Goal: Task Accomplishment & Management: Use online tool/utility

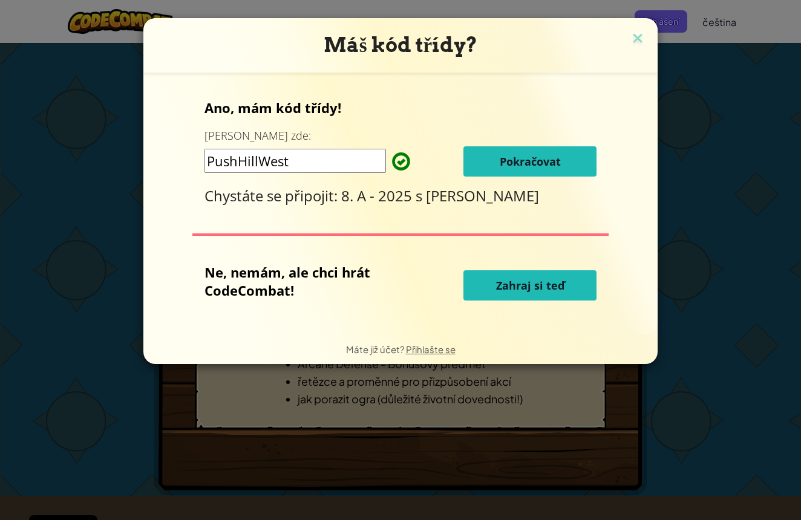
click at [534, 171] on button "Pokračovat" at bounding box center [529, 161] width 133 height 30
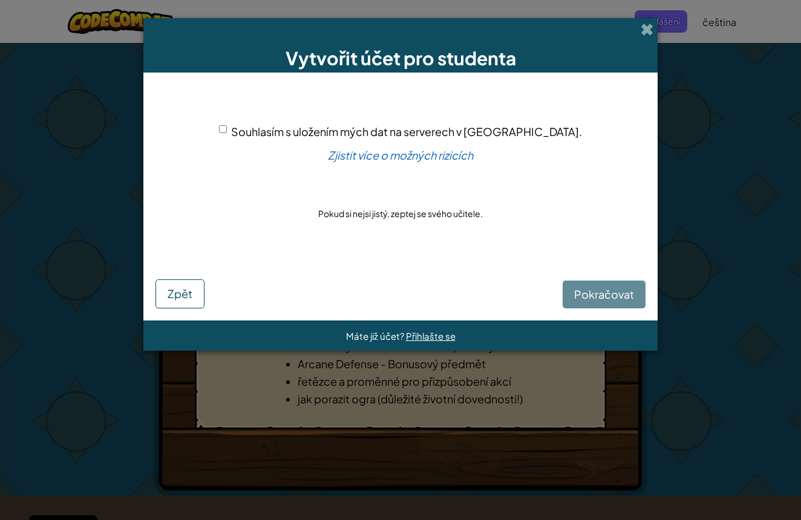
click at [227, 130] on input "Souhlasím s uložením mých dat na serverech v [GEOGRAPHIC_DATA]." at bounding box center [223, 129] width 8 height 8
checkbox input "true"
click at [600, 298] on span "Pokračovat" at bounding box center [604, 294] width 60 height 14
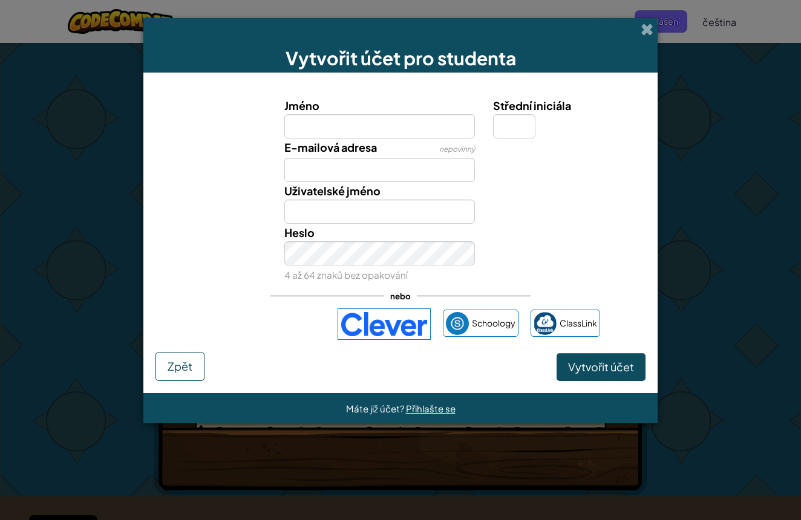
click at [300, 320] on div "Přihlášení přes Google. Otevře se na nové kartě" at bounding box center [263, 324] width 125 height 27
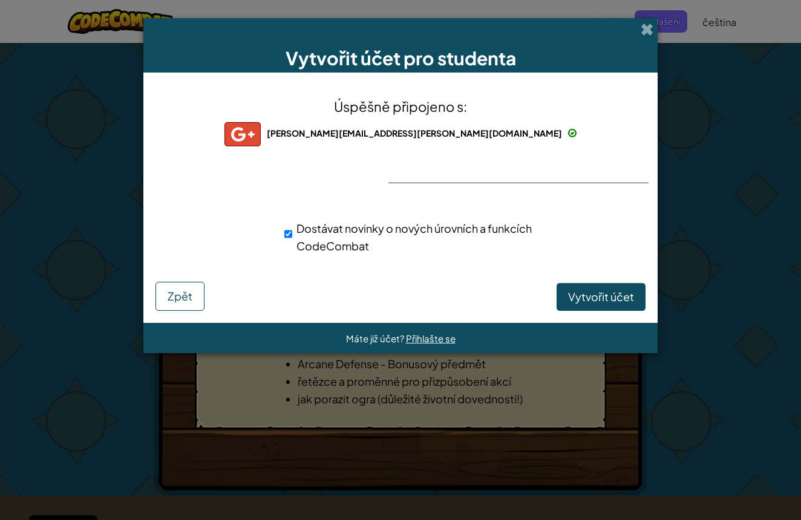
click at [408, 178] on div at bounding box center [400, 183] width 24 height 25
click at [606, 300] on span "Vytvořit účet" at bounding box center [601, 297] width 66 height 14
click at [606, 300] on button "Vytvořit účet" at bounding box center [601, 297] width 89 height 28
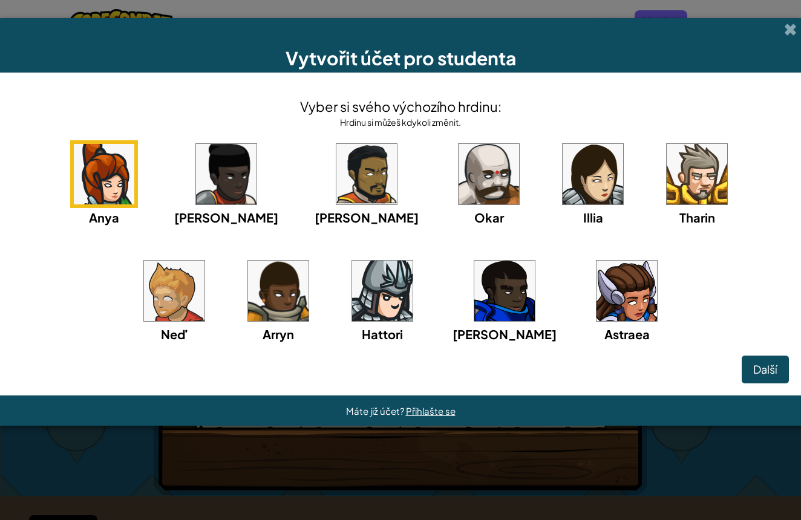
click at [563, 191] on img at bounding box center [593, 174] width 61 height 61
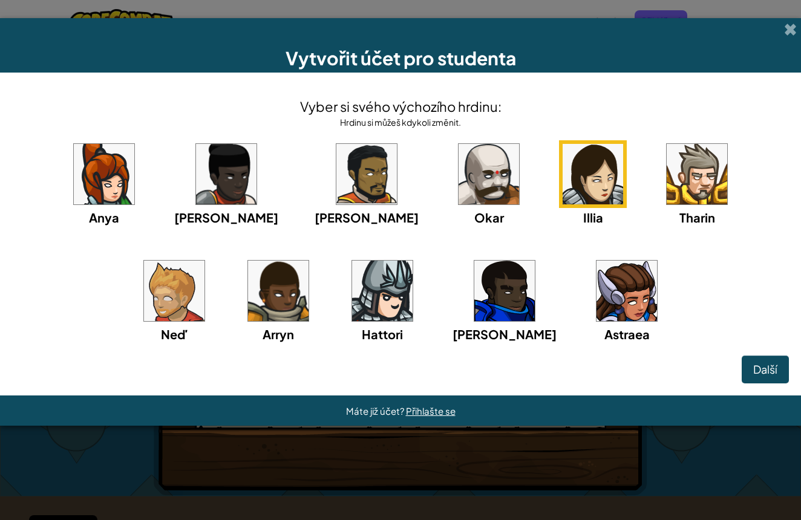
click at [563, 177] on img at bounding box center [593, 174] width 61 height 61
click at [767, 369] on span "Další" at bounding box center [765, 369] width 24 height 14
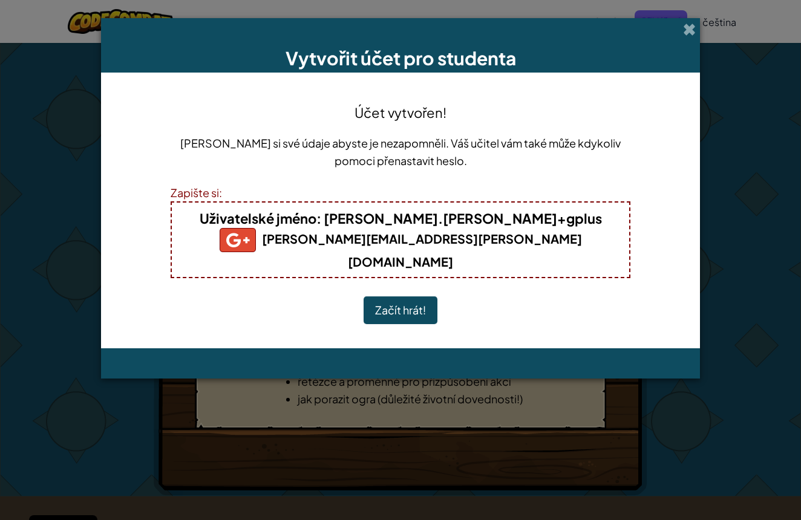
click at [406, 296] on button "Začít hrát!" at bounding box center [401, 310] width 74 height 28
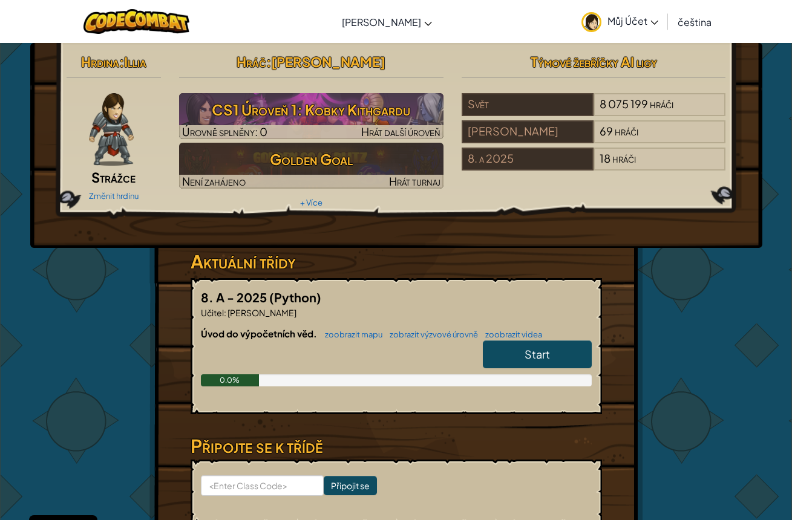
click at [533, 356] on span "Start" at bounding box center [537, 354] width 25 height 14
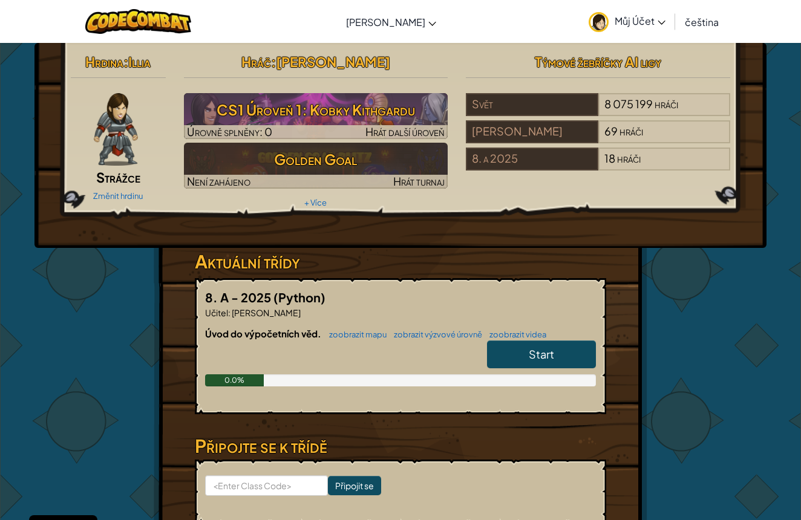
select select "cs"
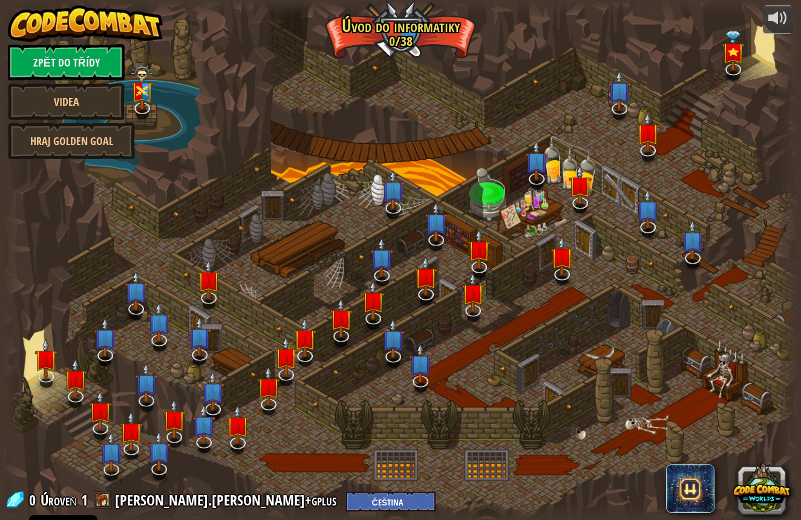
select select "cs"
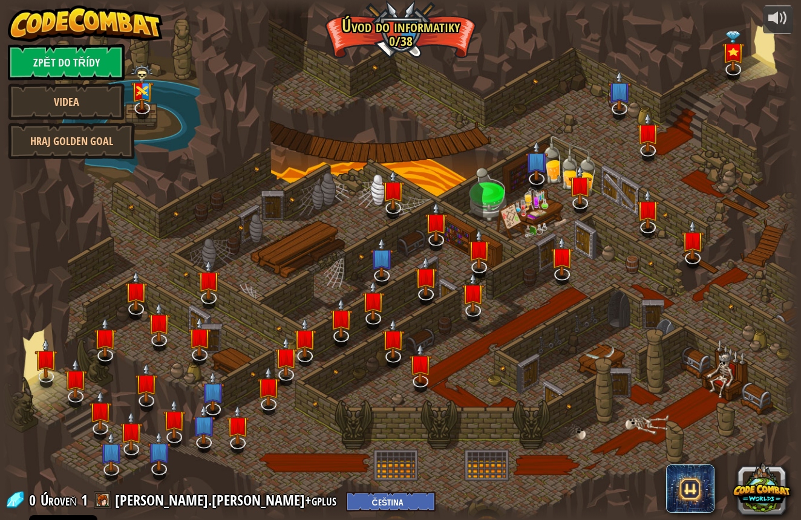
select select "cs"
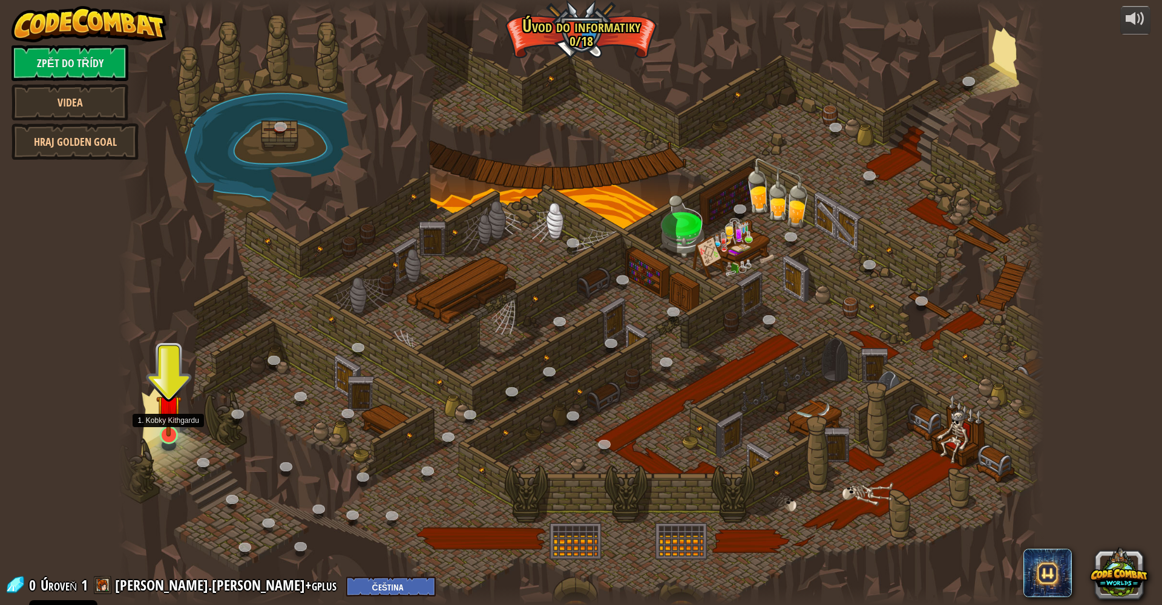
click at [164, 432] on img at bounding box center [168, 408] width 25 height 58
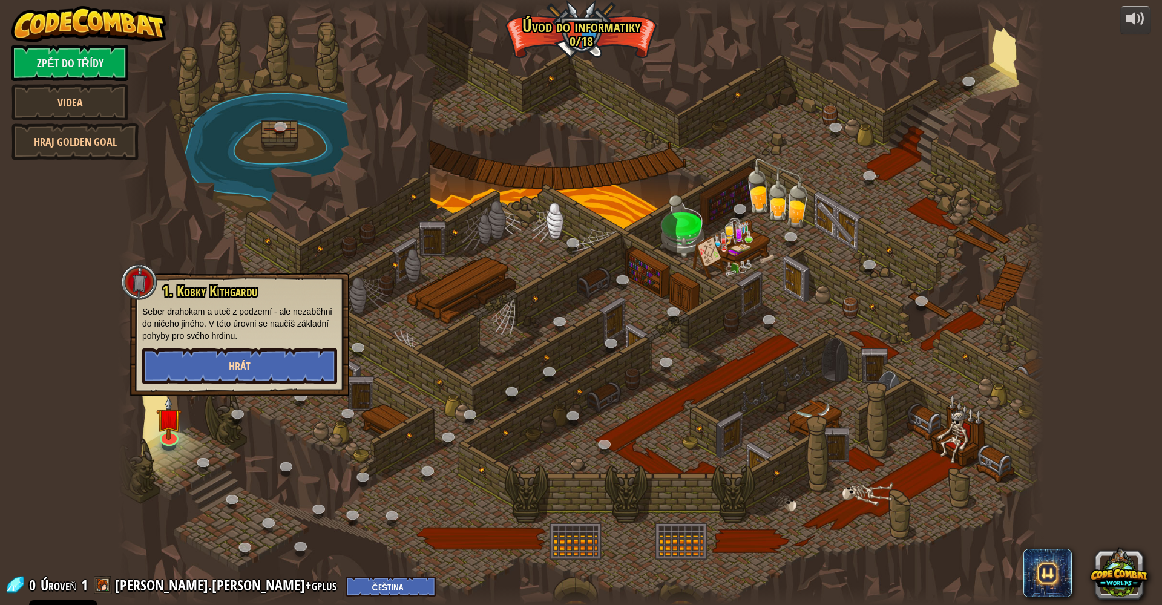
click at [195, 377] on button "Hrát" at bounding box center [239, 366] width 195 height 36
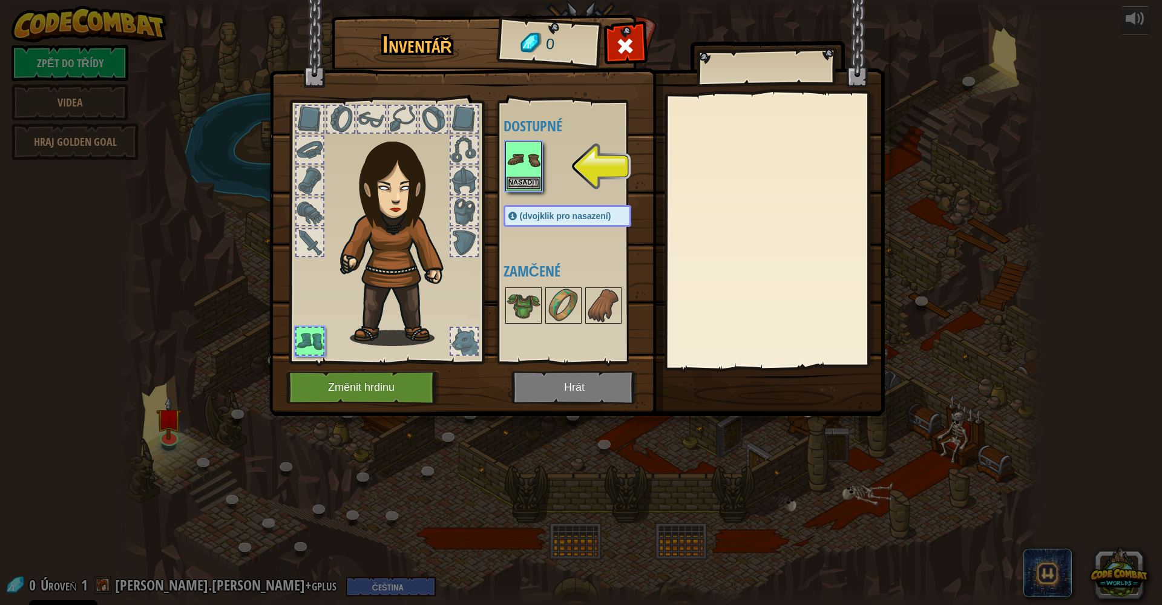
click at [522, 163] on img at bounding box center [523, 160] width 34 height 34
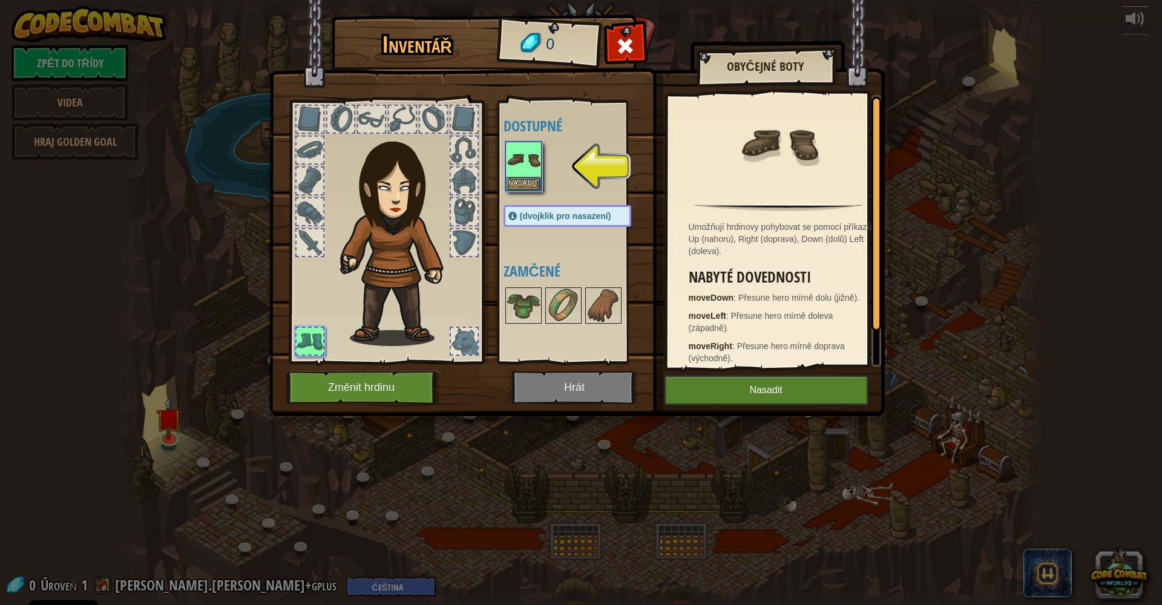
click at [718, 401] on button "Nasadit" at bounding box center [766, 390] width 205 height 30
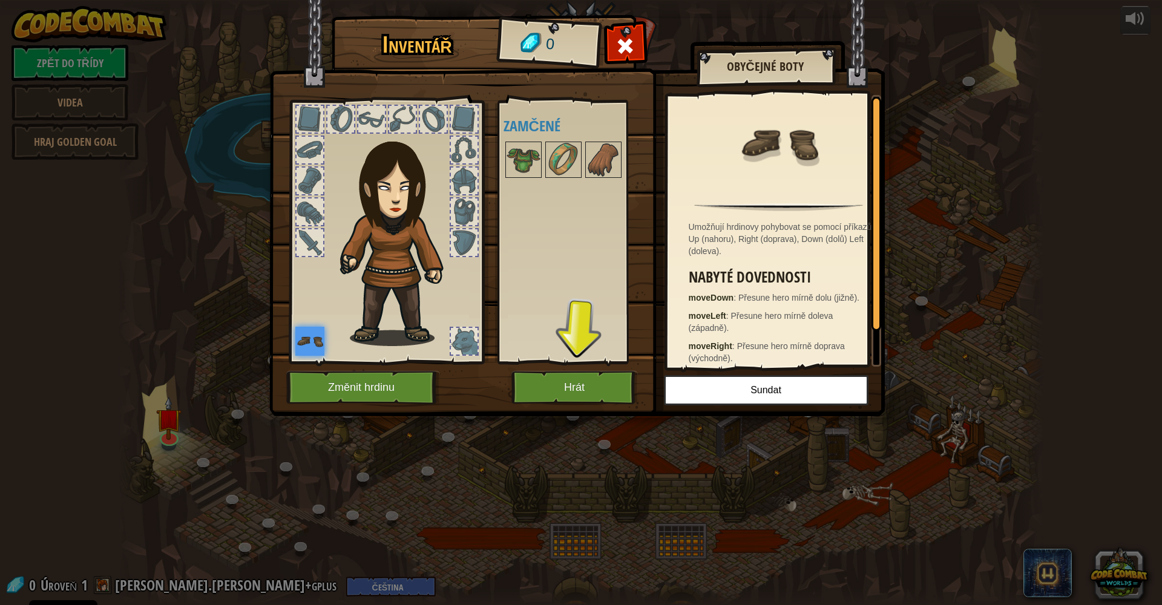
click at [560, 378] on button "Hrát" at bounding box center [574, 387] width 126 height 33
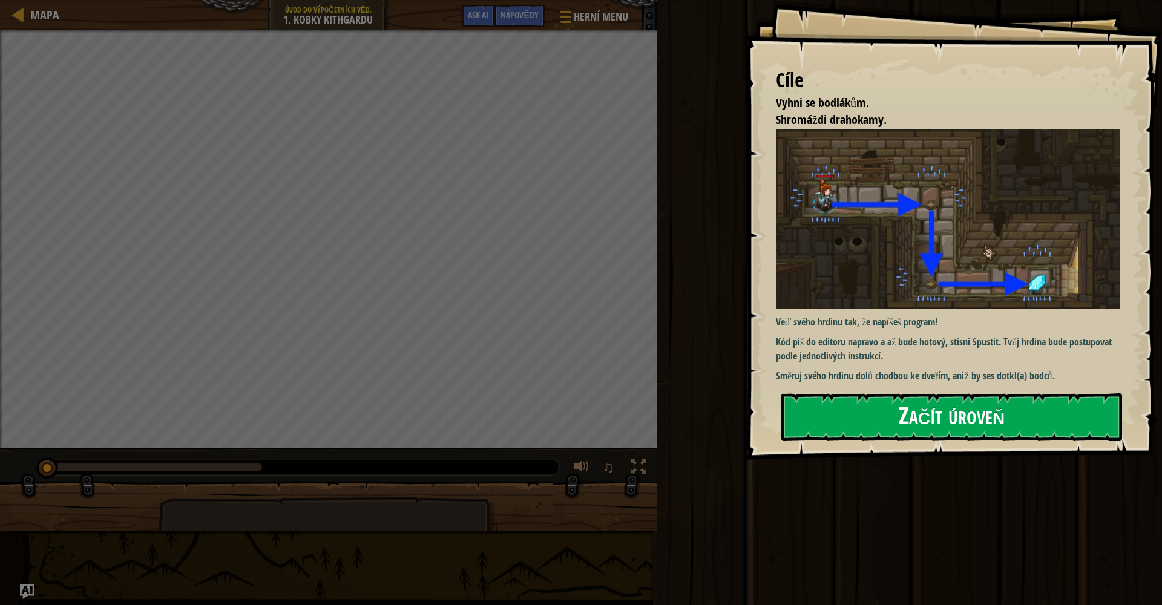
click at [791, 410] on button "Začít úroveň" at bounding box center [951, 417] width 341 height 48
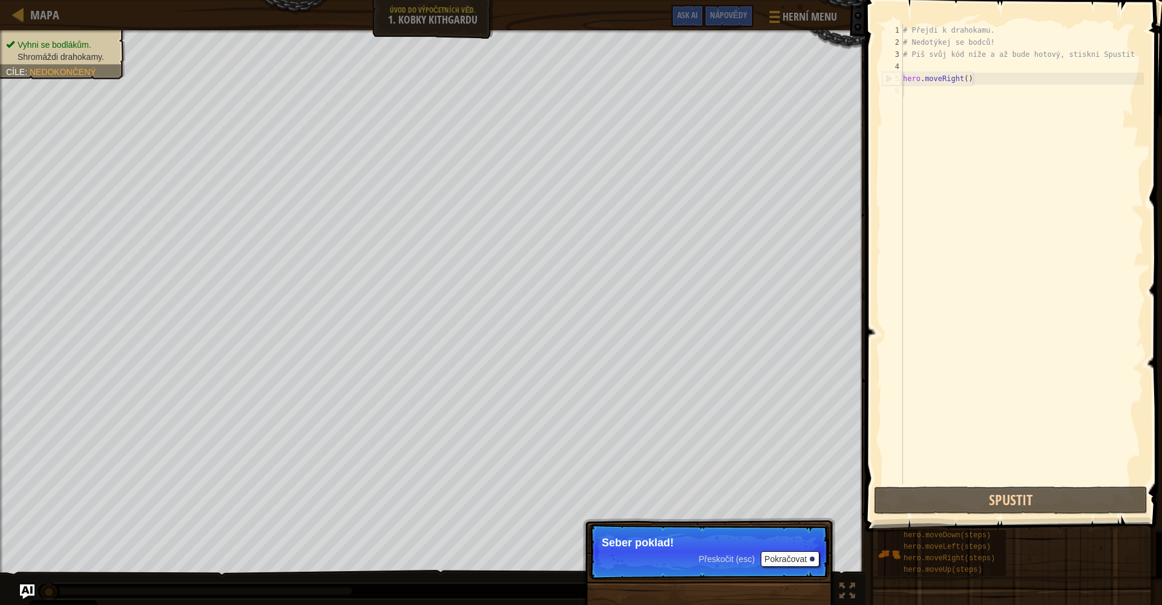
click at [779, 520] on button "Pokračovat" at bounding box center [790, 559] width 59 height 16
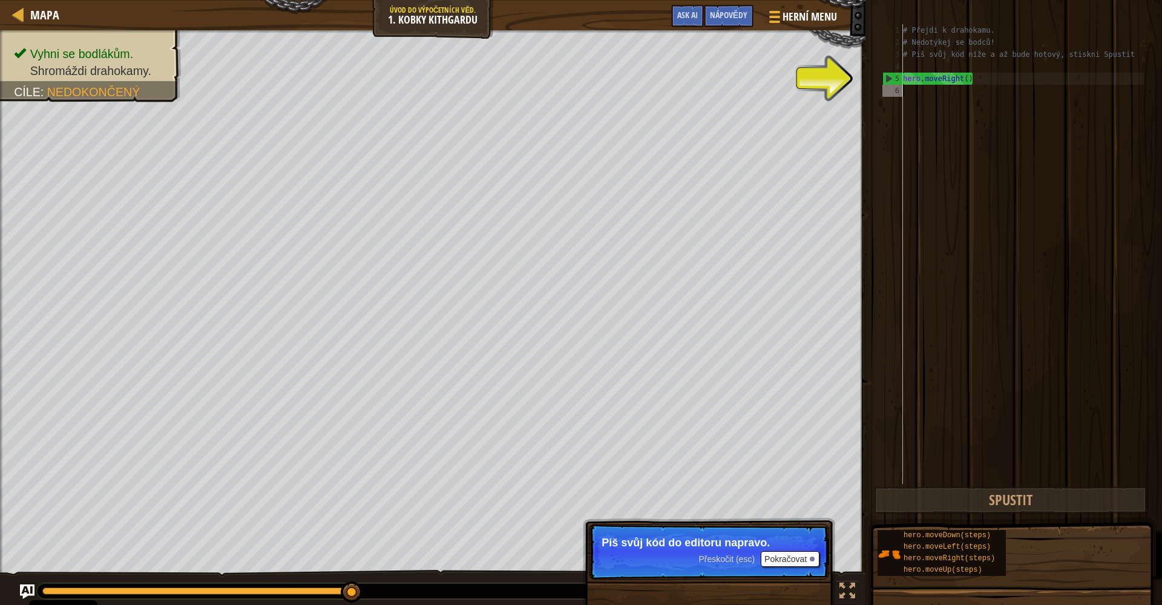
click at [781, 520] on button "Pokračovat" at bounding box center [790, 559] width 59 height 16
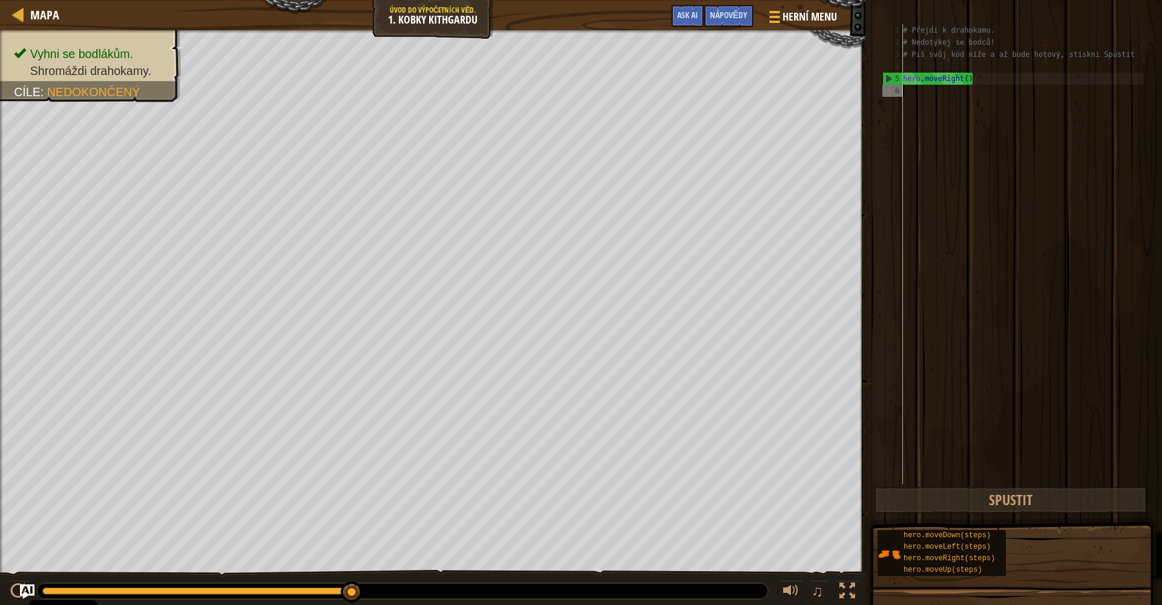
click at [791, 87] on div "6" at bounding box center [892, 91] width 21 height 12
click at [791, 89] on div "6" at bounding box center [892, 91] width 21 height 12
click at [791, 81] on div "5" at bounding box center [893, 79] width 20 height 12
type textarea "hero.moveRight()"
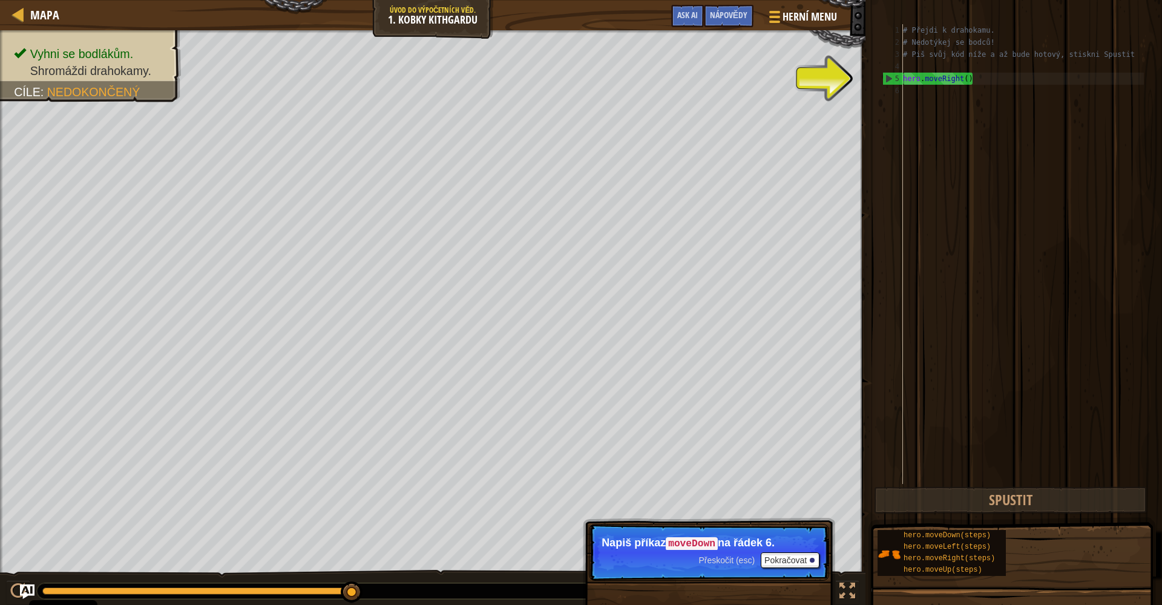
drag, startPoint x: 926, startPoint y: 535, endPoint x: 914, endPoint y: 443, distance: 92.8
click at [791, 427] on div "Nápovědy Videa hero.moveRight() 1 2 3 4 5 6 # Přejdi k drahokamu. # Nedotýkej s…" at bounding box center [1012, 299] width 300 height 599
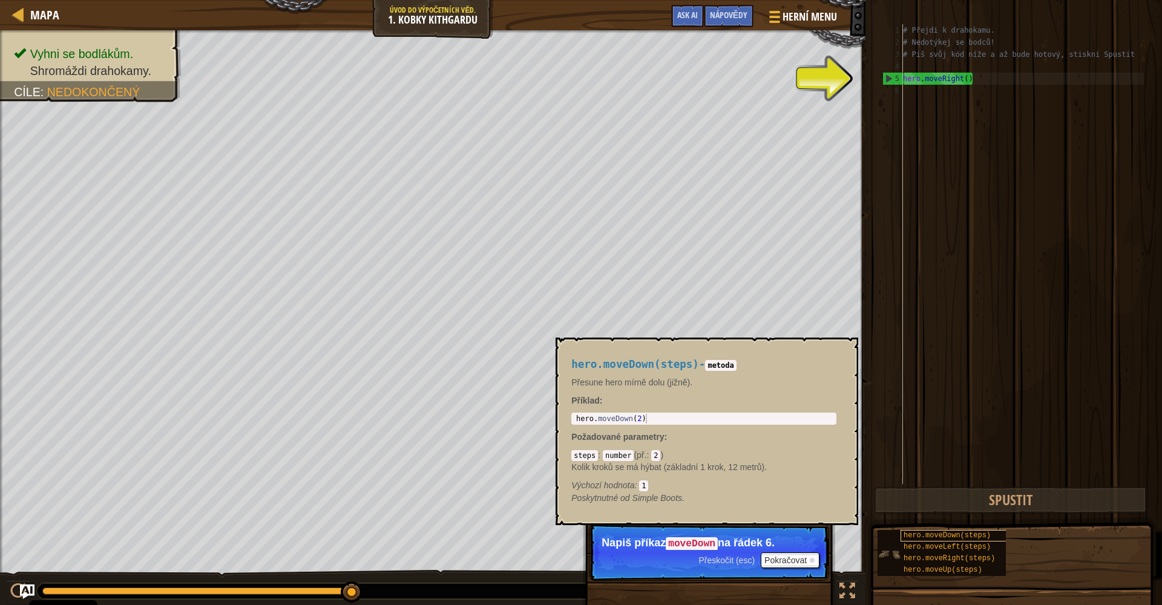
click at [791, 520] on span "hero.moveDown(steps)" at bounding box center [946, 535] width 87 height 8
drag, startPoint x: 960, startPoint y: 380, endPoint x: 940, endPoint y: 380, distance: 19.4
click at [791, 380] on div "# Přejdi k drahokamu. # Nedotýkej se bodců! # Piš svůj kód níže a až bude hotov…" at bounding box center [1021, 266] width 243 height 484
click at [791, 355] on button "×" at bounding box center [845, 351] width 10 height 17
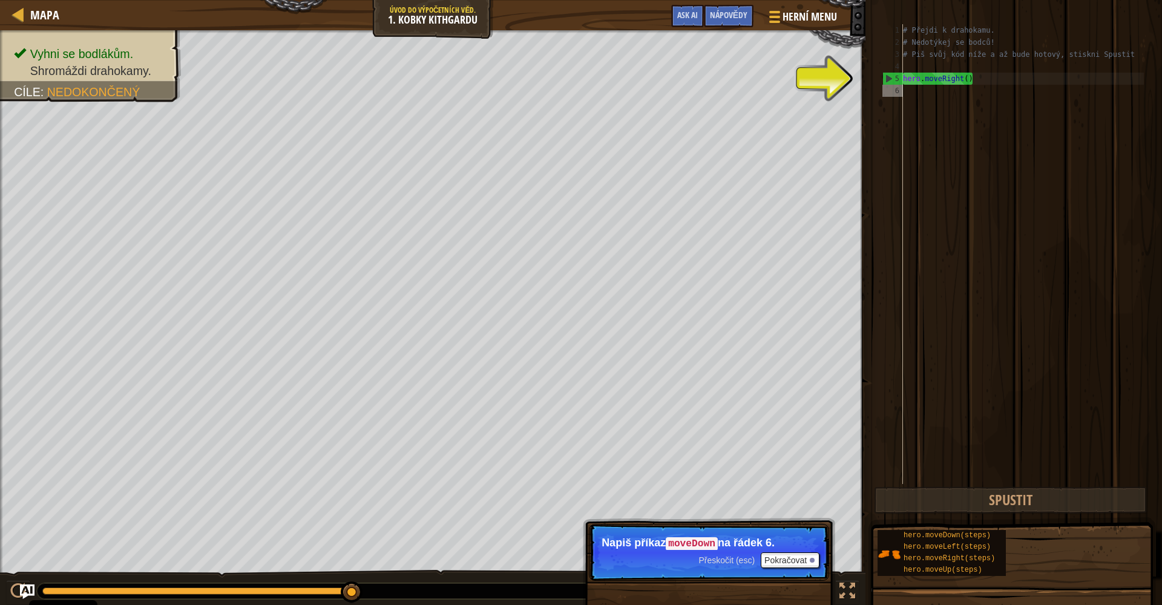
click at [791, 94] on div "# Přejdi k drahokamu. # Nedotýkej se bodců! # Piš svůj kód níže a až bude hotov…" at bounding box center [1021, 266] width 243 height 484
click at [791, 91] on div "# Přejdi k drahokamu. # Nedotýkej se bodců! # Piš svůj kód níže a až bude hotov…" at bounding box center [1021, 266] width 243 height 484
click at [791, 92] on div "# Přejdi k drahokamu. # Nedotýkej se bodců! # Piš svůj kód níže a až bude hotov…" at bounding box center [1021, 266] width 243 height 484
click at [791, 97] on div "# Přejdi k drahokamu. # Nedotýkej se bodců! # Piš svůj kód níže a až bude hotov…" at bounding box center [1021, 266] width 243 height 484
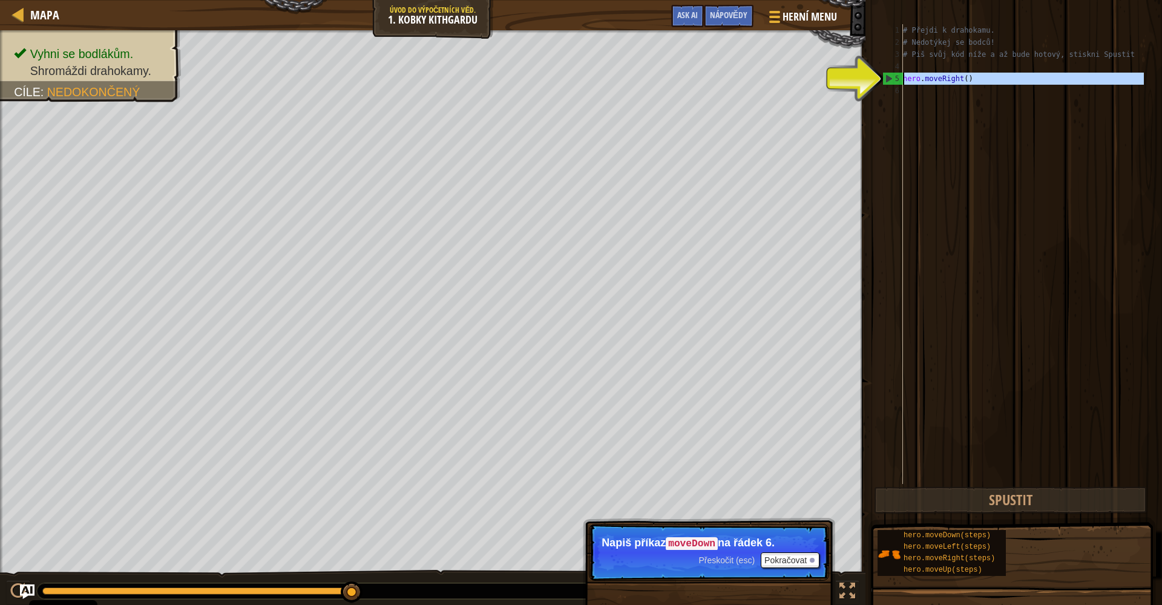
click at [791, 78] on div "5" at bounding box center [893, 79] width 20 height 12
click at [791, 79] on div "5" at bounding box center [893, 79] width 20 height 12
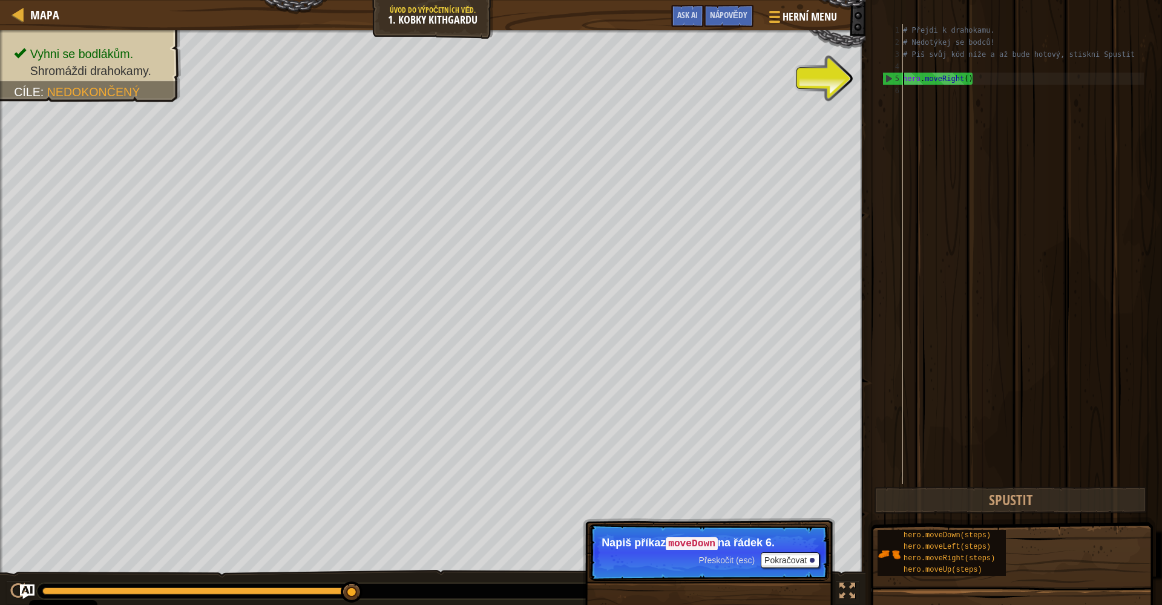
click at [791, 80] on div "5" at bounding box center [893, 79] width 20 height 12
type textarea "hero.moveRight()"
click at [791, 80] on div "5" at bounding box center [893, 79] width 20 height 12
click at [791, 505] on button "Spustit" at bounding box center [1010, 500] width 273 height 28
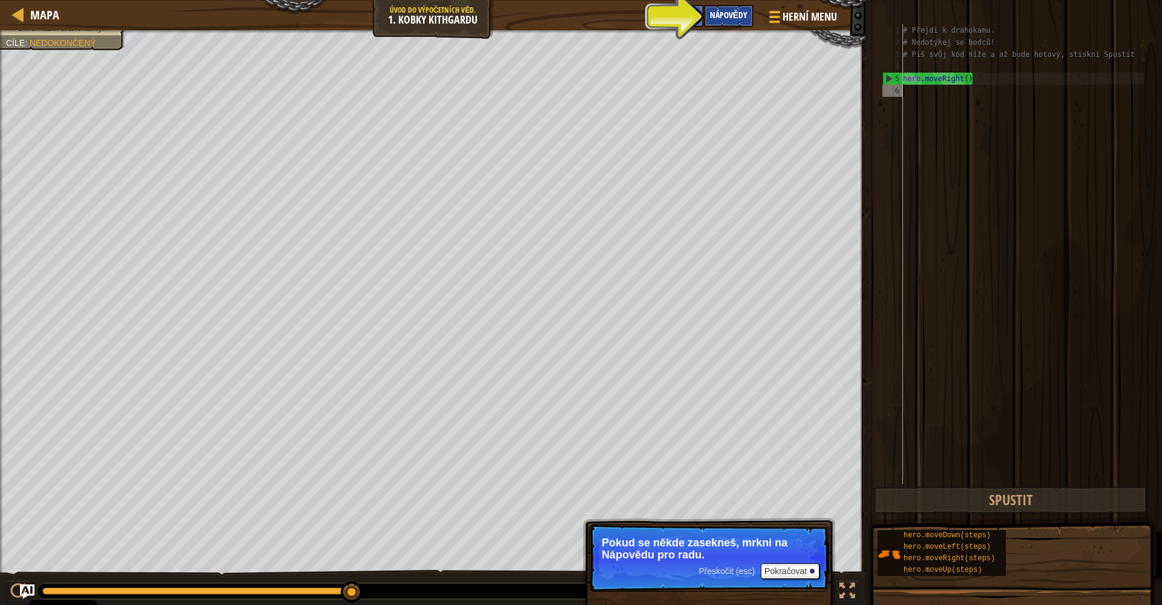
click at [708, 16] on div "Nápovědy" at bounding box center [729, 16] width 50 height 22
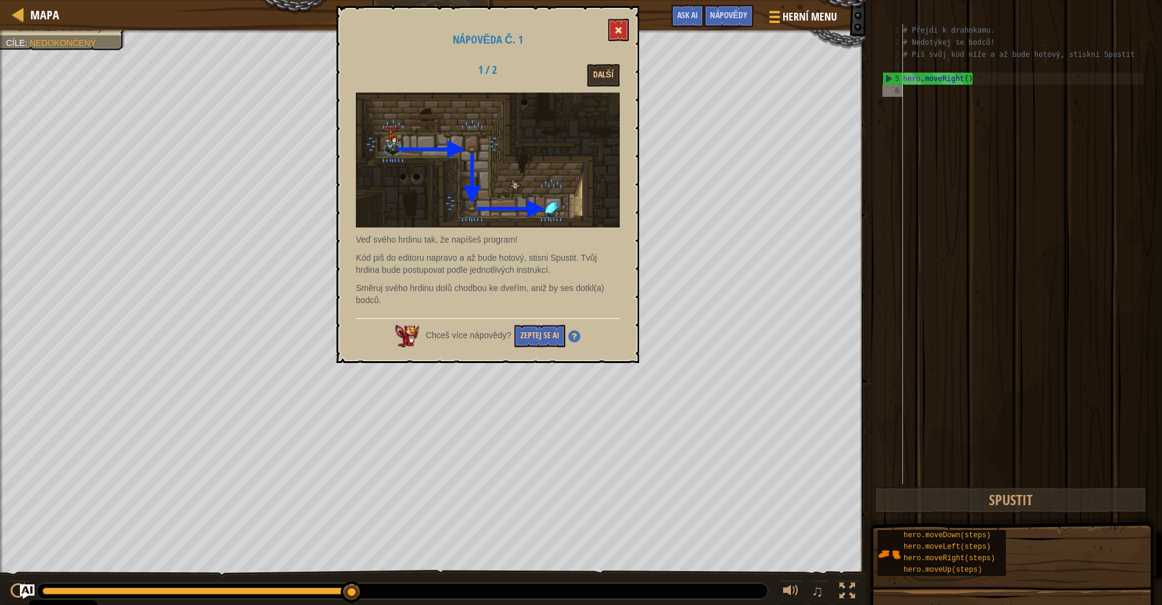
click at [613, 25] on button at bounding box center [618, 30] width 21 height 22
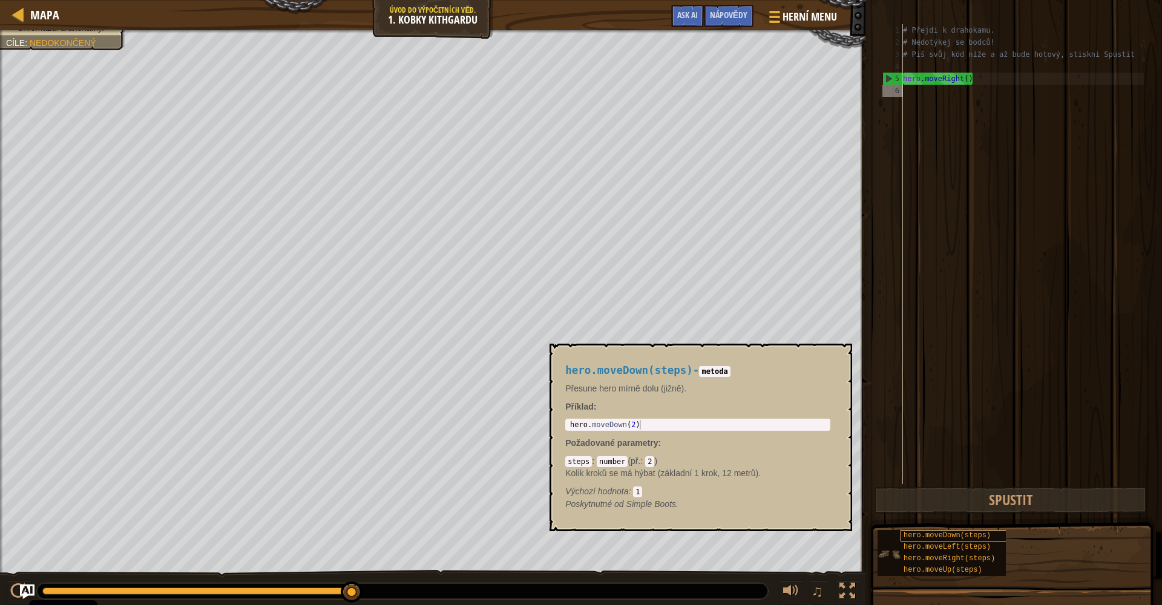
click at [791, 520] on span "hero.moveDown(steps)" at bounding box center [946, 535] width 87 height 8
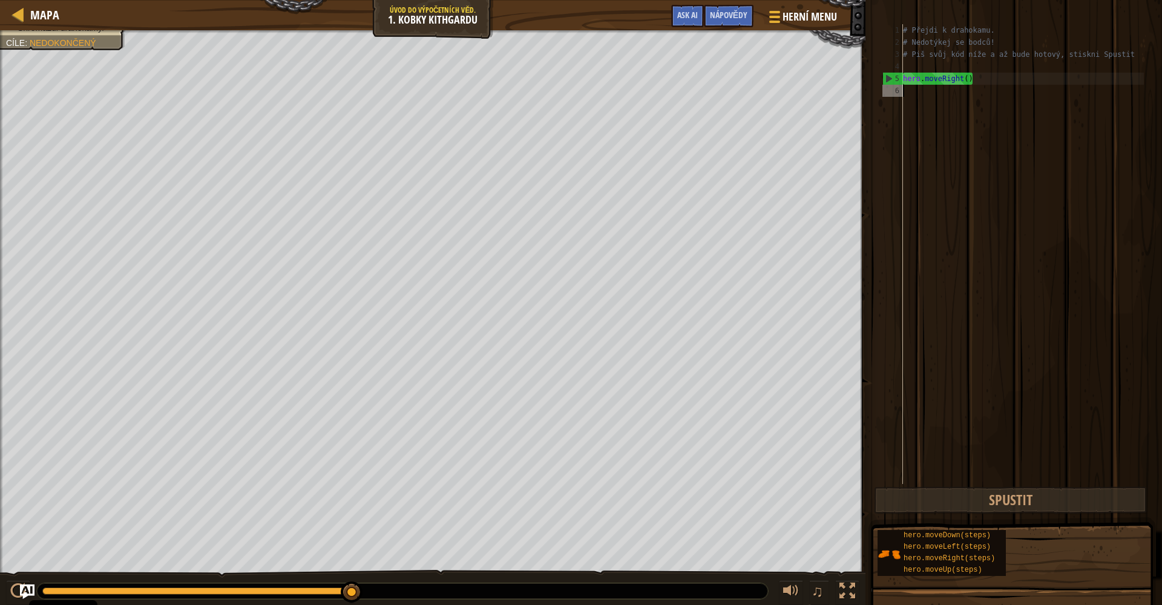
click at [791, 91] on div "6" at bounding box center [892, 91] width 21 height 12
click at [791, 505] on button "Spustit" at bounding box center [1010, 500] width 273 height 28
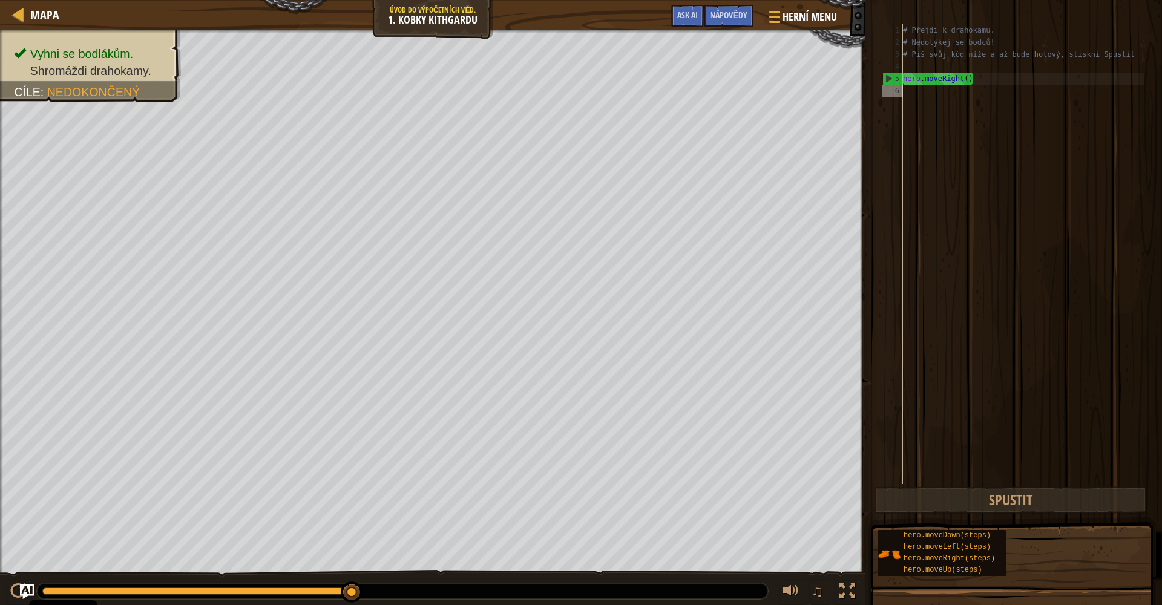
click at [791, 520] on div "hero.moveDown(steps) hero.moveLeft(steps) hero.moveRight(steps) hero.moveUp(ste…" at bounding box center [1015, 552] width 277 height 47
click at [791, 520] on span "hero.moveDown(steps)" at bounding box center [946, 535] width 87 height 8
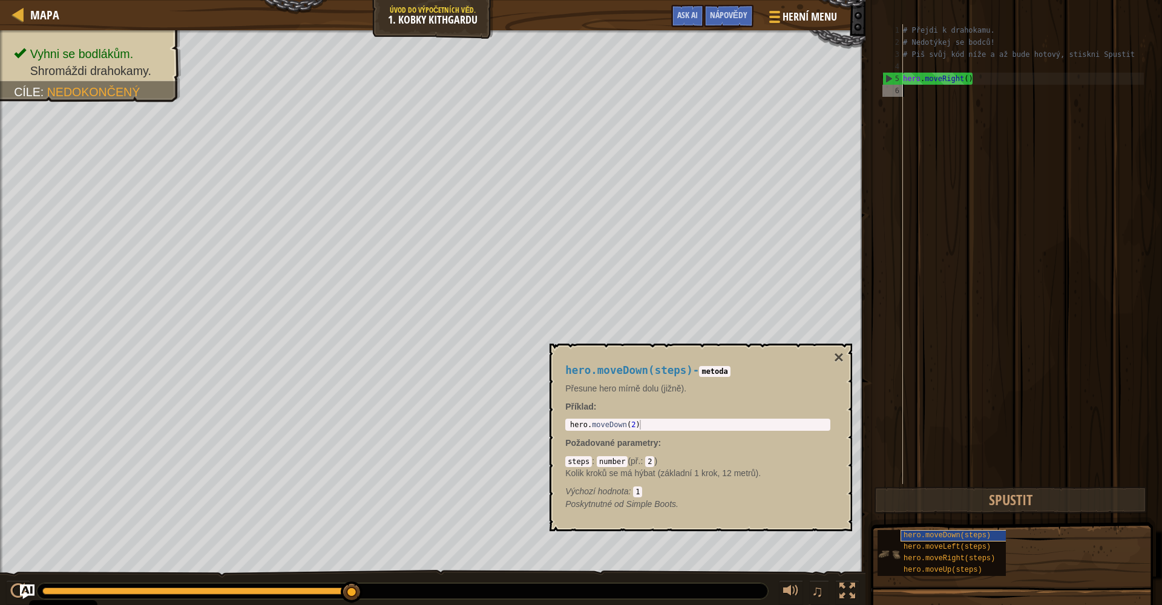
click at [791, 520] on span "hero.moveDown(steps)" at bounding box center [946, 535] width 87 height 8
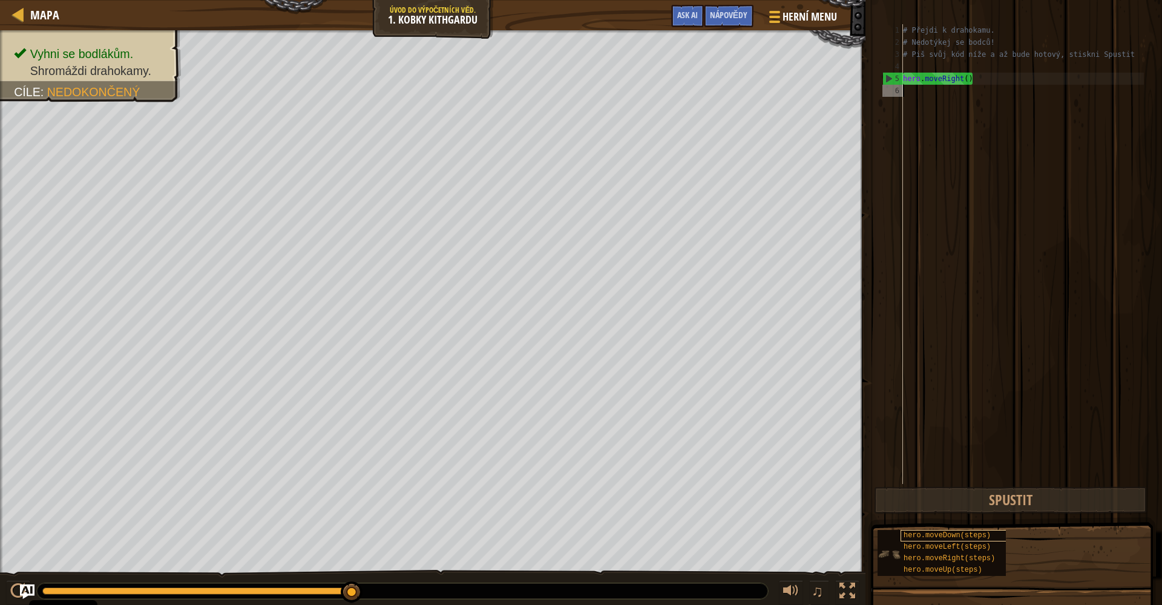
click at [791, 520] on span "hero.moveDown(steps)" at bounding box center [946, 535] width 87 height 8
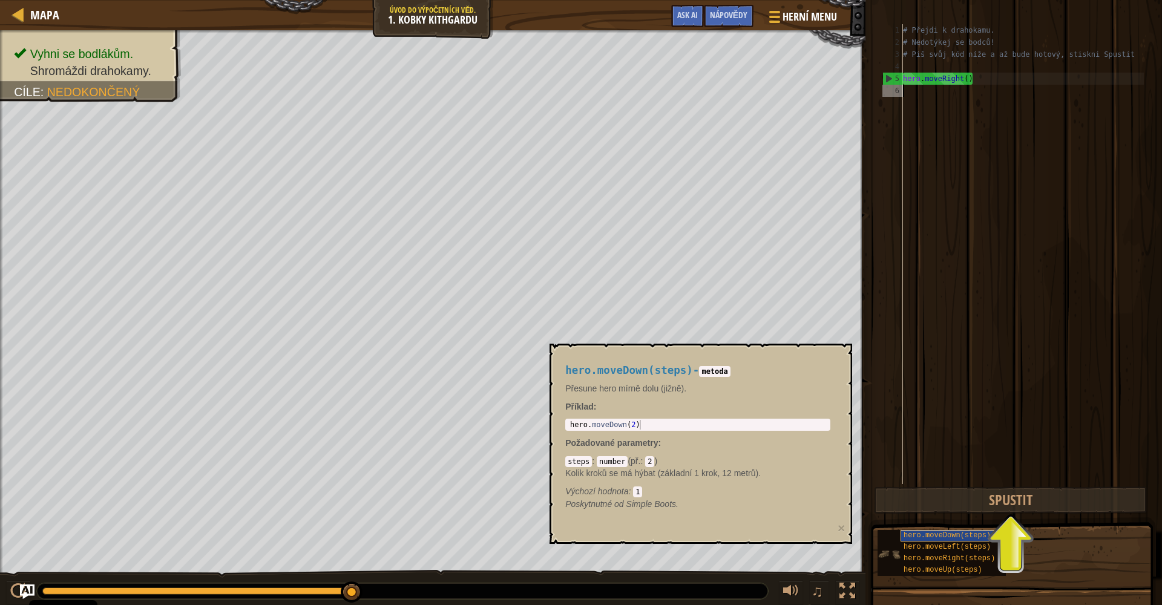
click at [791, 520] on span "hero.moveDown(steps)" at bounding box center [946, 535] width 87 height 8
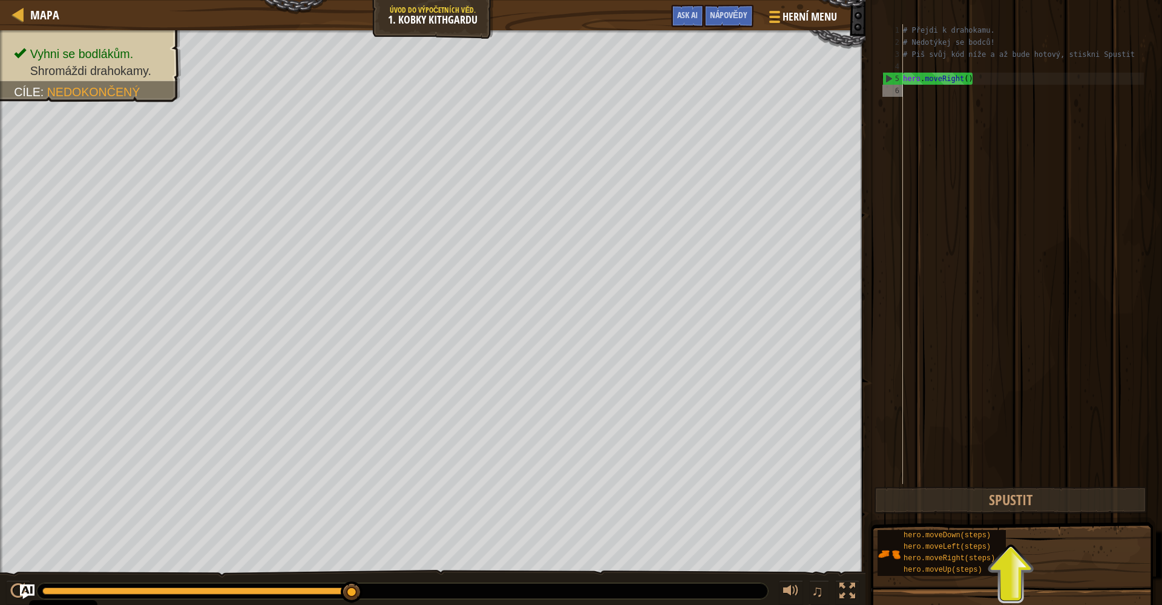
click at [791, 515] on span at bounding box center [1015, 249] width 306 height 568
drag, startPoint x: 975, startPoint y: 511, endPoint x: 969, endPoint y: 506, distance: 6.9
click at [791, 510] on button "Spustit" at bounding box center [1010, 500] width 273 height 28
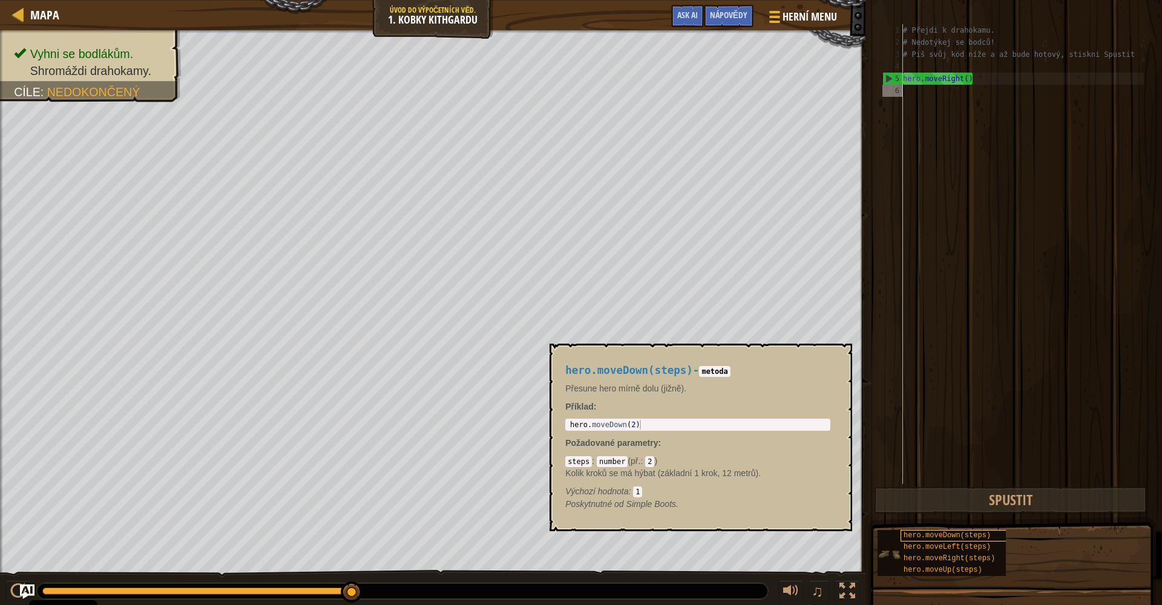
click at [791, 520] on span "hero.moveDown(steps)" at bounding box center [946, 535] width 87 height 8
click at [791, 96] on div "6" at bounding box center [892, 91] width 21 height 12
click at [791, 92] on div "6" at bounding box center [892, 91] width 21 height 12
type textarea "hero.moveRight()"
click at [791, 520] on span "hero.moveDown(steps)" at bounding box center [946, 535] width 87 height 8
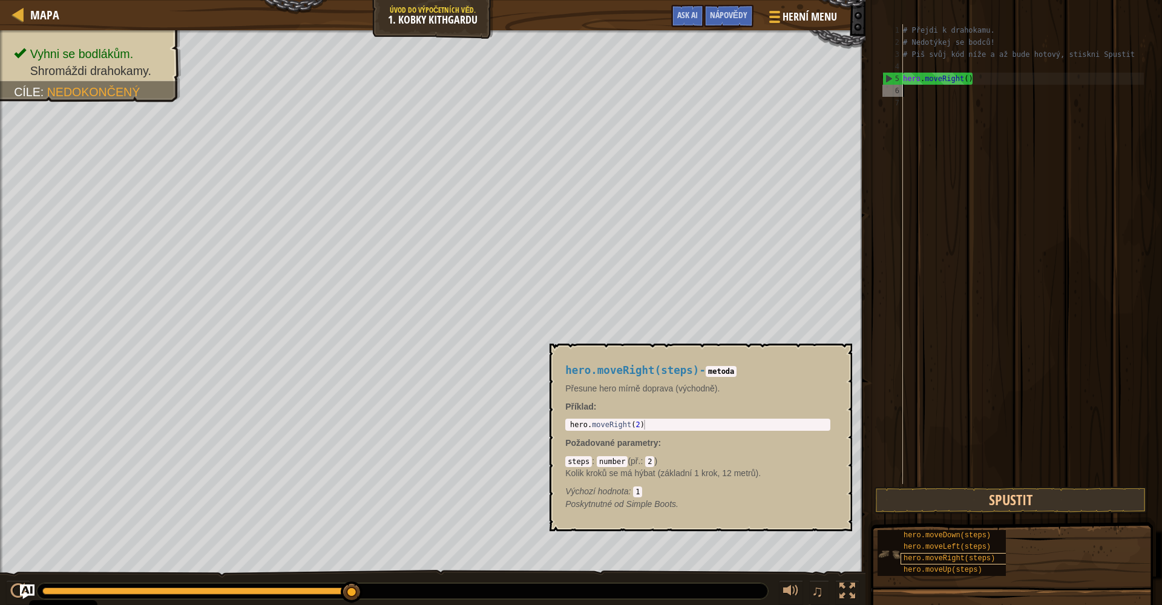
click at [791, 520] on span "hero.moveRight(steps)" at bounding box center [948, 558] width 91 height 8
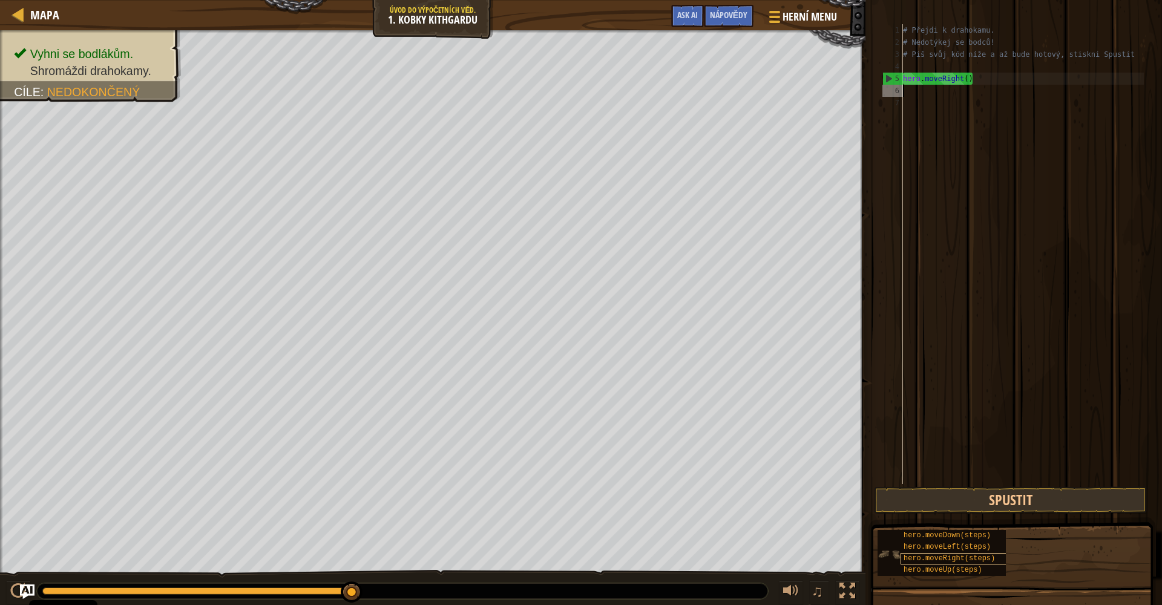
click at [791, 520] on span "hero.moveRight(steps)" at bounding box center [948, 558] width 91 height 8
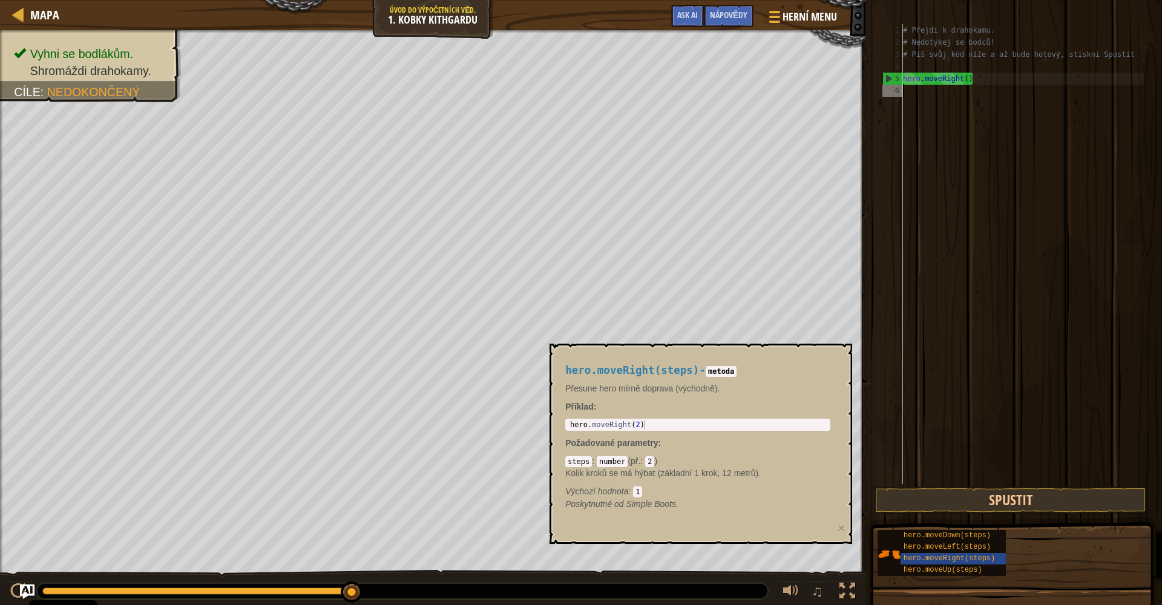
type textarea "hero.moveRight()"
click at [656, 461] on div "steps : number ( př. : 2 ) Kolik kroků se má hýbat (základní 1 krok, 12 metrů).…" at bounding box center [697, 476] width 265 height 42
click at [654, 462] on code "2" at bounding box center [649, 461] width 9 height 11
click at [791, 89] on div "# Přejdi k drahokamu. # Nedotýkej se bodců! # Piš svůj kód níže a až bude hotov…" at bounding box center [1021, 266] width 243 height 484
click at [791, 93] on div "# Přejdi k drahokamu. # Nedotýkej se bodců! # Piš svůj kód níže a až bude hotov…" at bounding box center [1021, 266] width 243 height 484
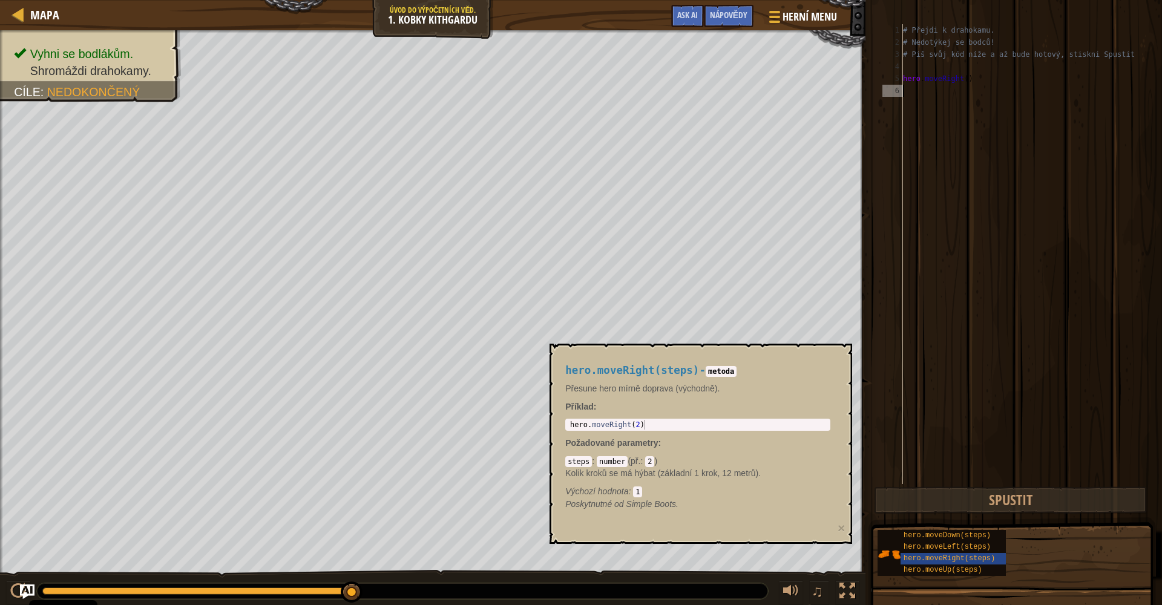
type textarea "h"
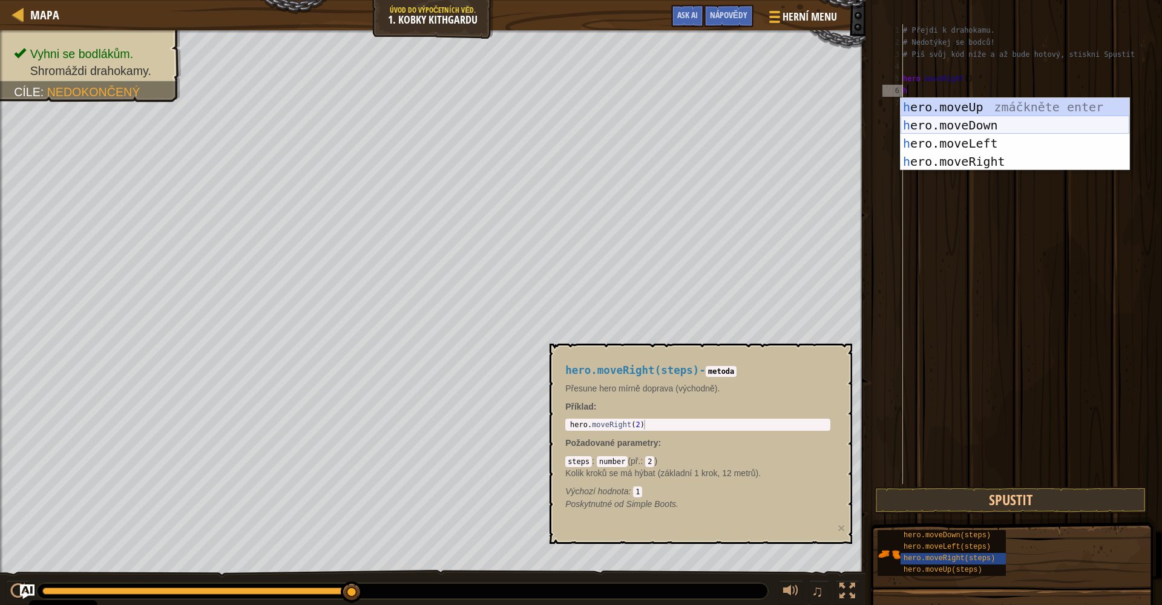
click at [791, 126] on div "h ero.moveUp zmáčkněte enter h ero.moveDown zmáčkněte enter h ero.moveLeft zmáč…" at bounding box center [1014, 152] width 229 height 109
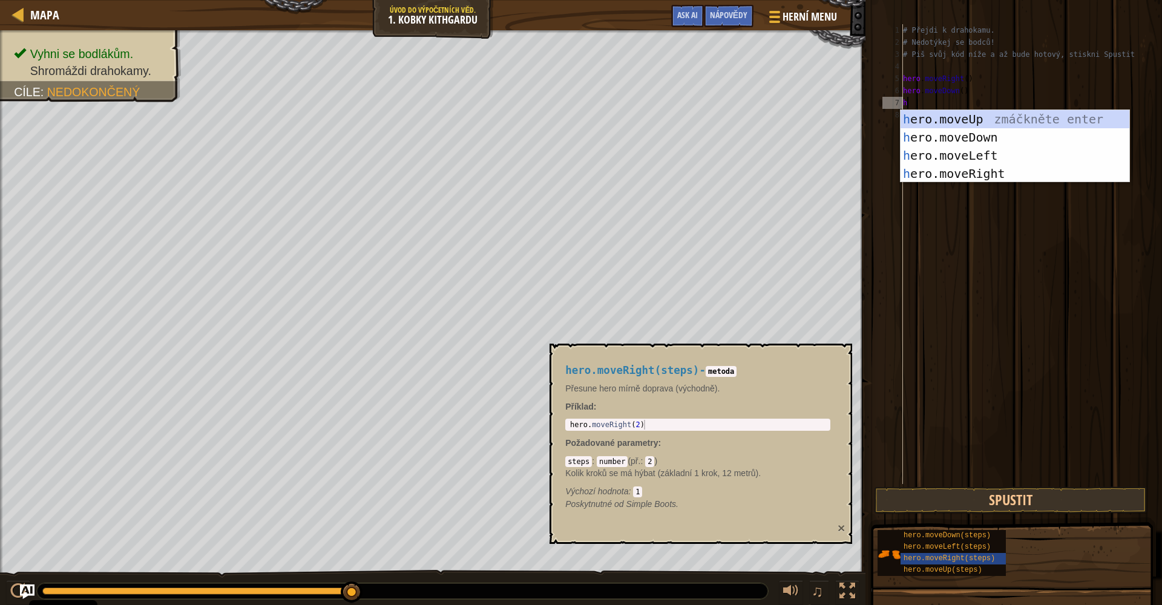
click at [791, 520] on button "×" at bounding box center [840, 528] width 7 height 13
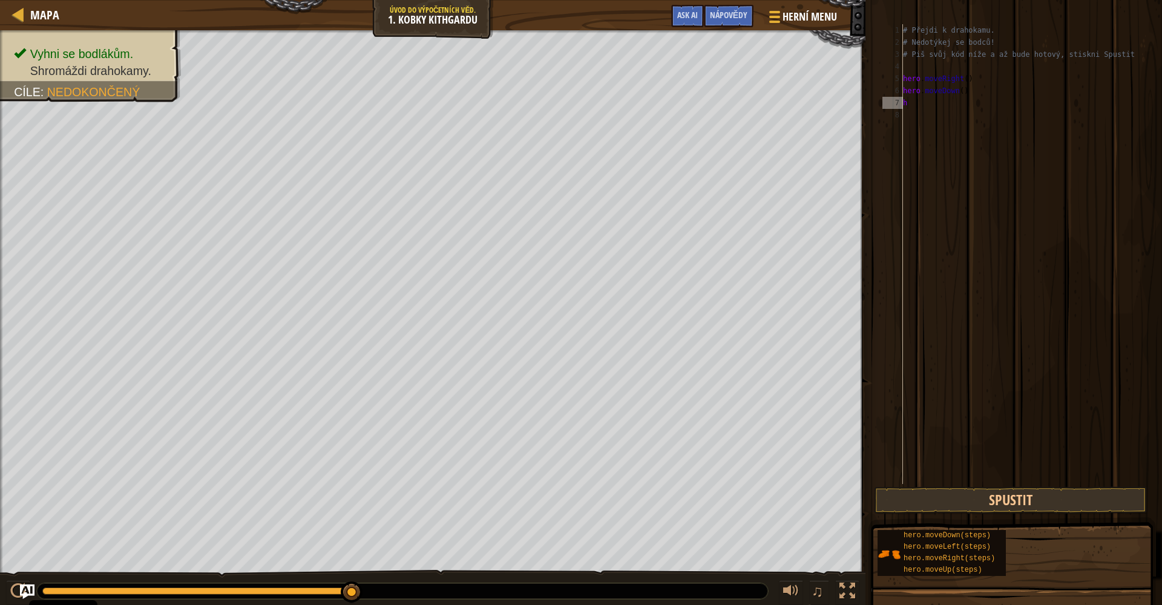
click at [791, 104] on div "# Přejdi k drahokamu. # Nedotýkej se bodců! # Piš svůj kód níže a až bude hotov…" at bounding box center [1021, 266] width 243 height 484
click at [791, 103] on div "# Přejdi k drahokamu. # Nedotýkej se bodců! # Piš svůj kód níže a až bude hotov…" at bounding box center [1021, 266] width 243 height 484
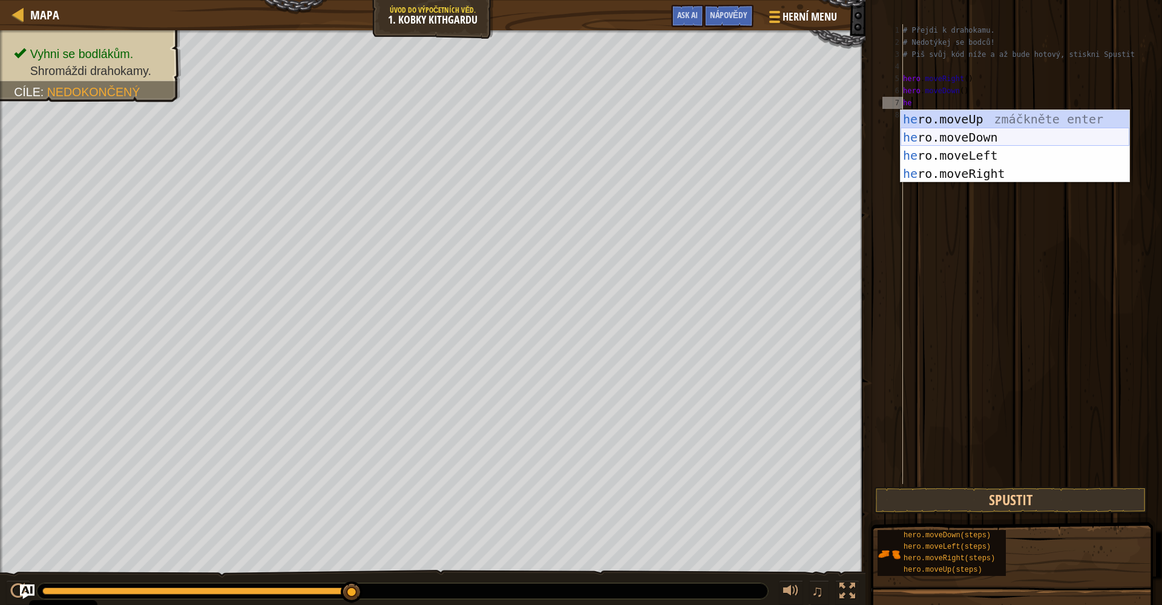
type textarea "h"
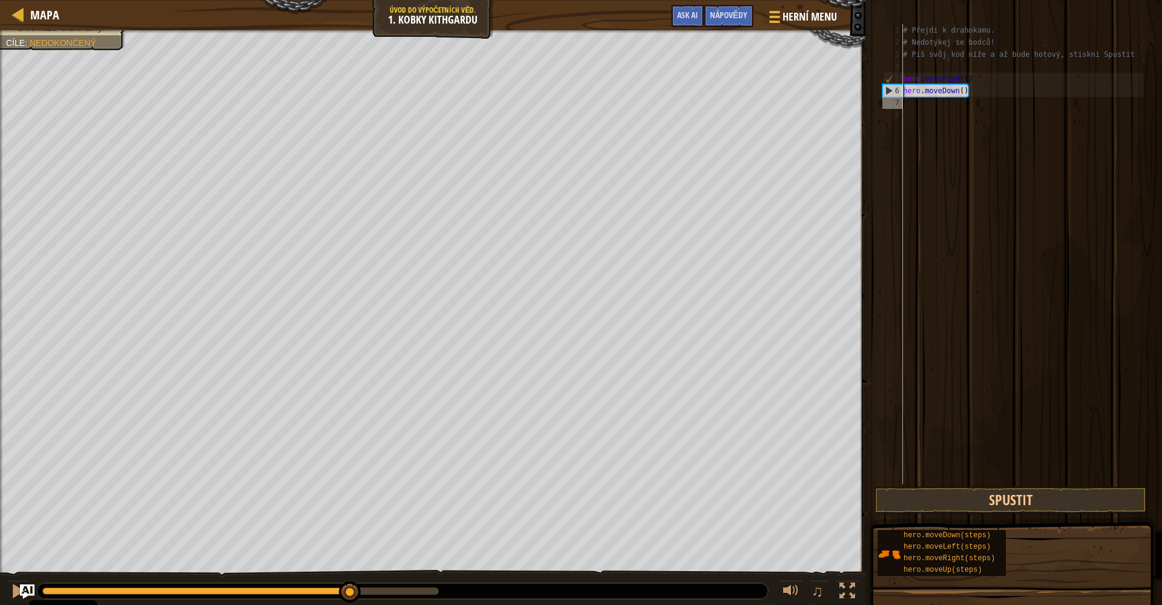
type textarea "h"
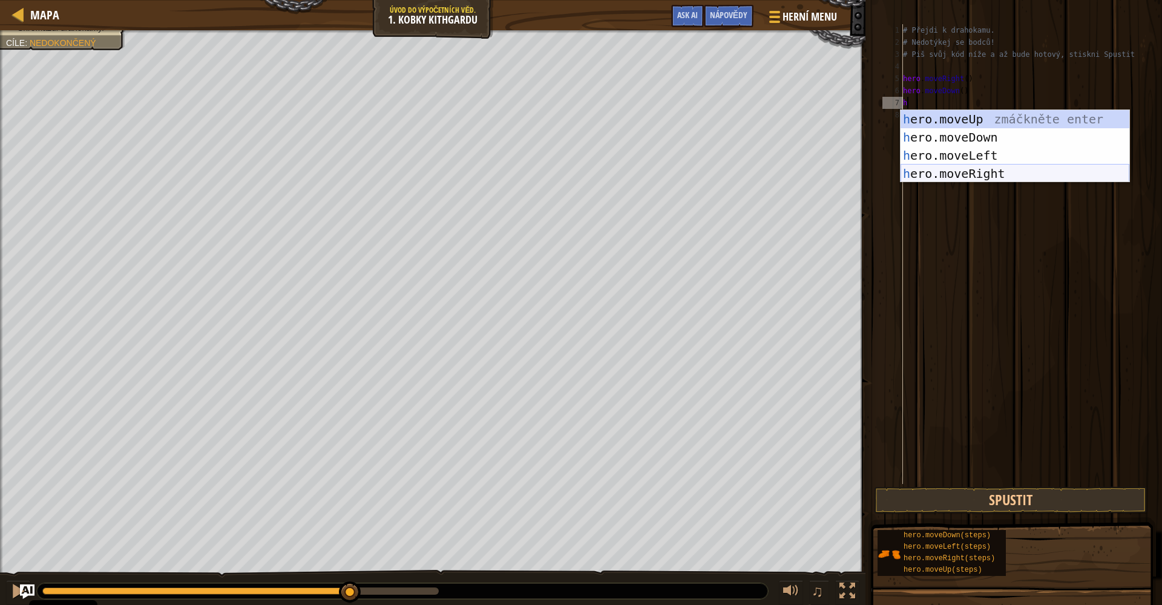
click at [791, 173] on div "h ero.moveUp zmáčkněte enter h ero.moveDown zmáčkněte enter h ero.moveLeft zmáč…" at bounding box center [1014, 164] width 229 height 109
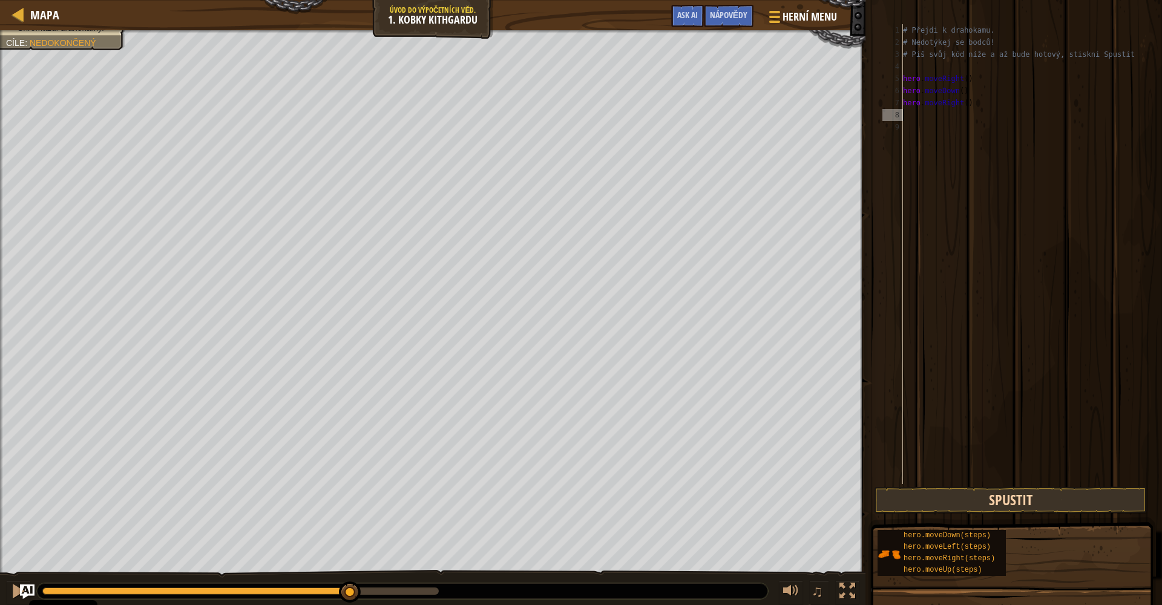
click at [791, 503] on button "Spustit" at bounding box center [1010, 500] width 273 height 28
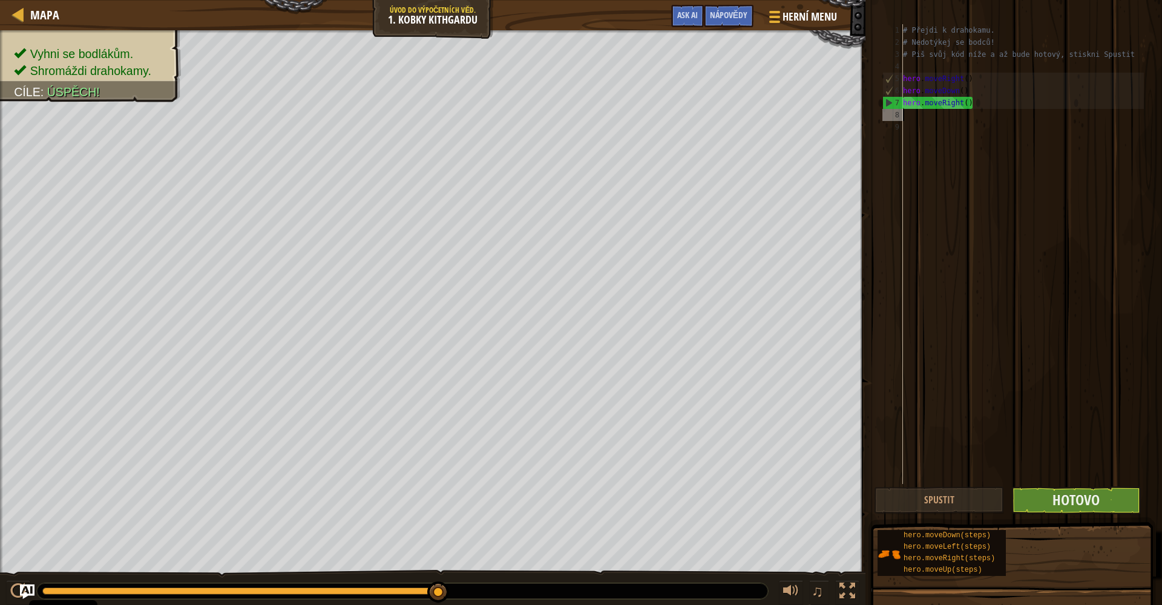
click at [791, 511] on button "Hotovo" at bounding box center [1075, 500] width 131 height 28
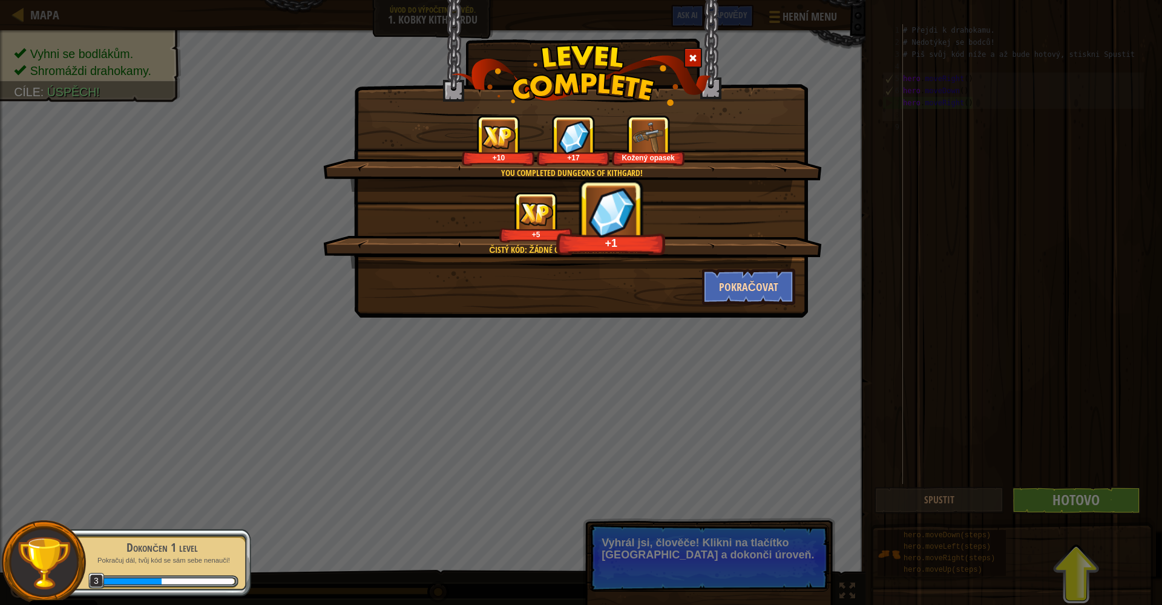
click at [761, 291] on button "Pokračovat" at bounding box center [749, 287] width 94 height 36
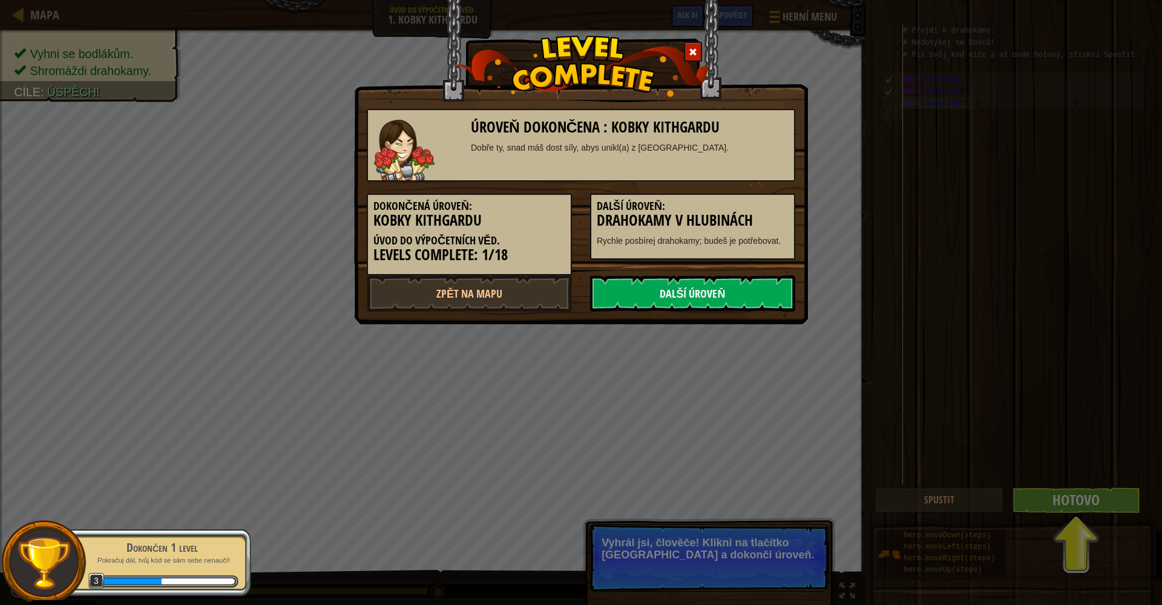
click at [707, 280] on link "Další úroveň" at bounding box center [692, 293] width 205 height 36
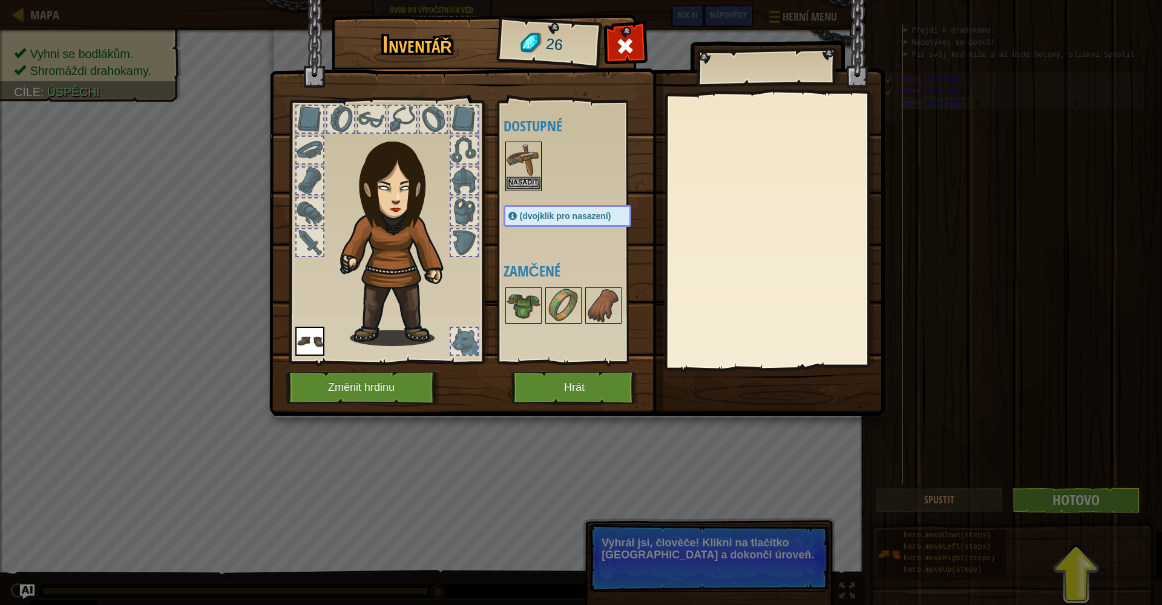
click at [517, 180] on button "Nasadit" at bounding box center [523, 183] width 34 height 13
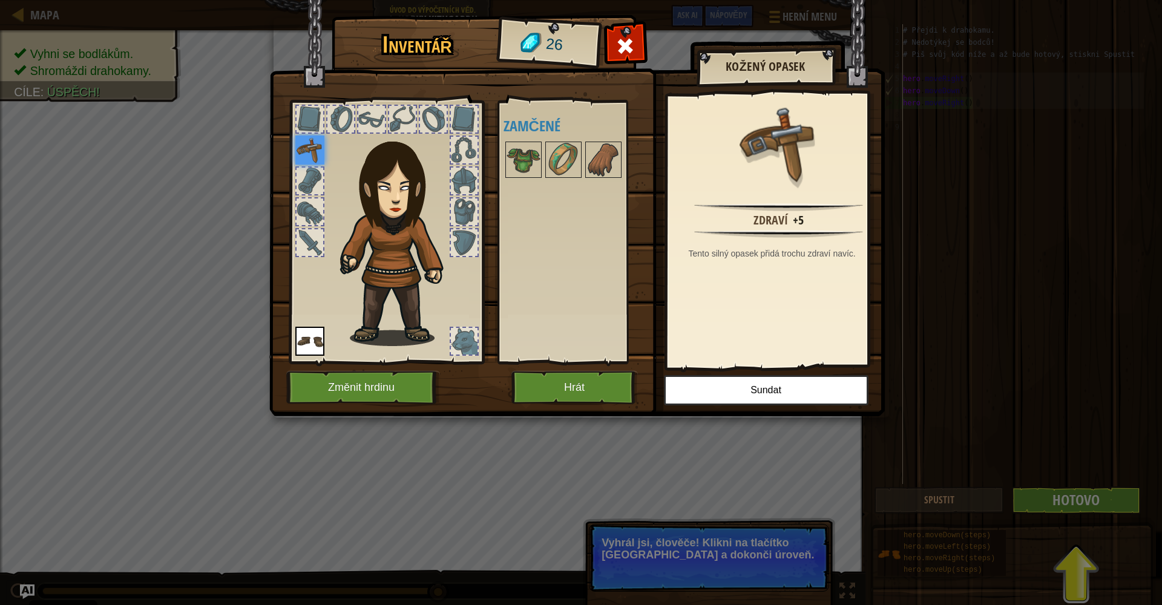
click at [306, 154] on img at bounding box center [309, 150] width 29 height 29
click at [603, 152] on img at bounding box center [603, 160] width 34 height 34
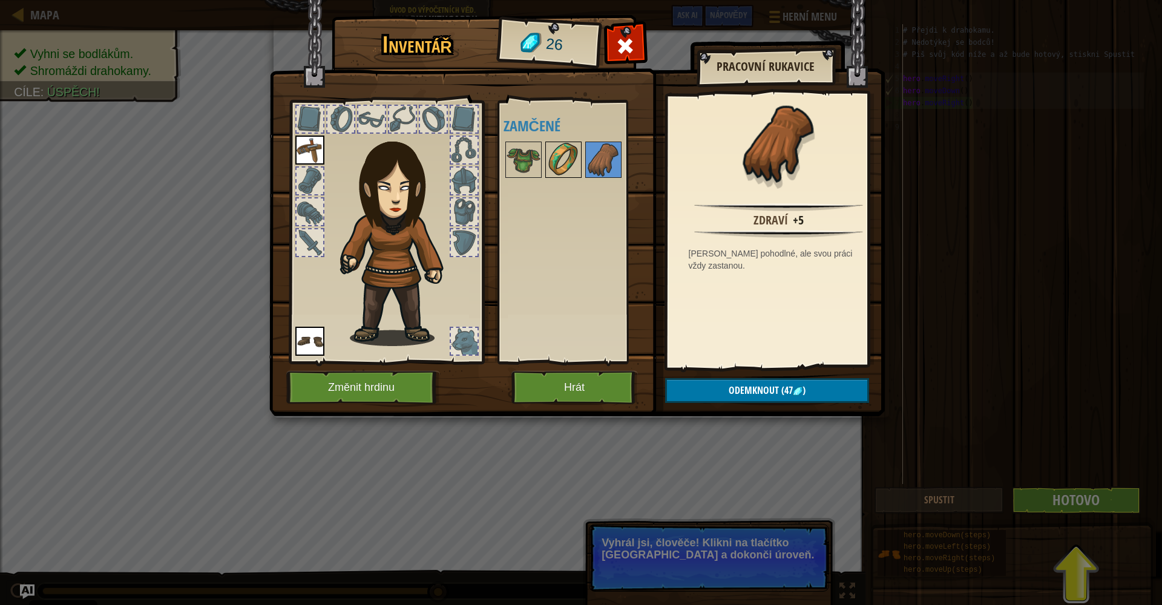
click at [569, 159] on img at bounding box center [563, 160] width 34 height 34
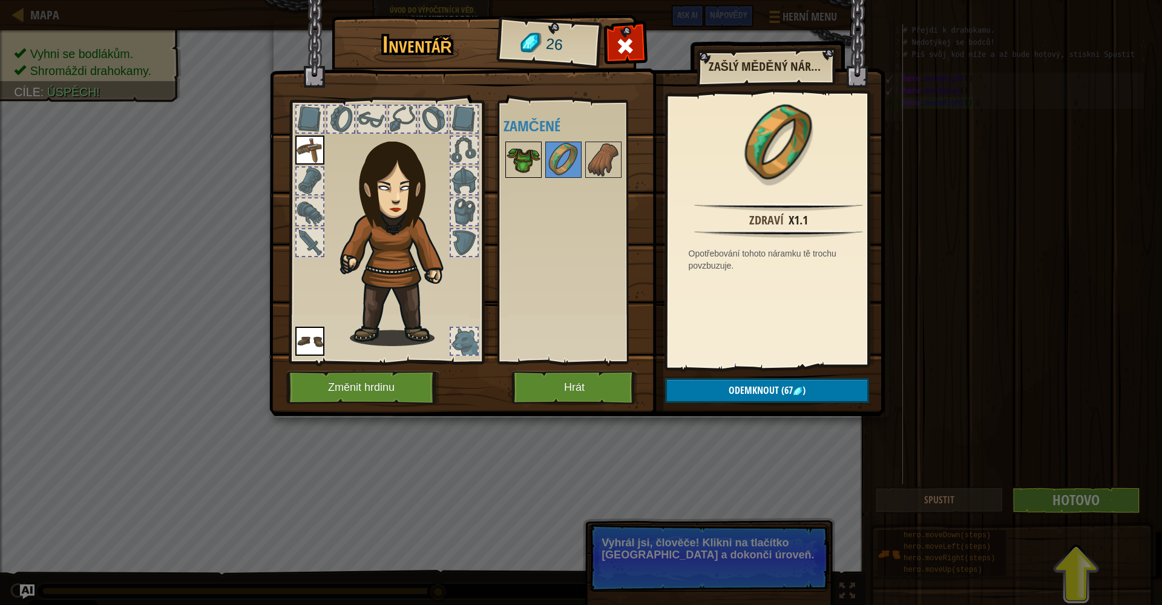
click at [526, 156] on img at bounding box center [523, 160] width 34 height 34
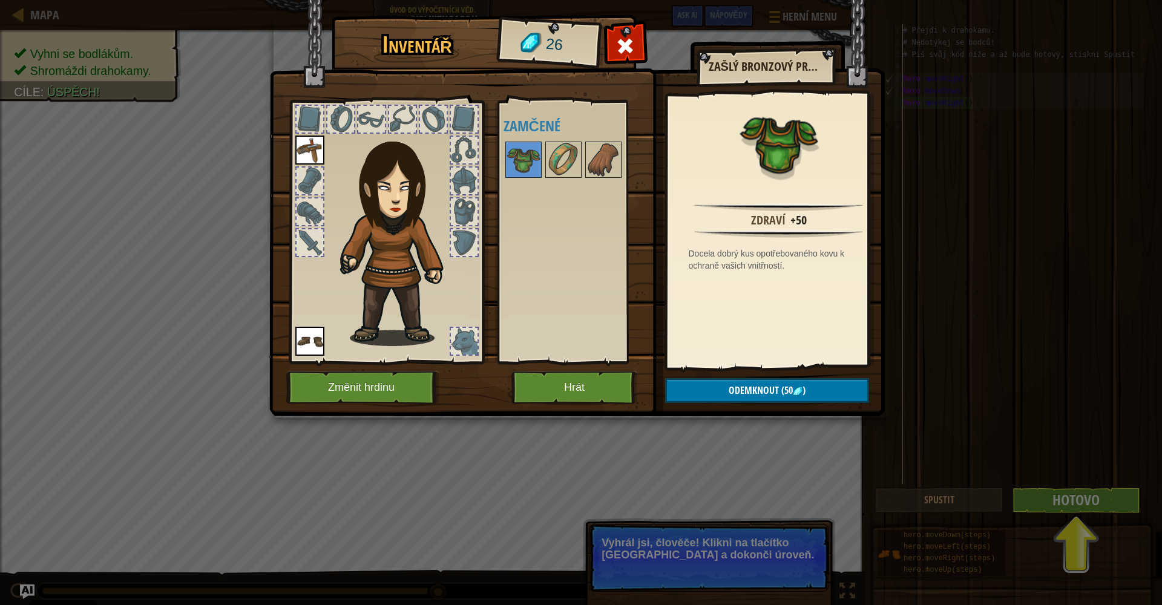
click at [543, 376] on button "Hrát" at bounding box center [574, 387] width 126 height 33
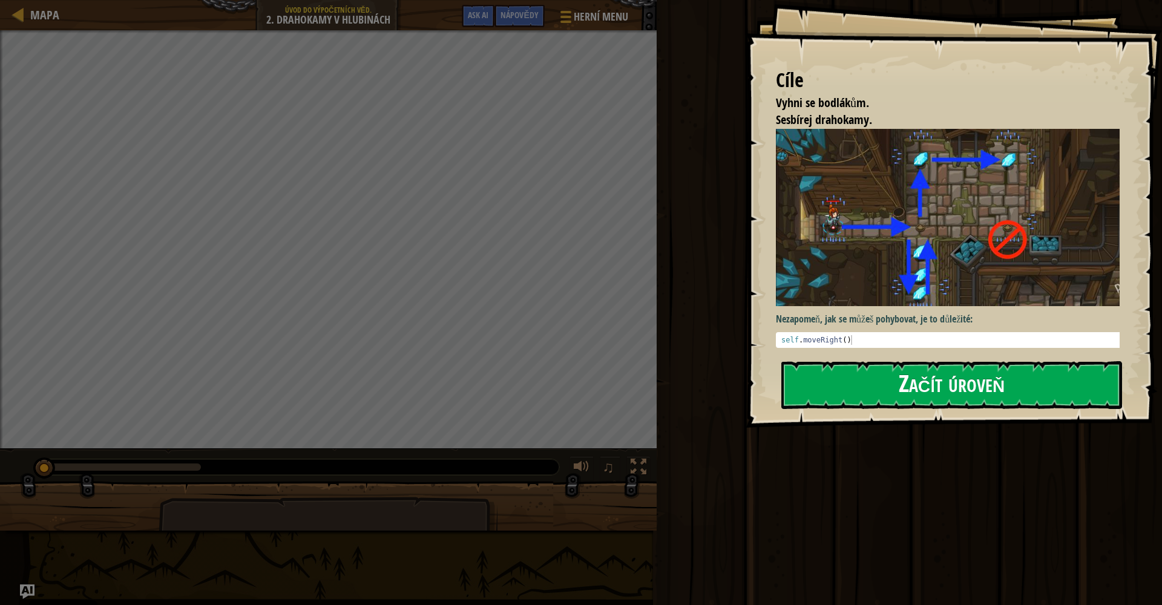
click at [791, 396] on button "Začít úroveň" at bounding box center [951, 385] width 341 height 48
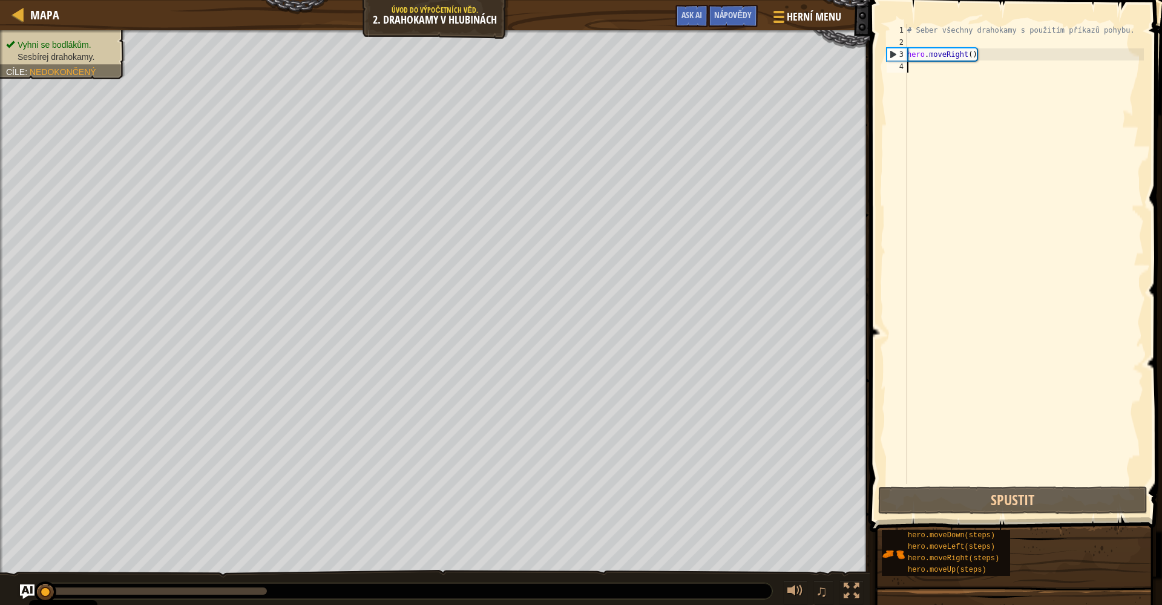
type textarea "h"
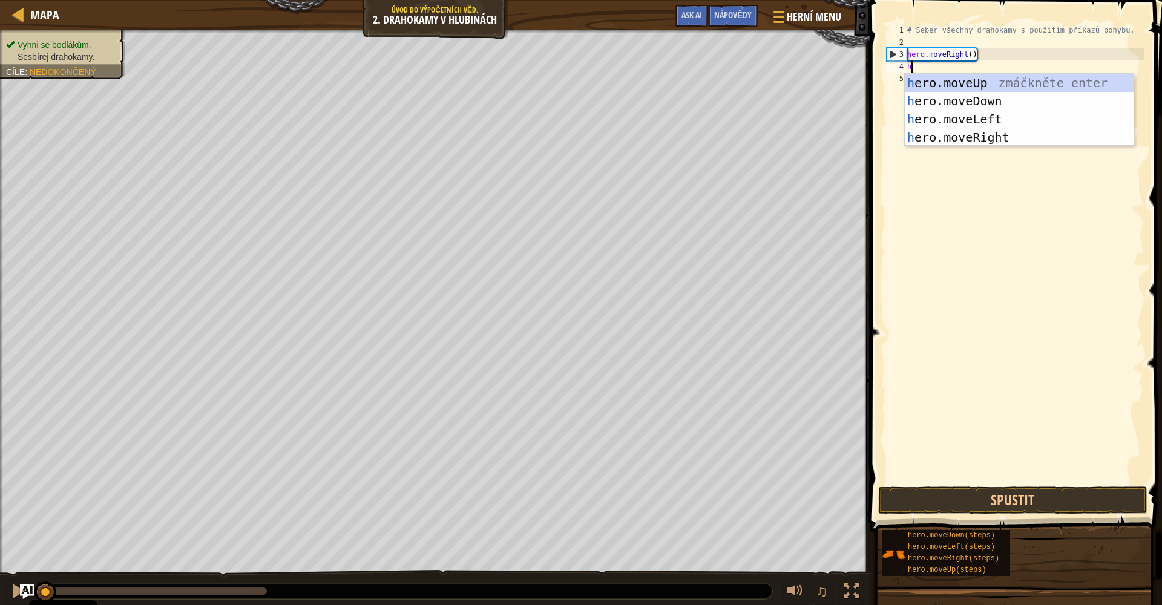
scroll to position [5, 0]
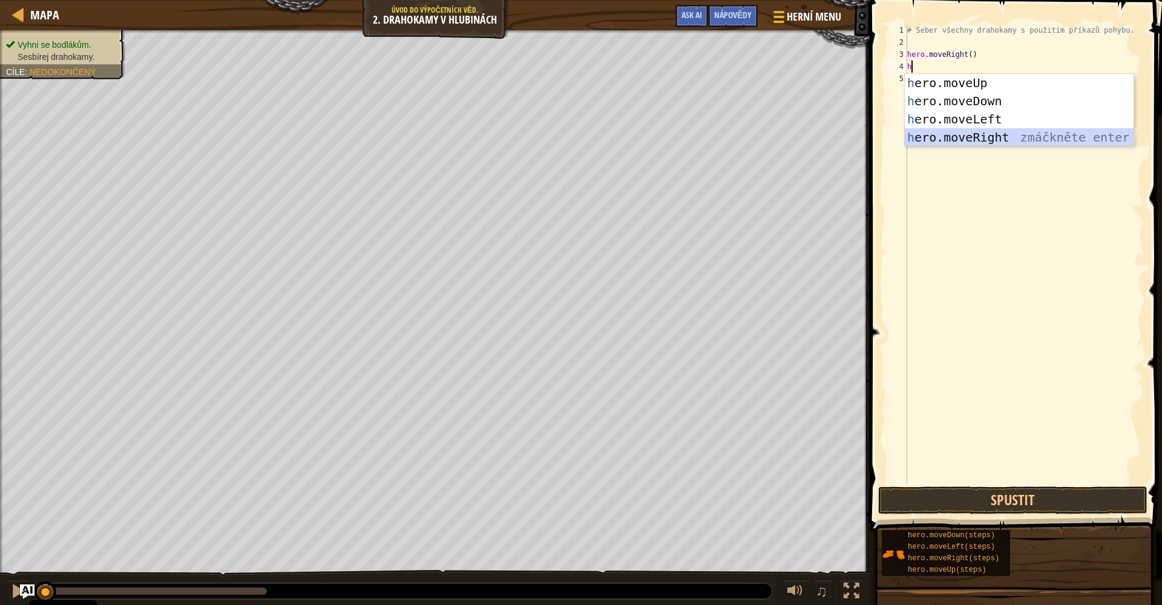
click at [791, 134] on div "h ero.moveUp zmáčkněte enter h ero.moveDown zmáčkněte enter h ero.moveLeft zmáč…" at bounding box center [1019, 128] width 229 height 109
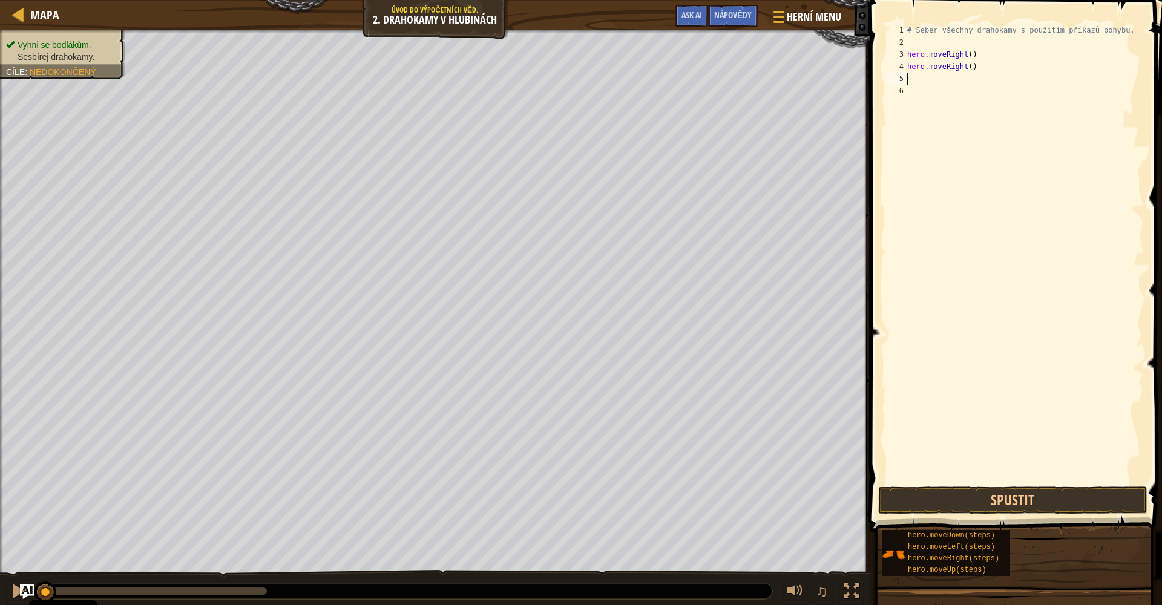
type textarea "h"
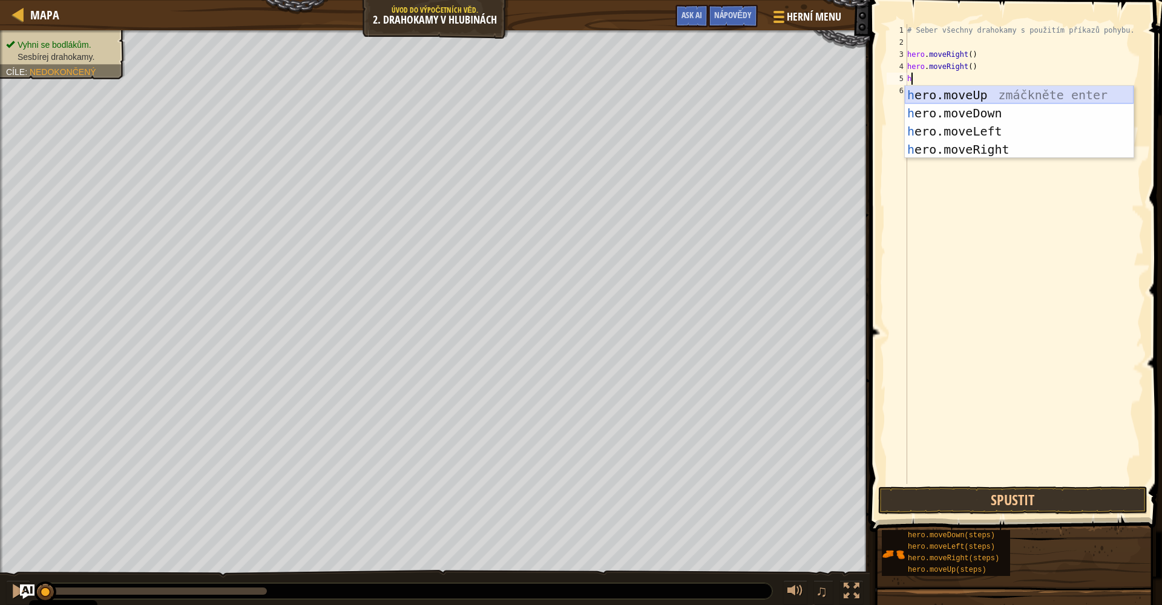
click at [791, 97] on div "h ero.moveUp zmáčkněte enter h ero.moveDown zmáčkněte enter h ero.moveLeft zmáč…" at bounding box center [1019, 140] width 229 height 109
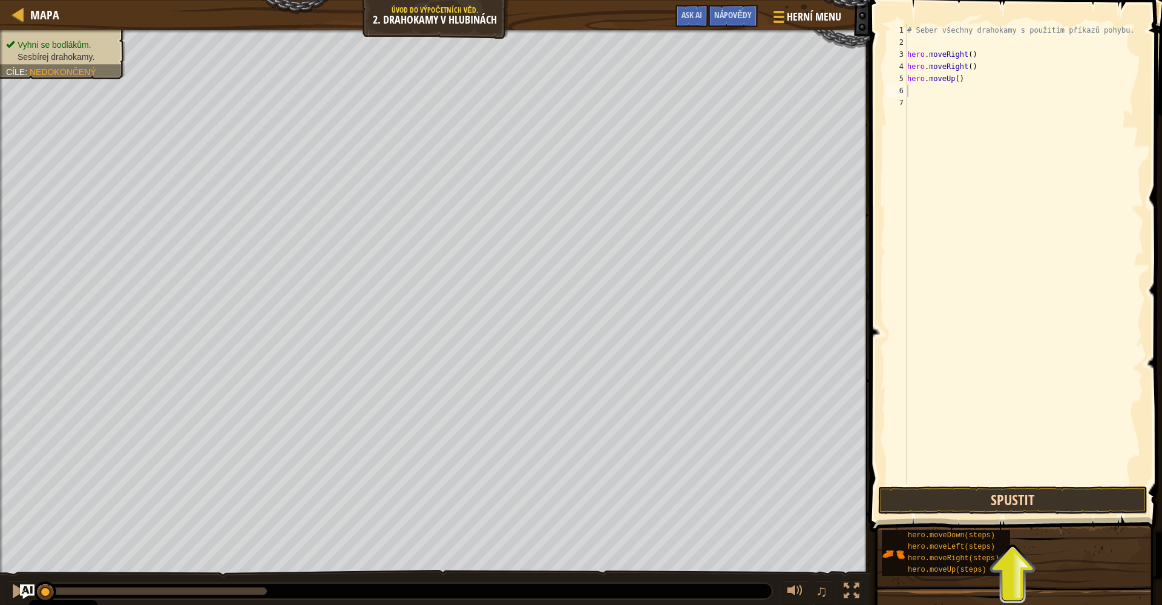
click at [791, 496] on button "Spustit" at bounding box center [1012, 500] width 269 height 28
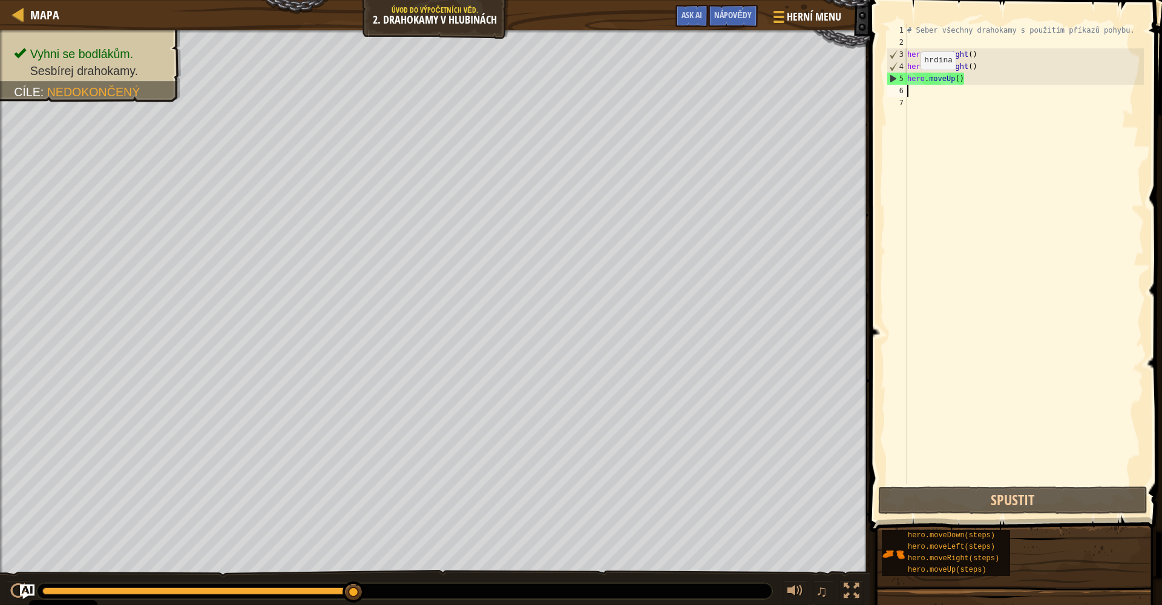
type textarea "h"
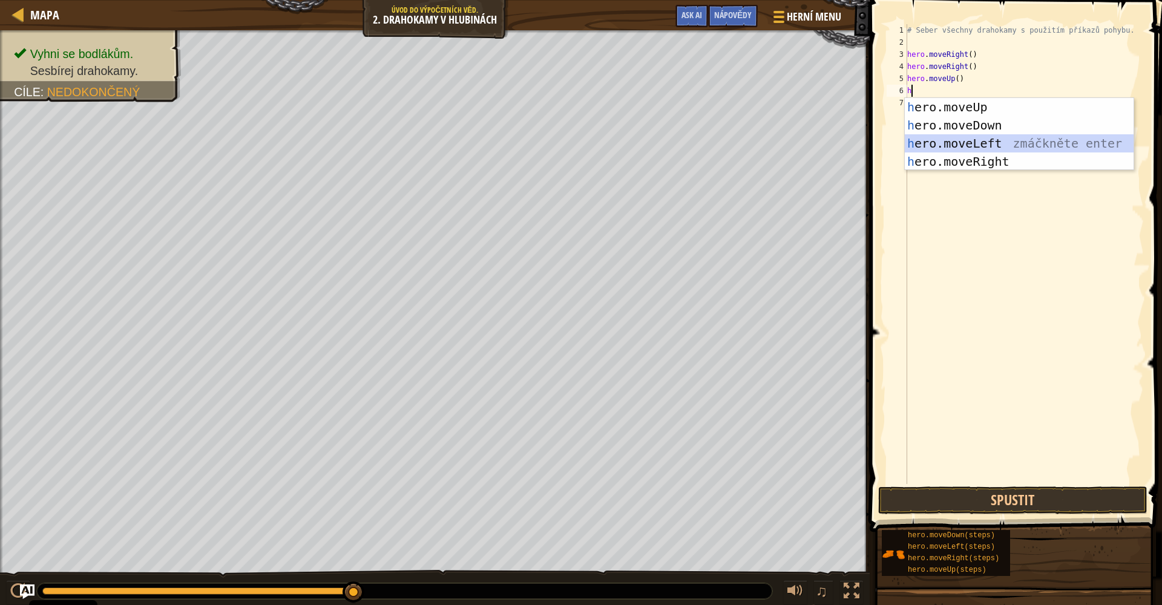
click at [791, 148] on div "h ero.moveUp zmáčkněte enter h ero.moveDown zmáčkněte enter h ero.moveLeft zmáč…" at bounding box center [1019, 152] width 229 height 109
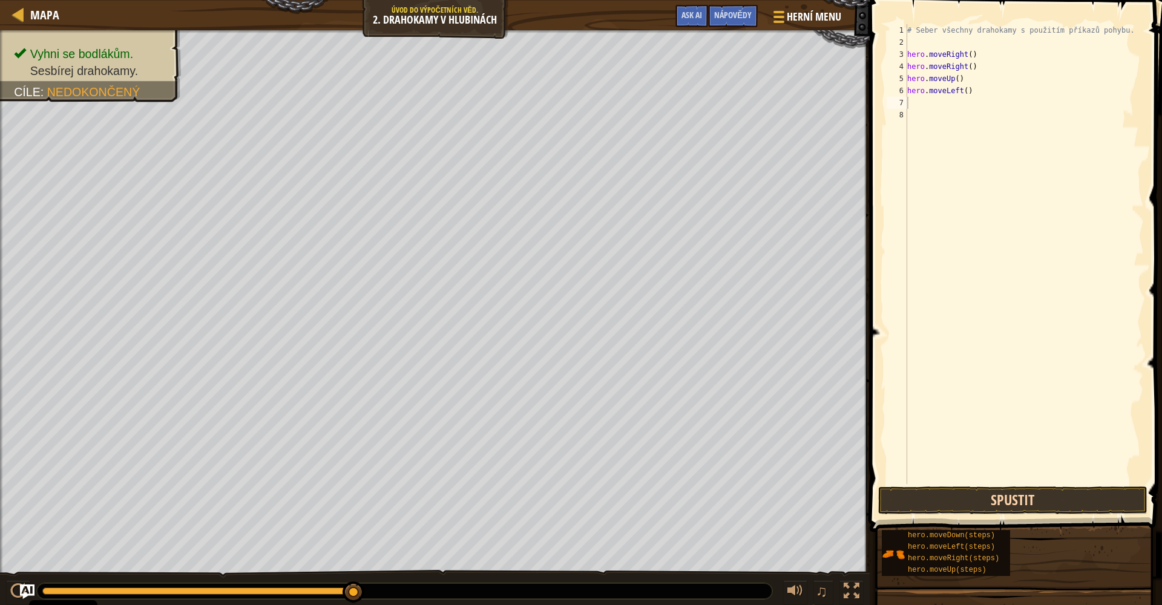
click at [791, 503] on button "Spustit" at bounding box center [1012, 500] width 269 height 28
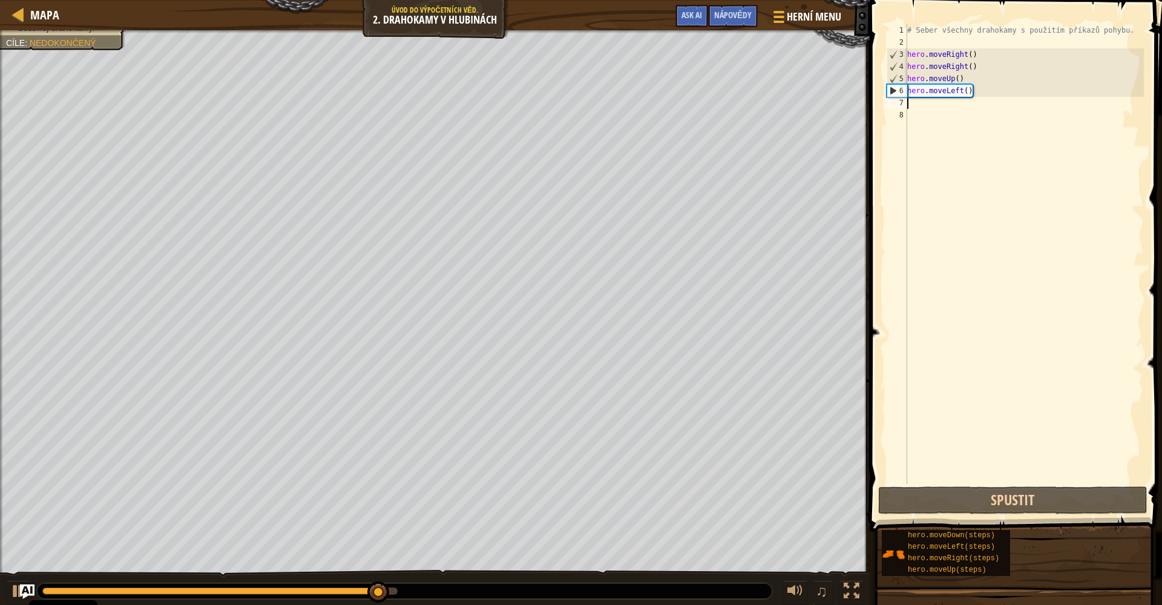
type textarea "h"
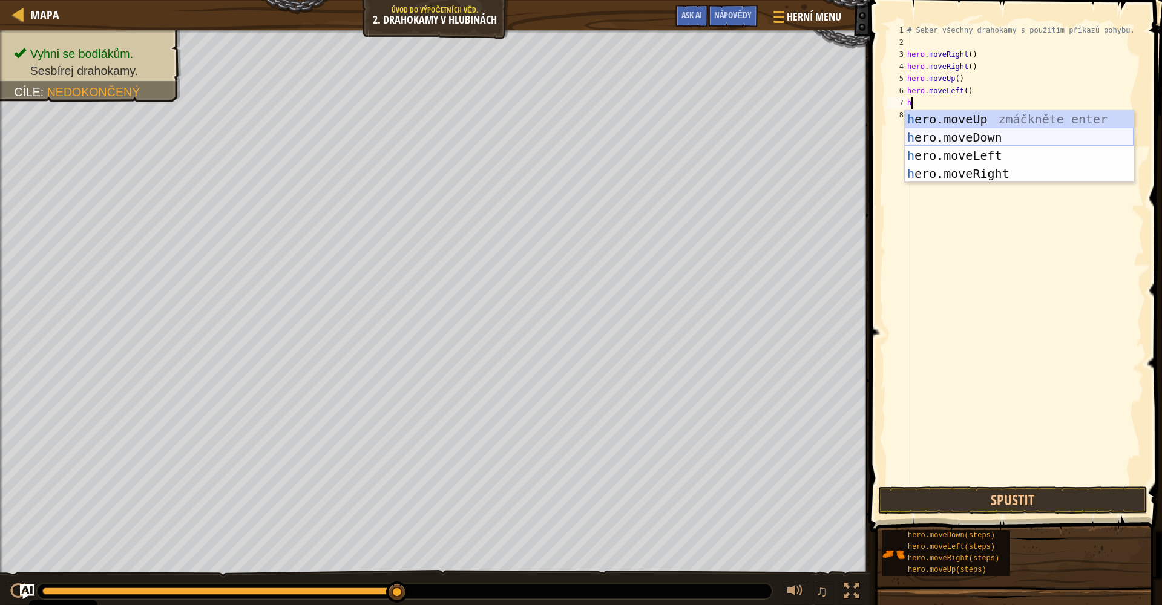
click at [791, 143] on div "h ero.moveUp zmáčkněte enter h ero.moveDown zmáčkněte enter h ero.moveLeft zmáč…" at bounding box center [1019, 164] width 229 height 109
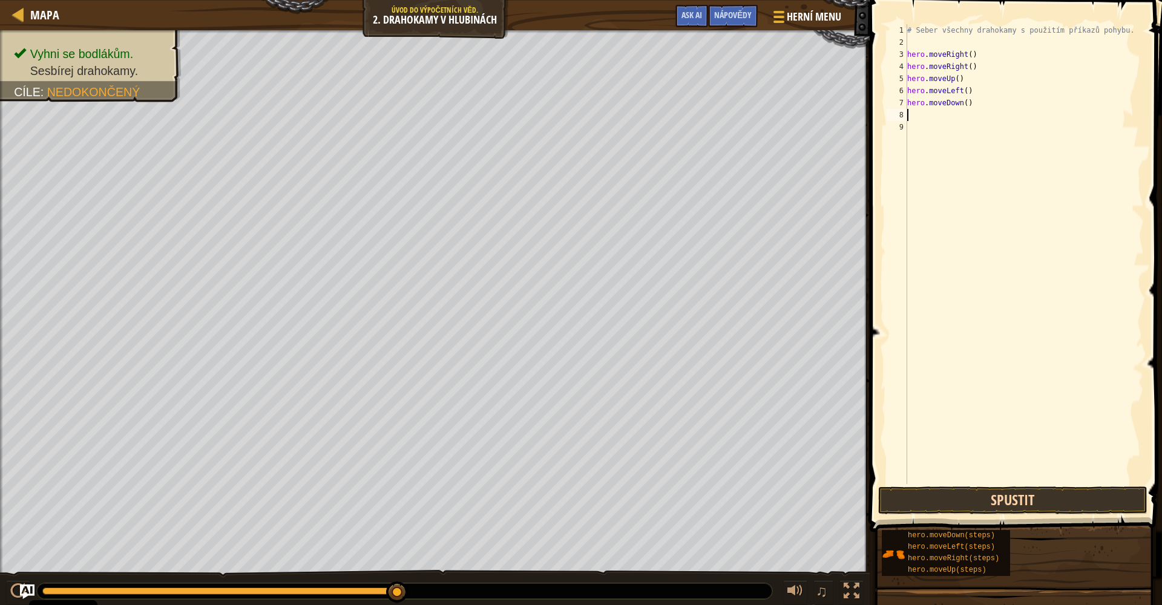
click at [791, 496] on button "Spustit" at bounding box center [1012, 500] width 269 height 28
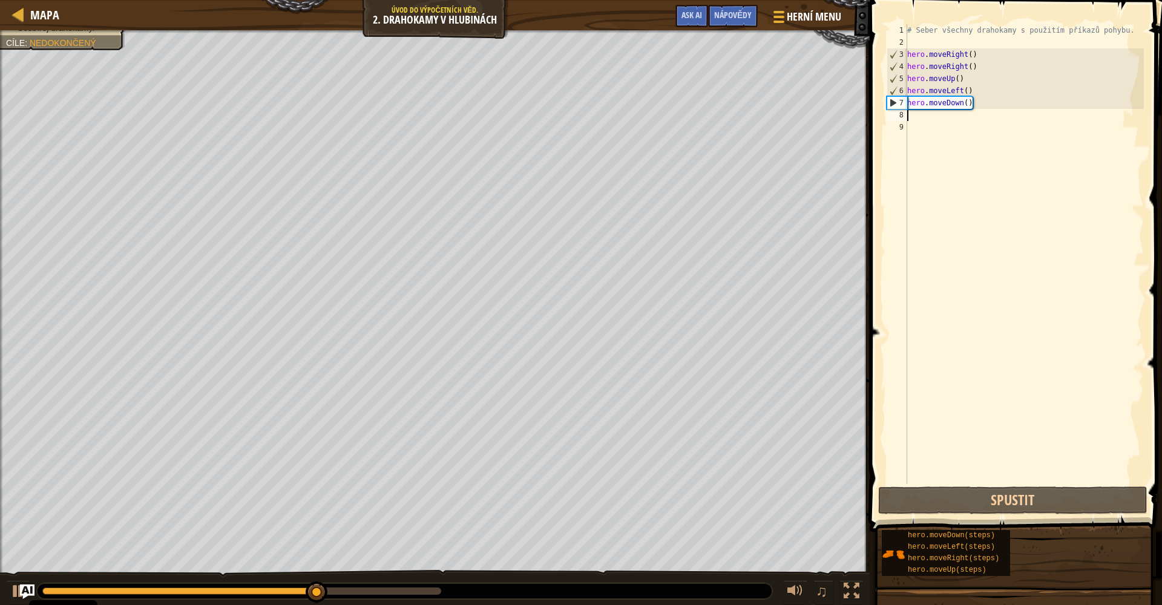
type textarea "h"
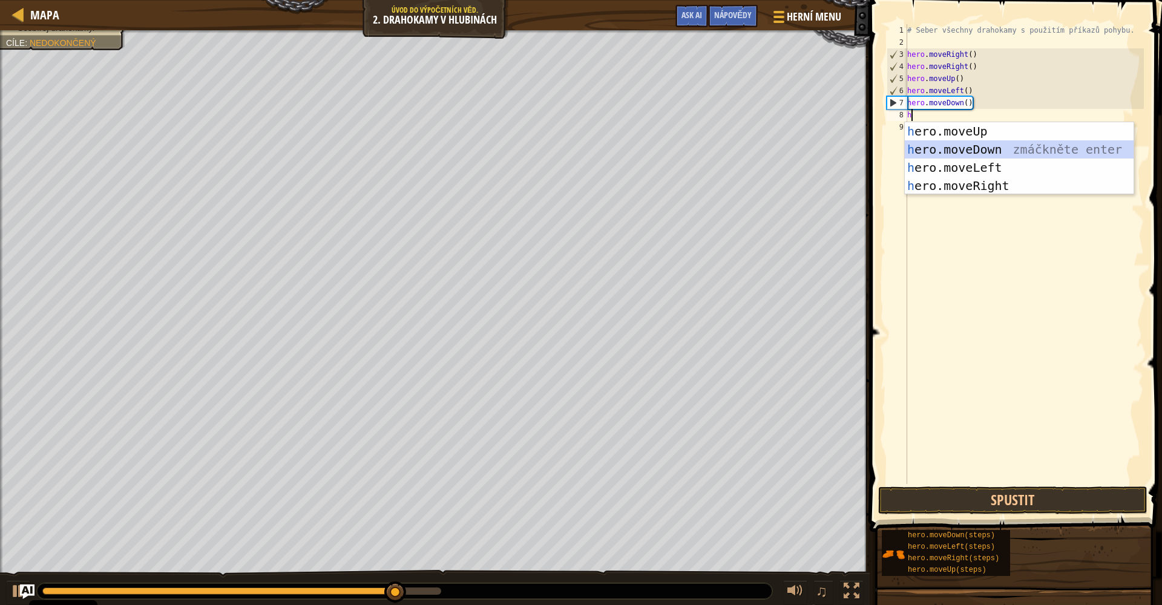
click at [791, 155] on div "h ero.moveUp zmáčkněte enter h ero.moveDown zmáčkněte enter h ero.moveLeft zmáč…" at bounding box center [1019, 176] width 229 height 109
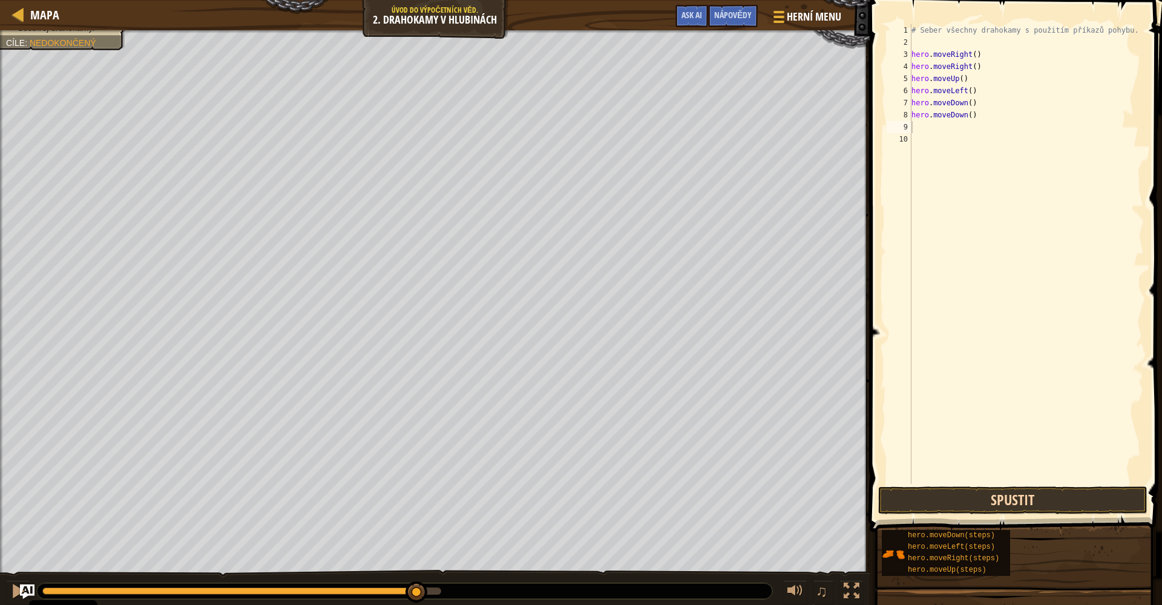
click at [791, 501] on button "Spustit" at bounding box center [1012, 500] width 269 height 28
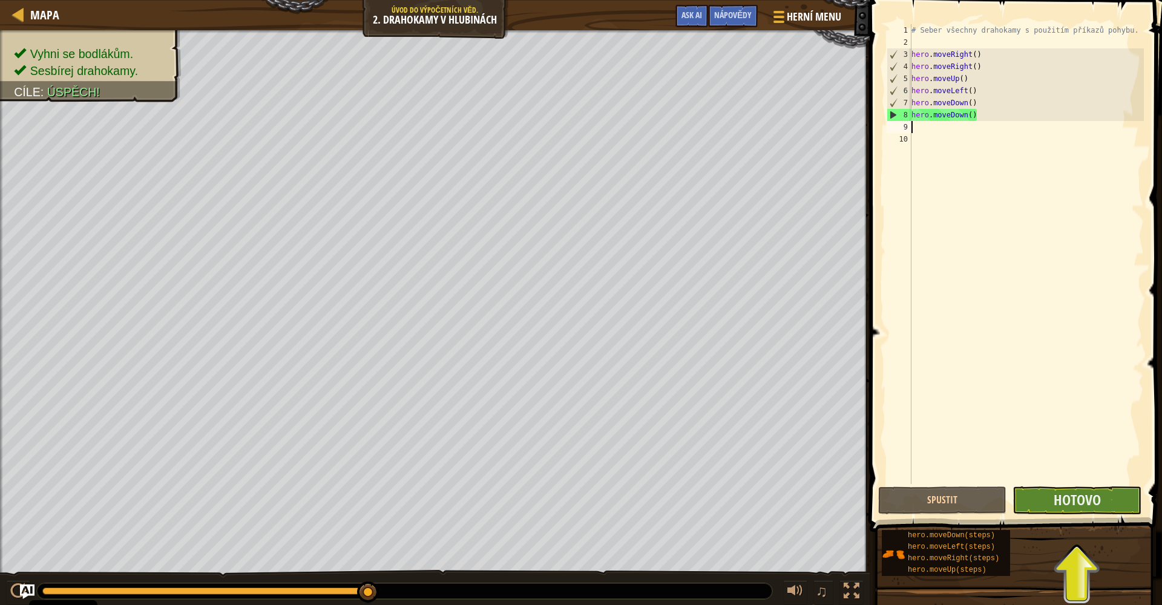
click at [791, 501] on button "Hotovo" at bounding box center [1076, 500] width 128 height 28
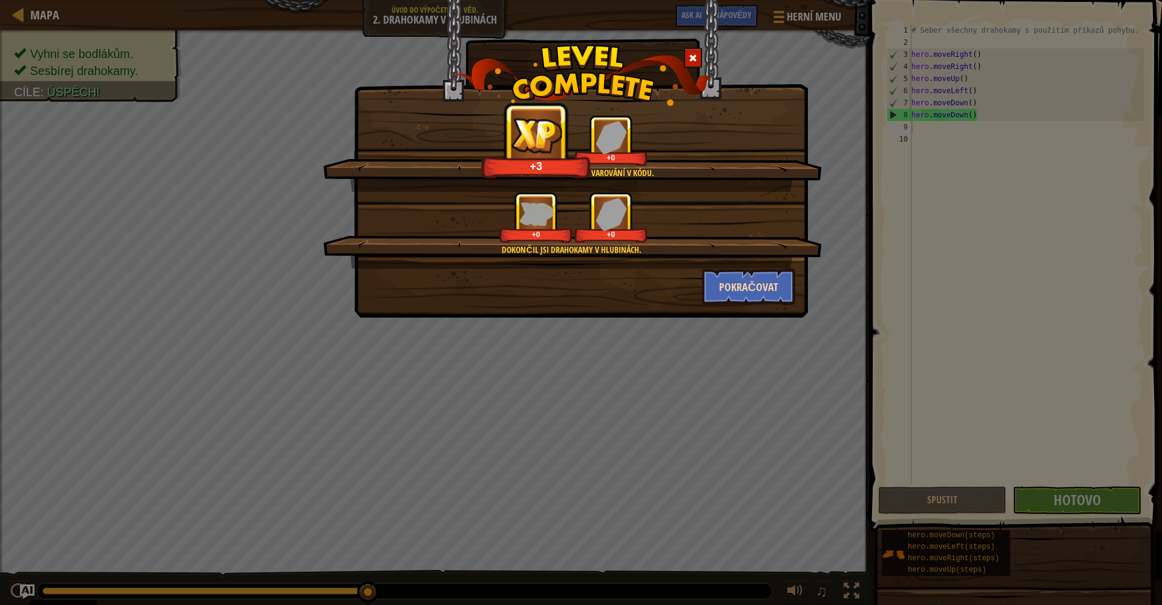
click at [769, 290] on button "Pokračovat" at bounding box center [749, 287] width 94 height 36
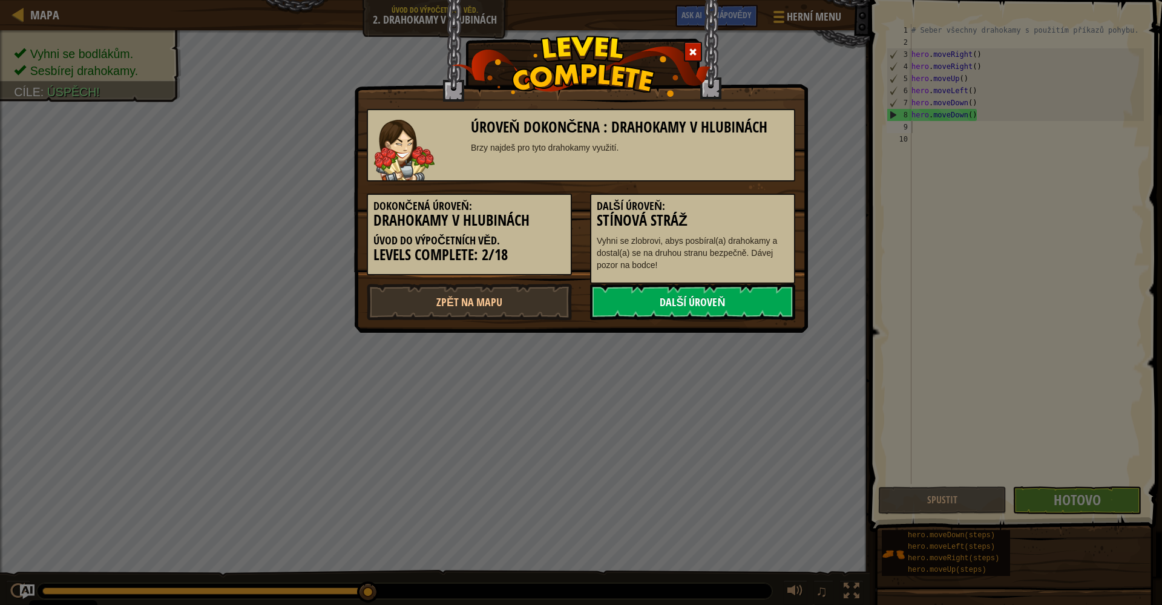
click at [699, 303] on link "Další úroveň" at bounding box center [692, 302] width 205 height 36
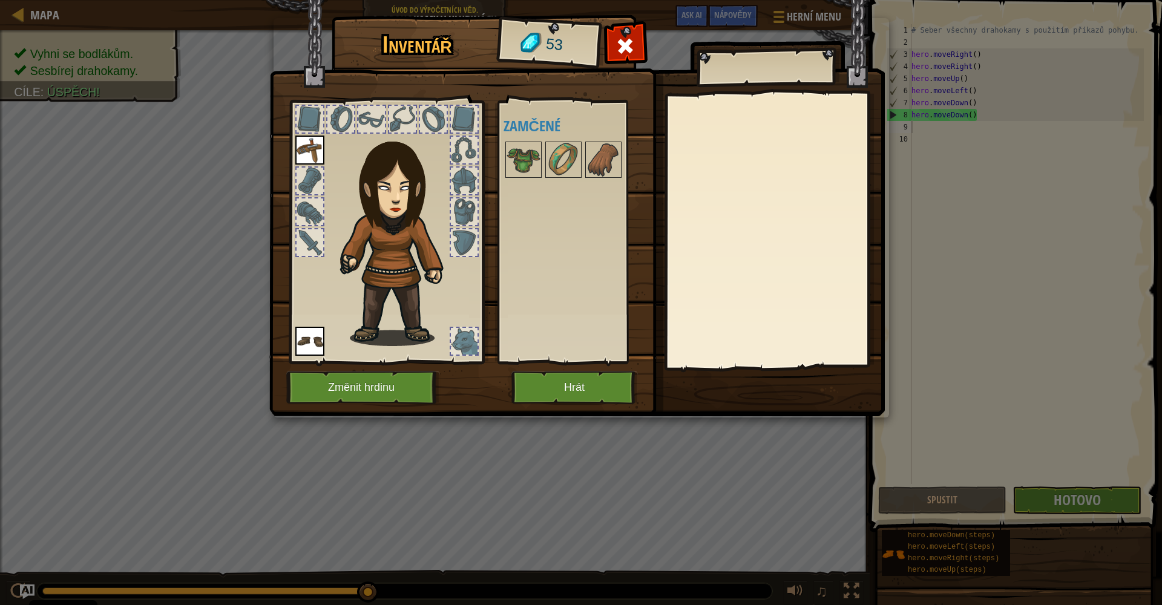
drag, startPoint x: 517, startPoint y: 167, endPoint x: 482, endPoint y: 148, distance: 40.1
click at [505, 157] on div at bounding box center [523, 160] width 36 height 36
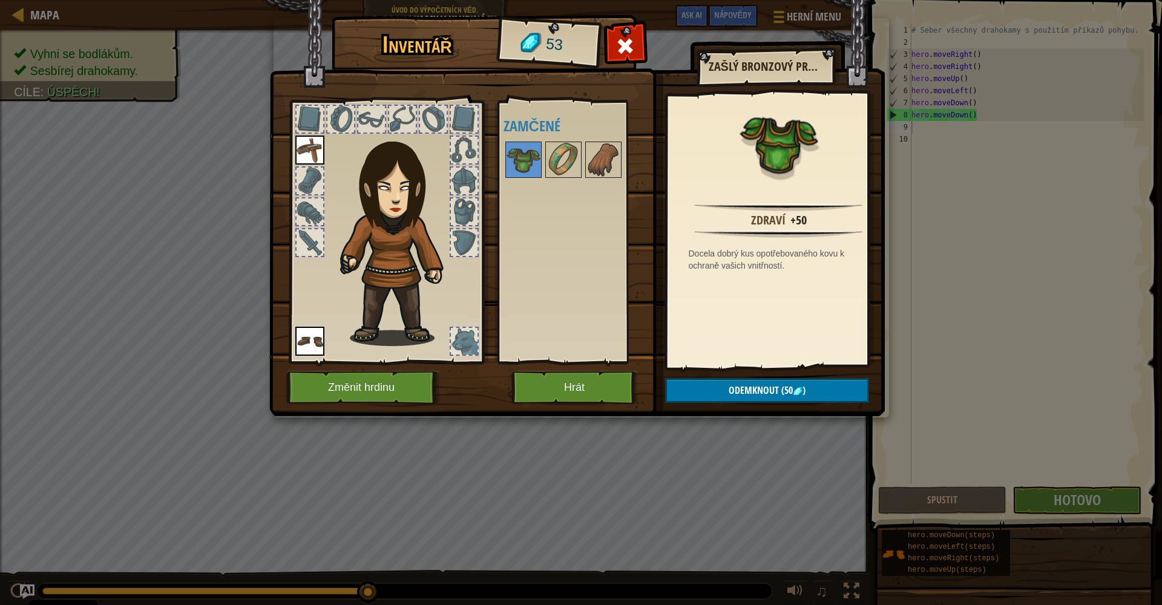
click at [699, 395] on button "Odemknout (50 )" at bounding box center [767, 390] width 204 height 25
click at [706, 385] on button "Potvrdit" at bounding box center [767, 390] width 204 height 25
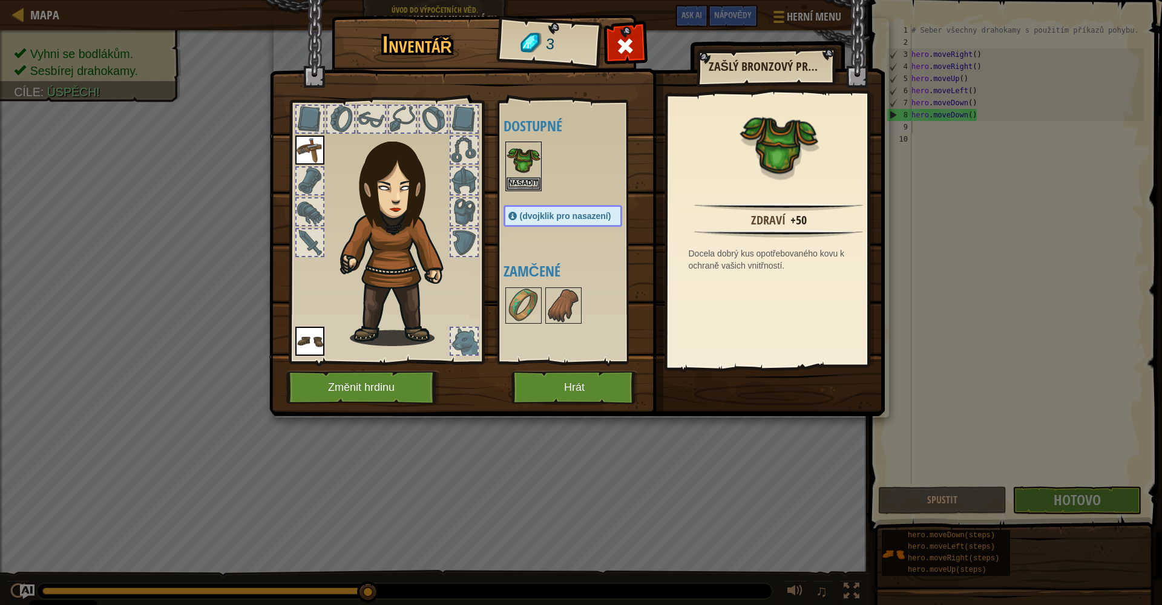
click at [567, 219] on span "(dvojklik pro nasazení)" at bounding box center [565, 216] width 91 height 10
click at [568, 219] on span "(dvojklik pro nasazení)" at bounding box center [565, 216] width 91 height 10
click at [531, 166] on img at bounding box center [523, 160] width 34 height 34
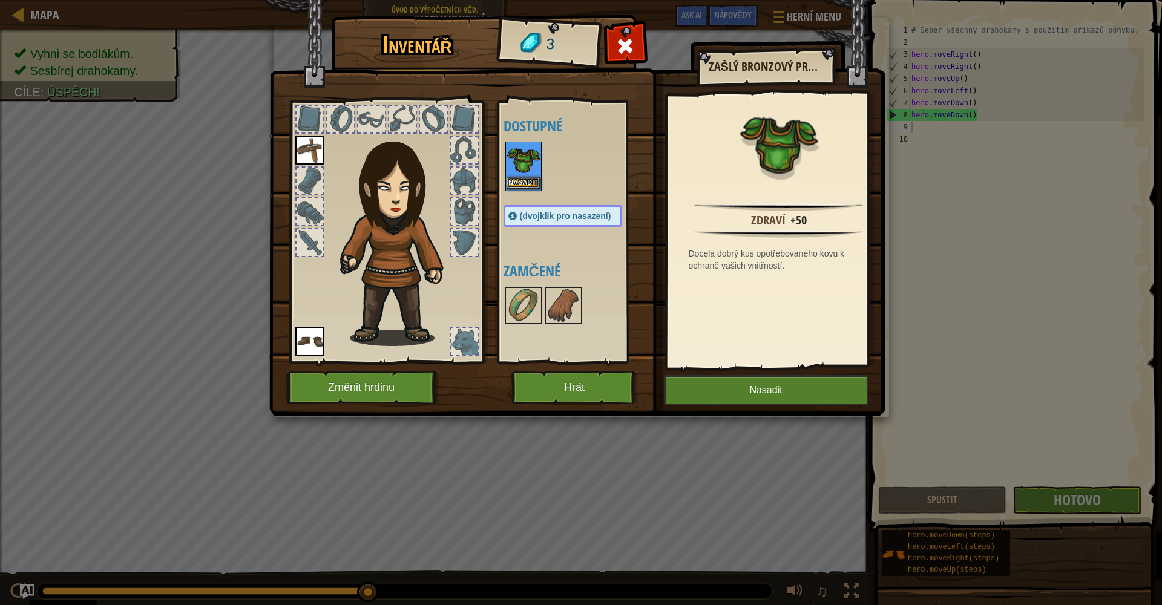
click at [531, 166] on img at bounding box center [523, 160] width 34 height 34
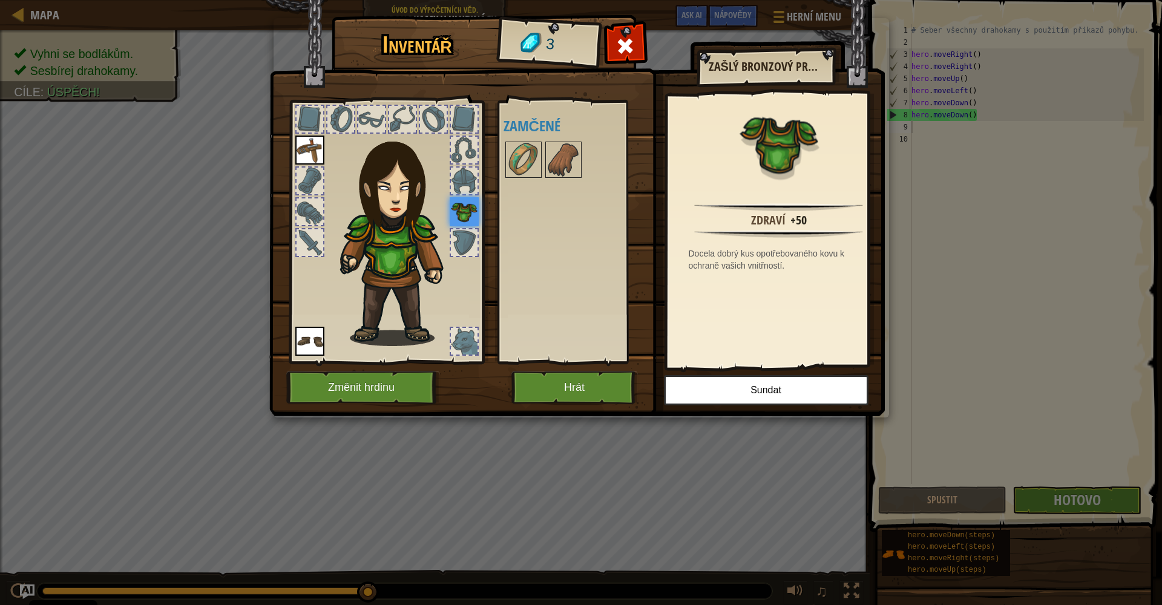
click at [573, 390] on button "Hrát" at bounding box center [574, 387] width 126 height 33
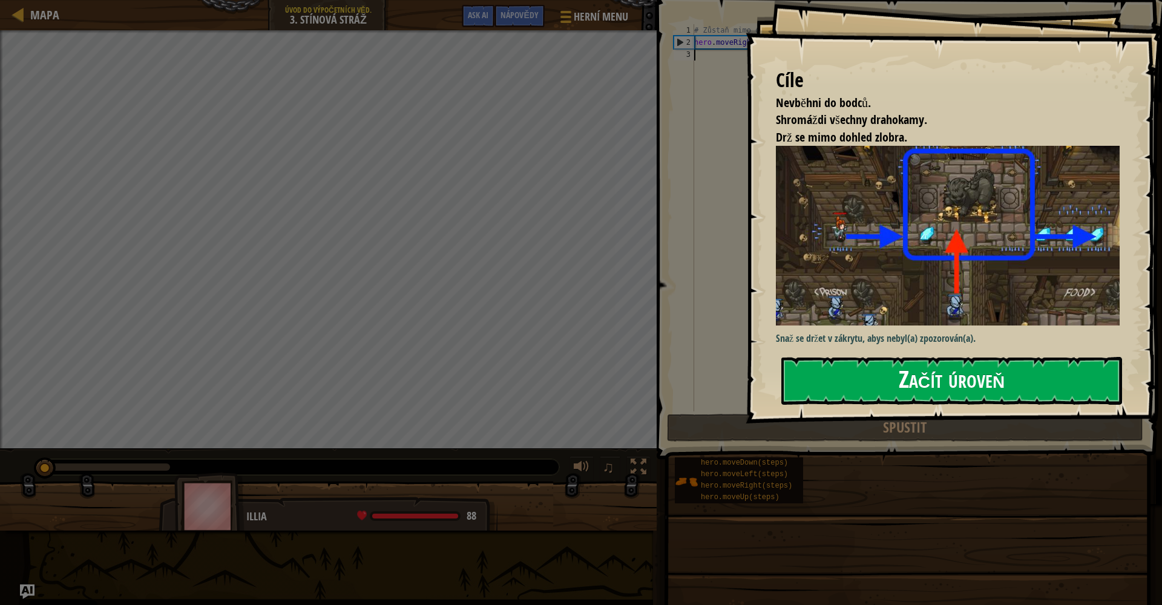
click at [791, 400] on button "Začít úroveň" at bounding box center [951, 381] width 341 height 48
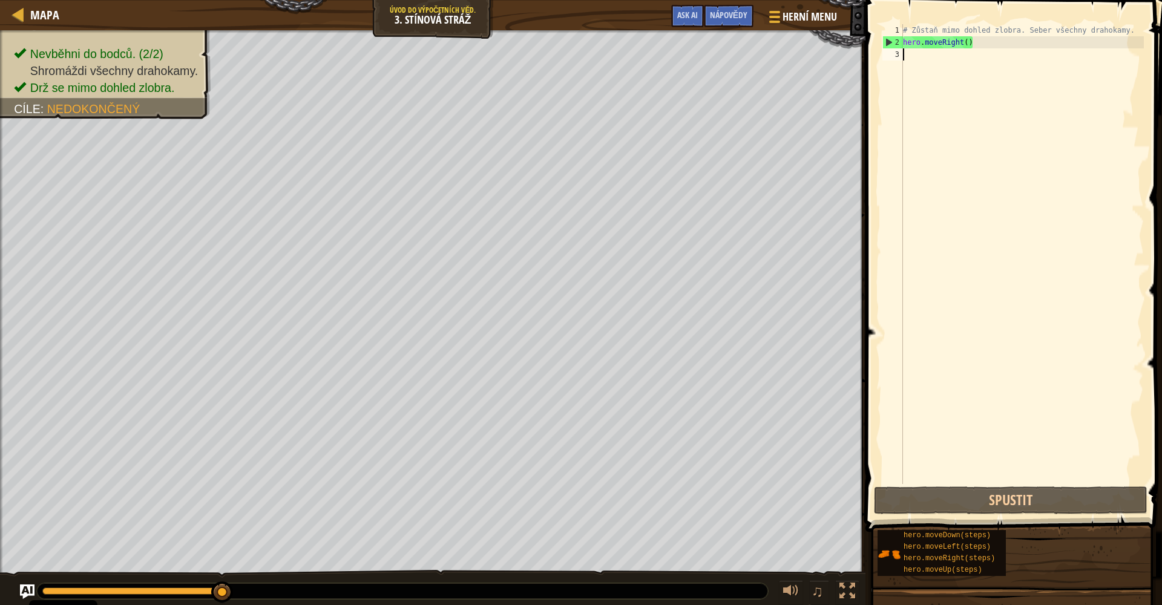
type textarea "h"
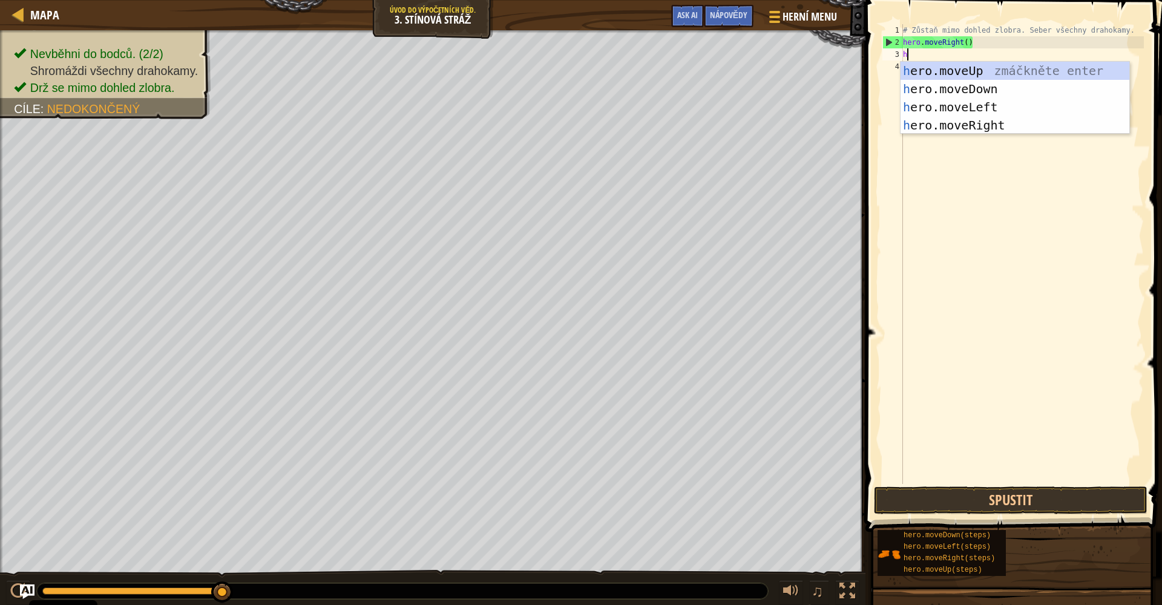
scroll to position [5, 0]
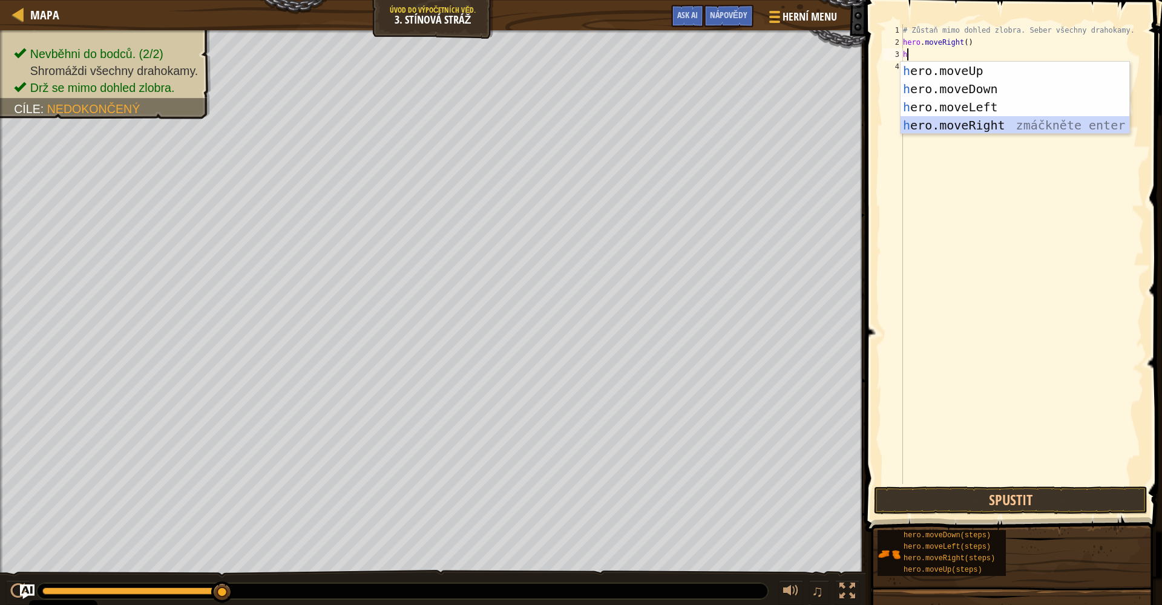
click at [791, 127] on div "h ero.moveUp zmáčkněte enter h ero.moveDown zmáčkněte enter h ero.moveLeft zmáč…" at bounding box center [1014, 116] width 229 height 109
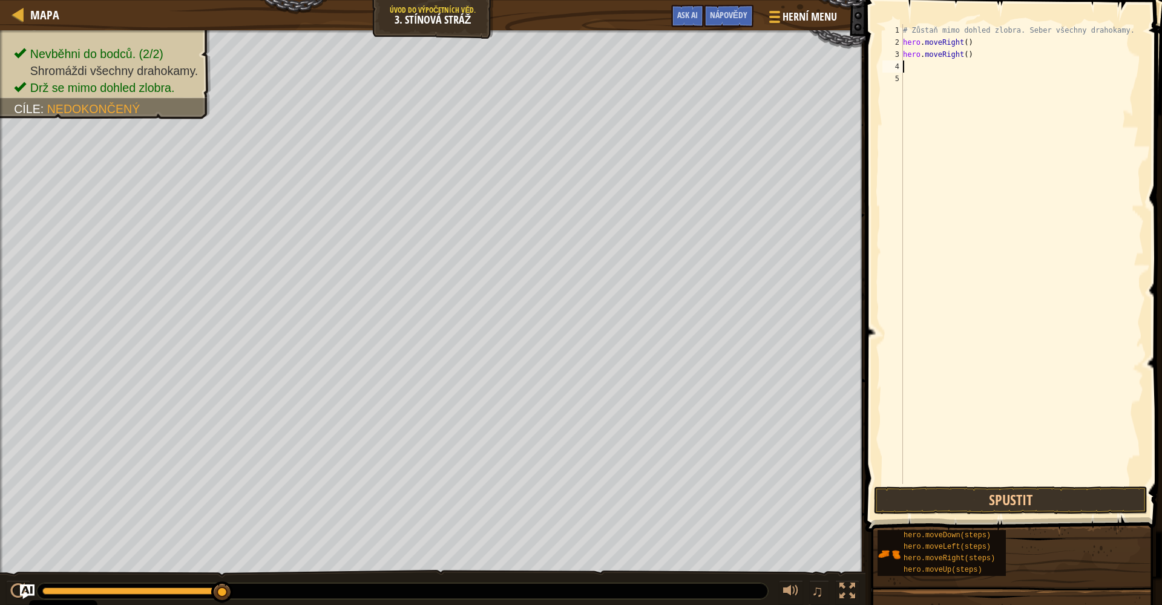
type textarea "h"
click at [791, 148] on div "# Zůstaň mimo dohled zlobra. Seber všechny drahokamy. hero . moveRight ( ) hero…" at bounding box center [1021, 266] width 243 height 484
click at [791, 65] on div "# Zůstaň mimo dohled zlobra. Seber všechny drahokamy. hero . moveRight ( ) hero…" at bounding box center [1021, 266] width 243 height 484
type textarea "h"
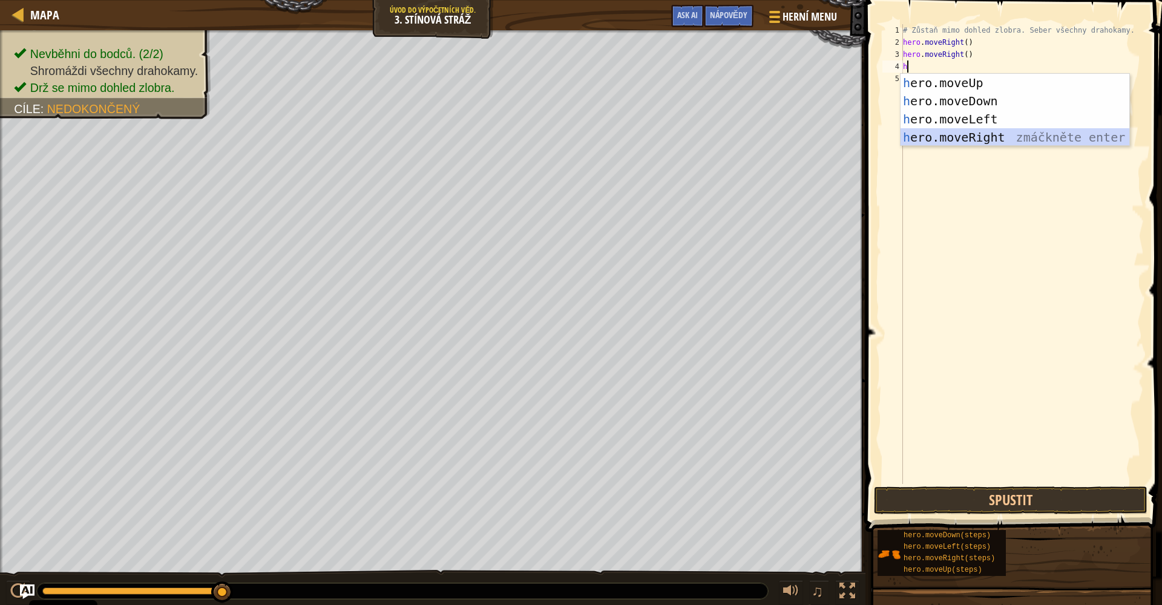
click at [791, 144] on div "h ero.moveUp zmáčkněte enter h ero.moveDown zmáčkněte enter h ero.moveLeft zmáč…" at bounding box center [1014, 128] width 229 height 109
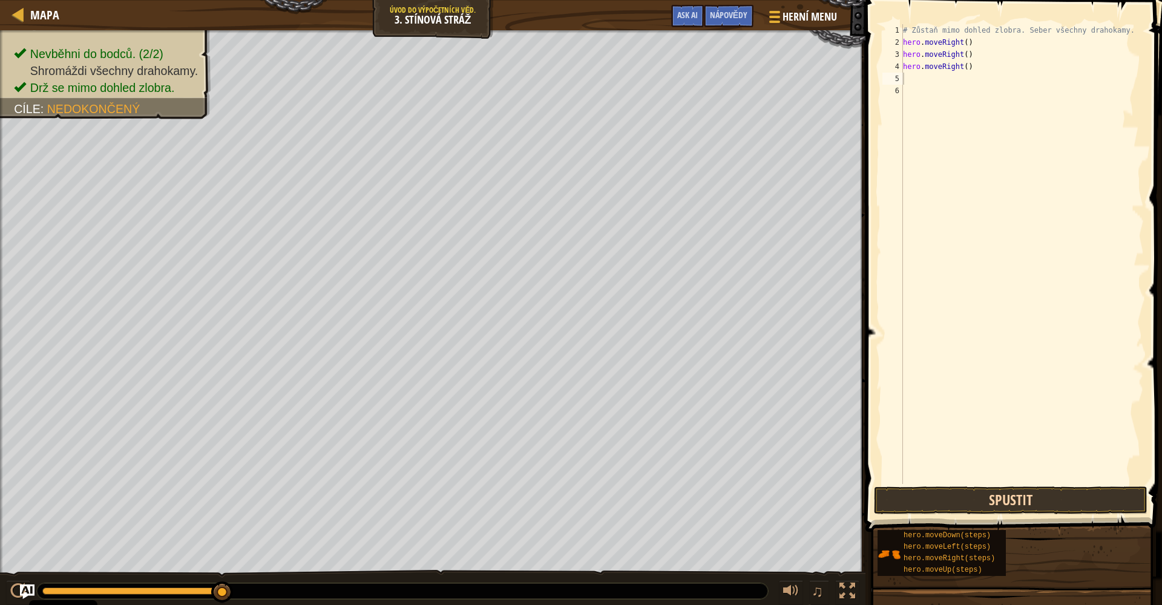
click at [791, 497] on button "Spustit" at bounding box center [1010, 500] width 273 height 28
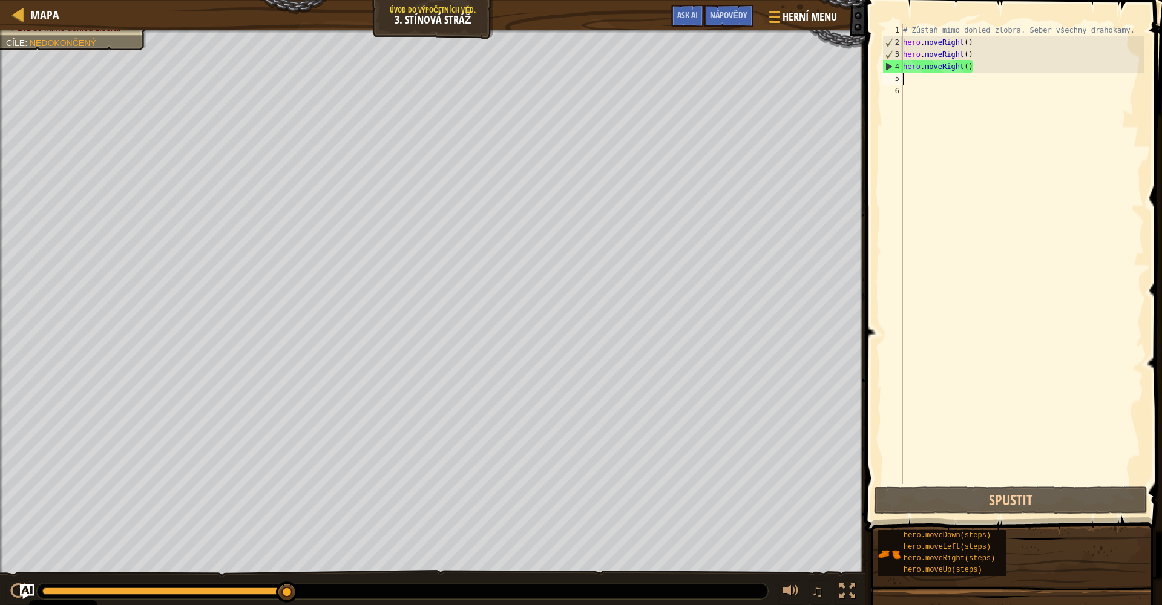
type textarea "h"
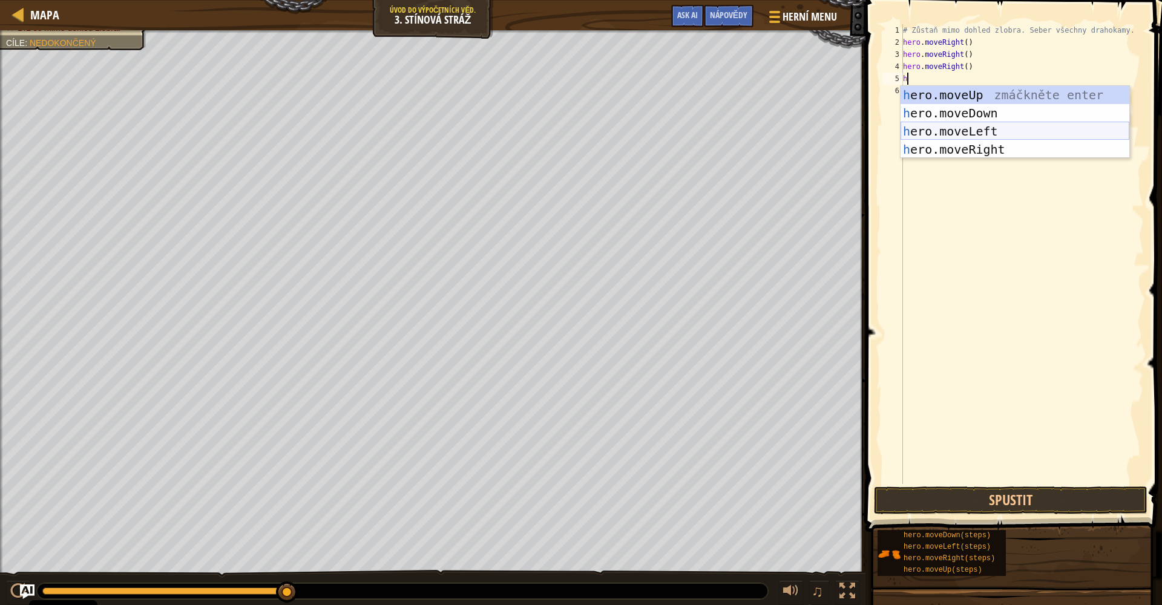
click at [791, 134] on div "h ero.moveUp zmáčkněte enter h ero.moveDown zmáčkněte enter h ero.moveLeft zmáč…" at bounding box center [1014, 140] width 229 height 109
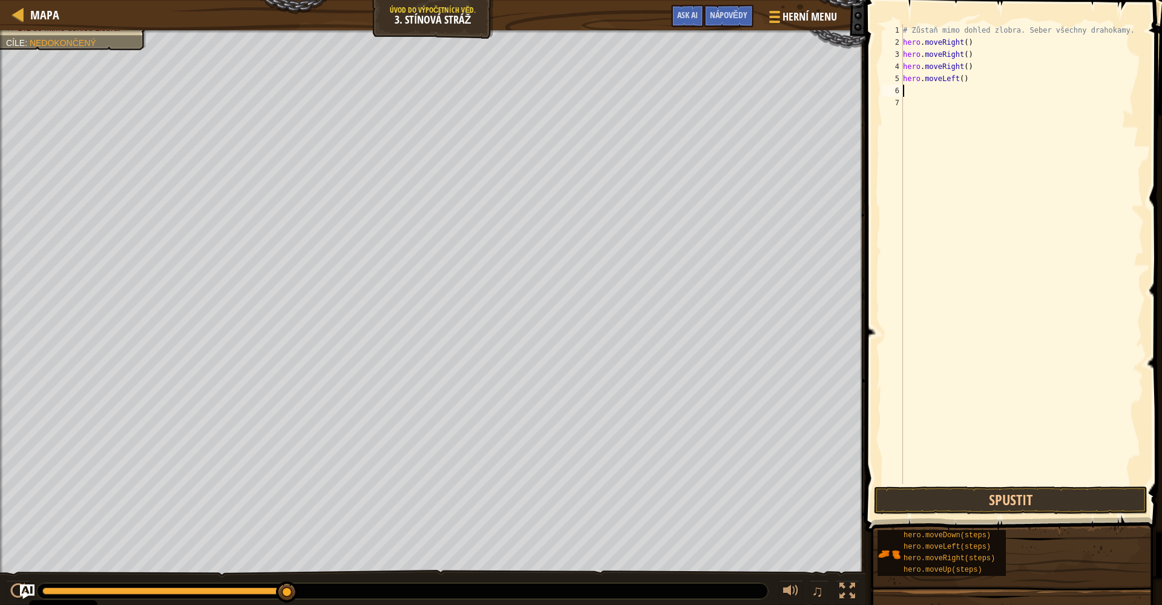
type textarea "h"
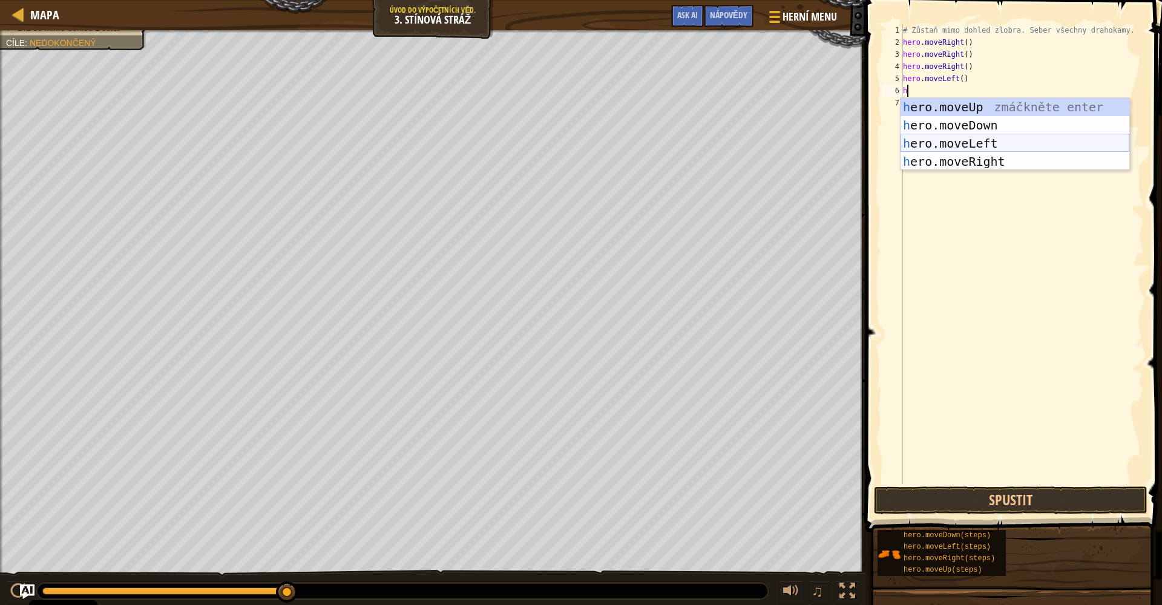
click at [791, 140] on div "h ero.moveUp zmáčkněte enter h ero.moveDown zmáčkněte enter h ero.moveLeft zmáč…" at bounding box center [1014, 152] width 229 height 109
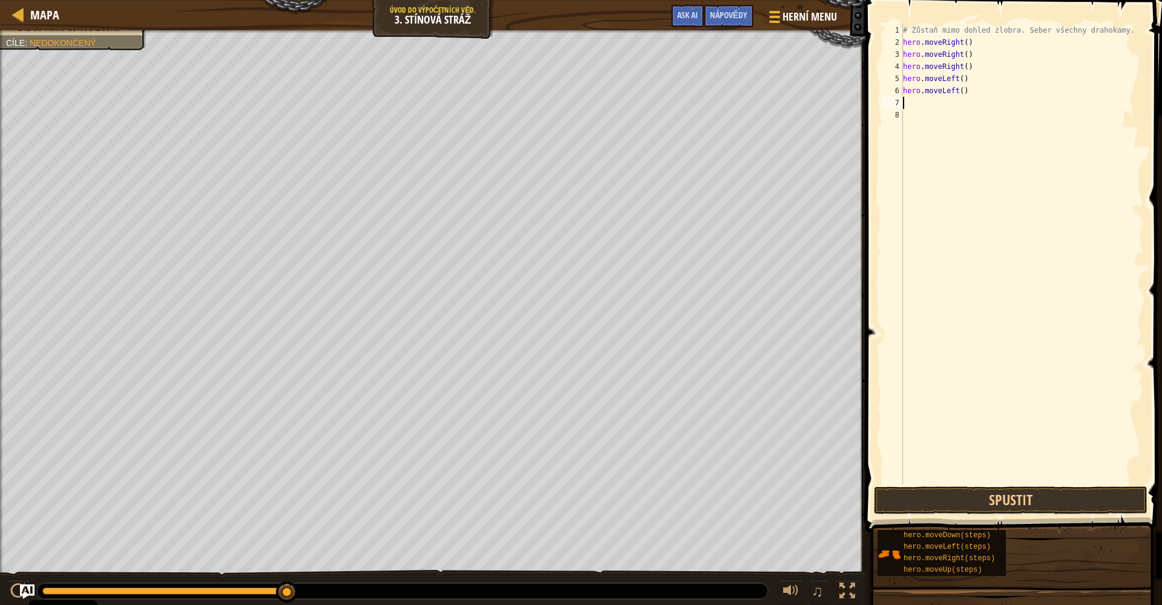
type textarea "h"
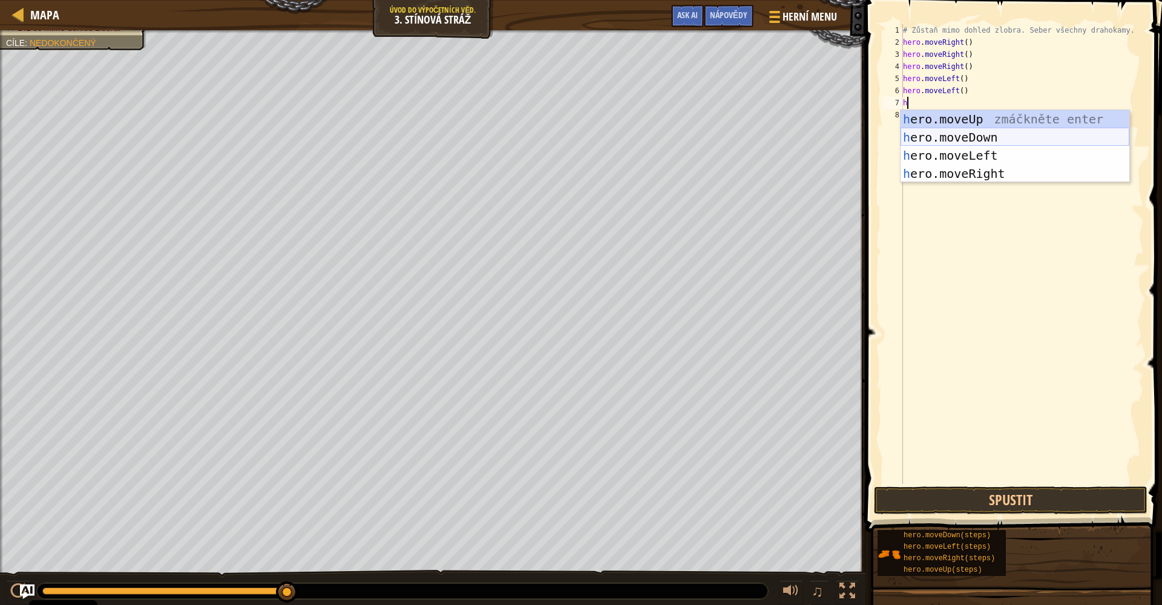
drag, startPoint x: 942, startPoint y: 142, endPoint x: 928, endPoint y: 162, distance: 24.0
click at [791, 142] on div "h ero.moveUp zmáčkněte enter h ero.moveDown zmáčkněte enter h ero.moveLeft zmáč…" at bounding box center [1014, 164] width 229 height 109
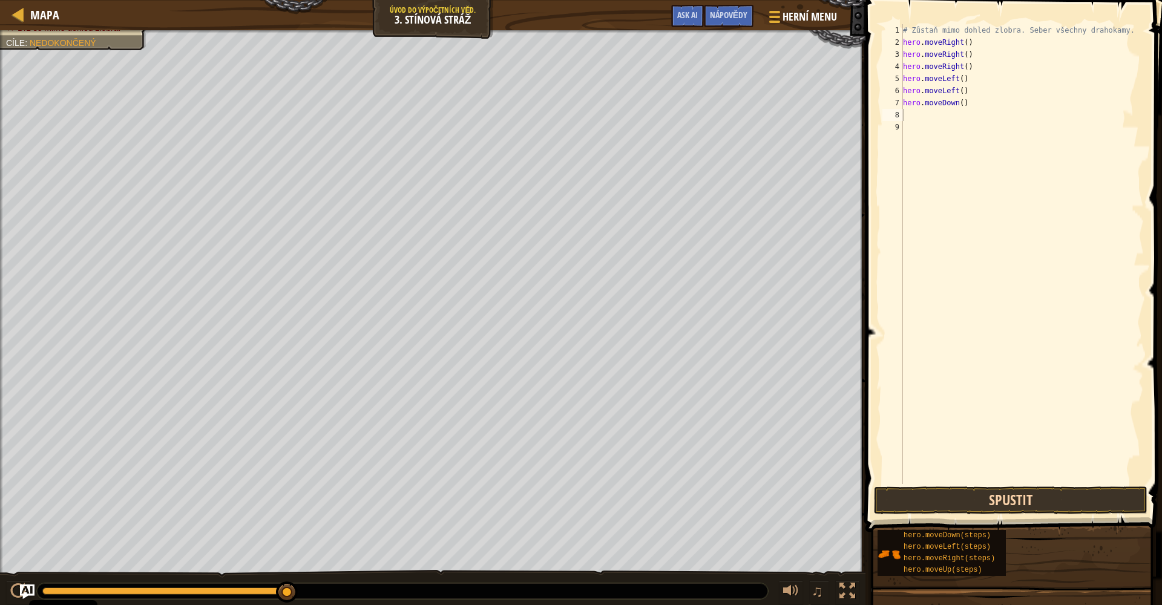
click at [791, 508] on button "Spustit" at bounding box center [1010, 500] width 273 height 28
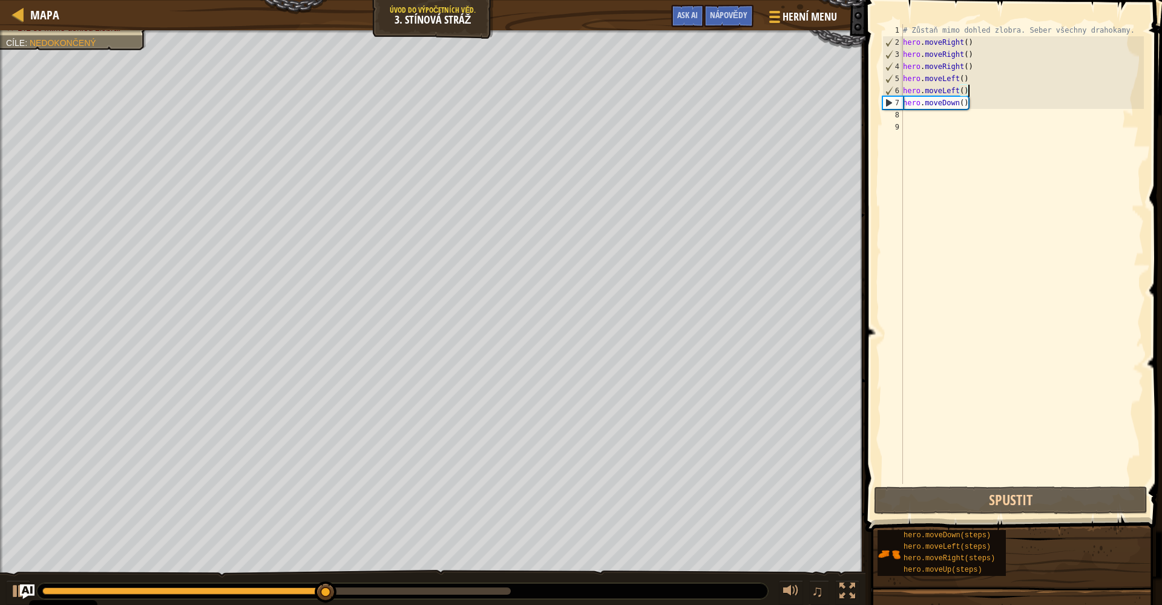
click at [791, 94] on div "# Zůstaň mimo dohled zlobra. Seber všechny drahokamy. hero . moveRight ( ) hero…" at bounding box center [1021, 266] width 243 height 484
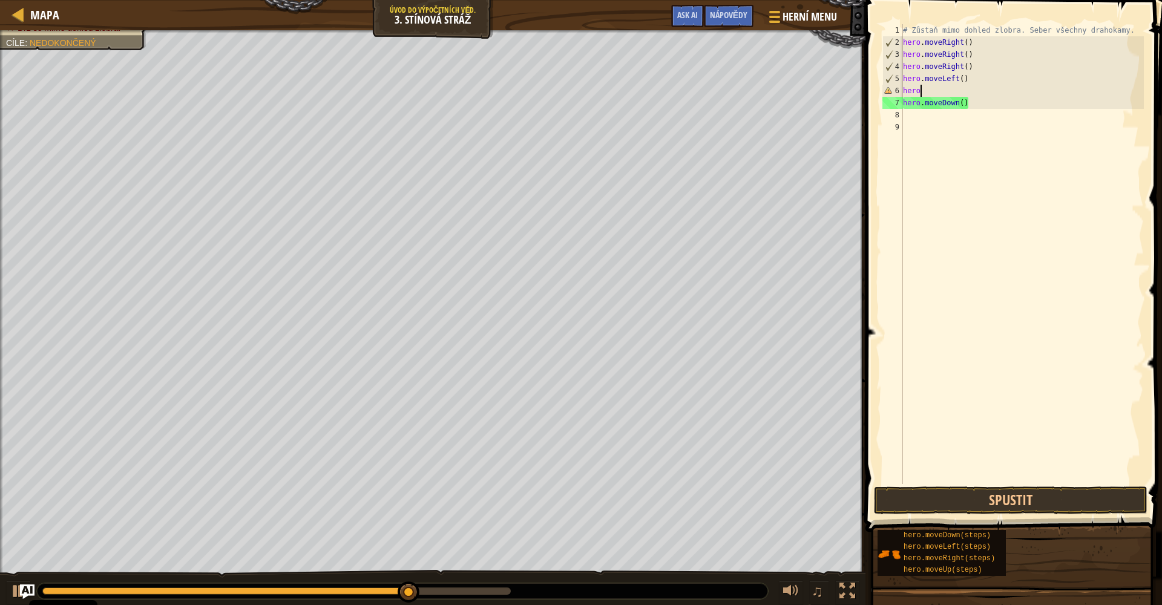
type textarea "h"
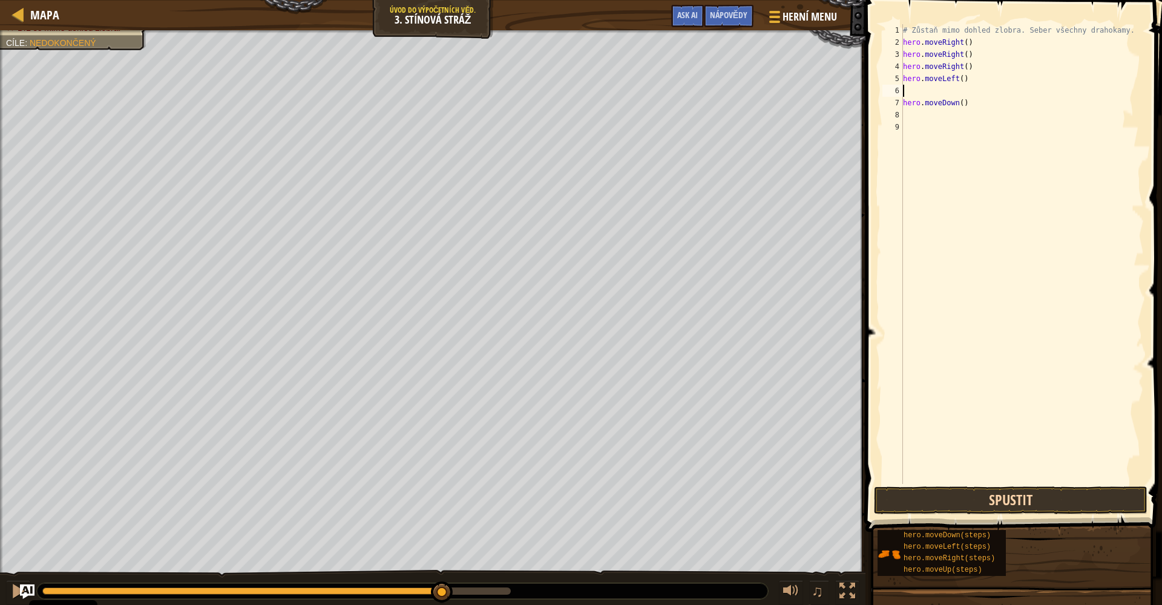
click at [791, 498] on button "Spustit" at bounding box center [1010, 500] width 273 height 28
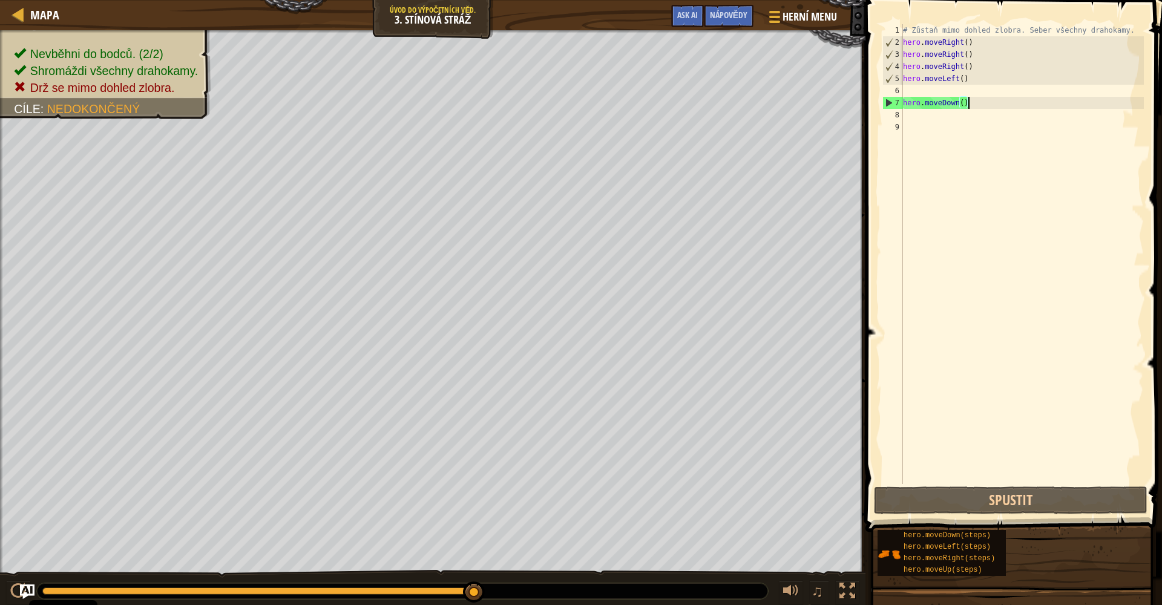
click at [791, 102] on div "# Zůstaň mimo dohled zlobra. Seber všechny drahokamy. hero . moveRight ( ) hero…" at bounding box center [1021, 266] width 243 height 484
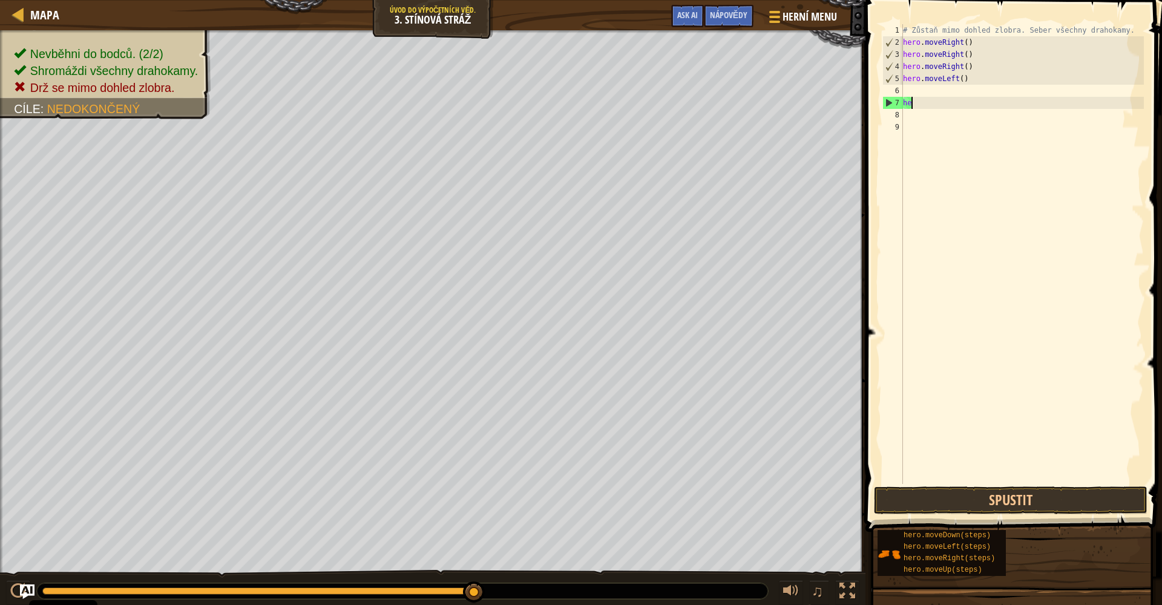
type textarea "h"
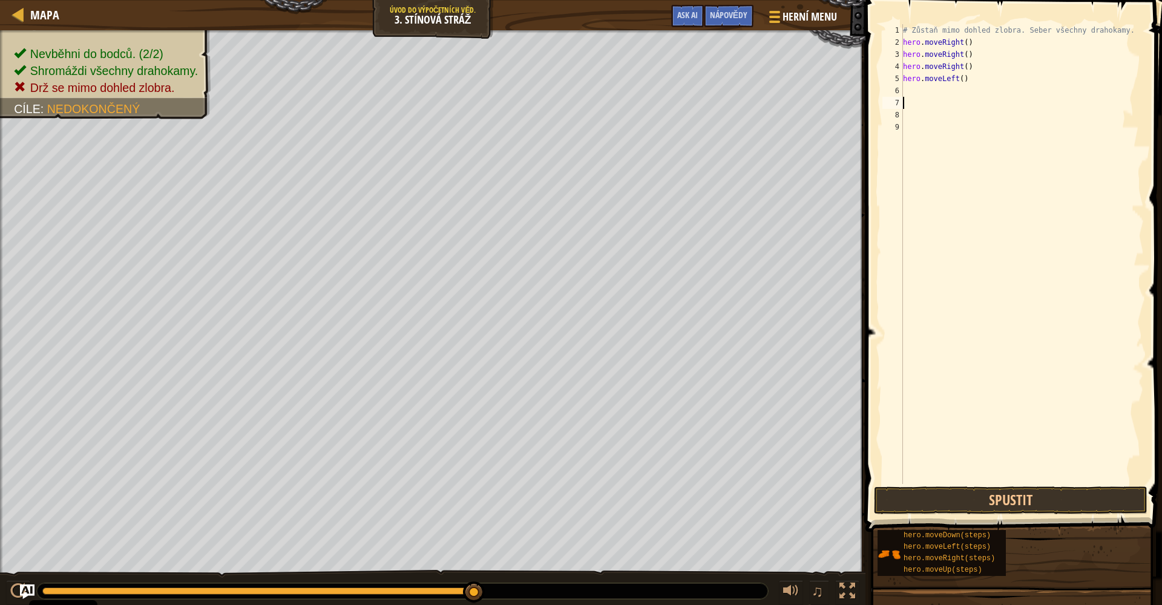
drag, startPoint x: 969, startPoint y: 75, endPoint x: 971, endPoint y: 90, distance: 14.6
click at [791, 76] on div "# Zůstaň mimo dohled zlobra. Seber všechny drahokamy. hero . moveRight ( ) hero…" at bounding box center [1021, 266] width 243 height 484
click at [791, 499] on button "Spustit" at bounding box center [1010, 500] width 273 height 28
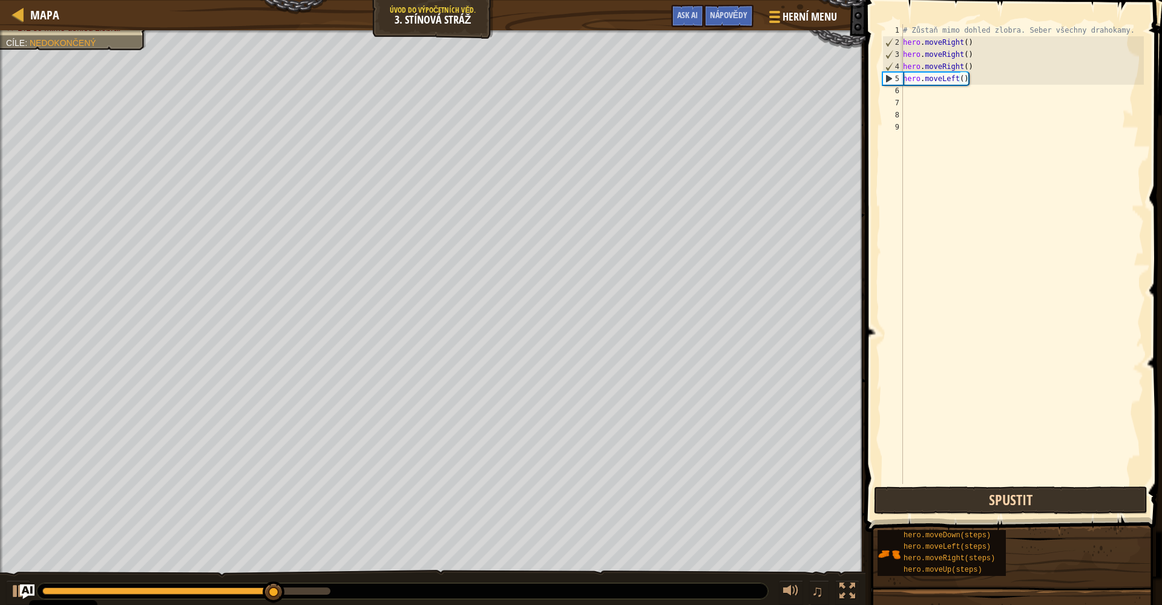
click at [791, 497] on button "Spustit" at bounding box center [1010, 500] width 273 height 28
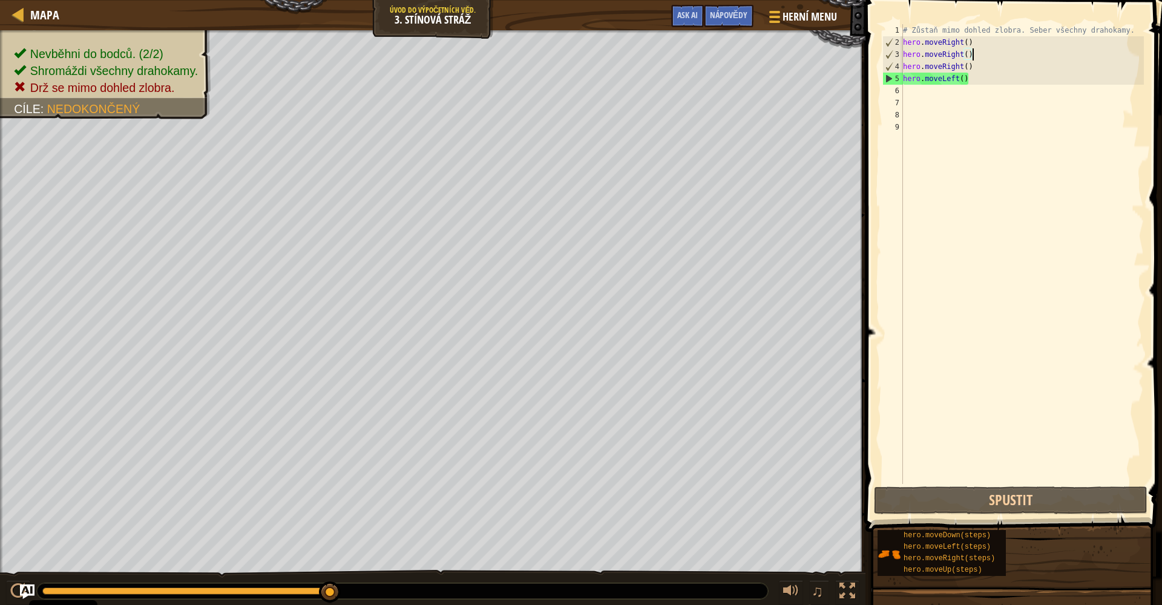
click at [791, 53] on div "# Zůstaň mimo dohled zlobra. Seber všechny drahokamy. hero . moveRight ( ) hero…" at bounding box center [1021, 266] width 243 height 484
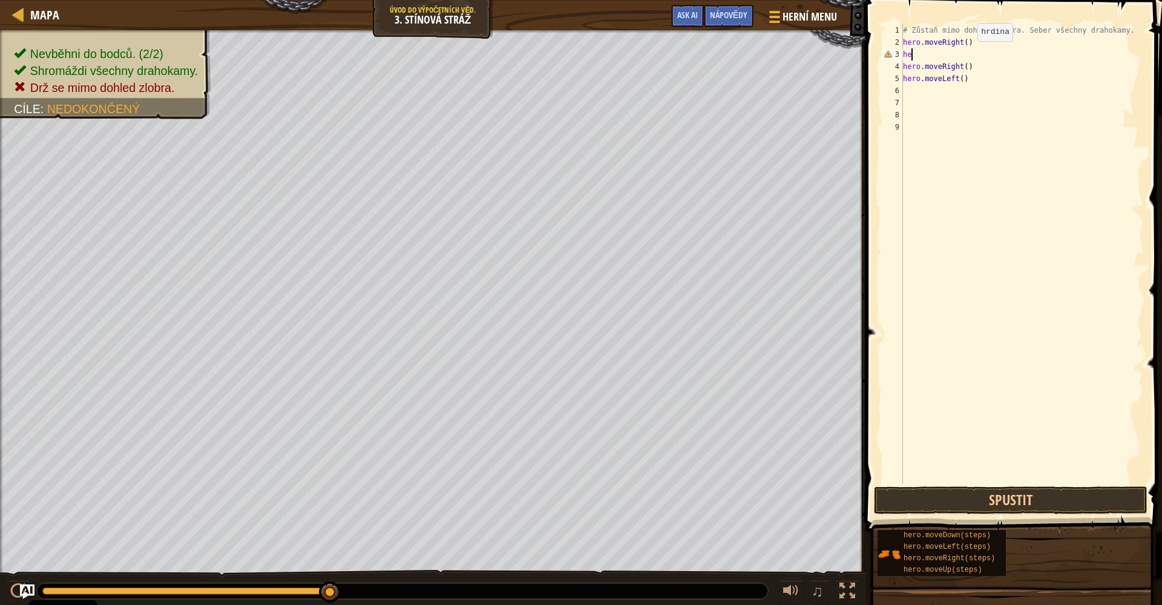
type textarea "h"
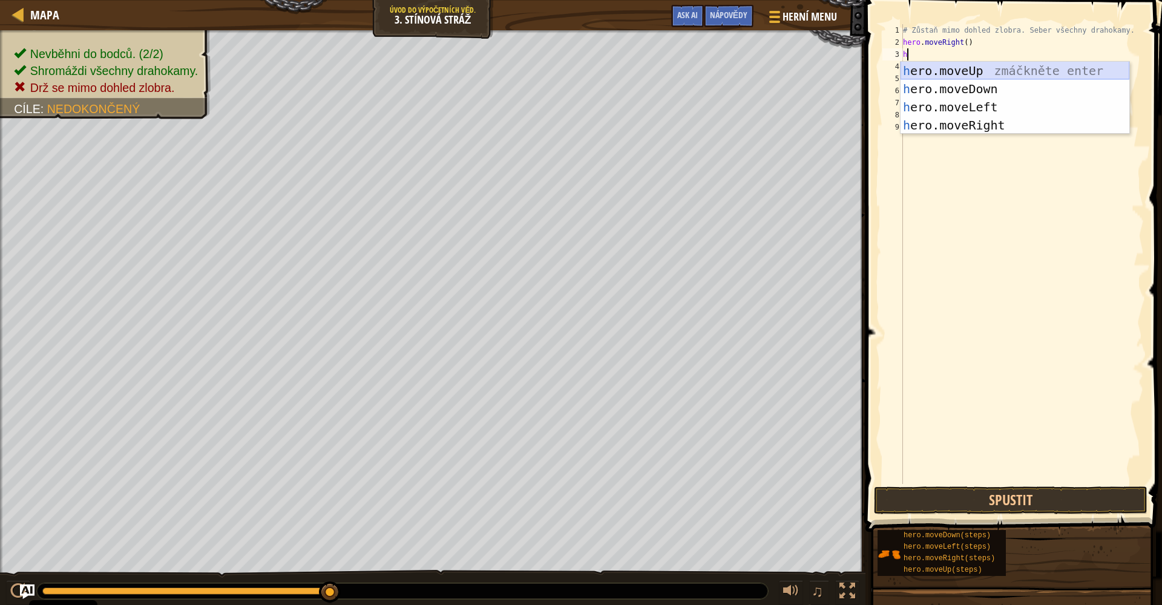
click at [791, 71] on div "h ero.moveUp zmáčkněte enter h ero.moveDown zmáčkněte enter h ero.moveLeft zmáč…" at bounding box center [1014, 116] width 229 height 109
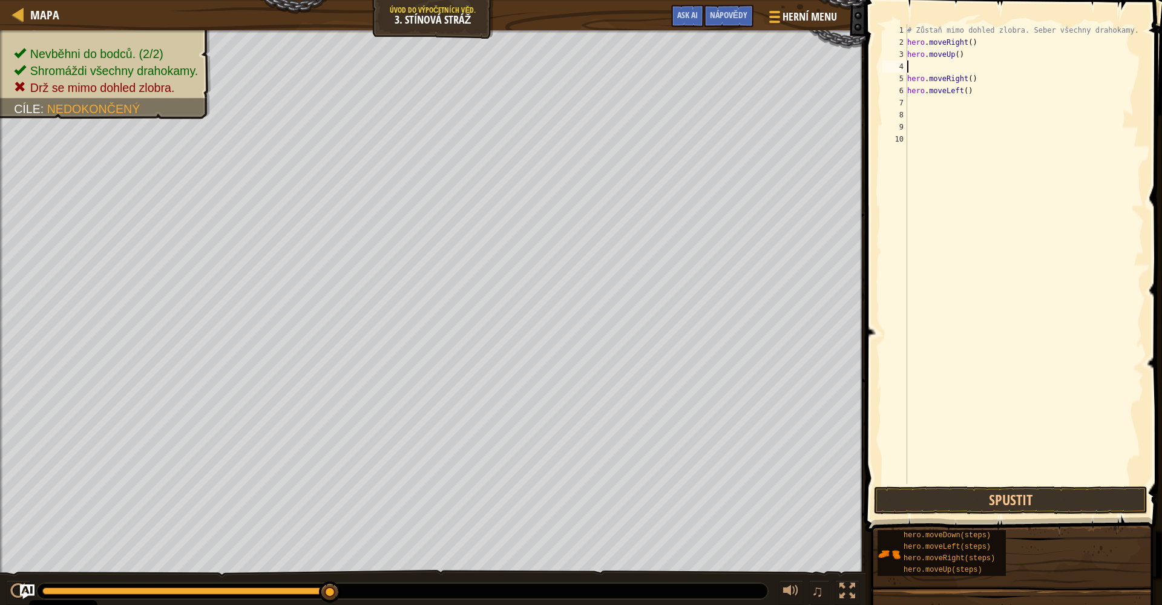
click at [791, 80] on div "# Zůstaň mimo dohled zlobra. Seber všechny drahokamy. hero . moveRight ( ) hero…" at bounding box center [1025, 266] width 240 height 484
drag, startPoint x: 979, startPoint y: 80, endPoint x: 908, endPoint y: 75, distance: 71.0
click at [791, 77] on div "# Zůstaň mimo dohled zlobra. Seber všechny drahokamy. hero . moveRight ( ) hero…" at bounding box center [1025, 266] width 240 height 484
drag, startPoint x: 909, startPoint y: 76, endPoint x: 958, endPoint y: 70, distance: 49.4
click at [791, 80] on div "# Zůstaň mimo dohled zlobra. Seber všechny drahokamy. hero . moveRight ( ) hero…" at bounding box center [1025, 266] width 240 height 484
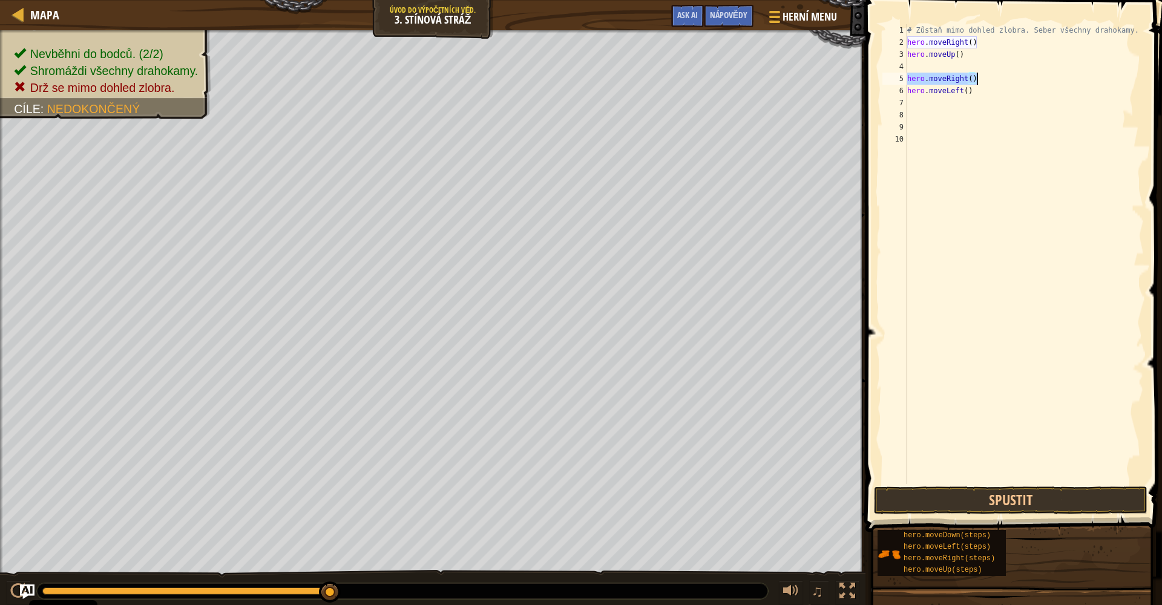
paste textarea
type textarea "h"
click at [791, 97] on div "# Zůstaň mimo dohled zlobra. Seber všechny drahokamy. hero . moveRight ( ) hero…" at bounding box center [1025, 266] width 240 height 484
click at [791, 94] on div "# Zůstaň mimo dohled zlobra. Seber všechny drahokamy. hero . moveRight ( ) hero…" at bounding box center [1025, 266] width 240 height 484
type textarea "h"
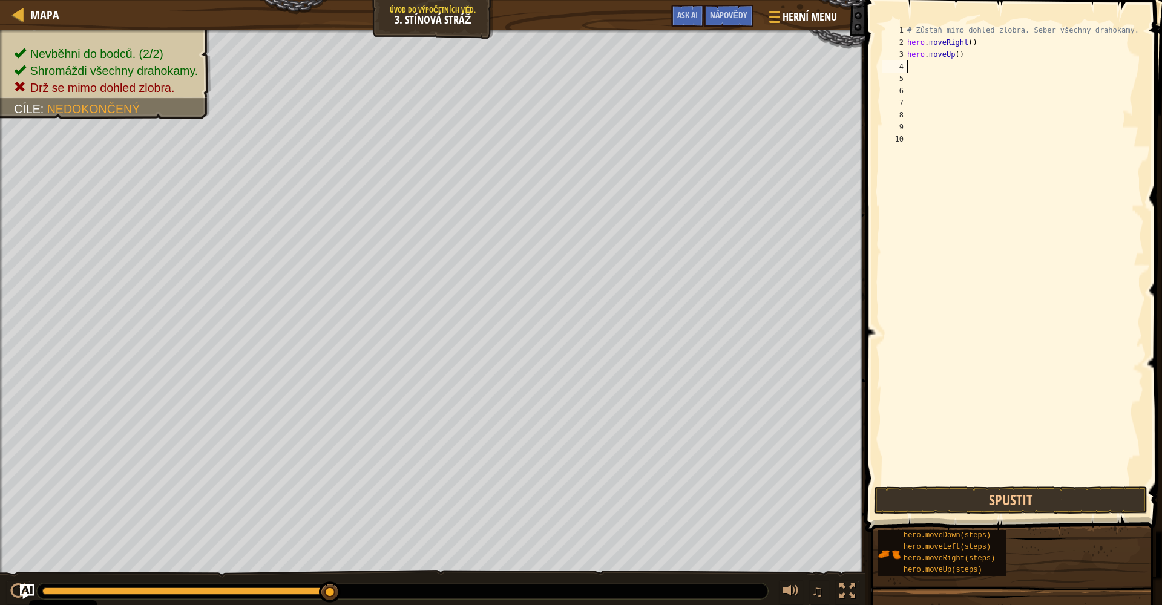
click at [791, 64] on div "# Zůstaň mimo dohled zlobra. Seber všechny drahokamy. hero . moveRight ( ) hero…" at bounding box center [1025, 266] width 240 height 484
type textarea "h"
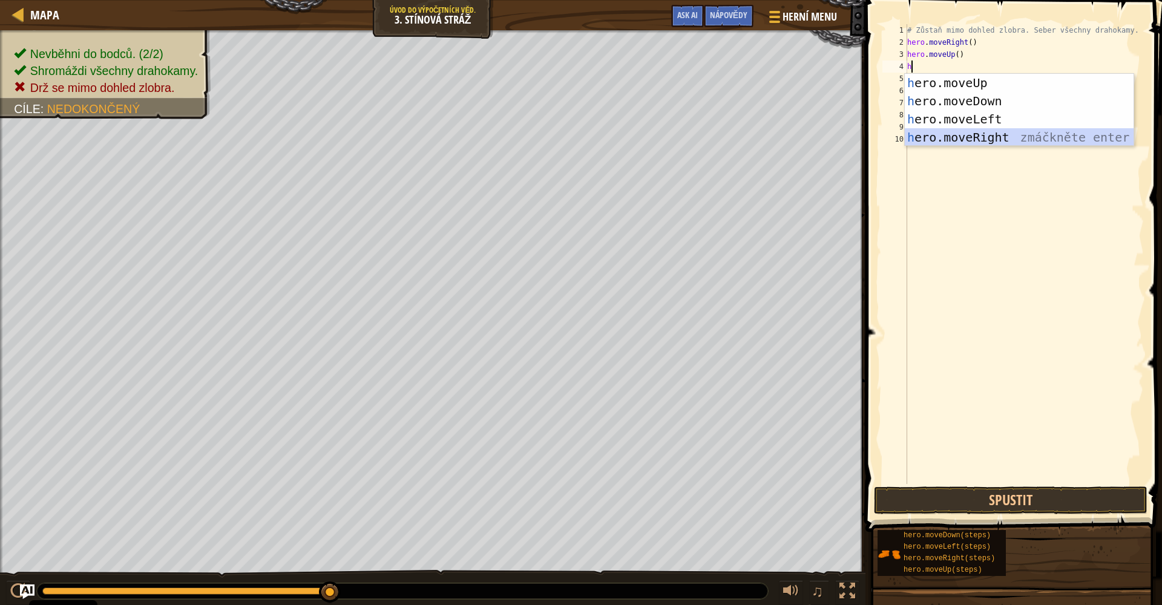
click at [791, 134] on div "h ero.moveUp zmáčkněte enter h ero.moveDown zmáčkněte enter h ero.moveLeft zmáč…" at bounding box center [1019, 128] width 229 height 109
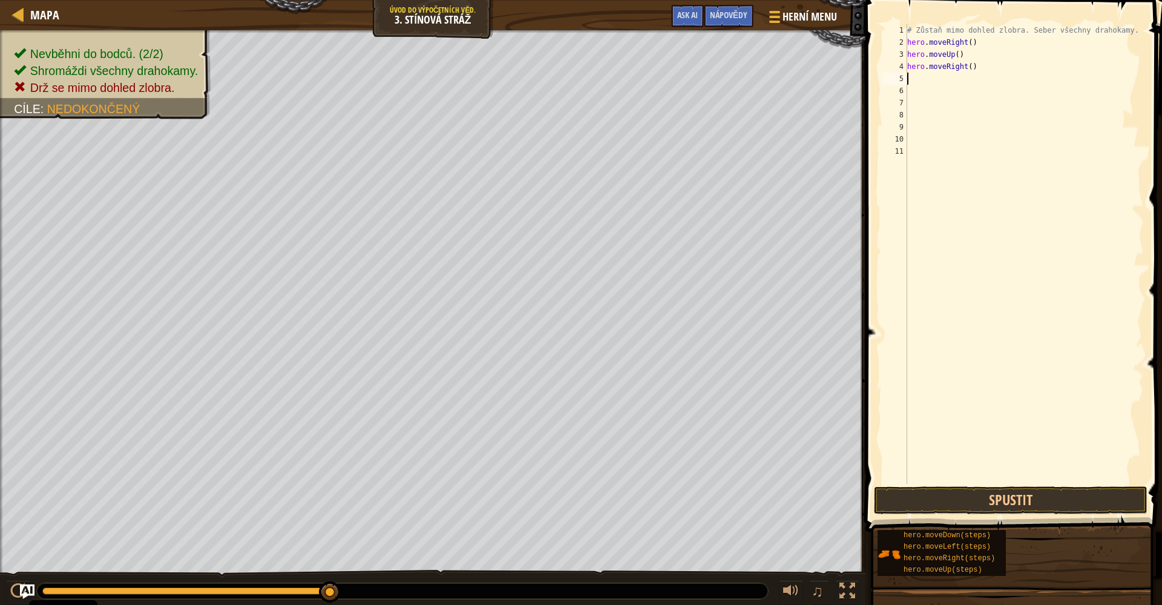
type textarea "h"
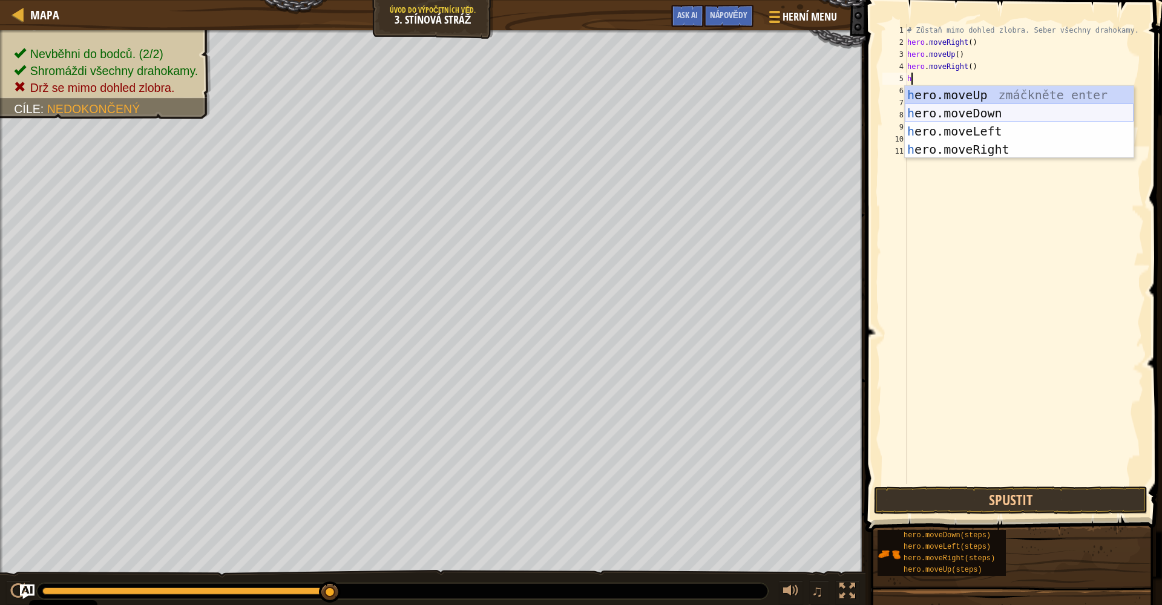
click at [791, 111] on div "h ero.moveUp zmáčkněte enter h ero.moveDown zmáčkněte enter h ero.moveLeft zmáč…" at bounding box center [1019, 140] width 229 height 109
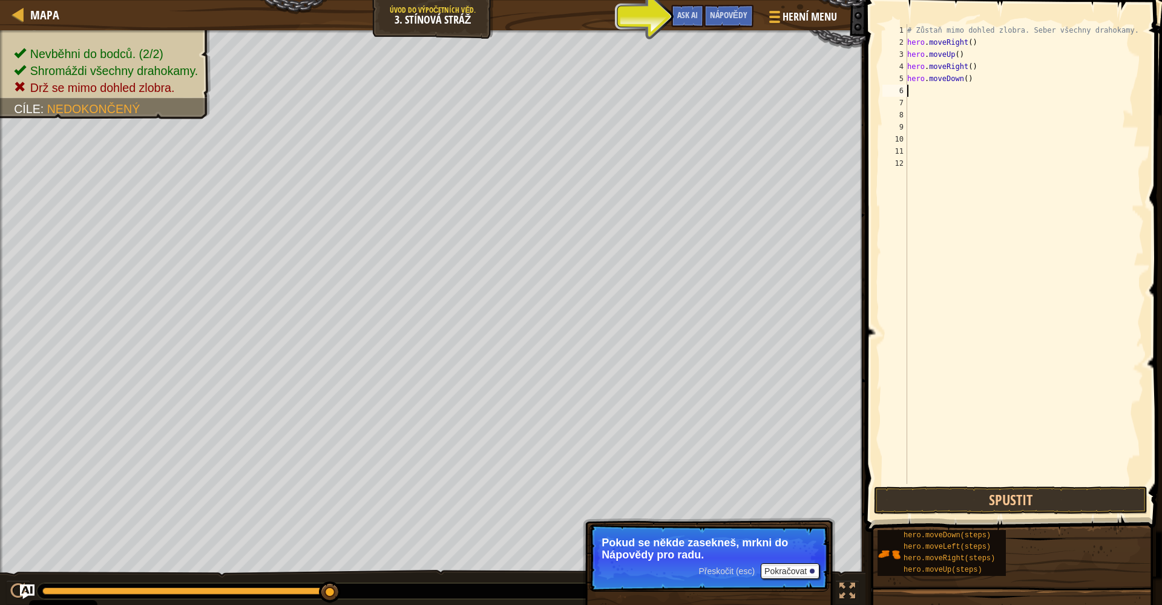
type textarea "h"
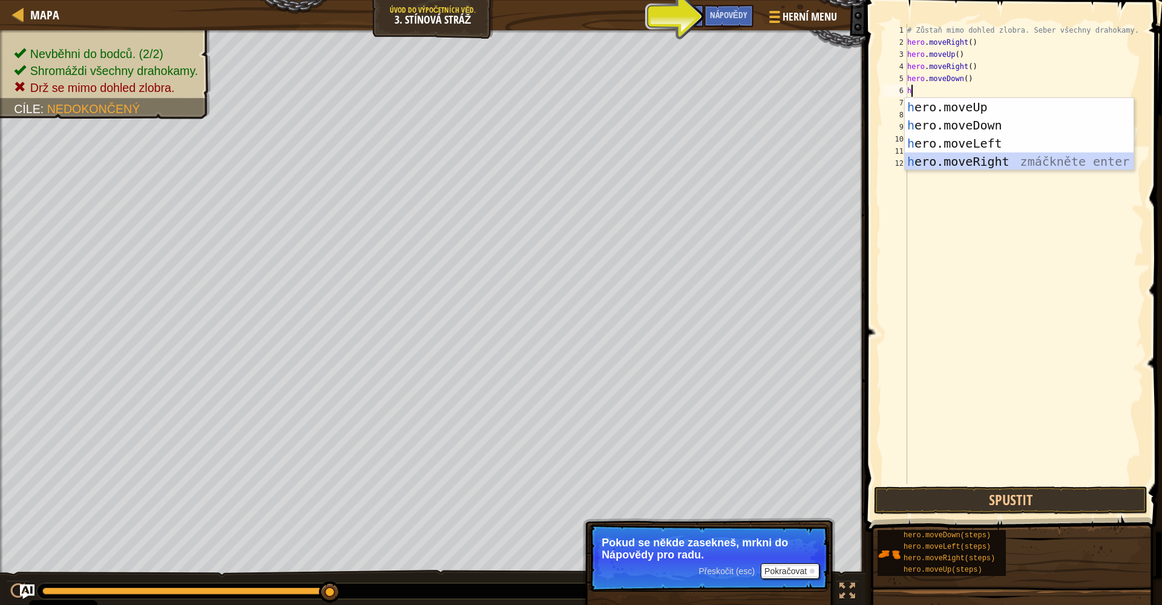
click at [791, 159] on div "h ero.moveUp zmáčkněte enter h ero.moveDown zmáčkněte enter h ero.moveLeft zmáč…" at bounding box center [1019, 152] width 229 height 109
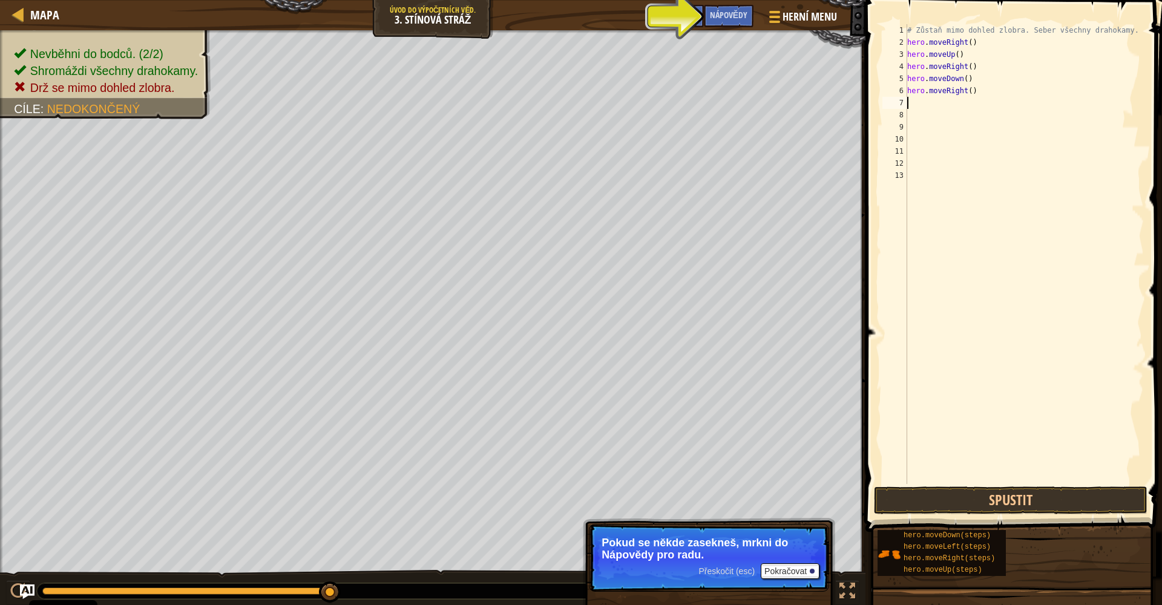
type textarea "h"
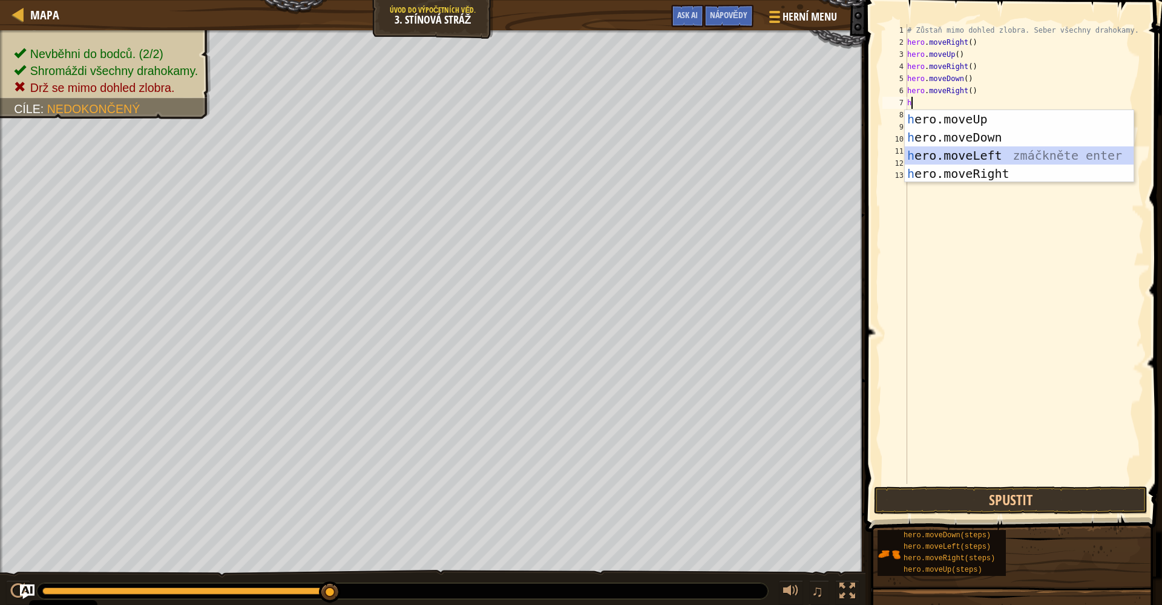
drag, startPoint x: 973, startPoint y: 161, endPoint x: 967, endPoint y: 154, distance: 9.0
click at [791, 157] on div "h ero.moveUp zmáčkněte enter h ero.moveDown zmáčkněte enter h ero.moveLeft zmáč…" at bounding box center [1019, 164] width 229 height 109
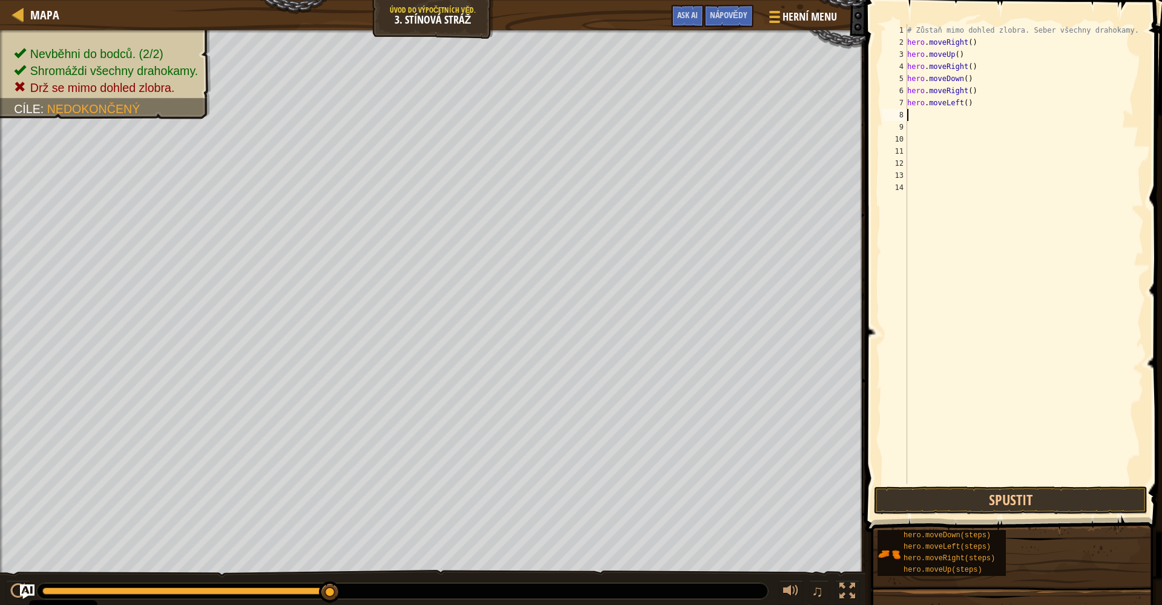
type textarea "h"
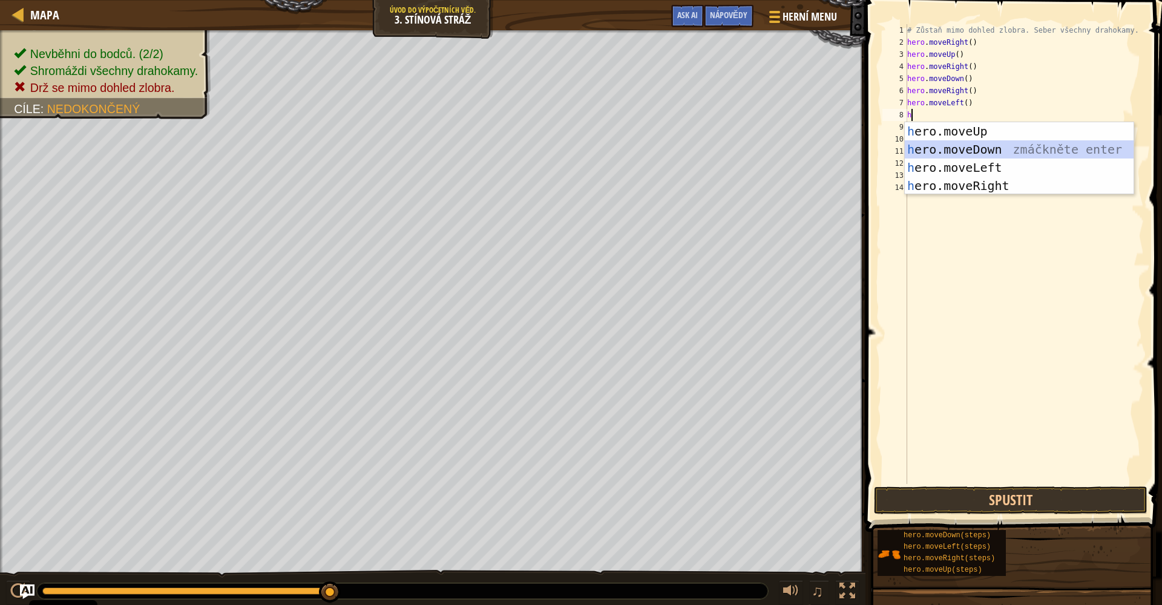
click at [791, 155] on div "h ero.moveUp zmáčkněte enter h ero.moveDown zmáčkněte enter h ero.moveLeft zmáč…" at bounding box center [1019, 176] width 229 height 109
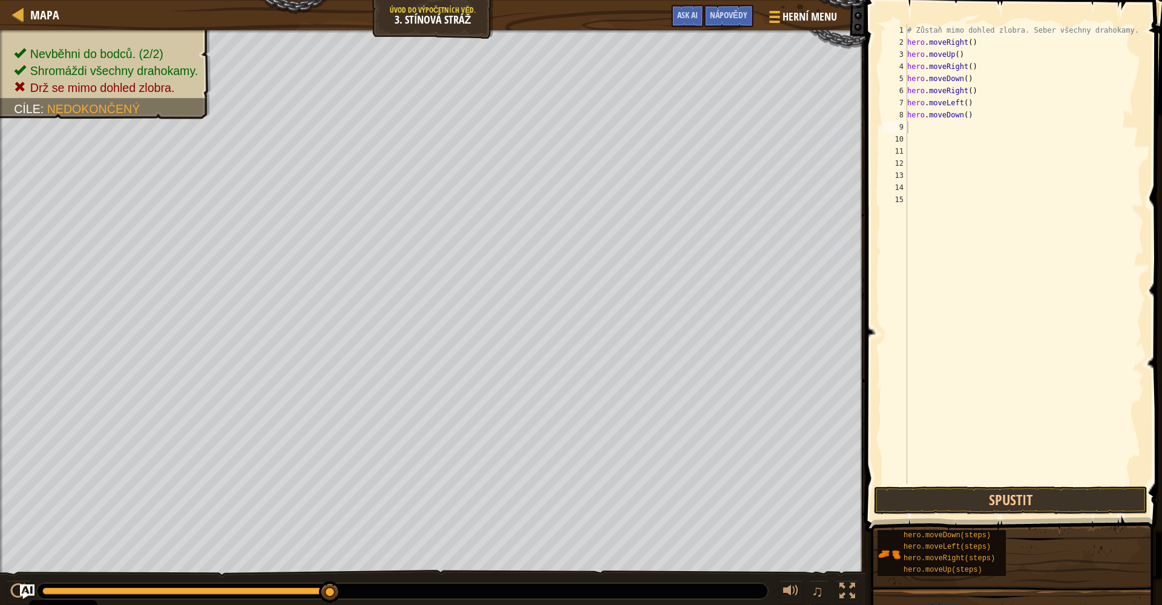
drag, startPoint x: 978, startPoint y: 494, endPoint x: 972, endPoint y: 481, distance: 14.9
click at [791, 494] on button "Spustit" at bounding box center [1010, 500] width 273 height 28
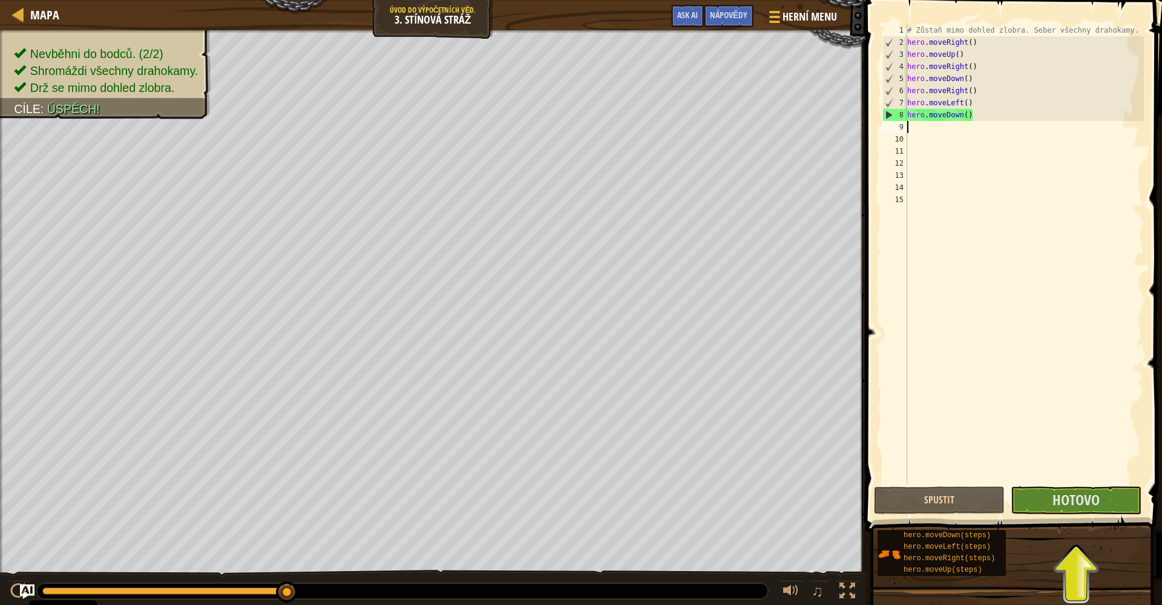
click at [791, 119] on div "# Zůstaň mimo dohled zlobra. Seber všechny drahokamy. hero . moveRight ( ) hero…" at bounding box center [1025, 266] width 240 height 484
type textarea "h"
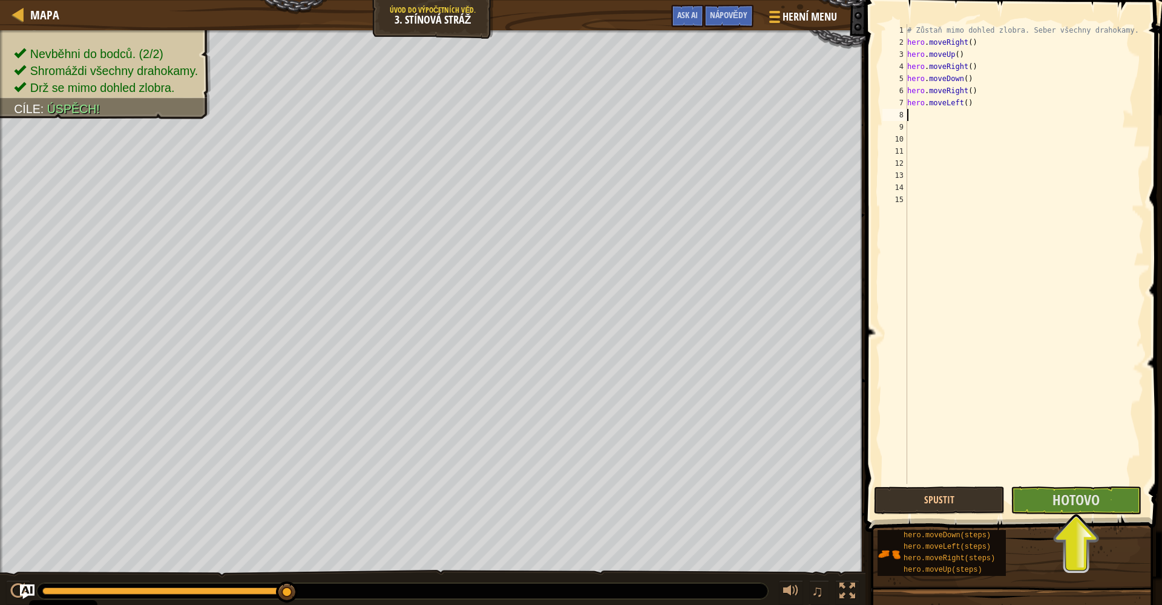
type textarea "h"
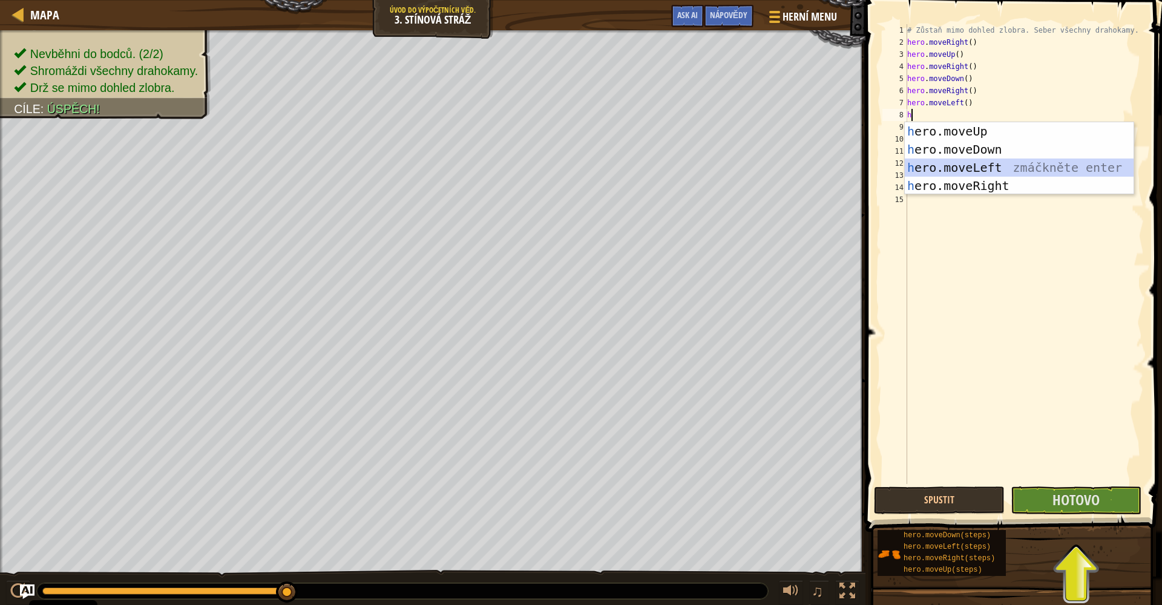
click at [791, 162] on div "h ero.moveUp zmáčkněte enter h ero.moveDown zmáčkněte enter h ero.moveLeft zmáč…" at bounding box center [1019, 176] width 229 height 109
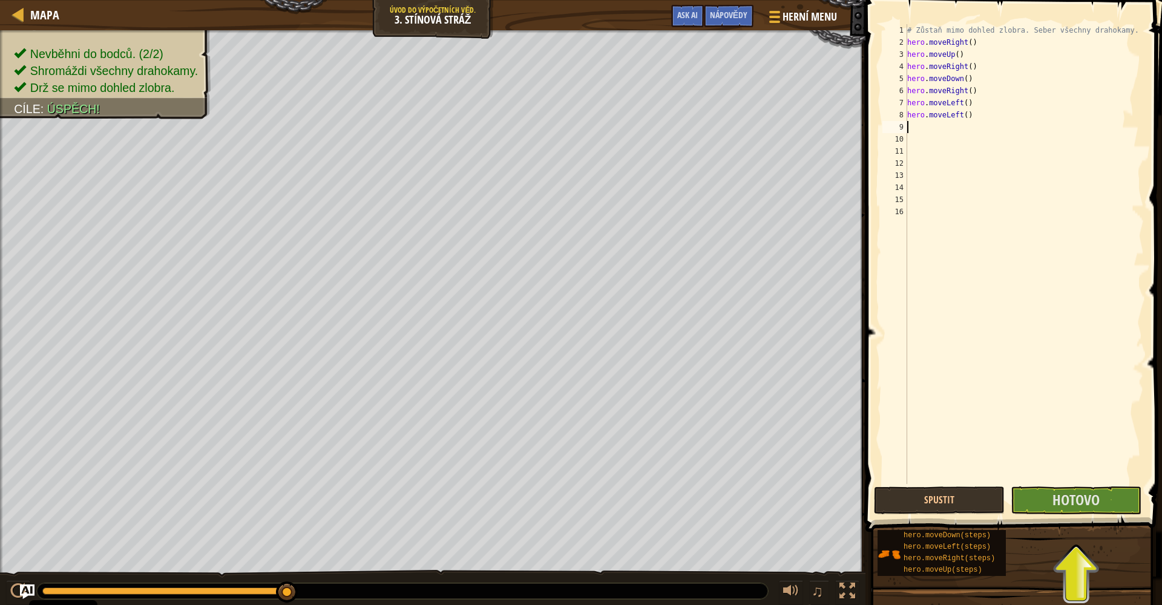
type textarea "h"
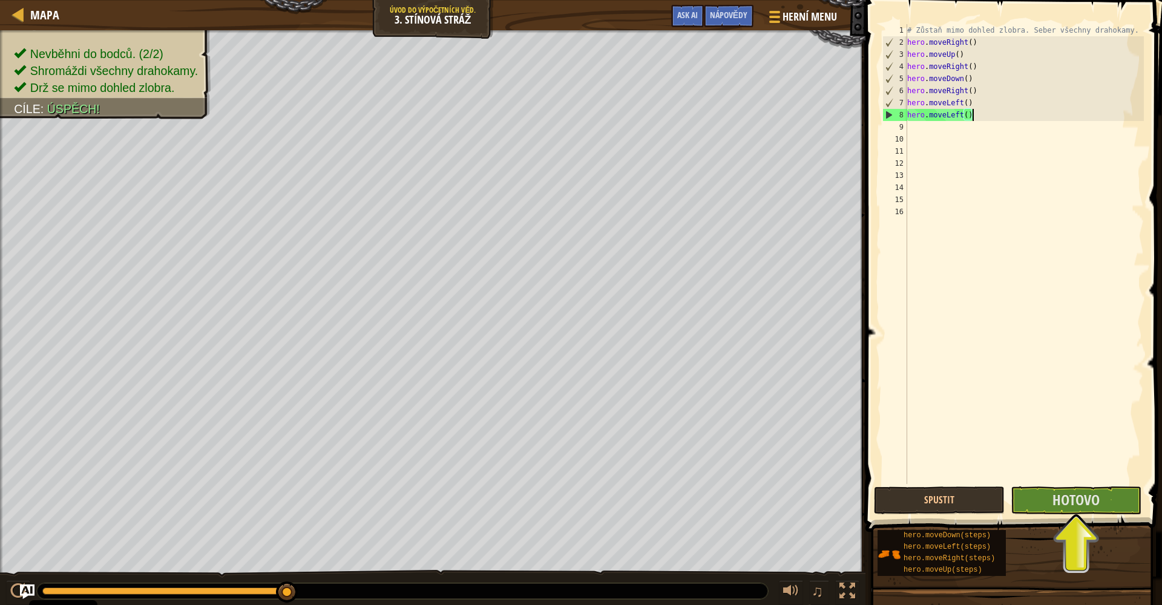
click at [791, 113] on div "# Zůstaň mimo dohled zlobra. Seber všechny drahokamy. hero . moveRight ( ) hero…" at bounding box center [1025, 266] width 240 height 484
type textarea "h"
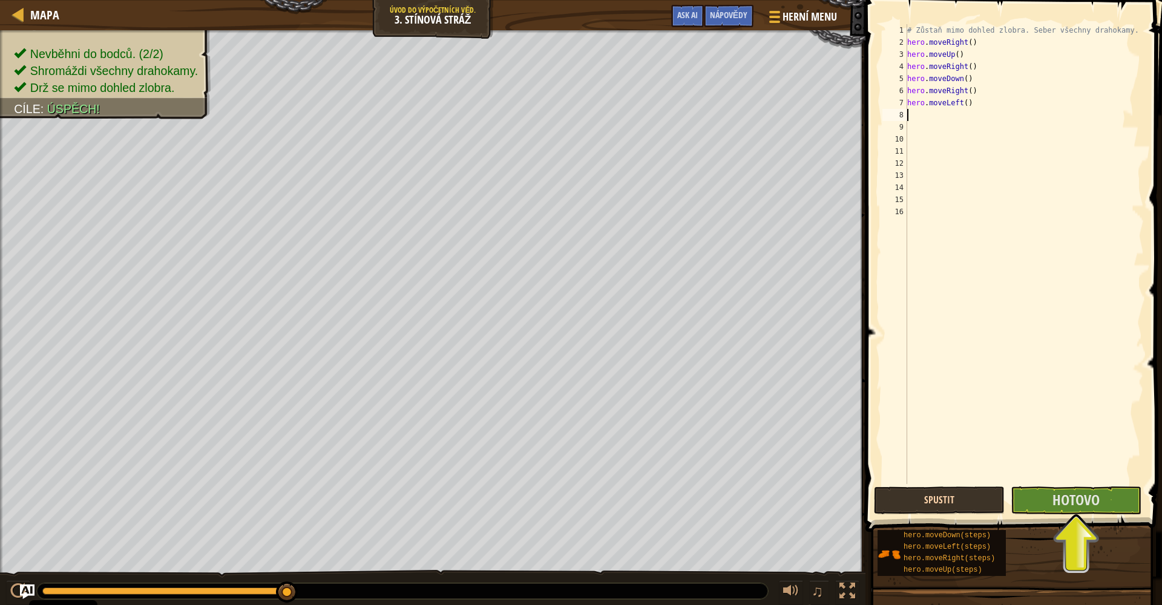
click at [791, 505] on button "Spustit" at bounding box center [939, 500] width 131 height 28
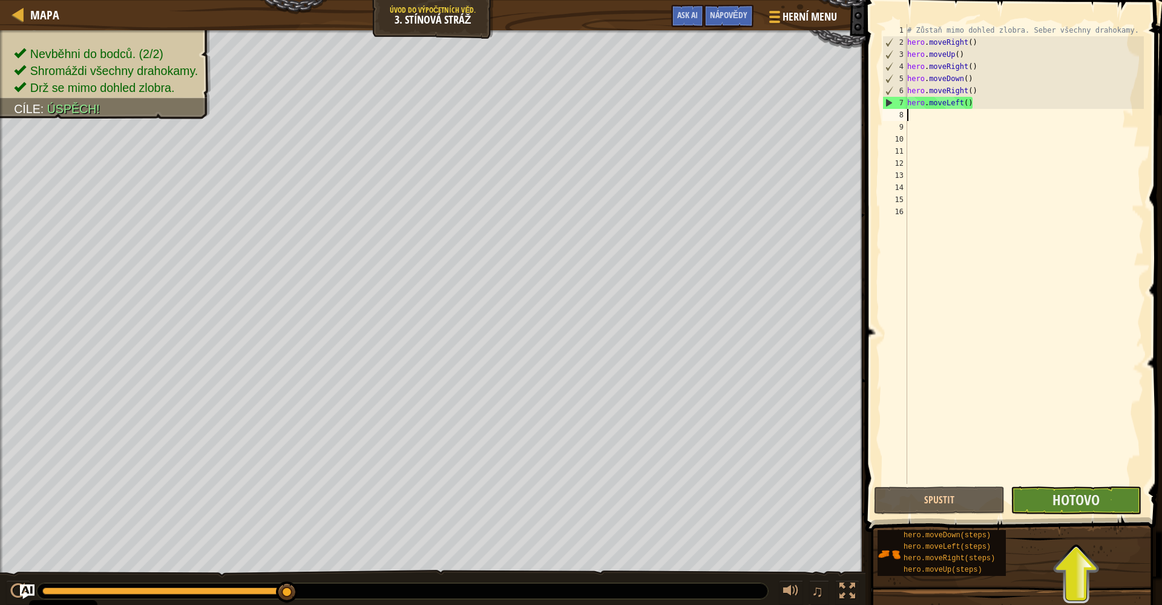
click at [791, 508] on button "Hotovo" at bounding box center [1075, 500] width 131 height 28
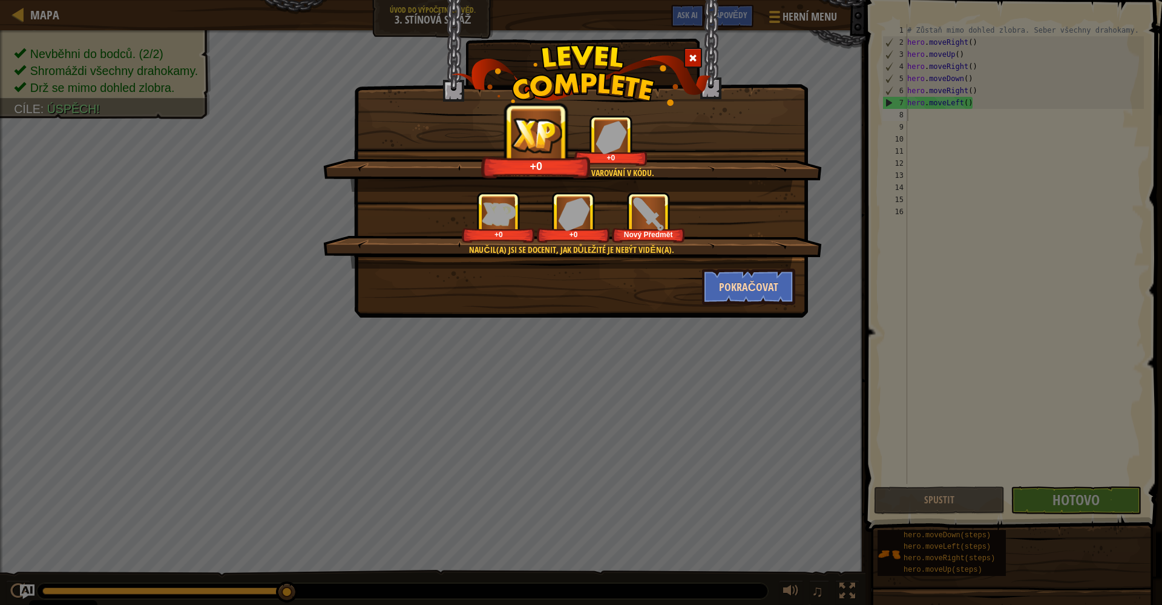
click at [747, 296] on button "Pokračovat" at bounding box center [749, 287] width 94 height 36
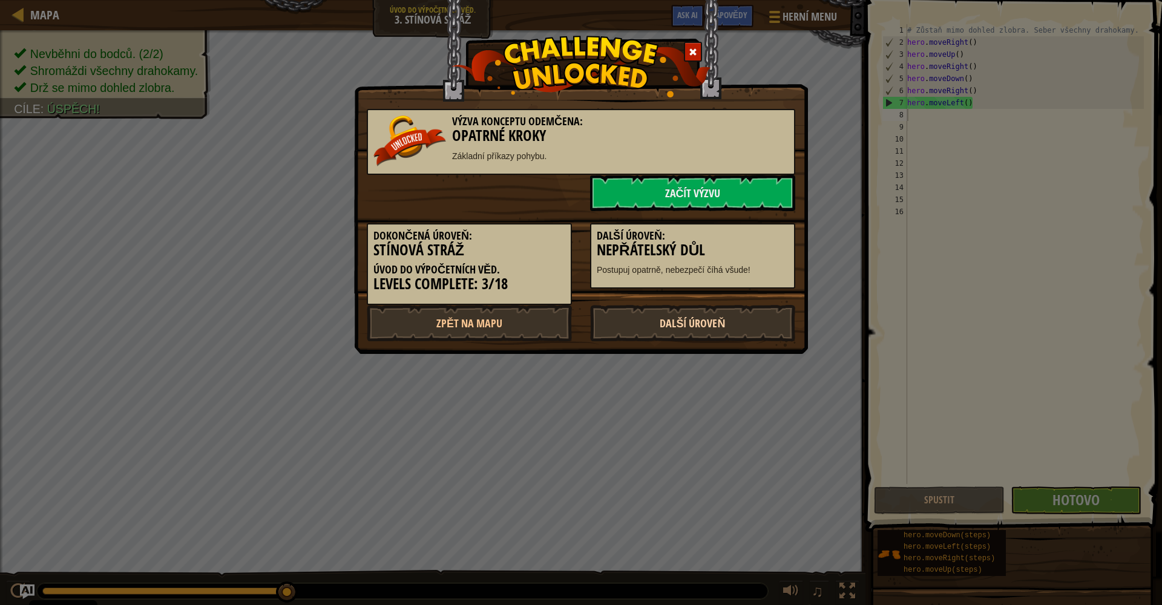
click at [690, 330] on link "Další úroveň" at bounding box center [692, 323] width 205 height 36
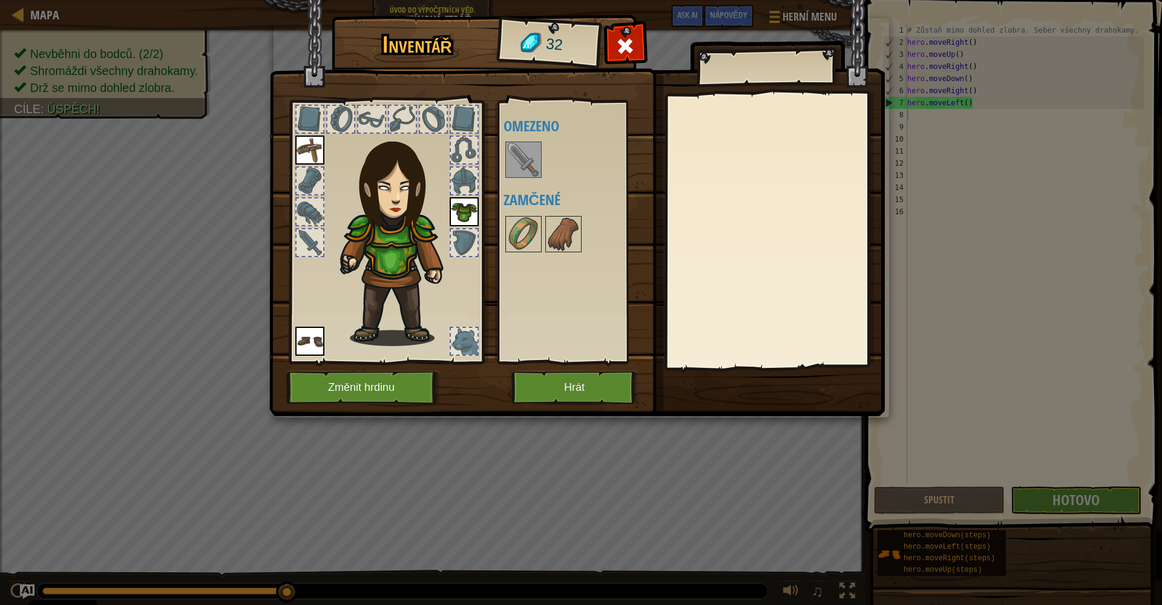
click at [526, 156] on img at bounding box center [523, 160] width 34 height 34
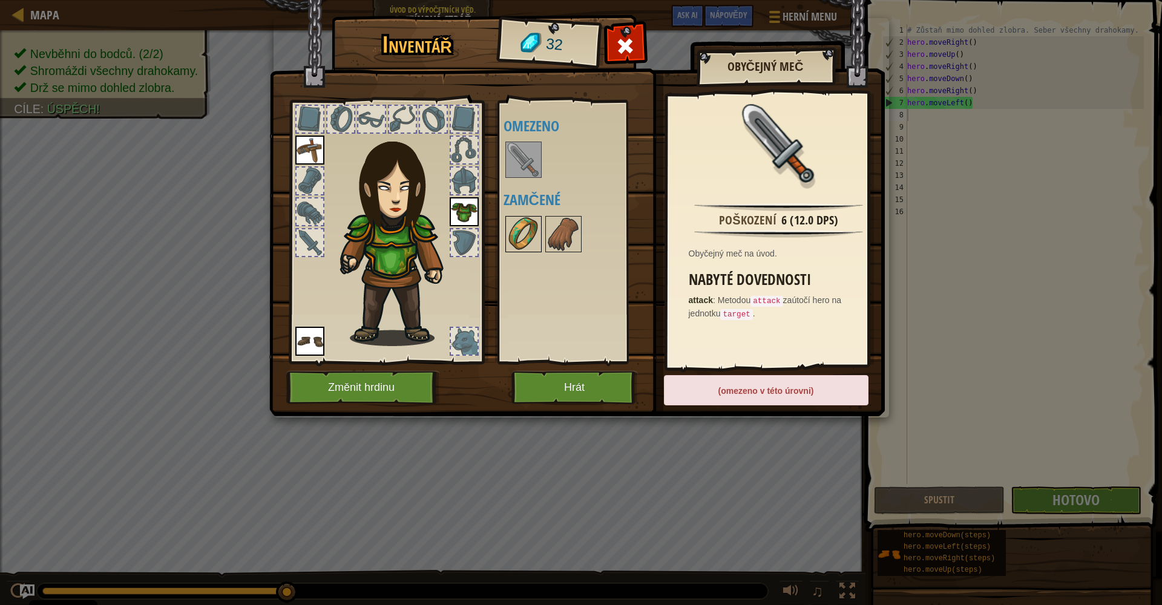
click at [508, 224] on img at bounding box center [523, 234] width 34 height 34
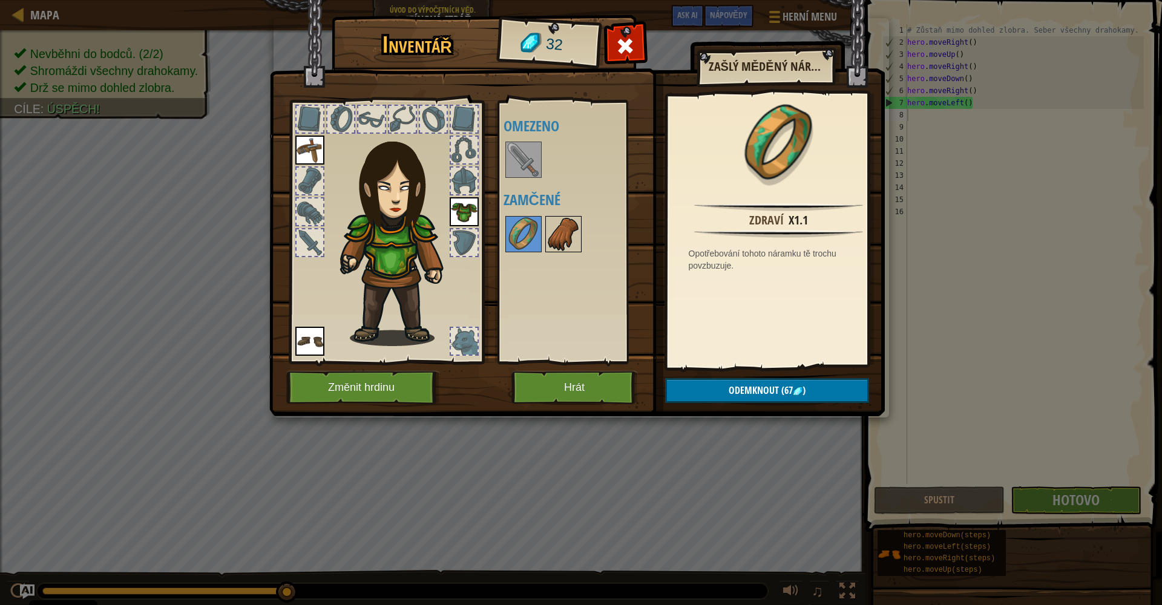
click at [576, 230] on img at bounding box center [563, 234] width 34 height 34
click at [579, 392] on button "Hrát" at bounding box center [574, 387] width 126 height 33
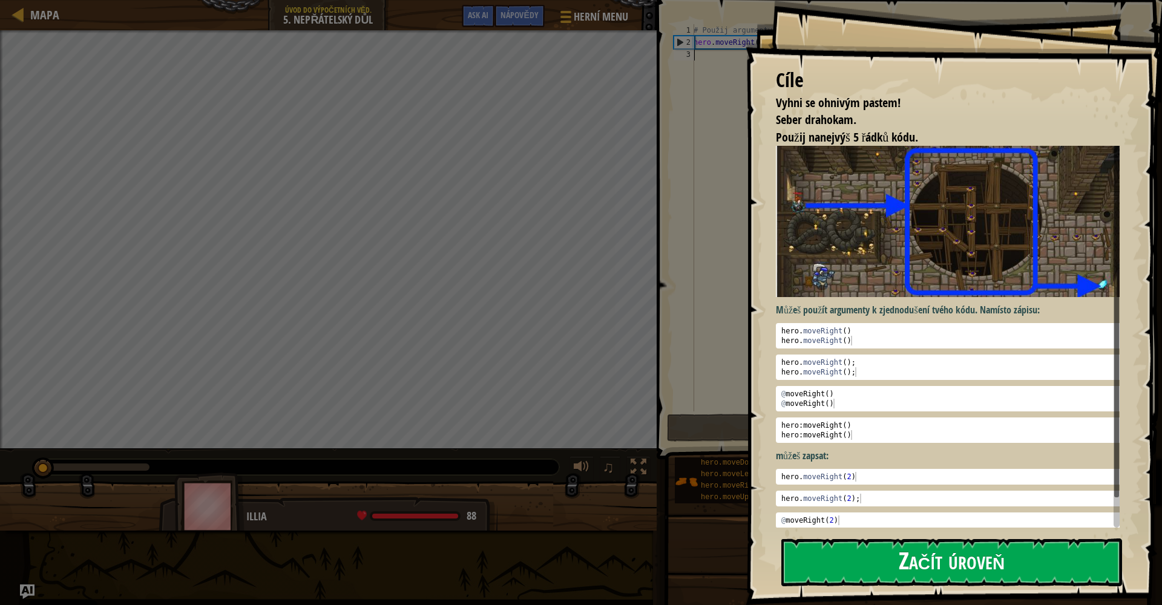
click at [791, 520] on button "Začít úroveň" at bounding box center [951, 563] width 341 height 48
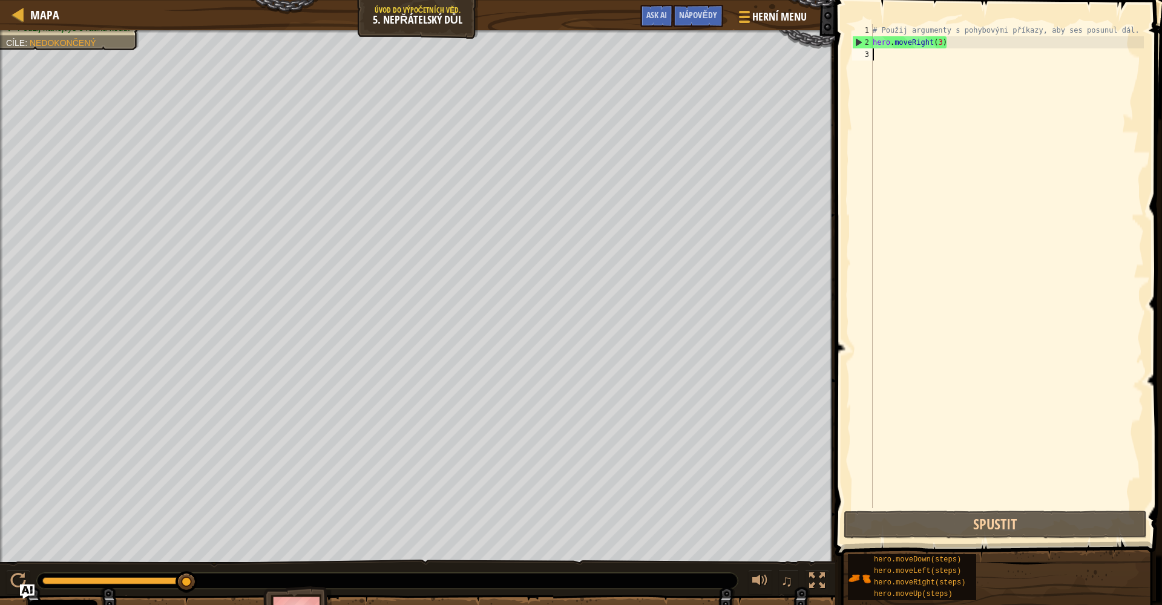
type textarea "h"
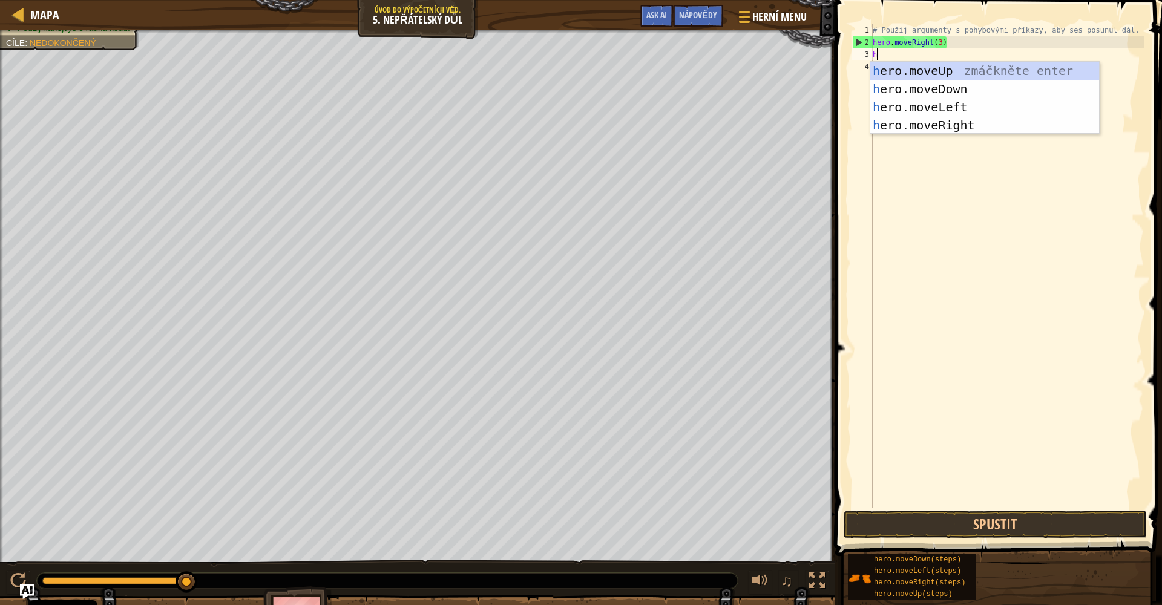
scroll to position [5, 0]
click at [791, 73] on div "h ero.moveUp zmáčkněte enter h ero.moveDown zmáčkněte enter h ero.moveLeft zmáč…" at bounding box center [984, 116] width 229 height 109
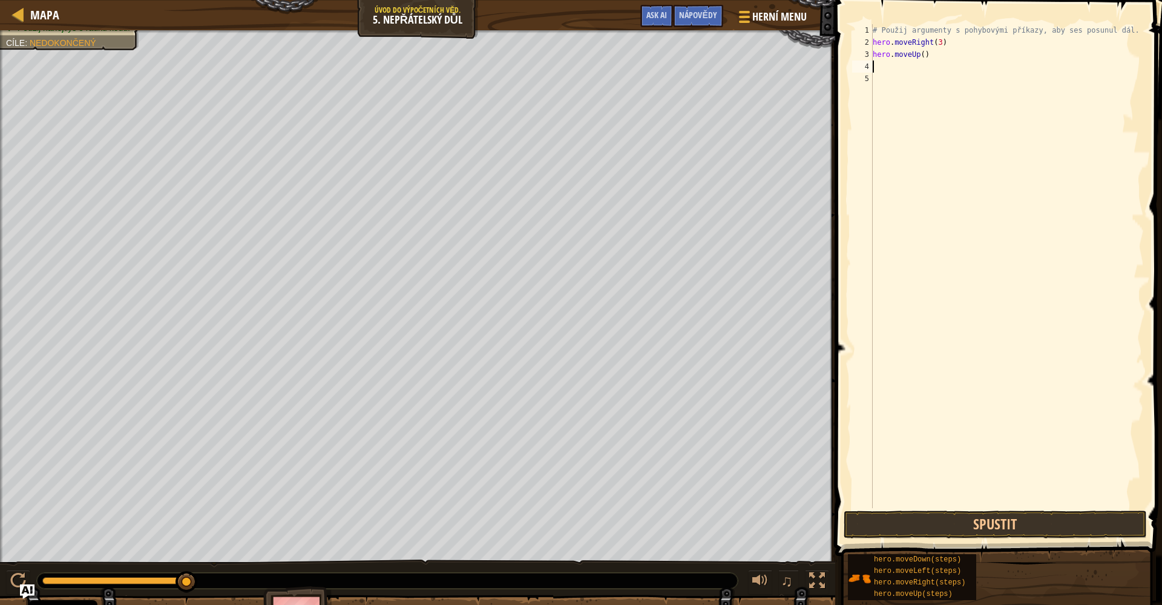
type textarea "h"
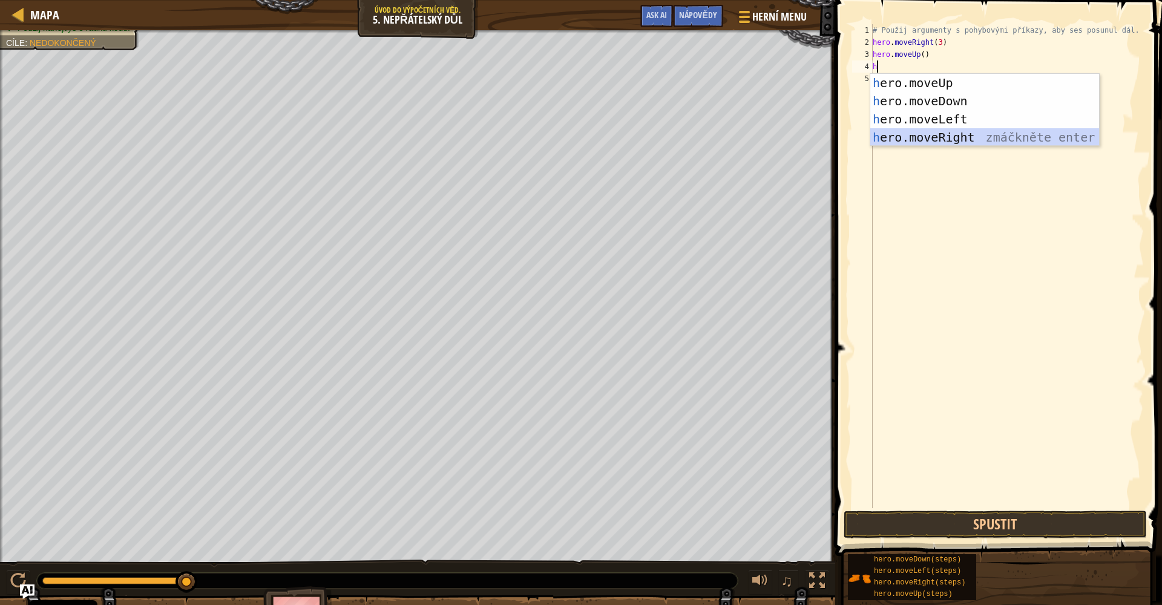
click at [791, 133] on div "h ero.moveUp zmáčkněte enter h ero.moveDown zmáčkněte enter h ero.moveLeft zmáč…" at bounding box center [984, 128] width 229 height 109
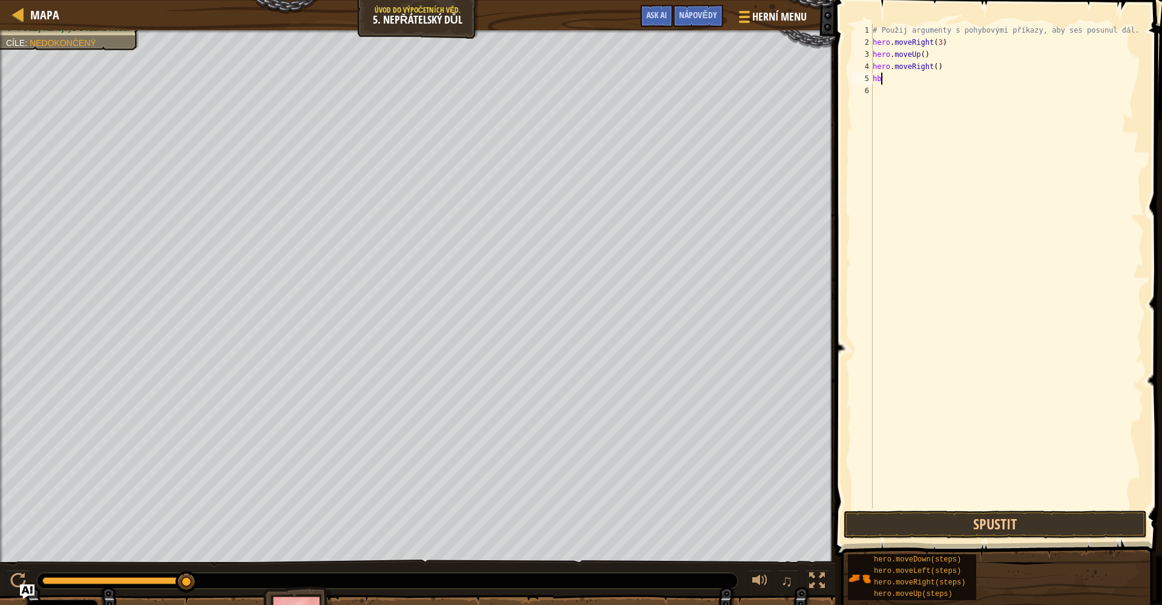
type textarea "h"
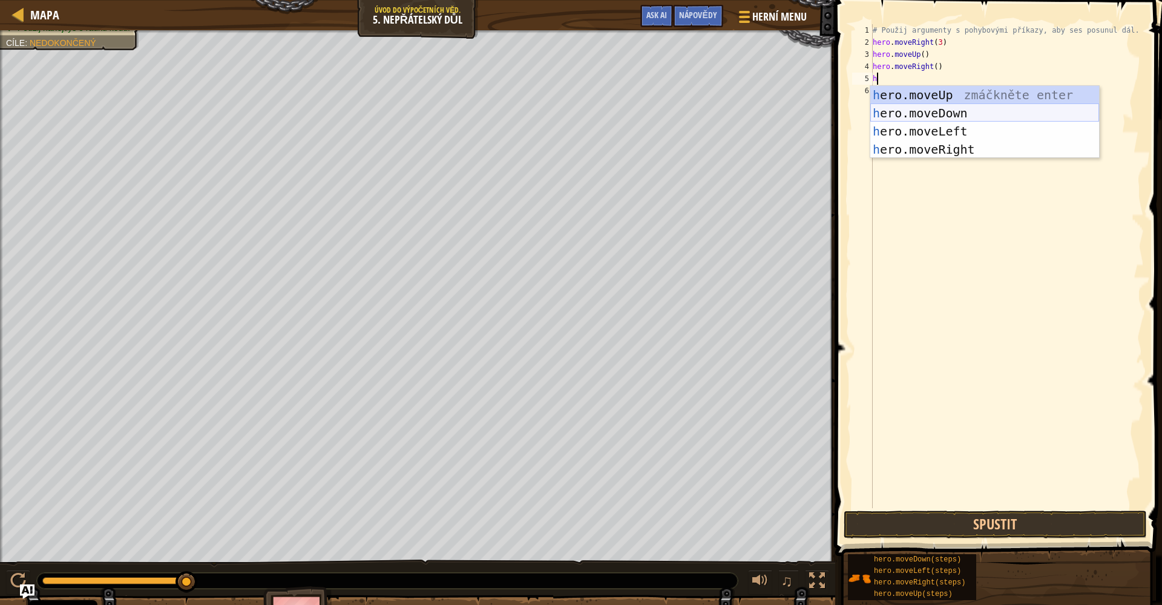
click at [791, 113] on div "h ero.moveUp zmáčkněte enter h ero.moveDown zmáčkněte enter h ero.moveLeft zmáč…" at bounding box center [984, 140] width 229 height 109
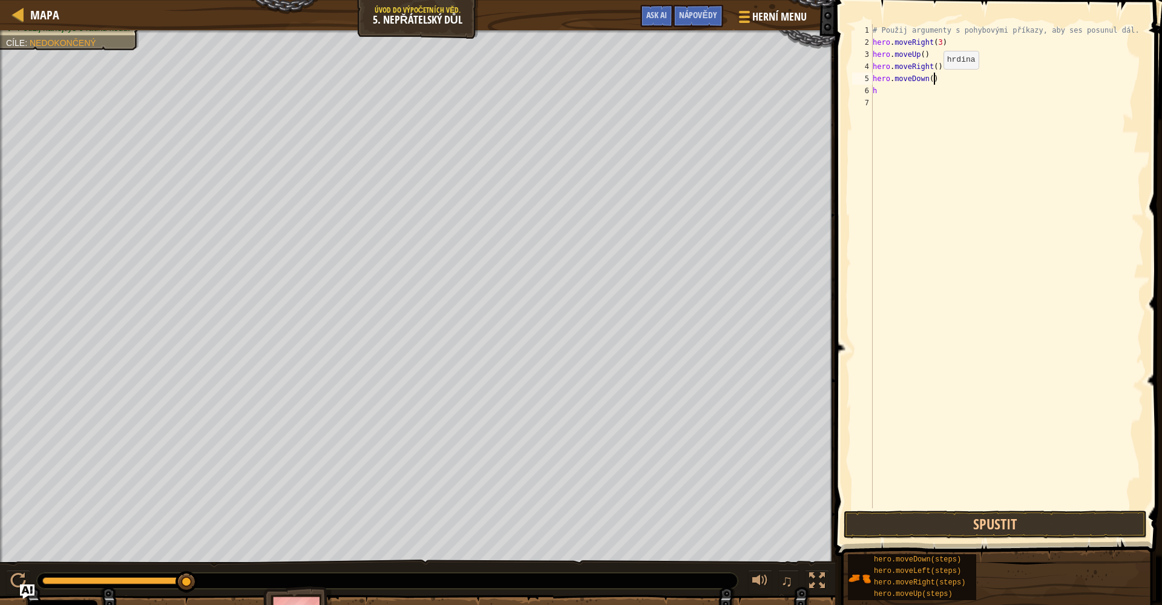
click at [791, 81] on div "# Použij argumenty s pohybovými příkazy, aby ses posunul dál. hero . moveRight …" at bounding box center [1006, 278] width 273 height 508
click at [791, 96] on div "# Použij argumenty s pohybovými příkazy, aby ses posunul dál. hero . moveRight …" at bounding box center [1006, 278] width 273 height 508
type textarea "h"
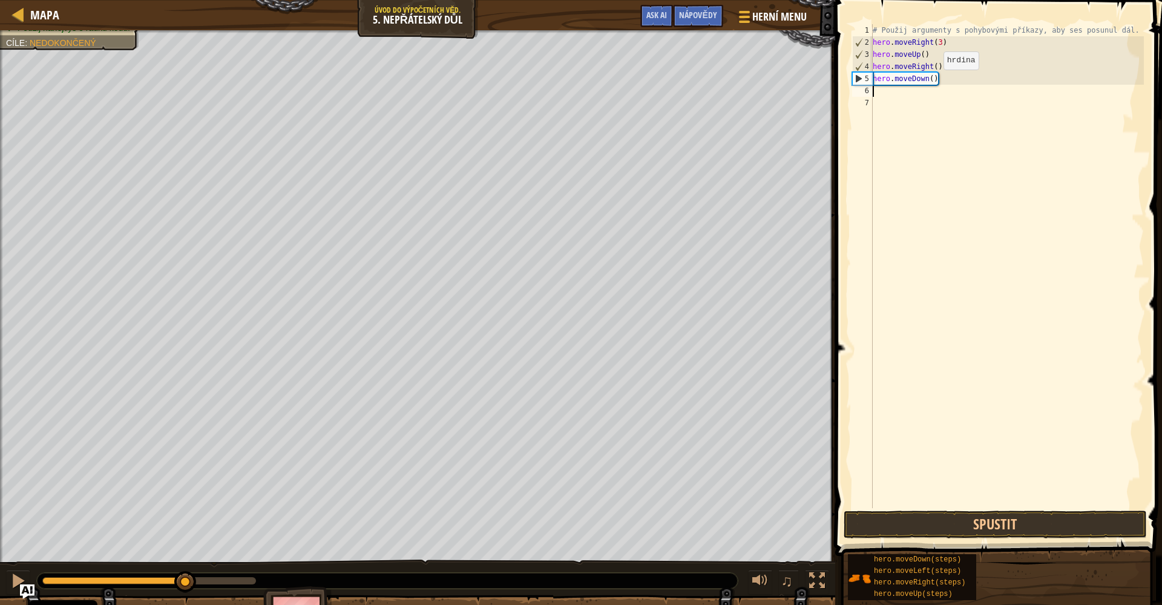
click at [791, 82] on div "# Použij argumenty s pohybovými příkazy, aby ses posunul dál. hero . moveRight …" at bounding box center [1006, 278] width 273 height 508
type textarea "hero.moveDown(3)"
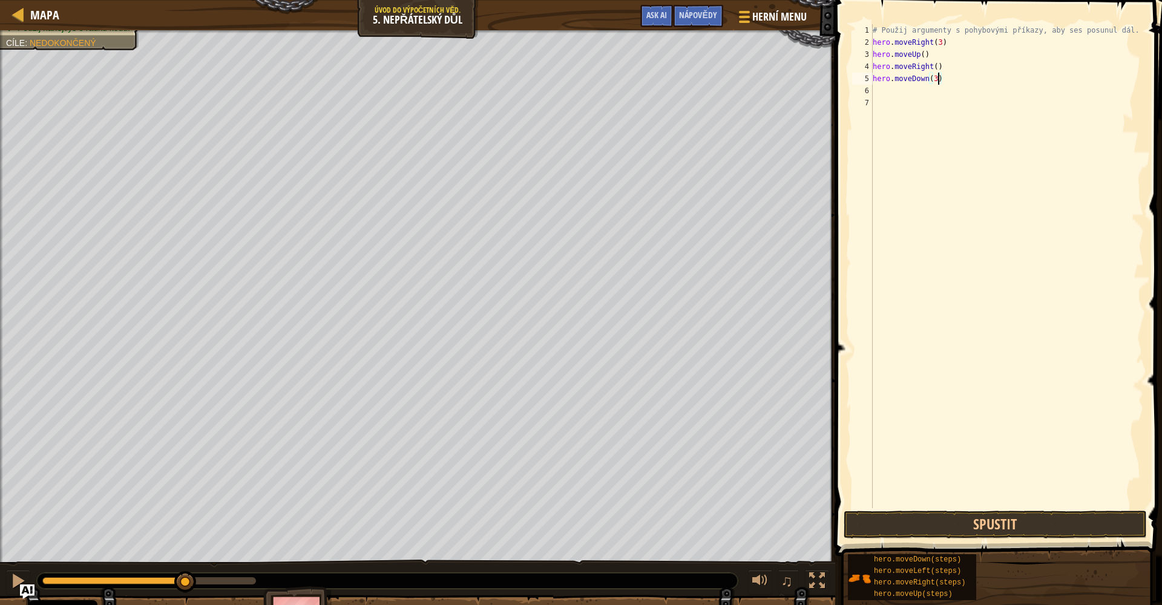
click at [791, 93] on div "# Použij argumenty s pohybovými příkazy, aby ses posunul dál. hero . moveRight …" at bounding box center [1006, 278] width 273 height 508
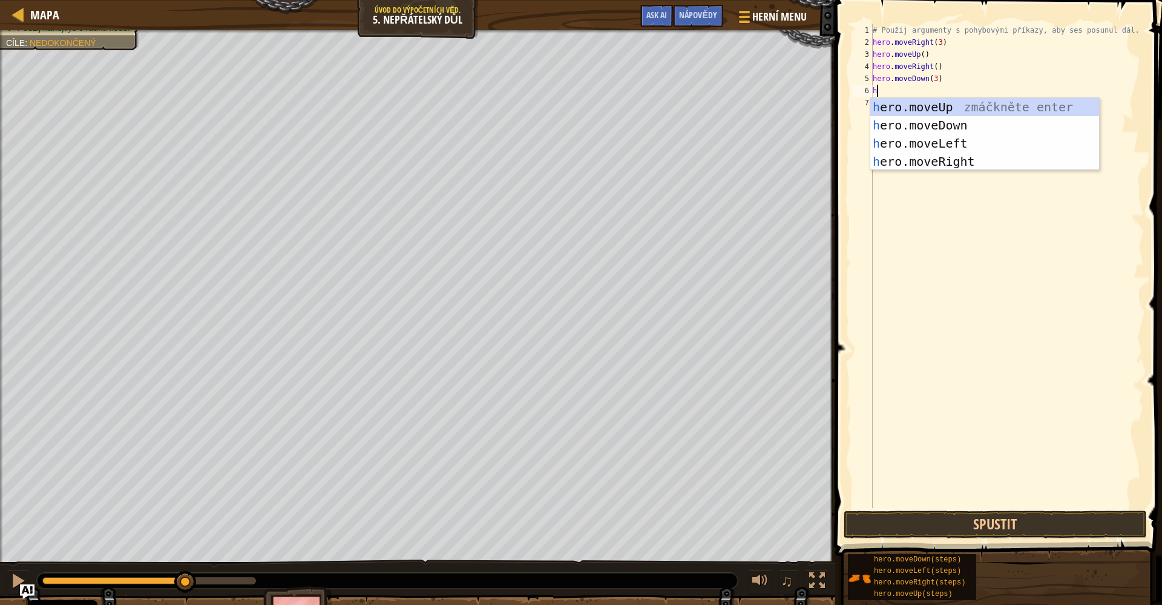
type textarea "h"
click at [791, 0] on body "Cookie Policy CodeCombat používá několik základních a nezákladních cookies. Sou…" at bounding box center [581, 0] width 1162 height 0
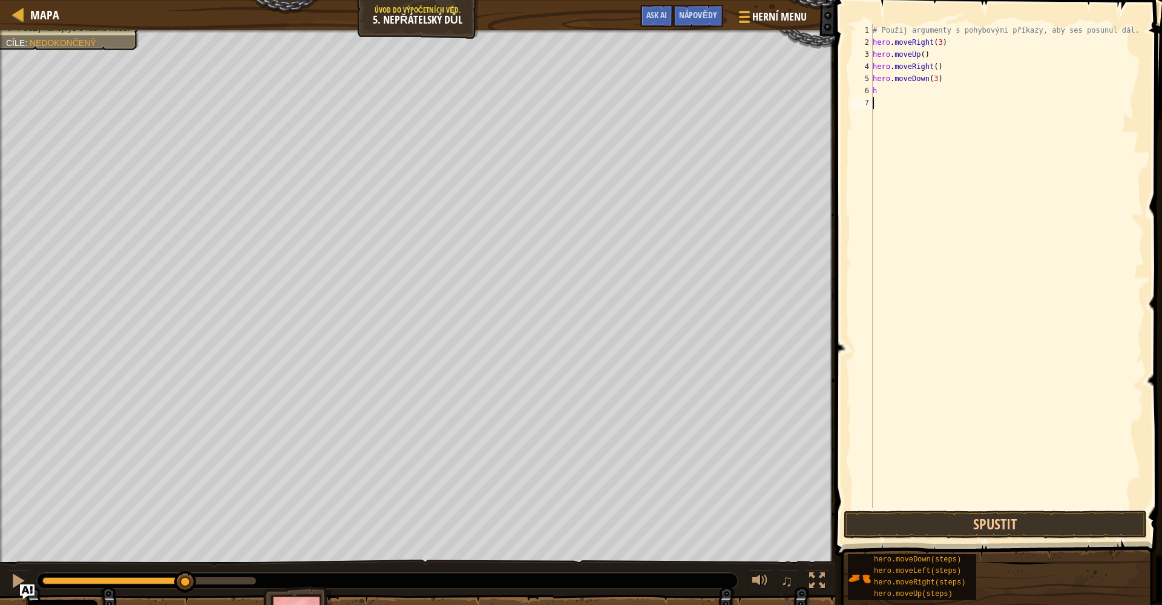
click at [791, 99] on div "# Použij argumenty s pohybovými příkazy, aby ses posunul dál. hero . moveRight …" at bounding box center [1006, 278] width 273 height 508
click at [791, 93] on div "# Použij argumenty s pohybovými příkazy, aby ses posunul dál. hero . moveRight …" at bounding box center [1006, 278] width 273 height 508
type textarea "he"
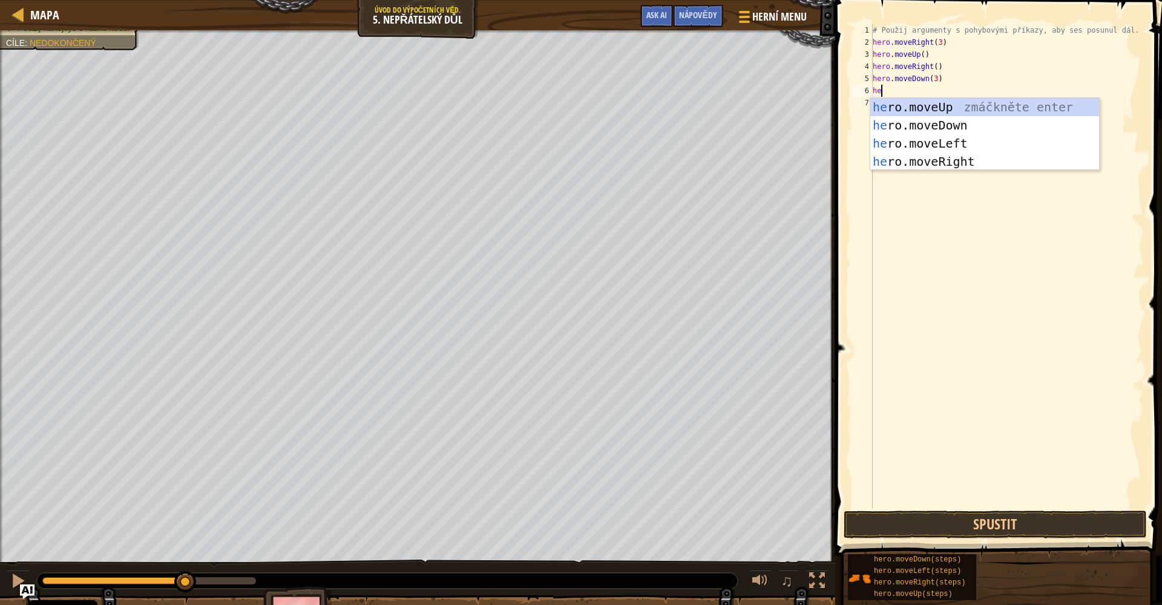
click at [791, 168] on div "# Použij argumenty s pohybovými příkazy, aby ses posunul dál. hero . moveRight …" at bounding box center [1006, 278] width 273 height 508
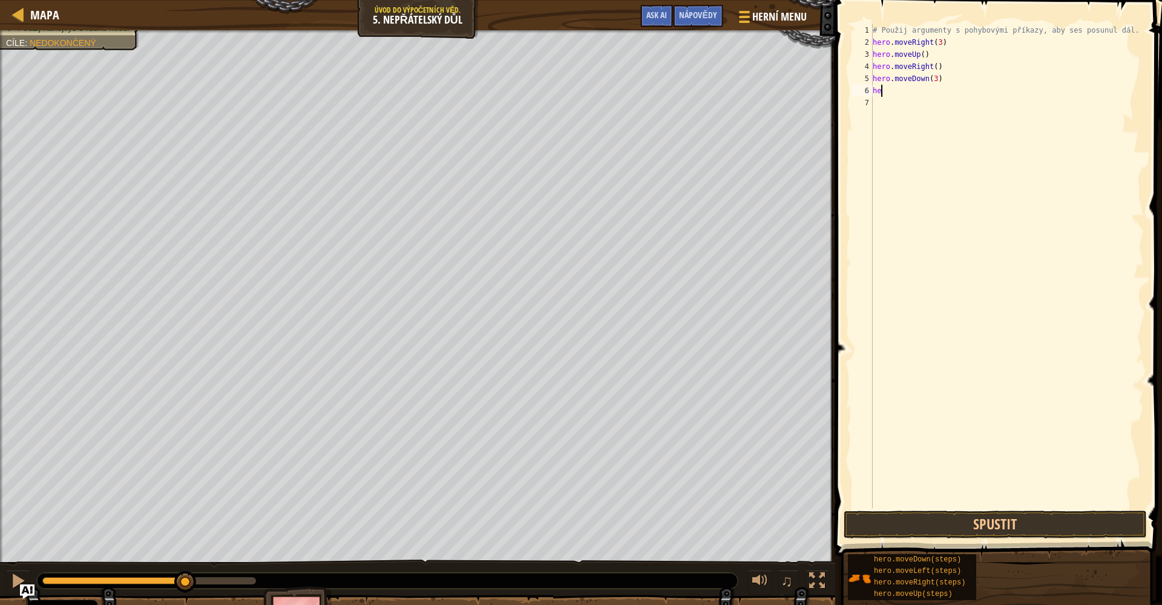
click at [791, 93] on div "# Použij argumenty s pohybovými příkazy, aby ses posunul dál. hero . moveRight …" at bounding box center [1006, 278] width 273 height 508
type textarea "her"
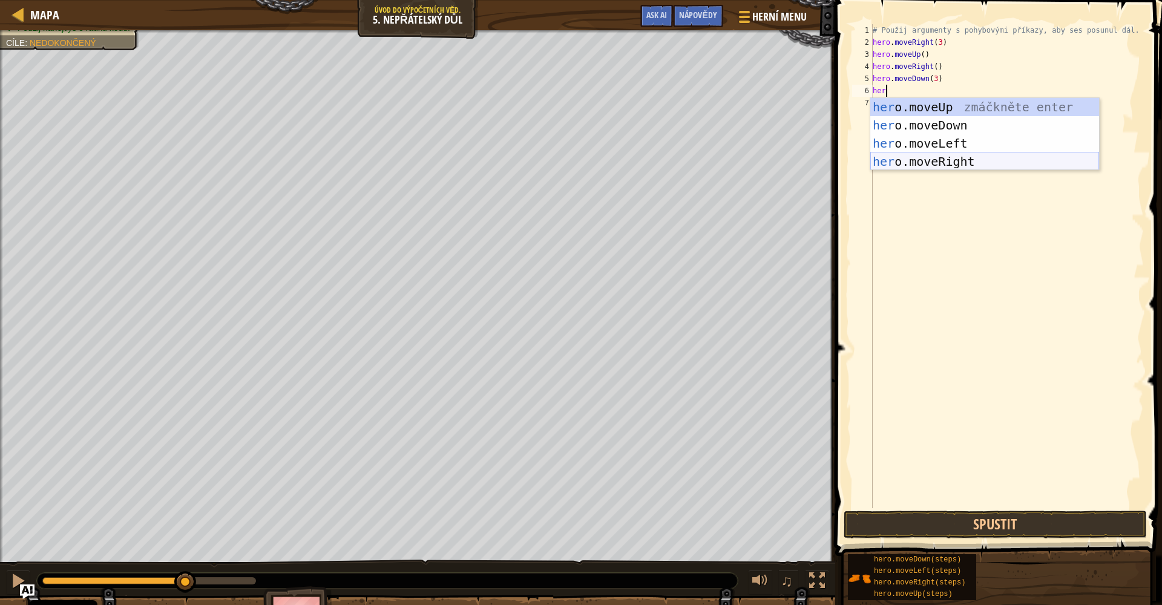
click at [791, 154] on div "her o.moveUp zmáčkněte enter her o.moveDown zmáčkněte enter her o.moveLeft zmáč…" at bounding box center [984, 152] width 229 height 109
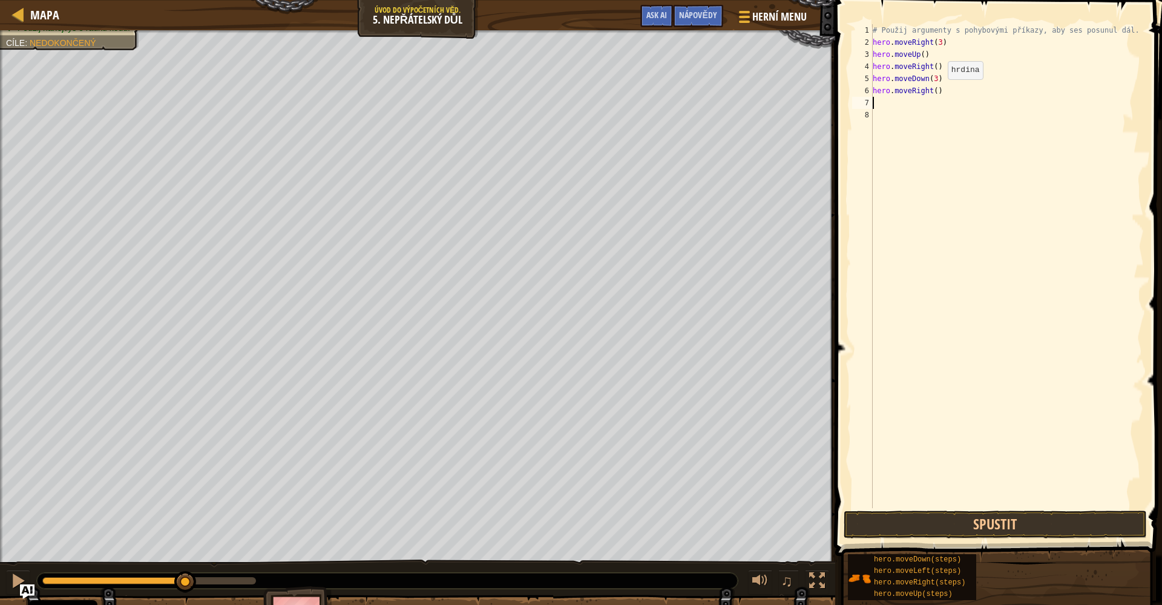
click at [791, 91] on div "# Použij argumenty s pohybovými příkazy, aby ses posunul dál. hero . moveRight …" at bounding box center [1006, 278] width 273 height 508
type textarea "hero.moveRight(2)"
click at [791, 520] on button "Spustit" at bounding box center [994, 525] width 303 height 28
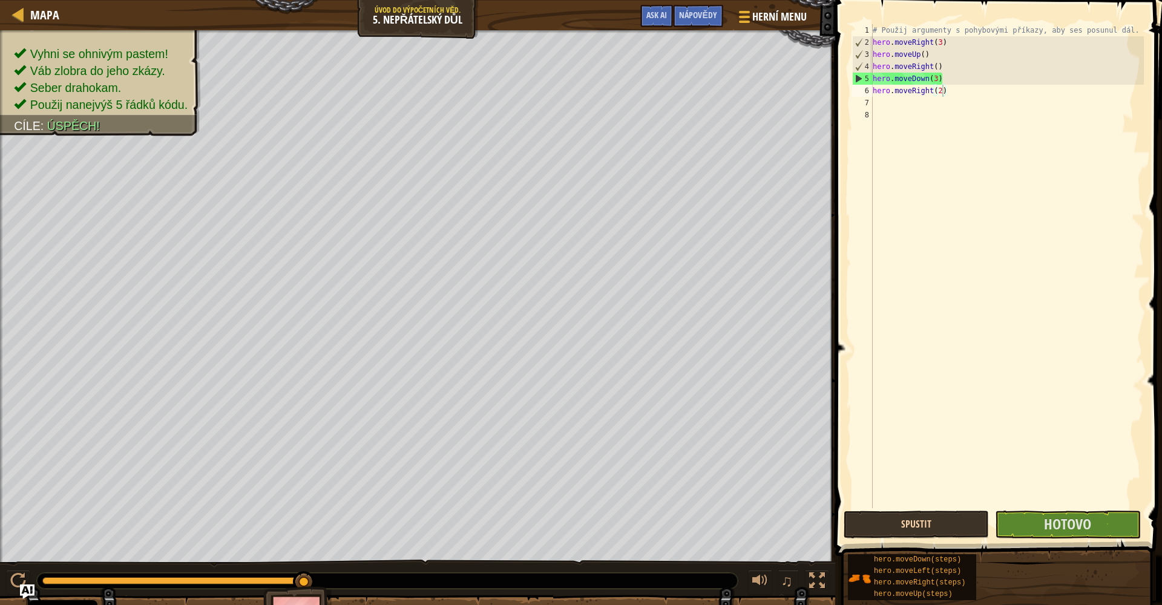
click at [791, 520] on button "Spustit" at bounding box center [915, 525] width 145 height 28
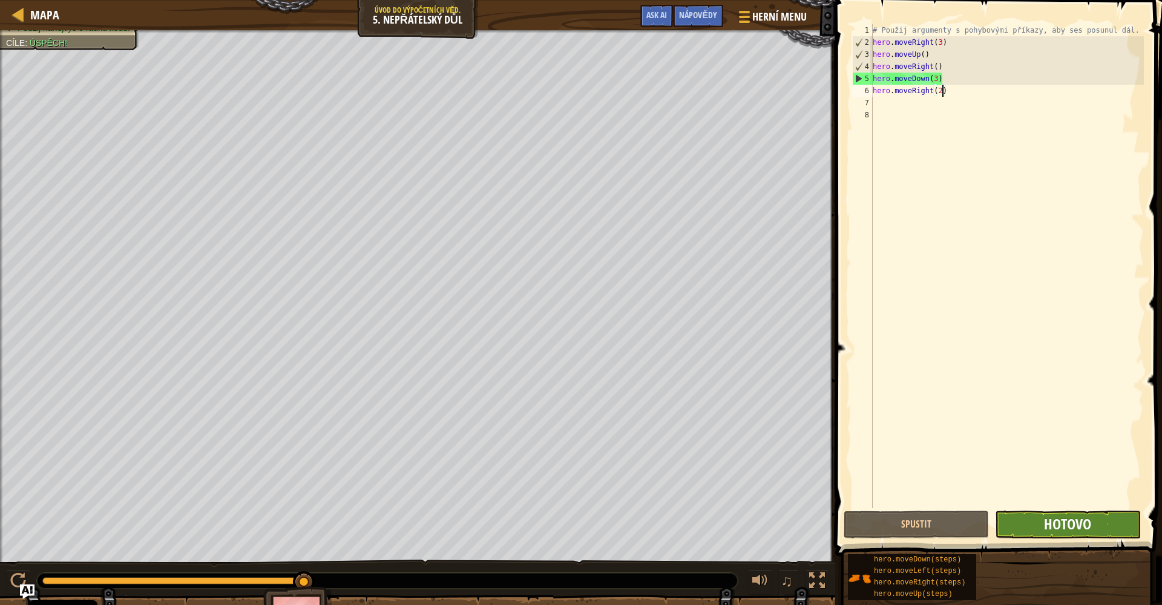
click at [791, 520] on span "Hotovo" at bounding box center [1067, 523] width 47 height 19
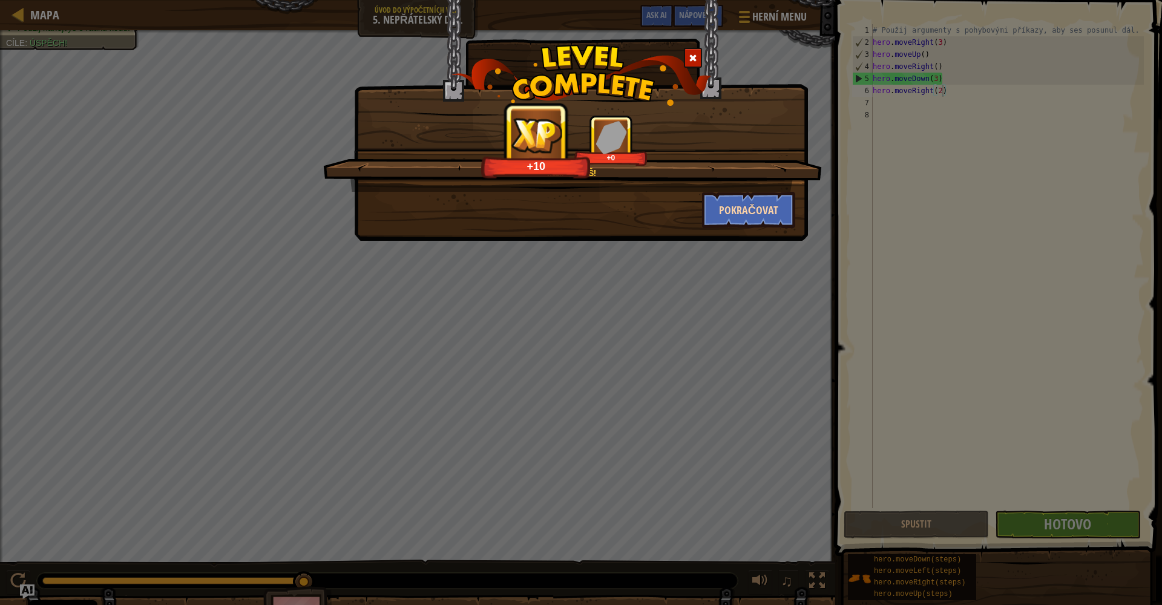
click at [762, 215] on button "Pokračovat" at bounding box center [749, 210] width 94 height 36
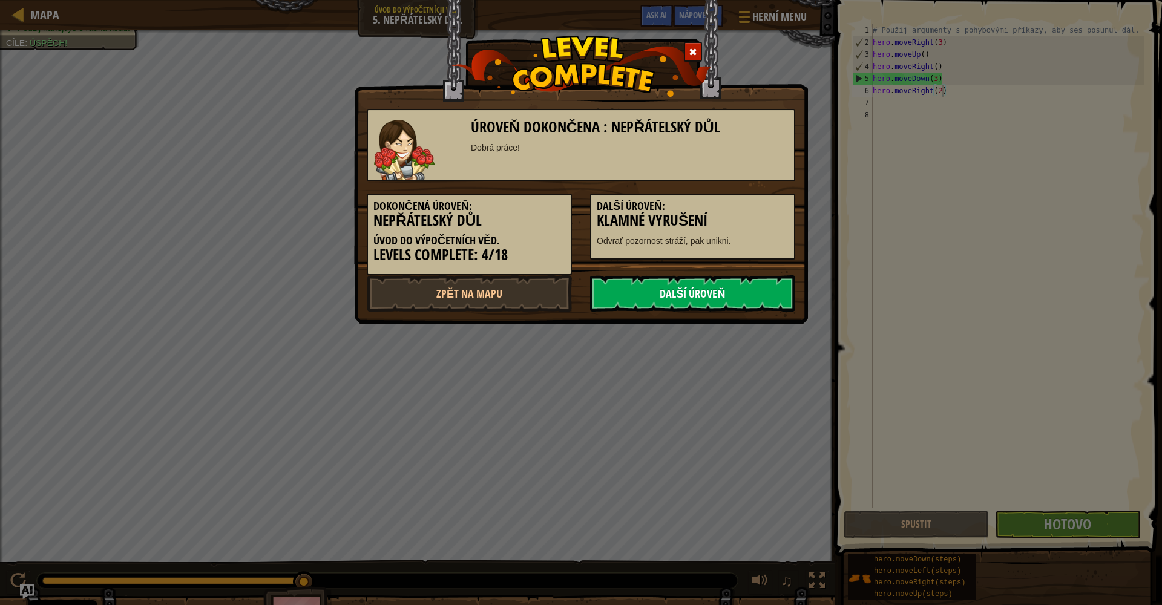
click at [640, 295] on link "Další úroveň" at bounding box center [692, 293] width 205 height 36
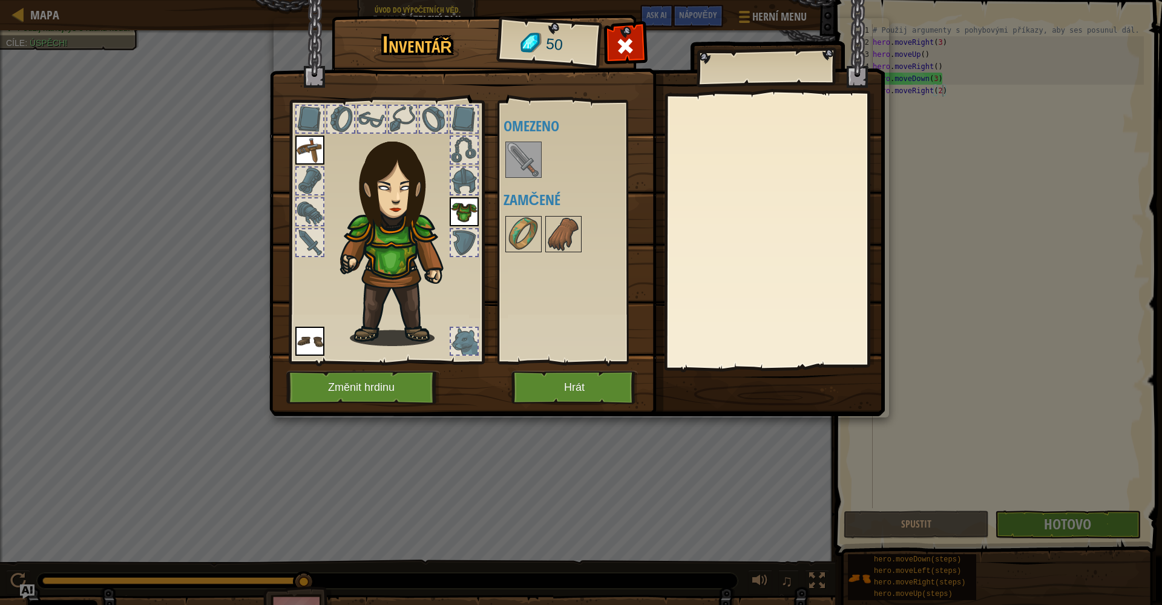
click at [584, 381] on button "Hrát" at bounding box center [574, 387] width 126 height 33
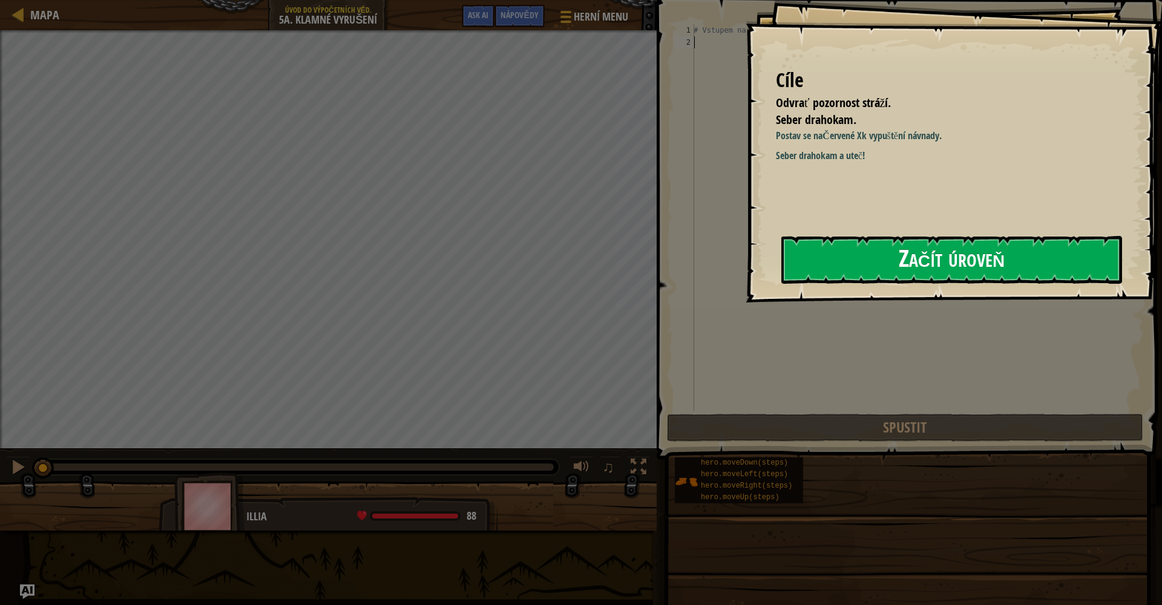
drag, startPoint x: 935, startPoint y: 258, endPoint x: 931, endPoint y: 247, distance: 11.7
click at [791, 251] on button "Začít úroveň" at bounding box center [951, 260] width 341 height 48
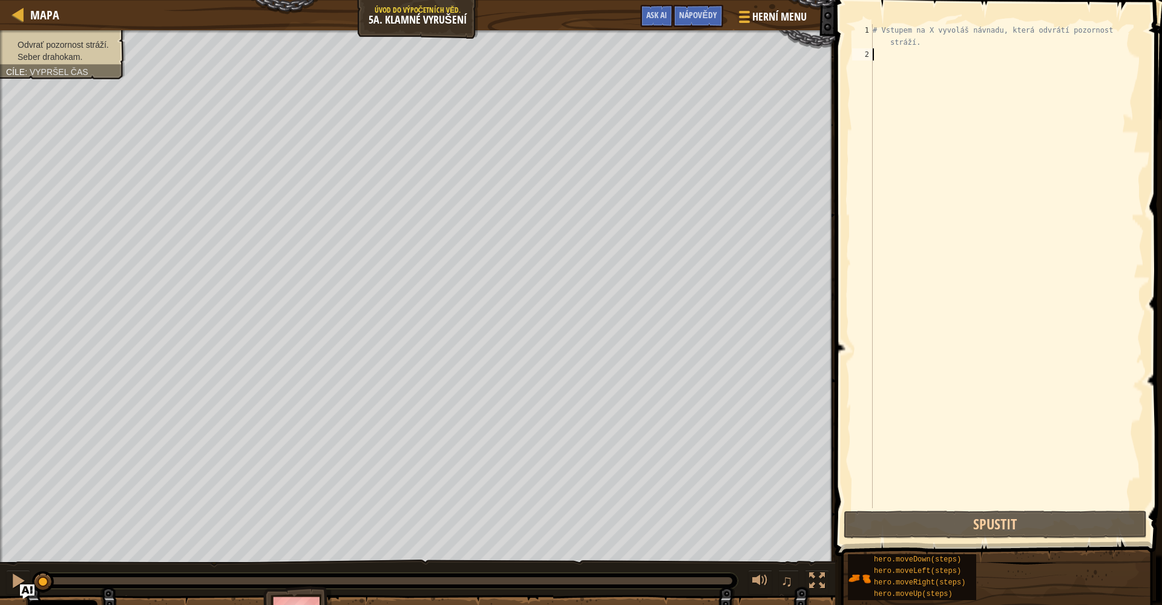
click at [791, 55] on div "# Vstupem na X vyvoláš návnadu, která odvrátí pozornost stráží." at bounding box center [1006, 284] width 273 height 520
type textarea "h"
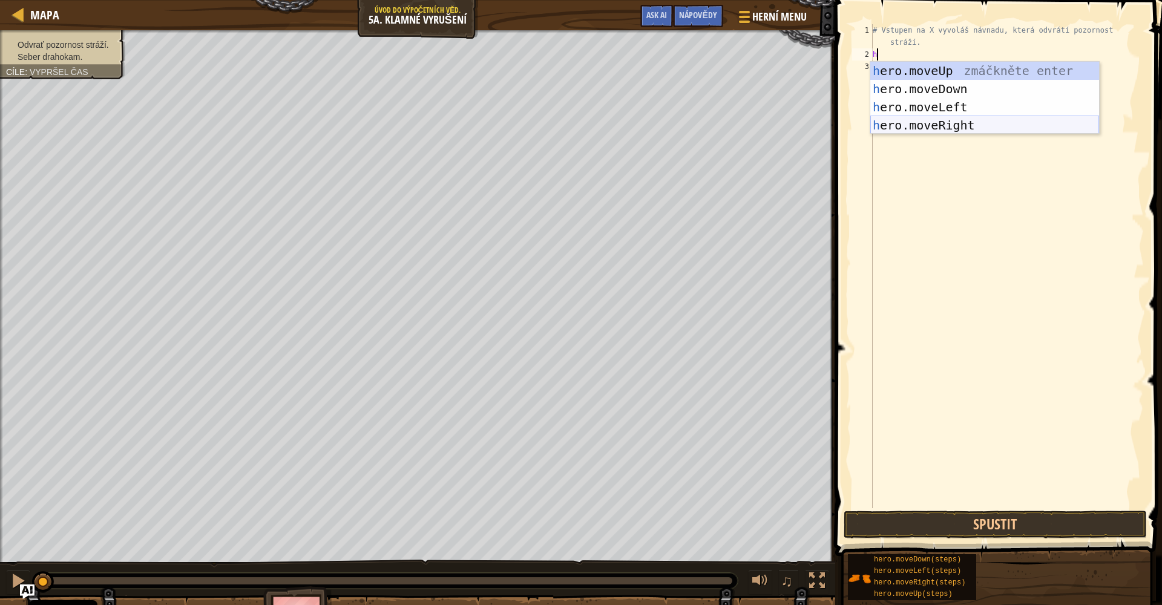
click at [791, 120] on div "h ero.moveUp zmáčkněte enter h ero.moveDown zmáčkněte enter h ero.moveLeft zmáč…" at bounding box center [984, 116] width 229 height 109
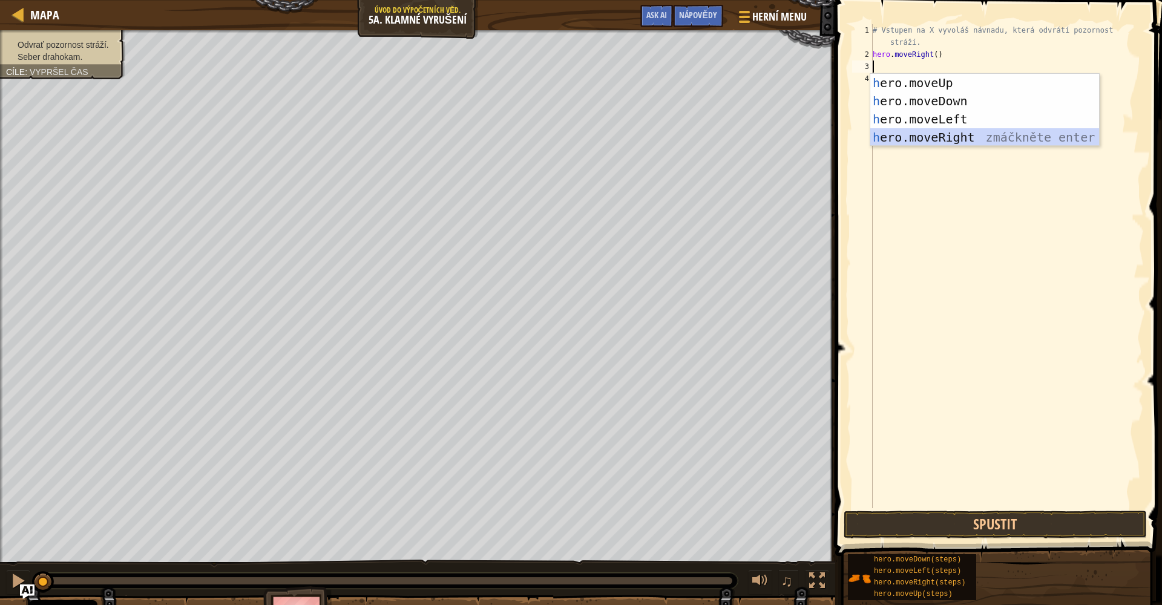
type textarea "h"
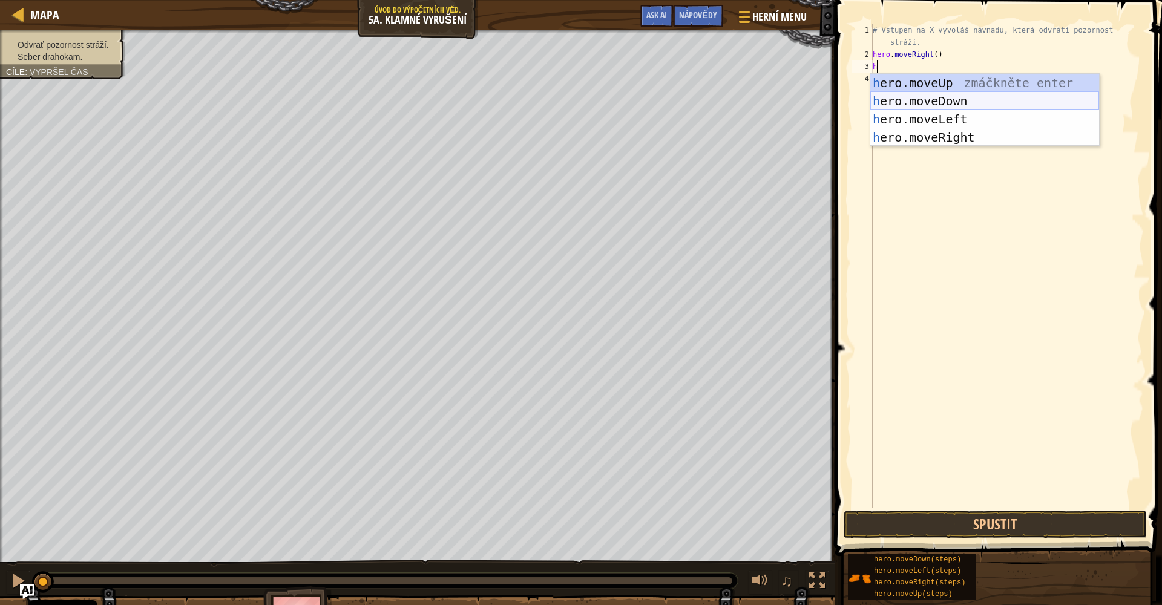
click at [791, 101] on div "h ero.moveUp zmáčkněte enter h ero.moveDown zmáčkněte enter h ero.moveLeft zmáč…" at bounding box center [984, 128] width 229 height 109
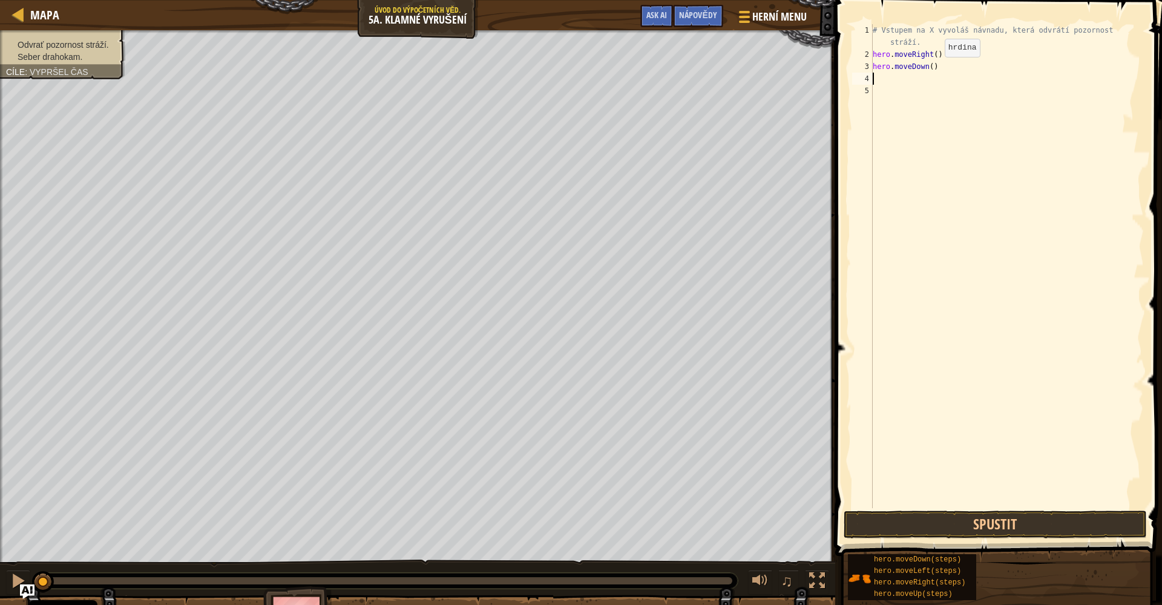
click at [791, 69] on div "# Vstupem na X vyvoláš návnadu, která odvrátí pozornost stráží. hero . moveRigh…" at bounding box center [1006, 284] width 273 height 520
type textarea "hero.moveDown(2)"
click at [791, 82] on div "# Vstupem na X vyvoláš návnadu, která odvrátí pozornost stráží. hero . moveRigh…" at bounding box center [1006, 284] width 273 height 520
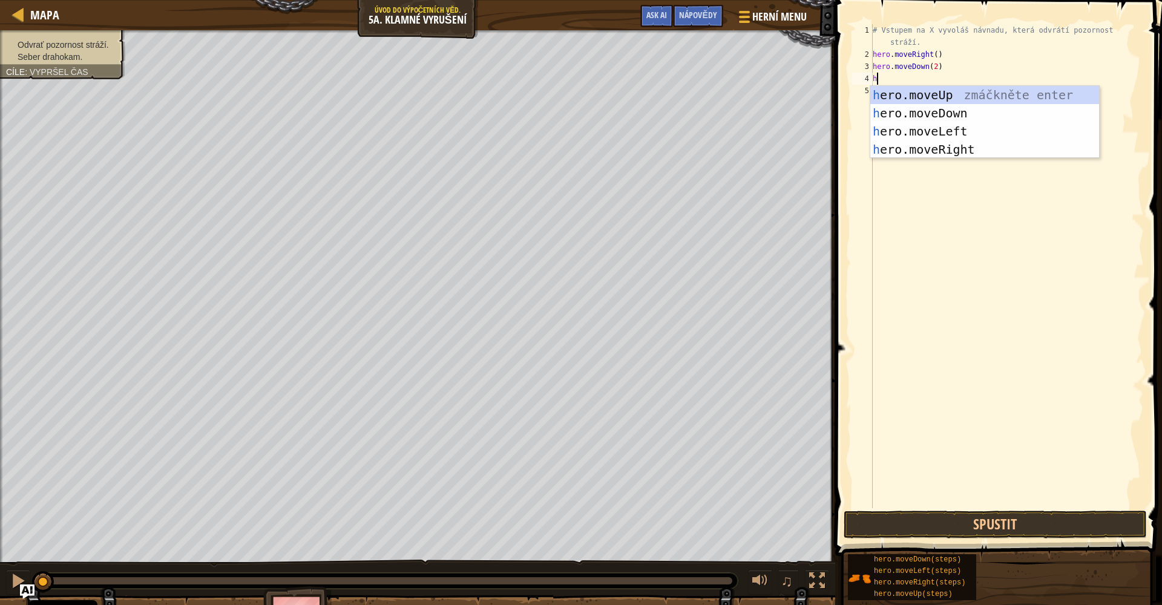
type textarea "he"
click at [791, 97] on div "he ro.moveUp zmáčkněte enter he ro.moveDown zmáčkněte enter he ro.moveLeft zmáč…" at bounding box center [984, 140] width 229 height 109
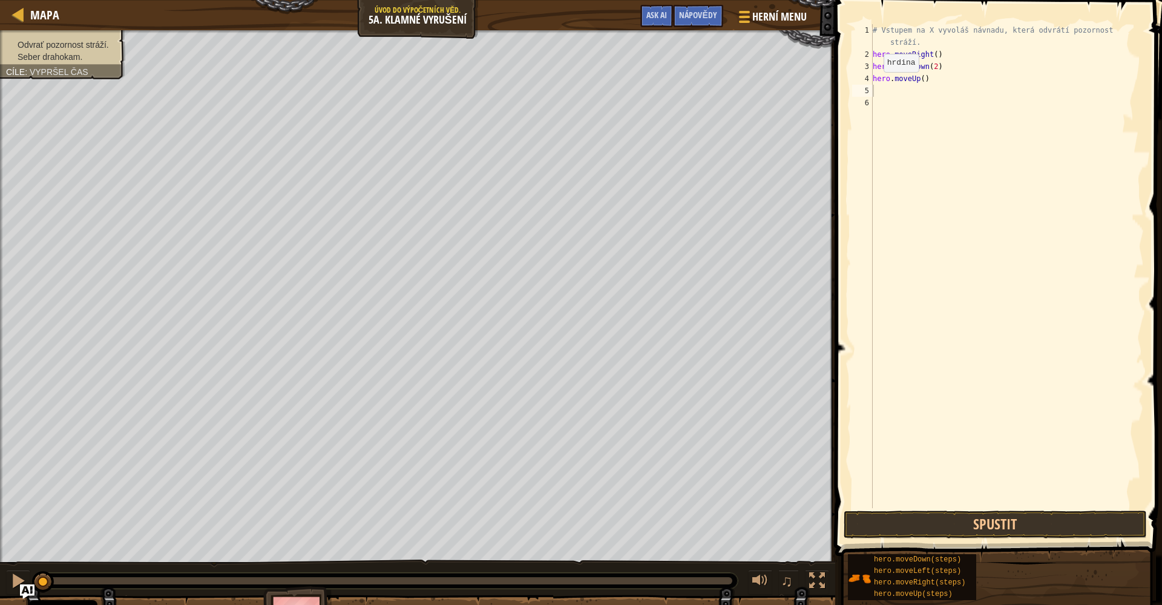
click at [53, 69] on span "Vypršel čas" at bounding box center [59, 72] width 59 height 10
click at [48, 52] on span "Seber drahokam." at bounding box center [50, 57] width 65 height 10
click at [791, 78] on div "# Vstupem na X vyvoláš návnadu, která odvrátí pozornost stráží. hero . moveRigh…" at bounding box center [1006, 284] width 273 height 520
type textarea "hero.moveUp(2)"
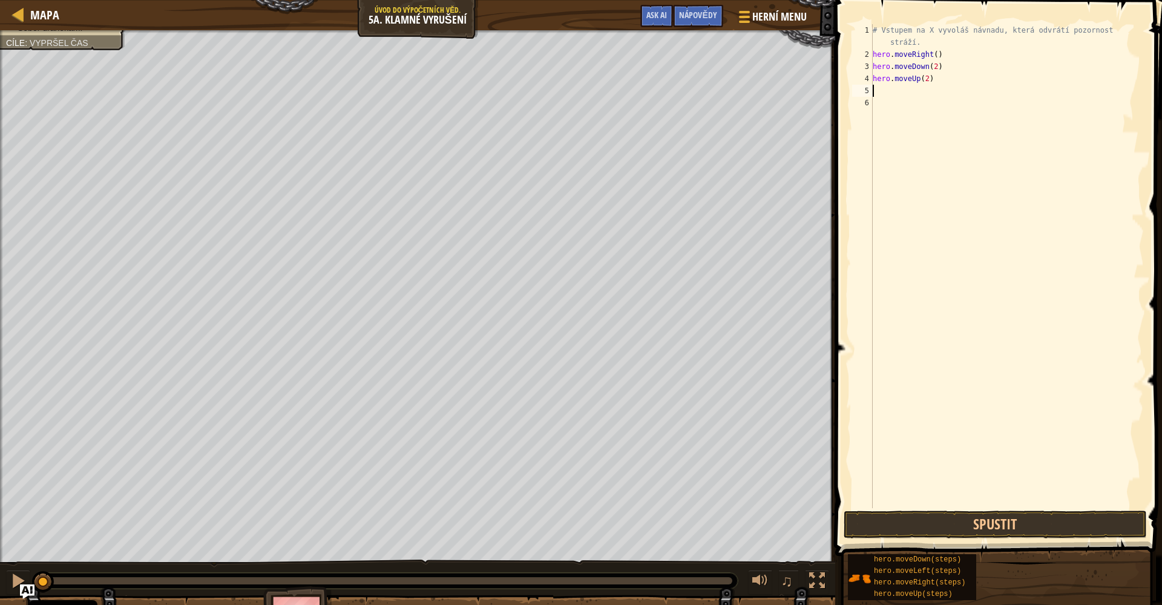
drag, startPoint x: 885, startPoint y: 93, endPoint x: 885, endPoint y: 101, distance: 7.9
click at [791, 93] on div "# Vstupem na X vyvoláš návnadu, která odvrátí pozornost stráží. hero . moveRigh…" at bounding box center [1006, 284] width 273 height 520
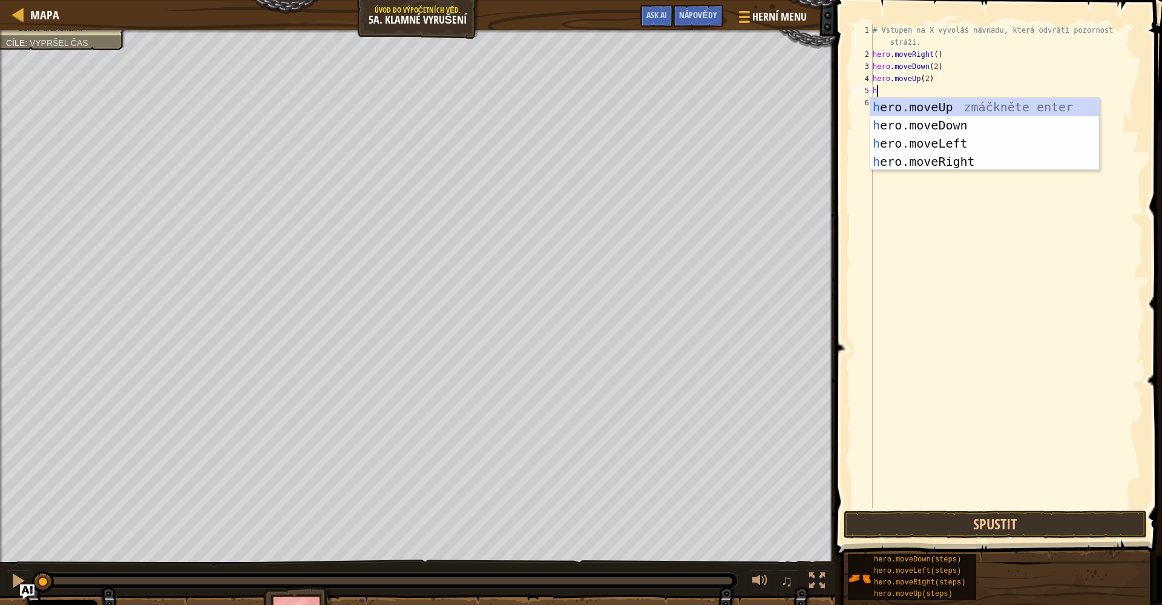
type textarea "he"
click at [791, 166] on div "he ro.moveUp zmáčkněte enter he ro.moveDown zmáčkněte enter he ro.moveLeft zmáč…" at bounding box center [984, 152] width 229 height 109
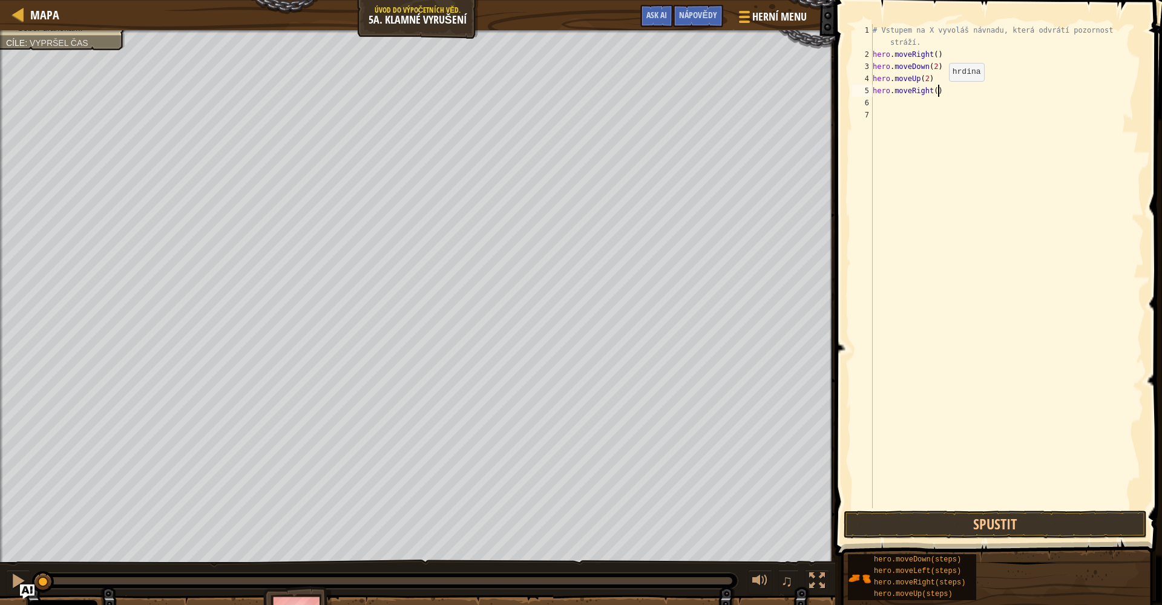
click at [791, 93] on div "# Vstupem na X vyvoláš návnadu, která odvrátí pozornost stráží. hero . moveRigh…" at bounding box center [1006, 284] width 273 height 520
type textarea "hero.moveRight(3)"
click at [791, 520] on button "Spustit" at bounding box center [994, 525] width 303 height 28
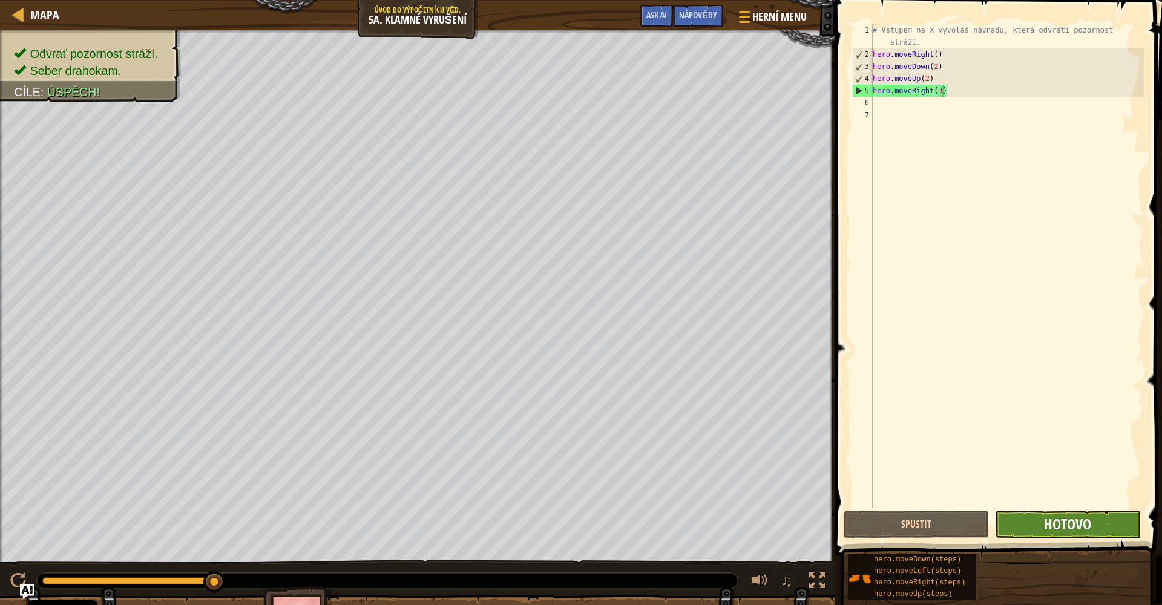
click at [791, 520] on span "Hotovo" at bounding box center [1067, 523] width 47 height 19
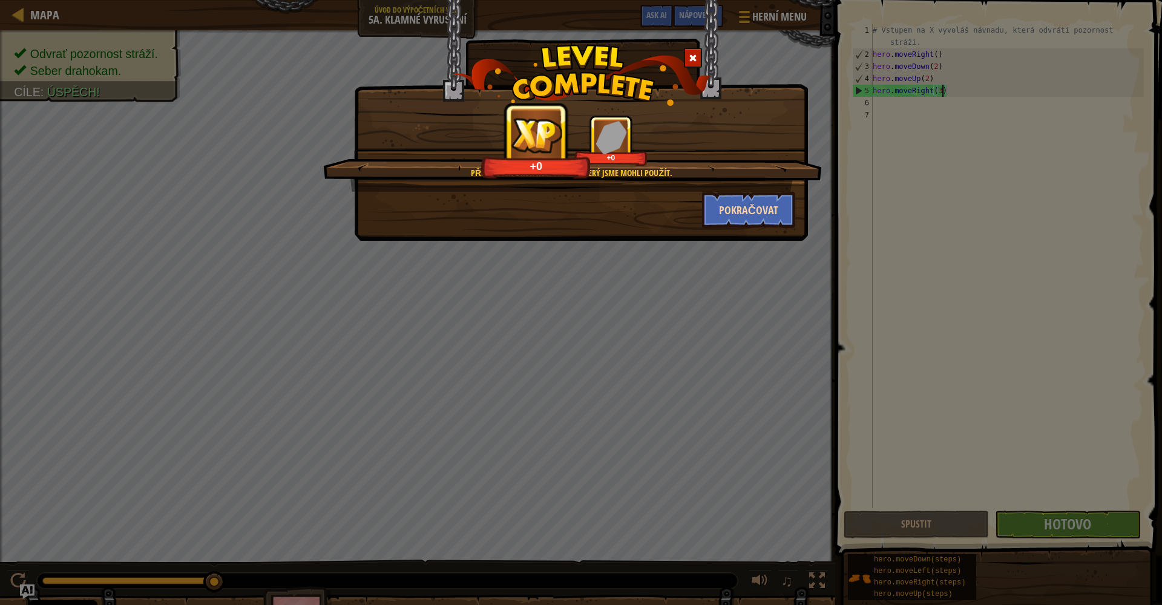
click at [752, 211] on button "Pokračovat" at bounding box center [749, 210] width 94 height 36
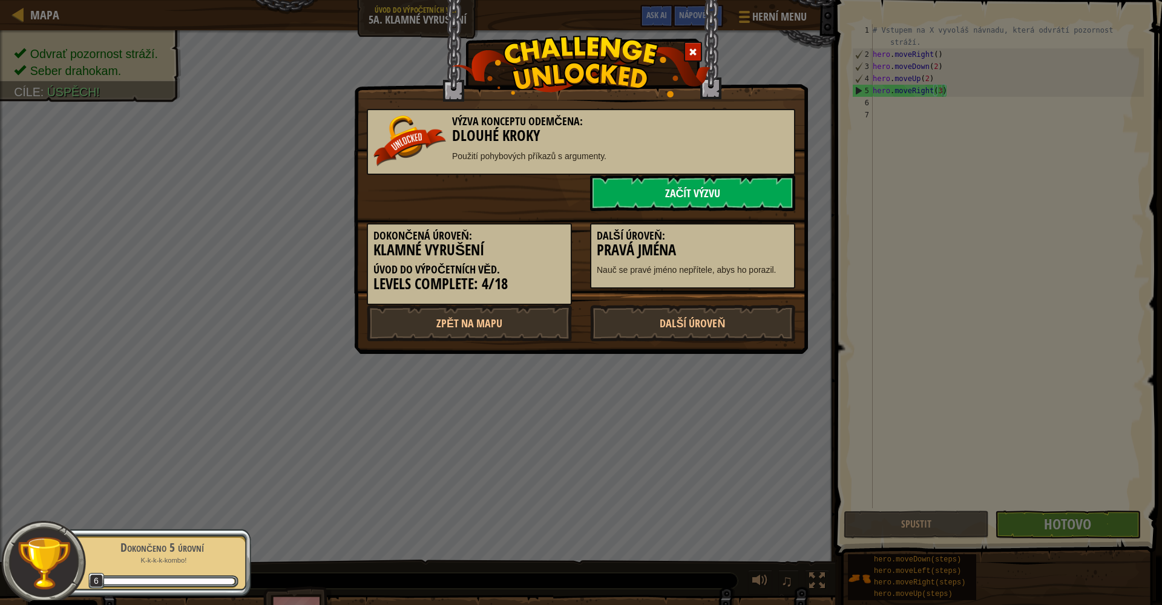
click at [653, 198] on link "Začít výzvu" at bounding box center [692, 193] width 205 height 36
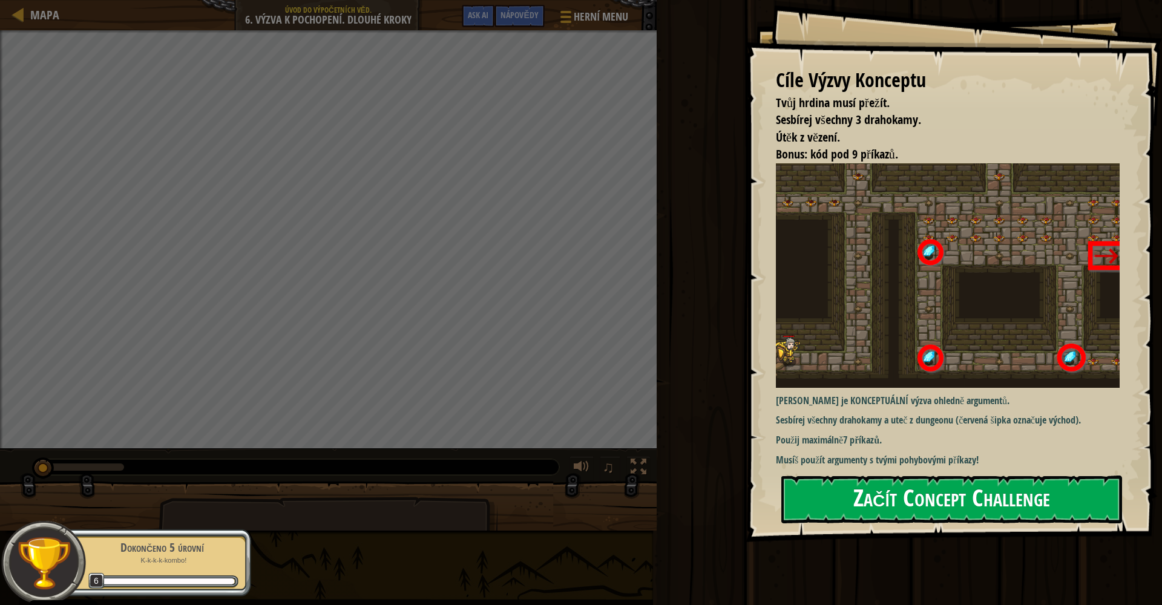
click at [791, 500] on button "Začít Concept Challenge" at bounding box center [951, 500] width 341 height 48
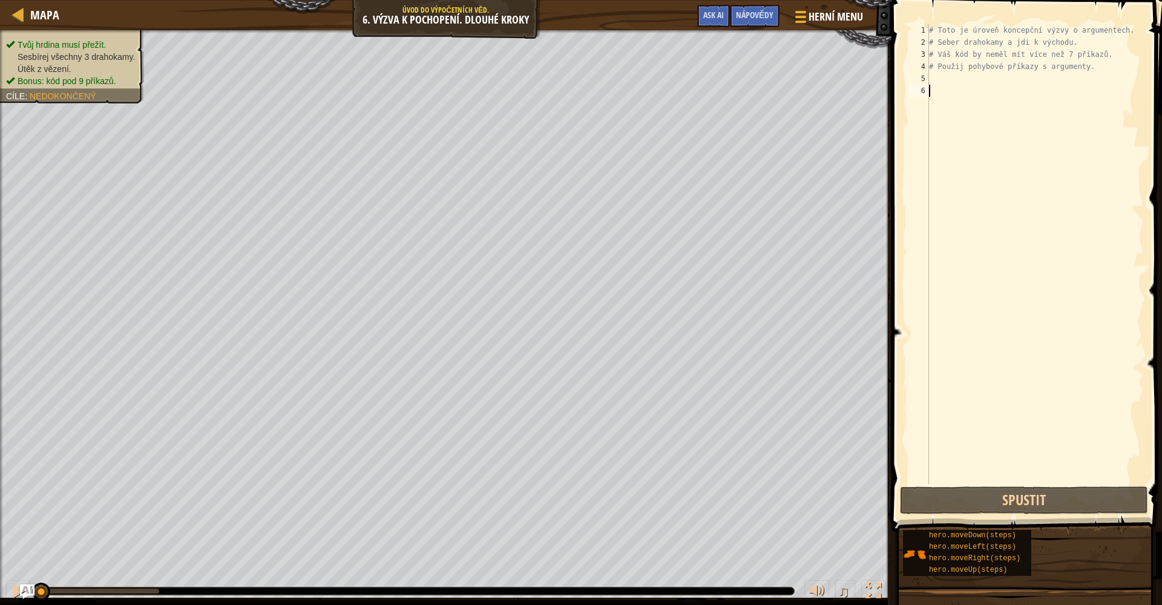
scroll to position [5, 0]
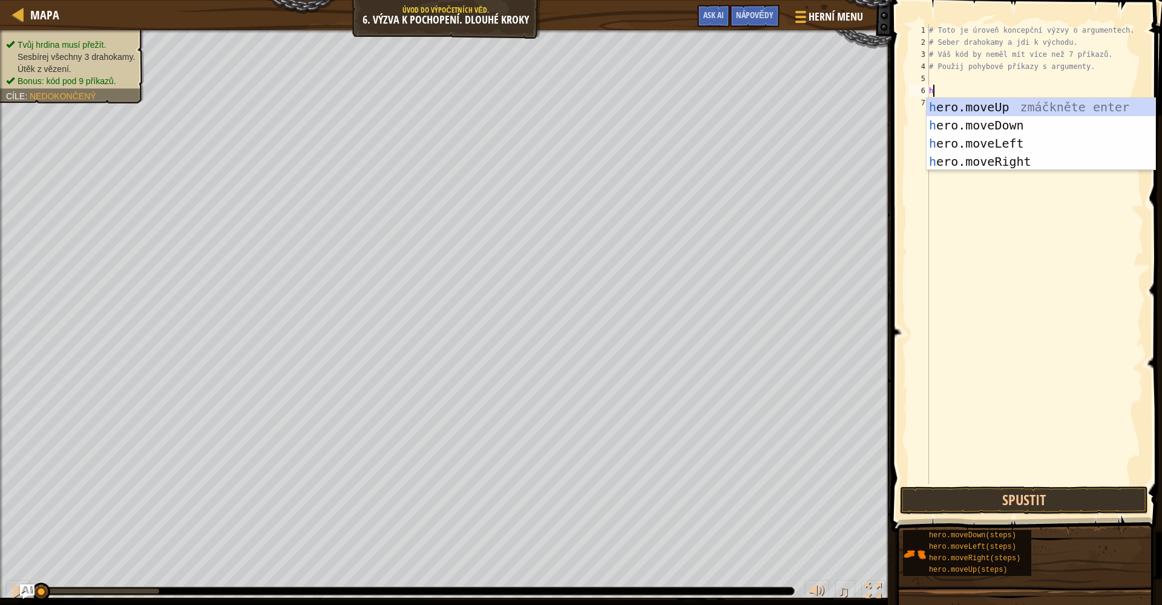
type textarea "he"
click at [791, 163] on div "he ro.moveUp zmáčkněte enter he ro.moveDown zmáčkněte enter he ro.moveLeft zmáč…" at bounding box center [1040, 152] width 229 height 109
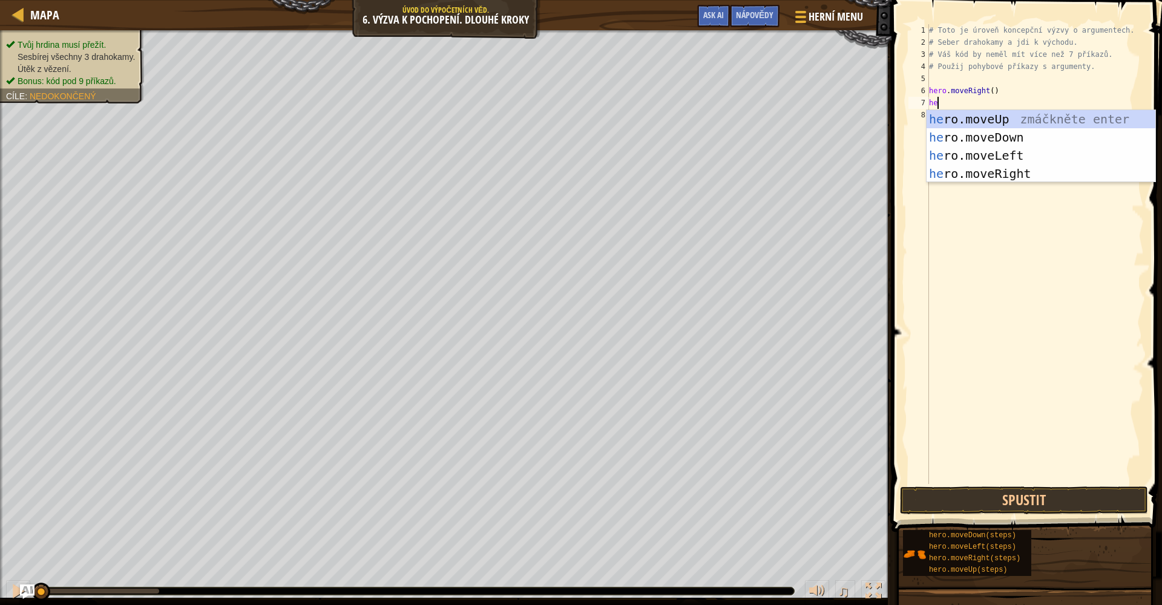
type textarea "her"
click at [791, 125] on div "her o.moveUp zmáčkněte enter her o.moveDown zmáčkněte enter her o.moveLeft zmáč…" at bounding box center [1040, 164] width 229 height 109
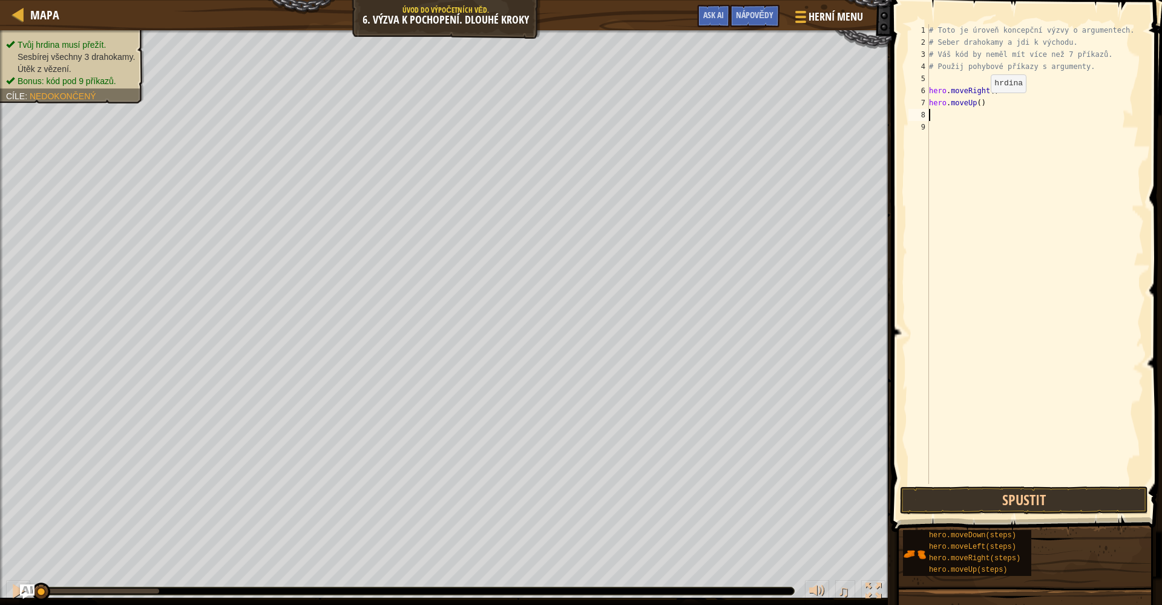
click at [791, 105] on div "# Toto je úroveň koncepční výzvy o argumentech. # Seber drahokamy a jdi k výcho…" at bounding box center [1034, 266] width 217 height 484
type textarea "hero.moveUp(3)"
click at [791, 114] on div "# Toto je úroveň koncepční výzvy o argumentech. # Seber drahokamy a jdi k výcho…" at bounding box center [1034, 266] width 217 height 484
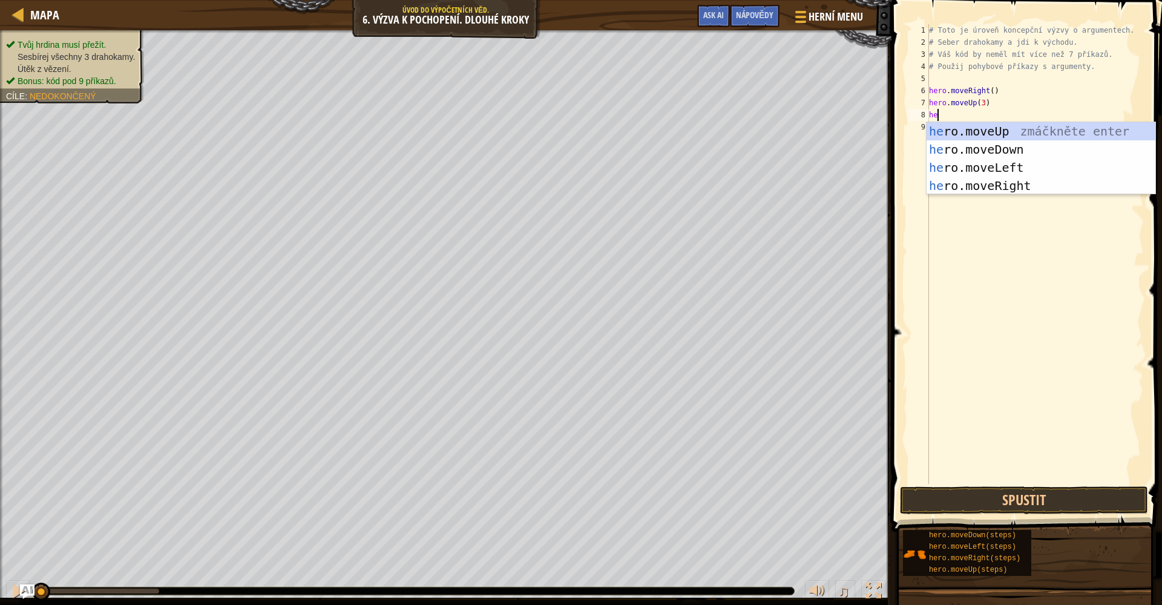
type textarea "her"
click at [791, 182] on div "her o.moveUp zmáčkněte enter her o.moveDown zmáčkněte enter her o.moveLeft zmáč…" at bounding box center [1040, 176] width 229 height 109
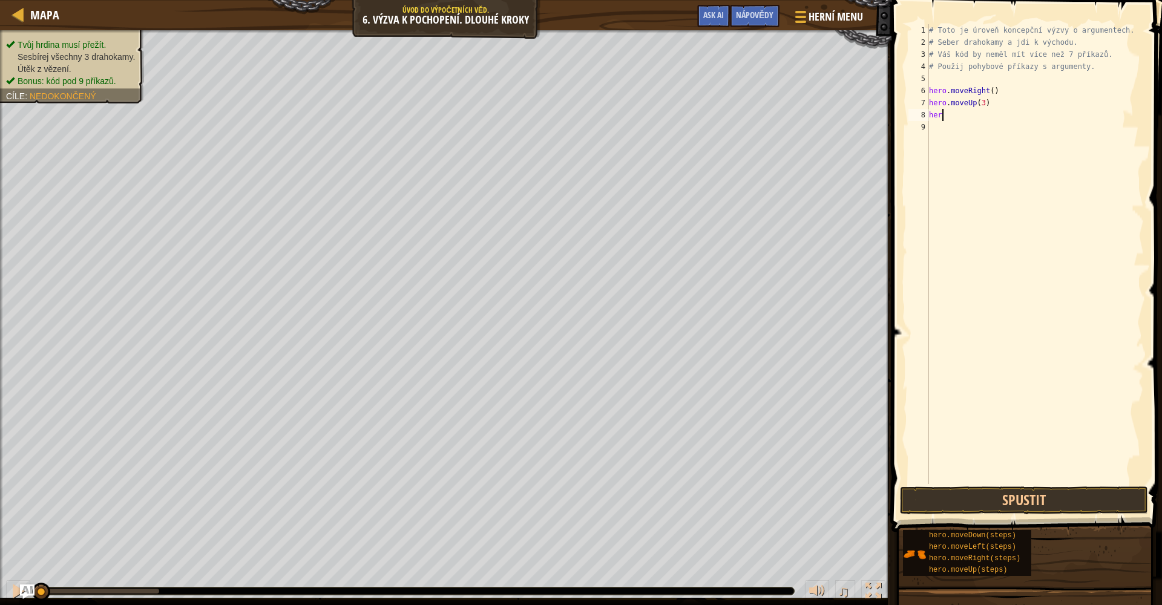
scroll to position [5, 0]
click at [791, 114] on div "# Toto je úroveň koncepční výzvy o argumentech. # Seber drahokamy a jdi k výcho…" at bounding box center [1038, 266] width 214 height 484
type textarea "hero.moveRight(2)"
drag, startPoint x: 938, startPoint y: 130, endPoint x: 903, endPoint y: 131, distance: 35.1
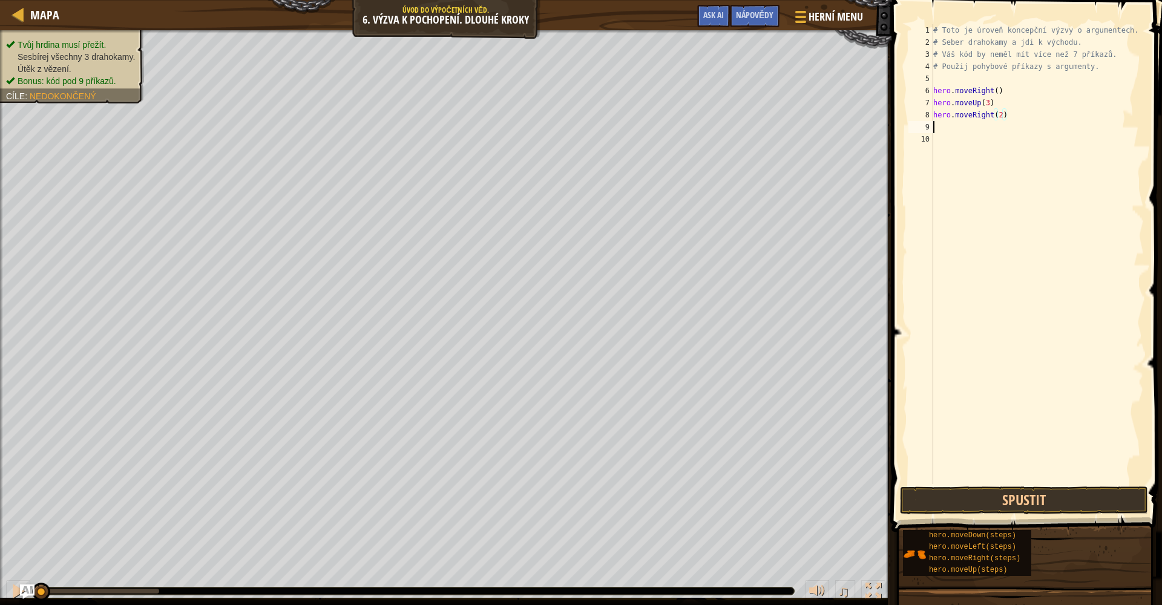
click at [791, 130] on div "# Toto je úroveň koncepční výzvy o argumentech. # Seber drahokamy a jdi k výcho…" at bounding box center [1038, 266] width 214 height 484
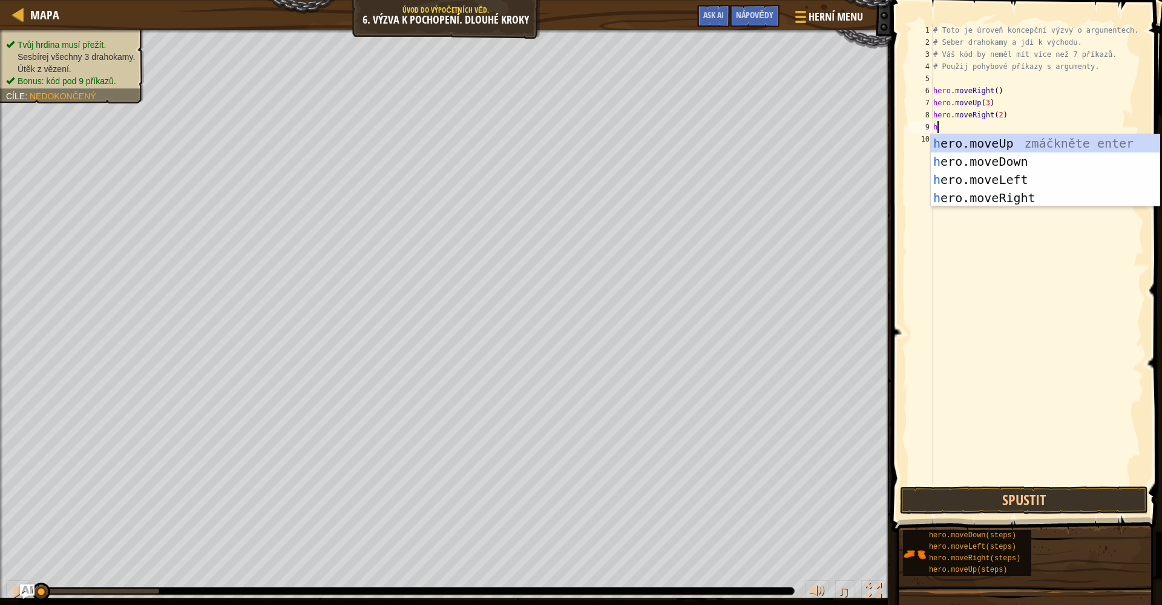
type textarea "he"
drag, startPoint x: 977, startPoint y: 158, endPoint x: 987, endPoint y: 148, distance: 14.1
click at [791, 158] on div "he ro.moveUp zmáčkněte enter he ro.moveDown zmáčkněte enter he ro.moveLeft zmáč…" at bounding box center [1045, 188] width 229 height 109
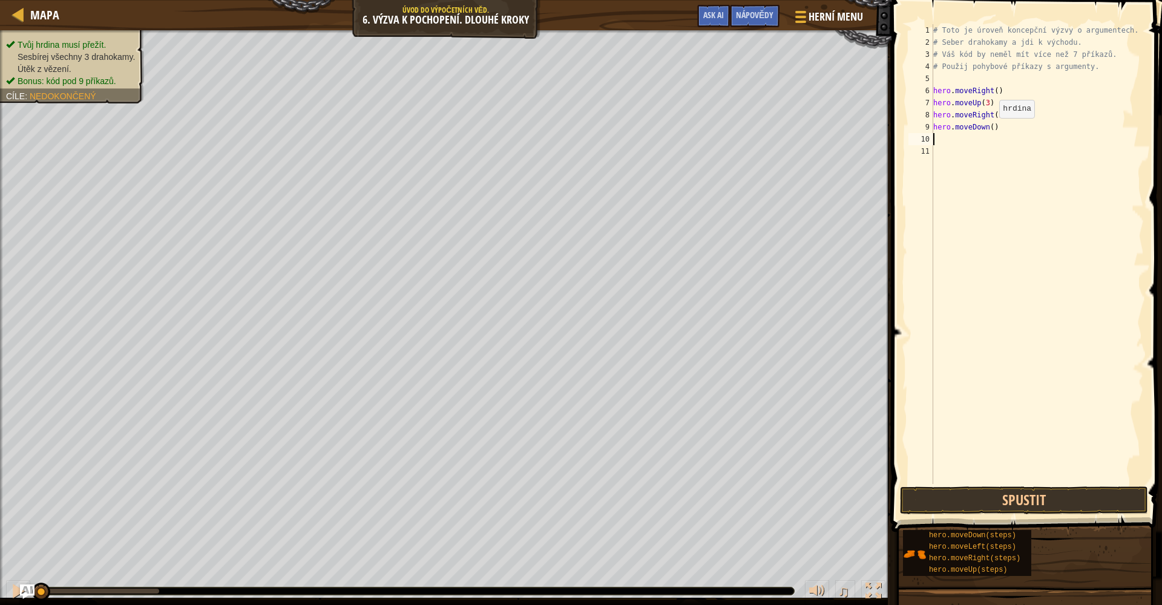
click at [791, 130] on div "# Toto je úroveň koncepční výzvy o argumentech. # Seber drahokamy a jdi k výcho…" at bounding box center [1038, 266] width 214 height 484
type textarea "hero.moveDown(3)"
click at [791, 138] on div "# Toto je úroveň koncepční výzvy o argumentech. # Seber drahokamy a jdi k výcho…" at bounding box center [1038, 266] width 214 height 484
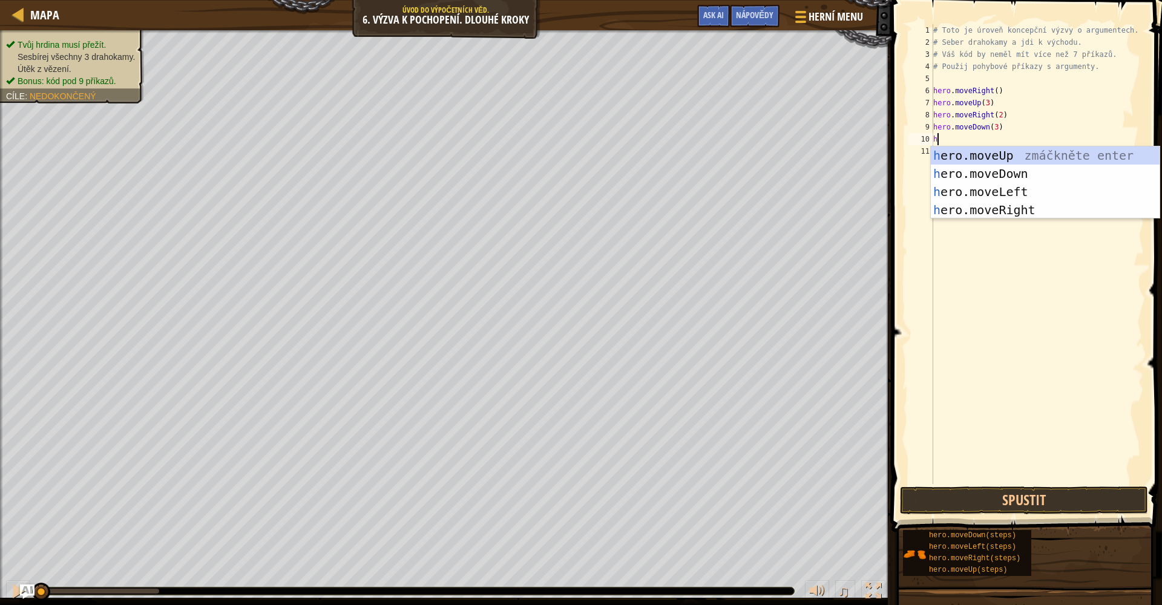
type textarea "he"
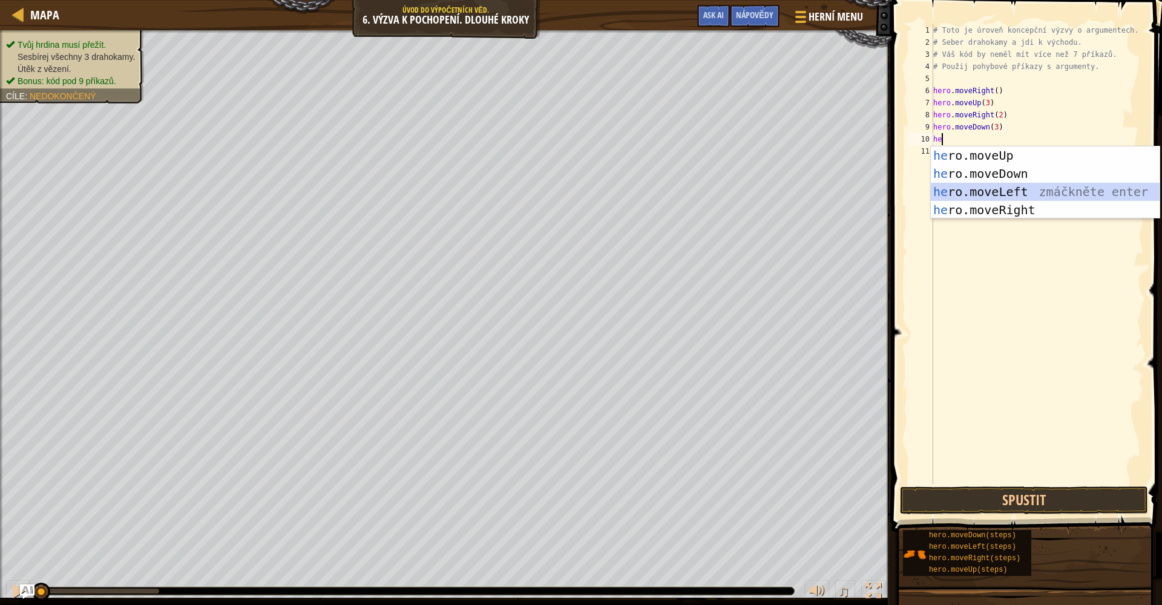
click at [791, 187] on div "he ro.moveUp zmáčkněte enter he ro.moveDown zmáčkněte enter he ro.moveLeft zmáč…" at bounding box center [1045, 200] width 229 height 109
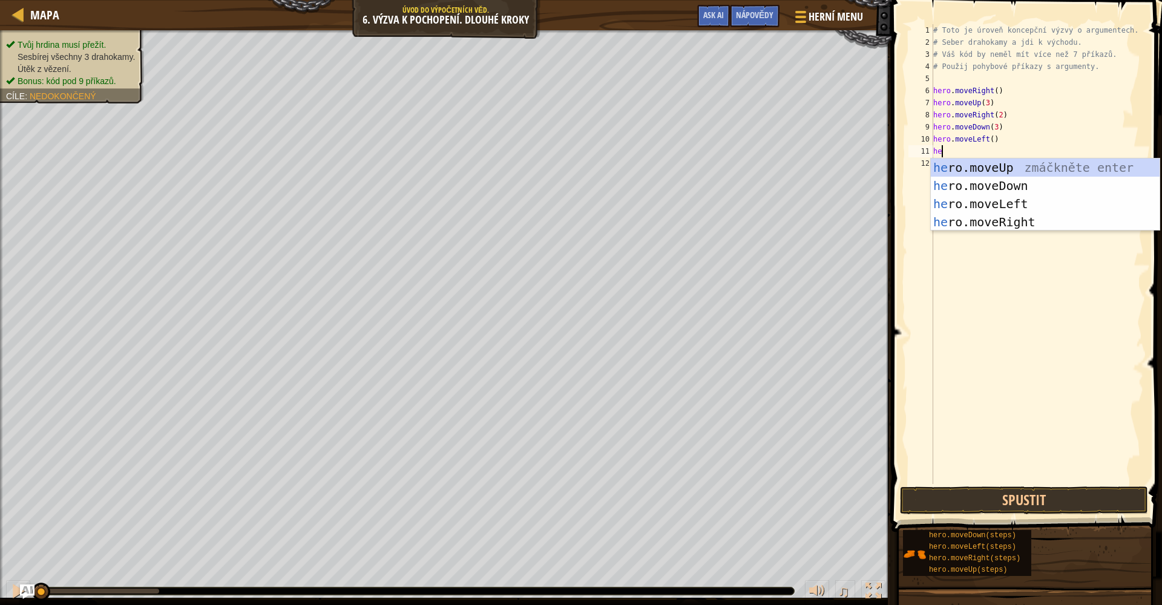
type textarea "her"
click at [791, 165] on div "her o.moveUp zmáčkněte enter her o.moveDown zmáčkněte enter her o.moveLeft zmáč…" at bounding box center [1045, 213] width 229 height 109
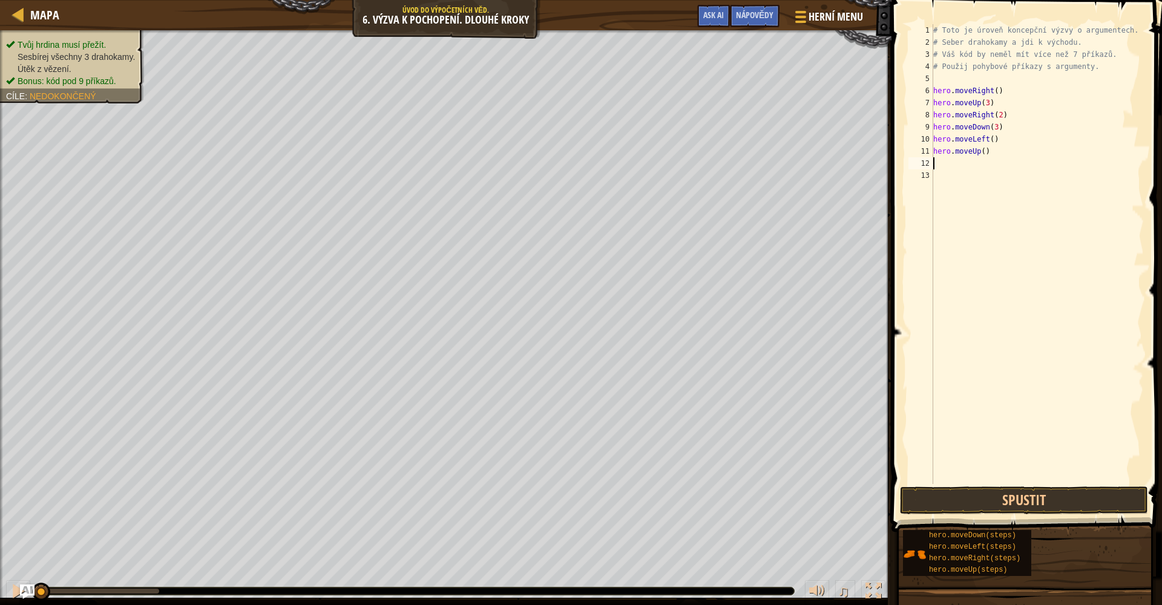
click at [791, 154] on div "# Toto je úroveň koncepční výzvy o argumentech. # Seber drahokamy a jdi k výcho…" at bounding box center [1038, 266] width 214 height 484
click at [791, 153] on div "# Toto je úroveň koncepční výzvy o argumentech. # Seber drahokamy a jdi k výcho…" at bounding box center [1038, 266] width 214 height 484
type textarea "hero.moveUp(2)"
click at [791, 165] on div "# Toto je úroveň koncepční výzvy o argumentech. # Seber drahokamy a jdi k výcho…" at bounding box center [1038, 266] width 214 height 484
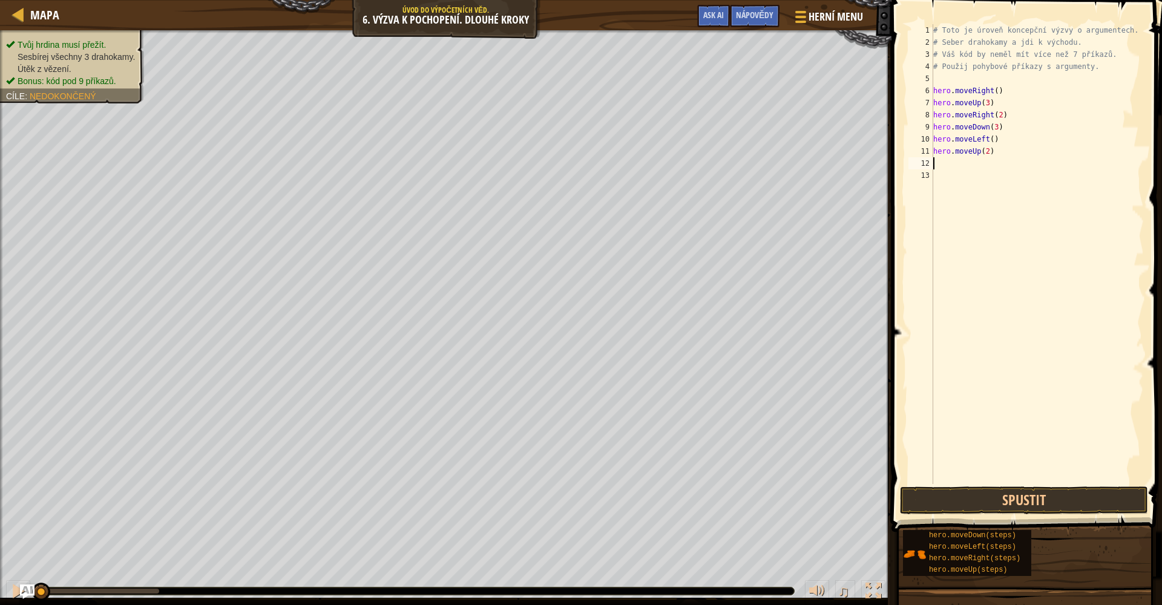
scroll to position [5, 0]
click at [791, 0] on body "Cookie Policy CodeCombat používá několik základních a nezákladních cookies. Sou…" at bounding box center [581, 0] width 1162 height 0
click at [791, 164] on div "# Toto je úroveň koncepční výzvy o argumentech. # Seber drahokamy a jdi k výcho…" at bounding box center [1038, 266] width 214 height 484
type textarea "her"
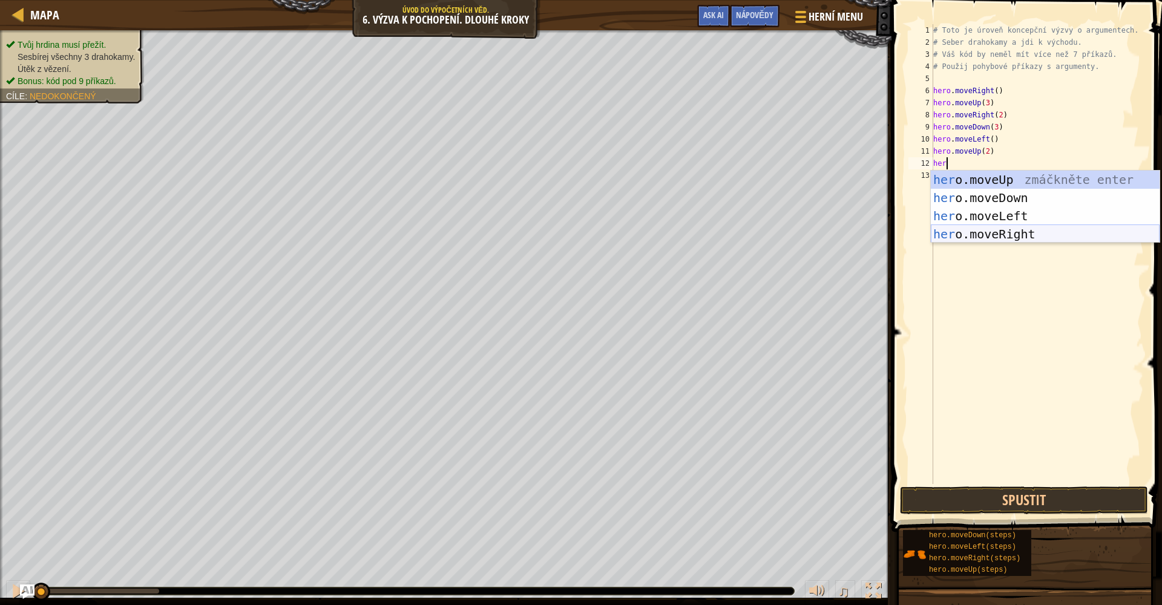
drag, startPoint x: 965, startPoint y: 233, endPoint x: 956, endPoint y: 236, distance: 9.0
click at [791, 232] on div "her o.moveUp zmáčkněte enter her o.moveDown zmáčkněte enter her o.moveLeft zmáč…" at bounding box center [1045, 225] width 229 height 109
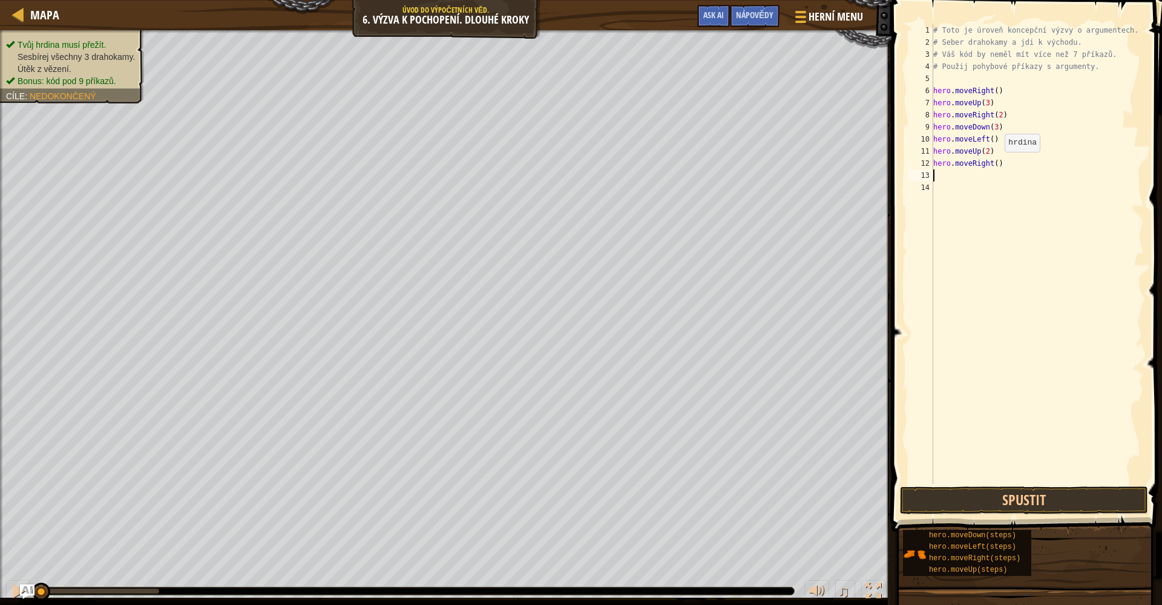
click at [791, 164] on div "# Toto je úroveň koncepční výzvy o argumentech. # Seber drahokamy a jdi k výcho…" at bounding box center [1038, 266] width 214 height 484
click at [791, 508] on button "Spustit" at bounding box center [1024, 500] width 248 height 28
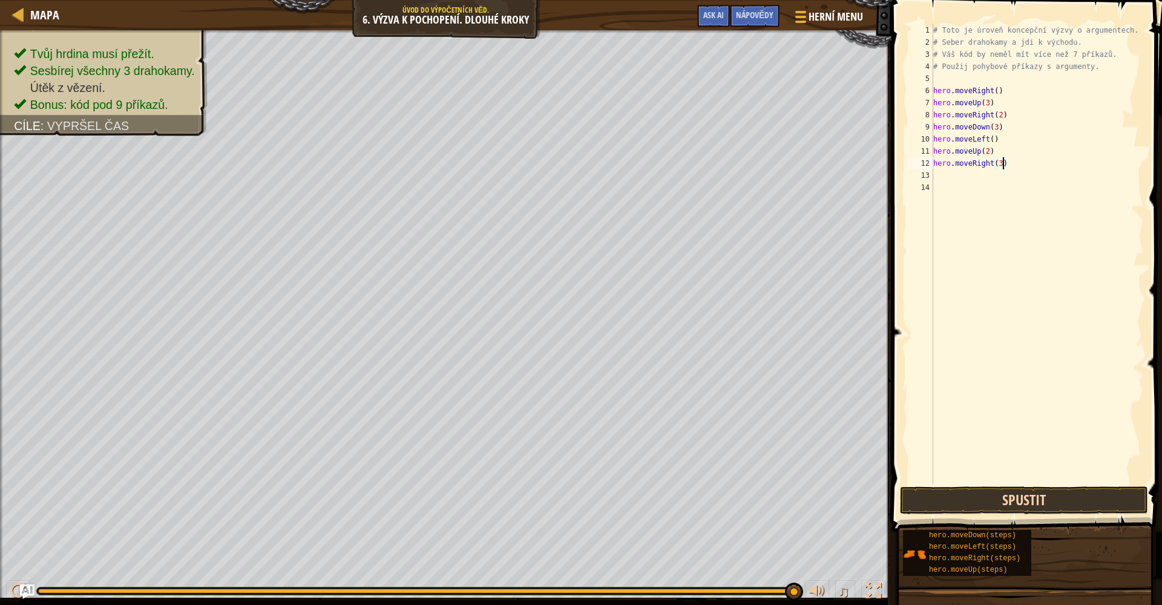
type textarea "hero.moveRight(3)"
click at [791, 501] on button "Spustit" at bounding box center [1024, 500] width 248 height 28
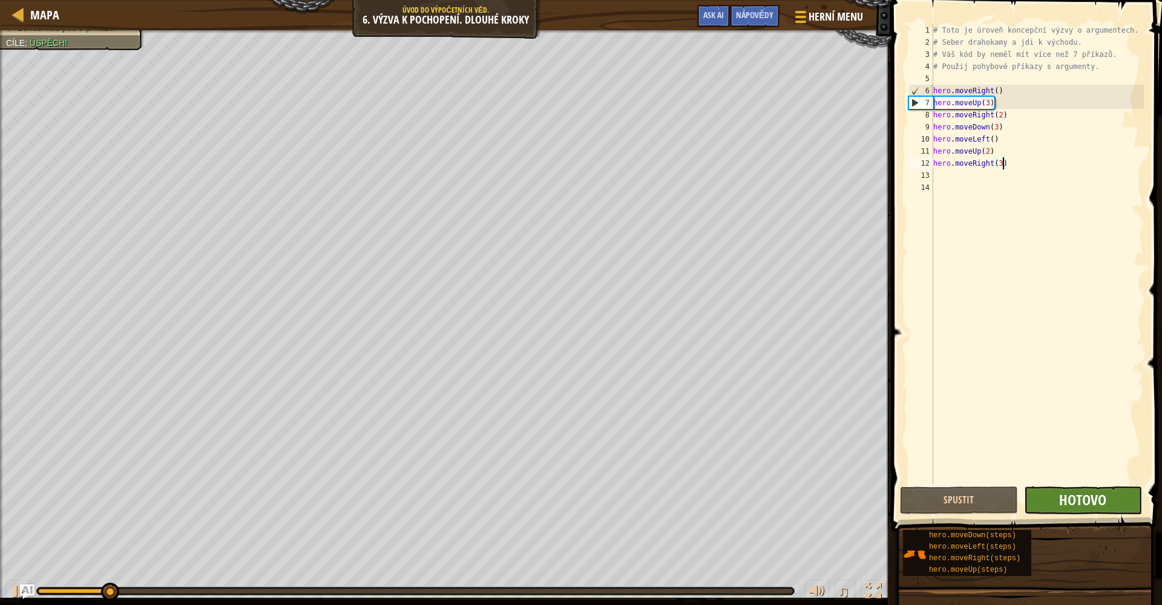
click at [791, 495] on span "Hotovo" at bounding box center [1082, 499] width 47 height 19
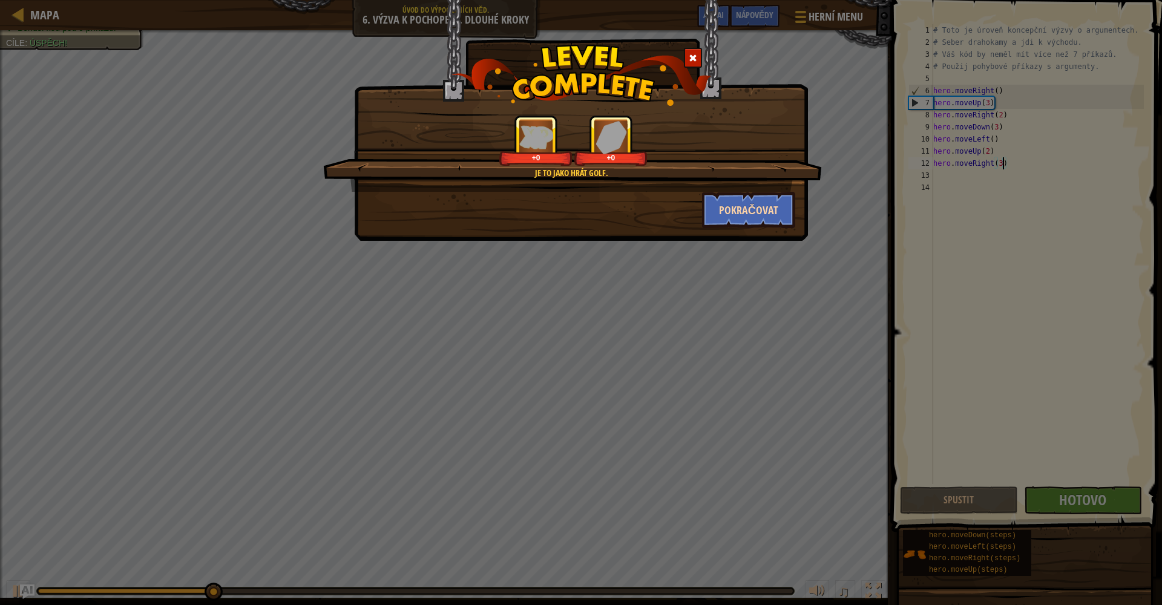
click at [741, 220] on button "Pokračovat" at bounding box center [749, 210] width 94 height 36
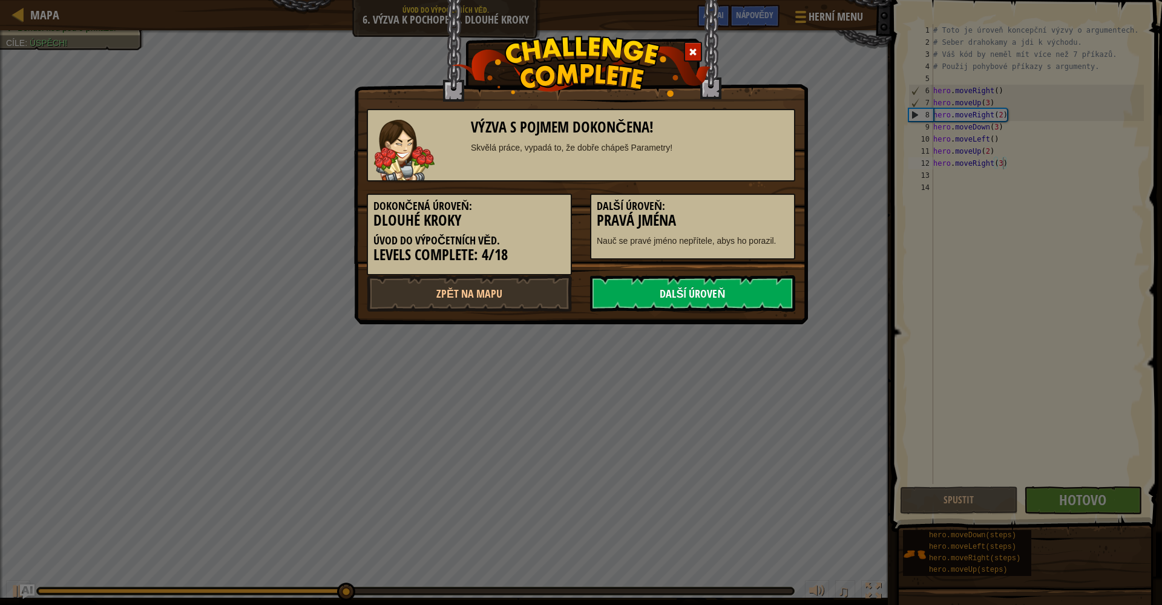
click at [677, 294] on link "Další úroveň" at bounding box center [692, 293] width 205 height 36
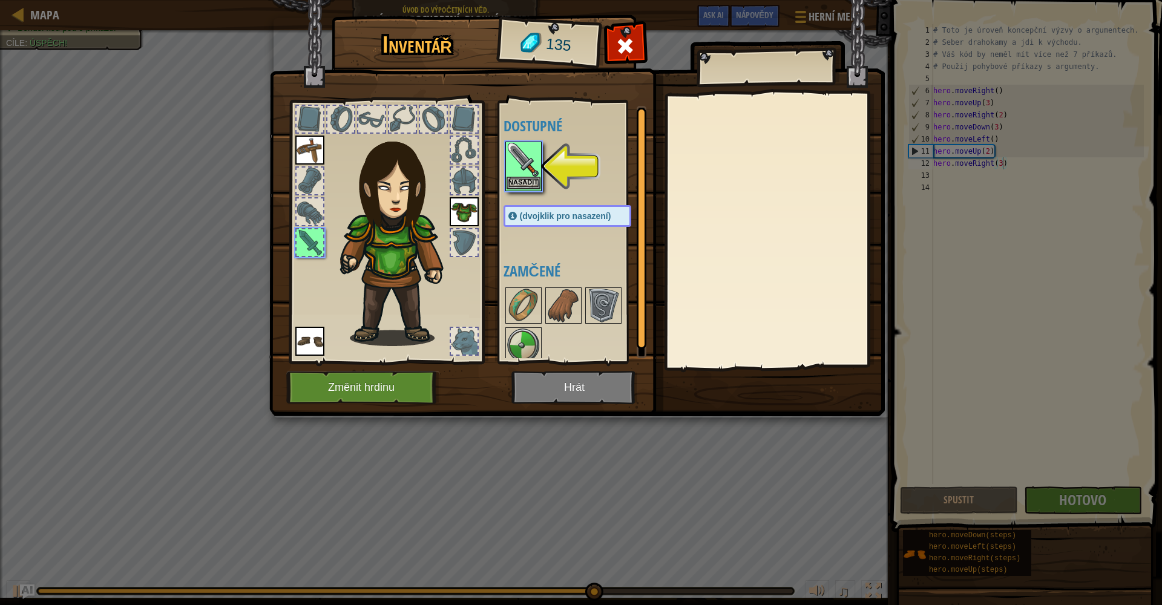
click at [523, 186] on button "Nasadit" at bounding box center [523, 183] width 34 height 13
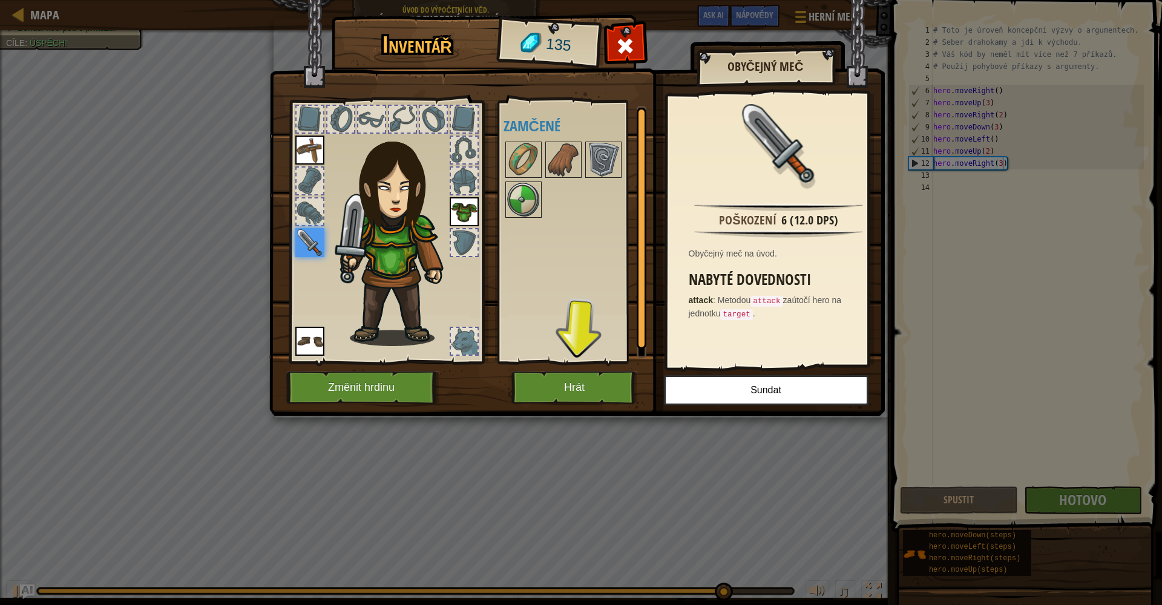
click at [598, 383] on button "Hrát" at bounding box center [574, 387] width 126 height 33
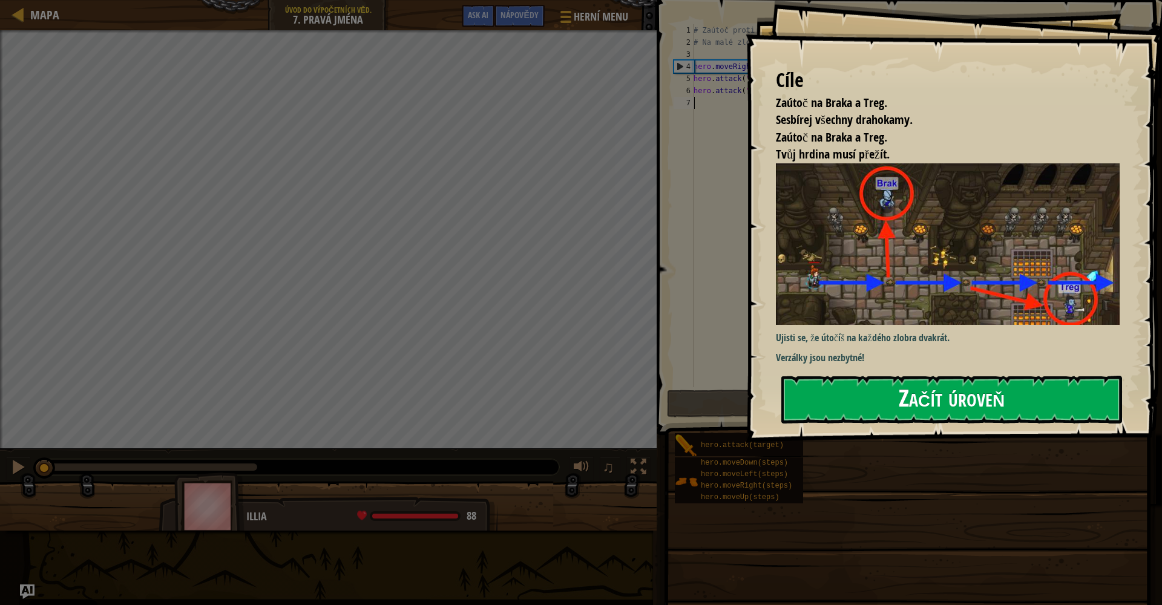
click at [791, 393] on button "Začít úroveň" at bounding box center [951, 400] width 341 height 48
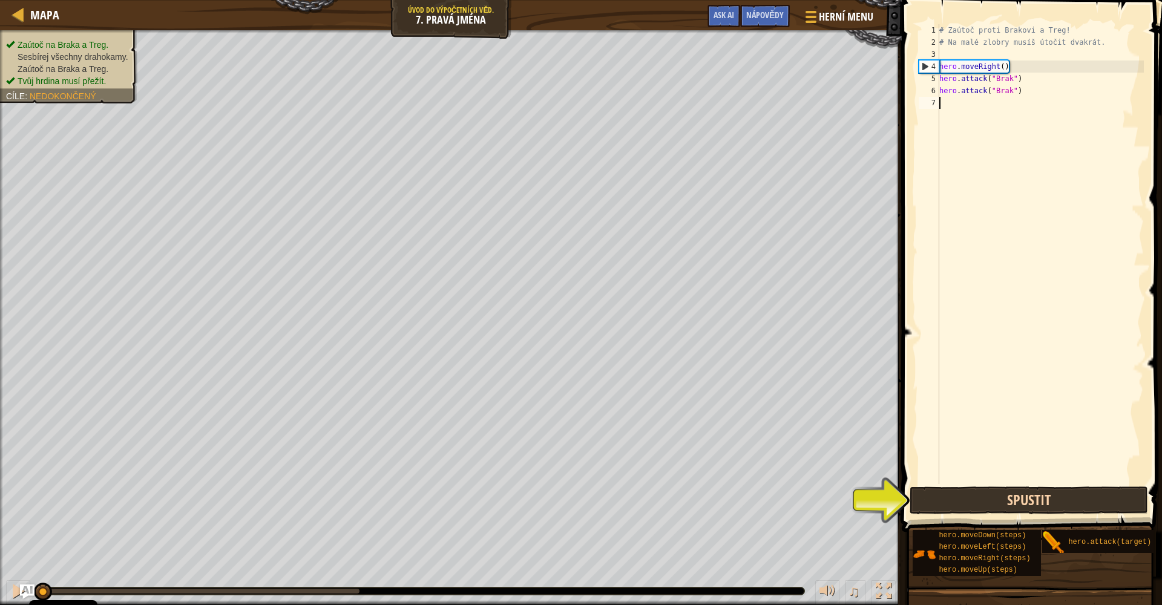
click at [791, 502] on button "Spustit" at bounding box center [1028, 500] width 238 height 28
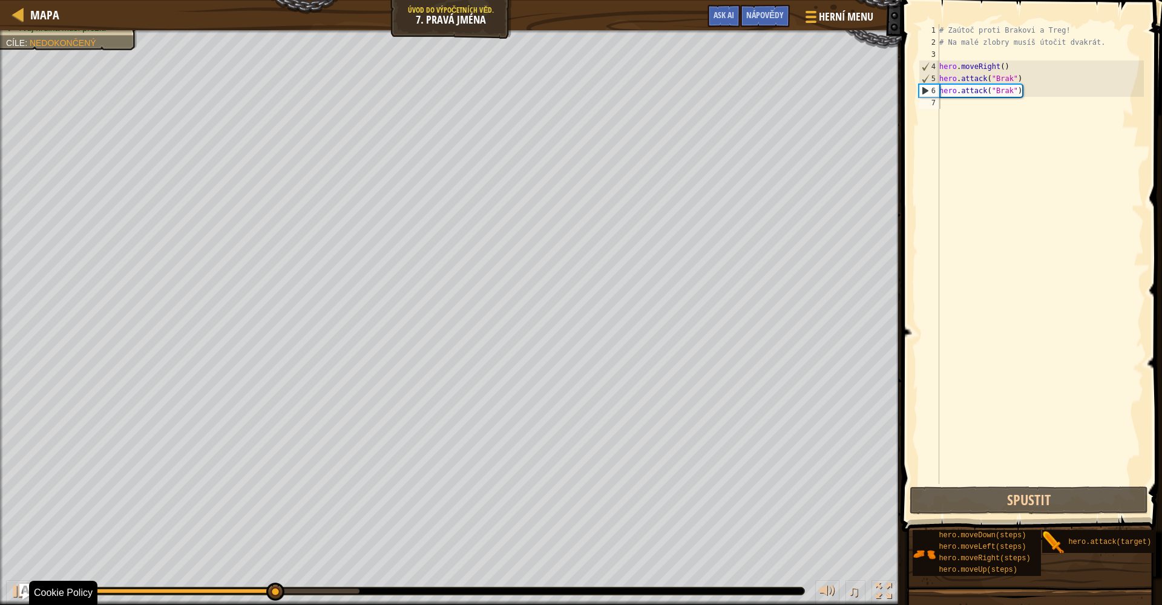
click at [24, 520] on img "Ask AI" at bounding box center [27, 592] width 16 height 16
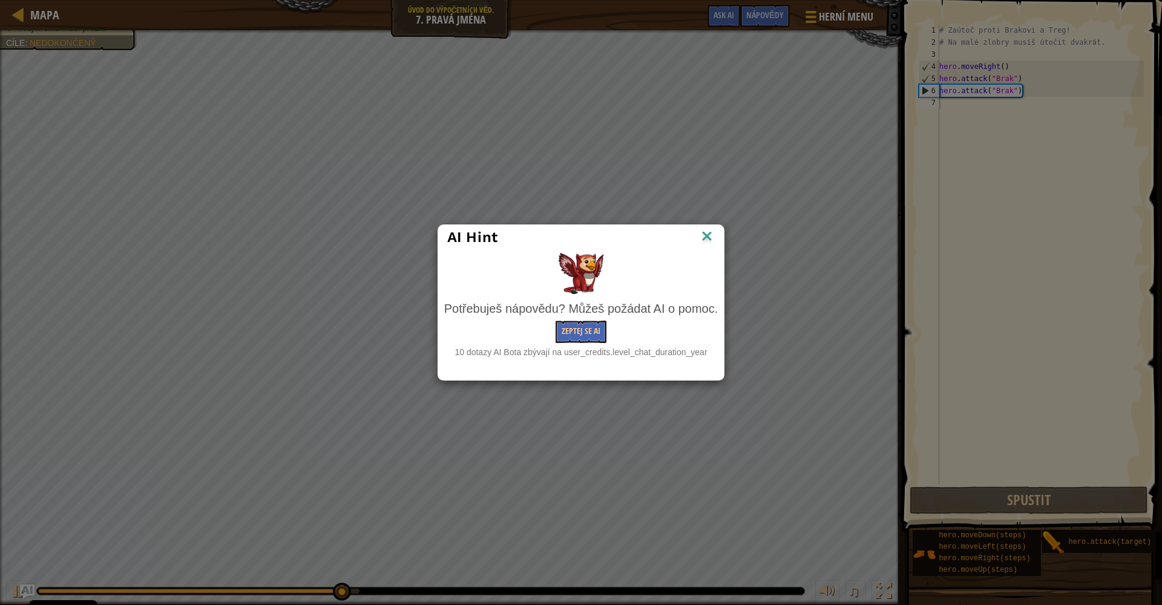
click at [713, 232] on img at bounding box center [707, 237] width 16 height 18
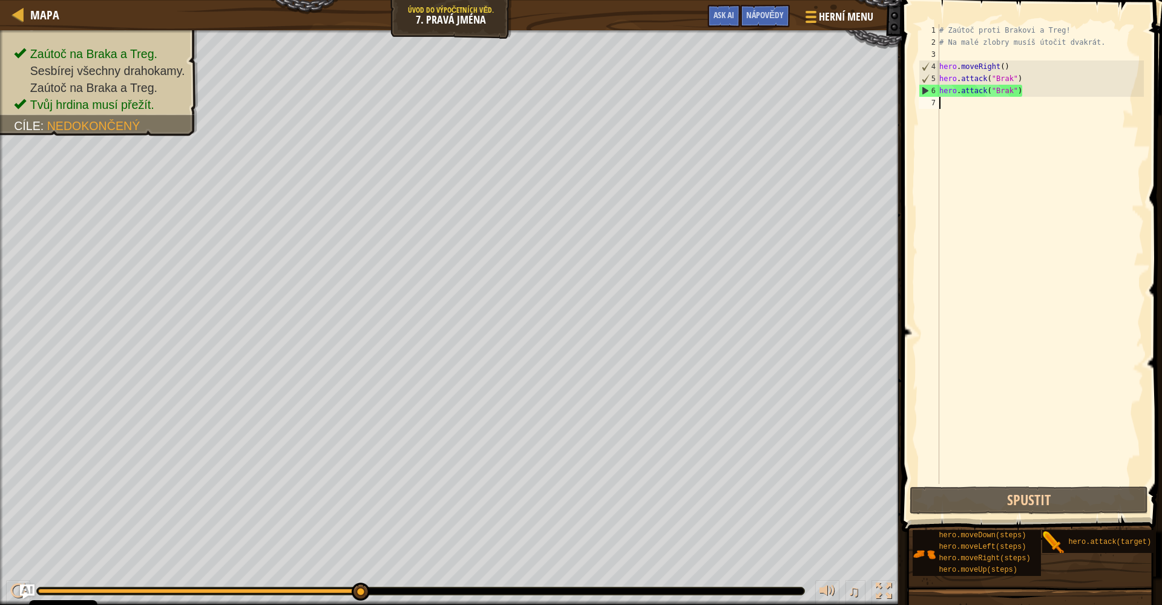
scroll to position [5, 0]
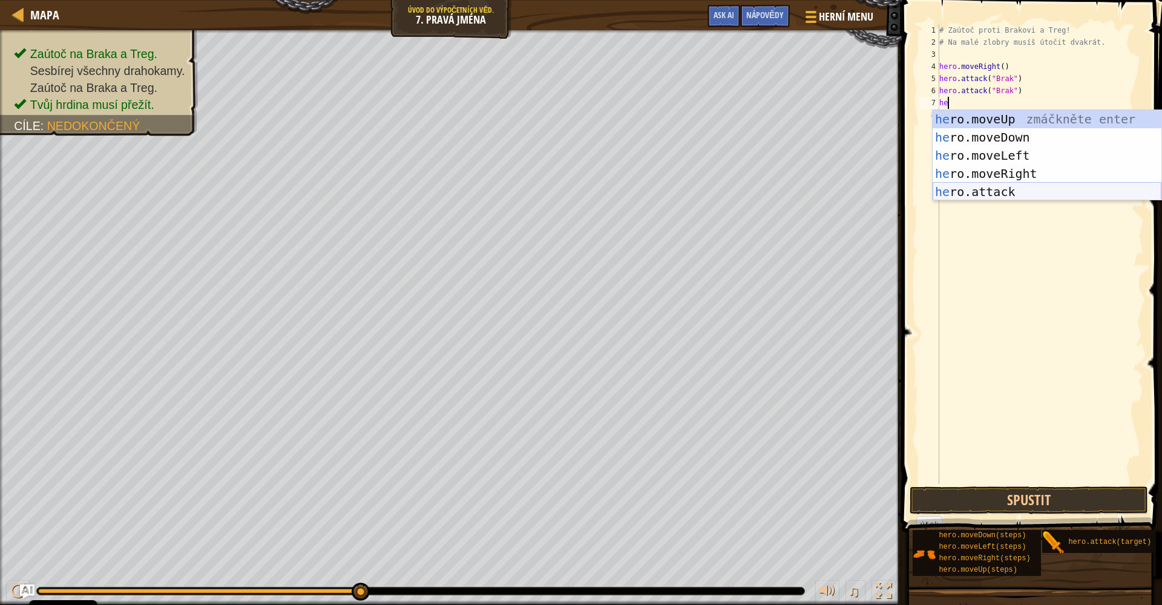
drag, startPoint x: 947, startPoint y: 192, endPoint x: 947, endPoint y: 169, distance: 23.6
click at [791, 192] on div "he ro.moveUp zmáčkněte enter he ro.moveDown zmáčkněte enter he ro.moveLeft zmáč…" at bounding box center [1046, 173] width 229 height 127
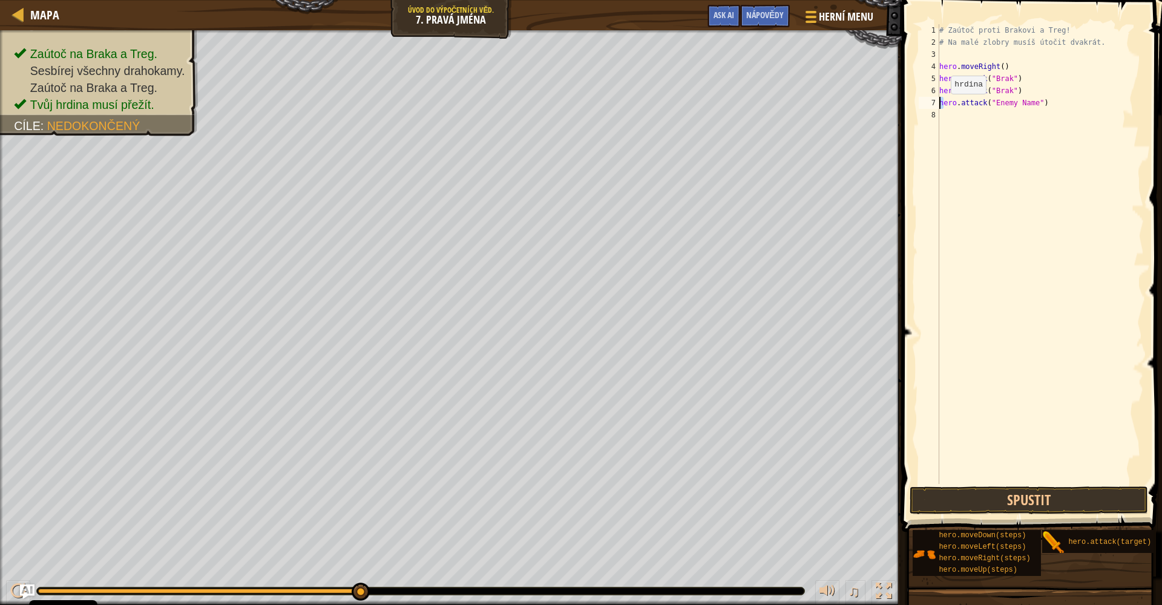
drag, startPoint x: 942, startPoint y: 102, endPoint x: 936, endPoint y: 106, distance: 6.9
click at [791, 106] on div "hero.attack("Enemy Name") 1 2 3 4 5 6 7 8 # Zaútoč proti Brakovi a Treg! # Na m…" at bounding box center [1030, 254] width 228 height 460
drag, startPoint x: 938, startPoint y: 103, endPoint x: 987, endPoint y: 102, distance: 48.4
click at [791, 102] on div "hero.attack("Enemy Name") 1 2 3 4 5 6 7 8 # Zaútoč proti Brakovi a Treg! # Na m…" at bounding box center [1030, 254] width 228 height 460
type textarea "hero.attack("Enemy Name")"
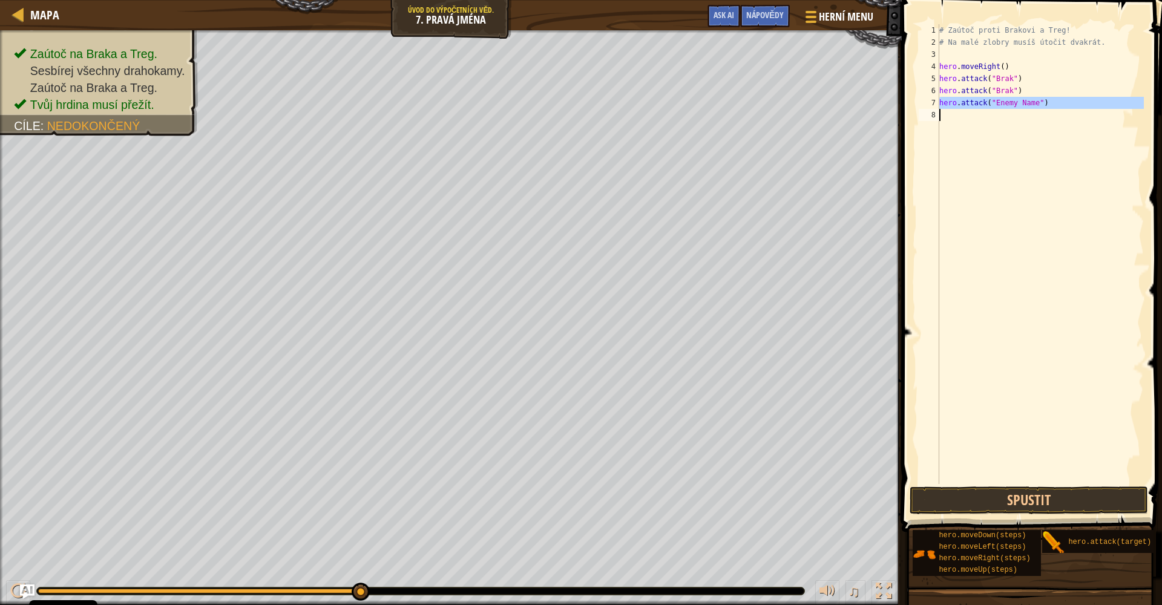
click at [791, 117] on div "# Zaútoč proti Brakovi a Treg! # Na malé zlobry musíš útočit dvakrát. hero . mo…" at bounding box center [1040, 266] width 207 height 484
paste textarea "hero.attack("Enemy Name")"
drag, startPoint x: 1039, startPoint y: 114, endPoint x: 1029, endPoint y: 113, distance: 10.4
click at [791, 114] on div "# Zaútoč proti Brakovi a Treg! # Na malé zlobry musíš útočit dvakrát. hero . mo…" at bounding box center [1040, 266] width 207 height 484
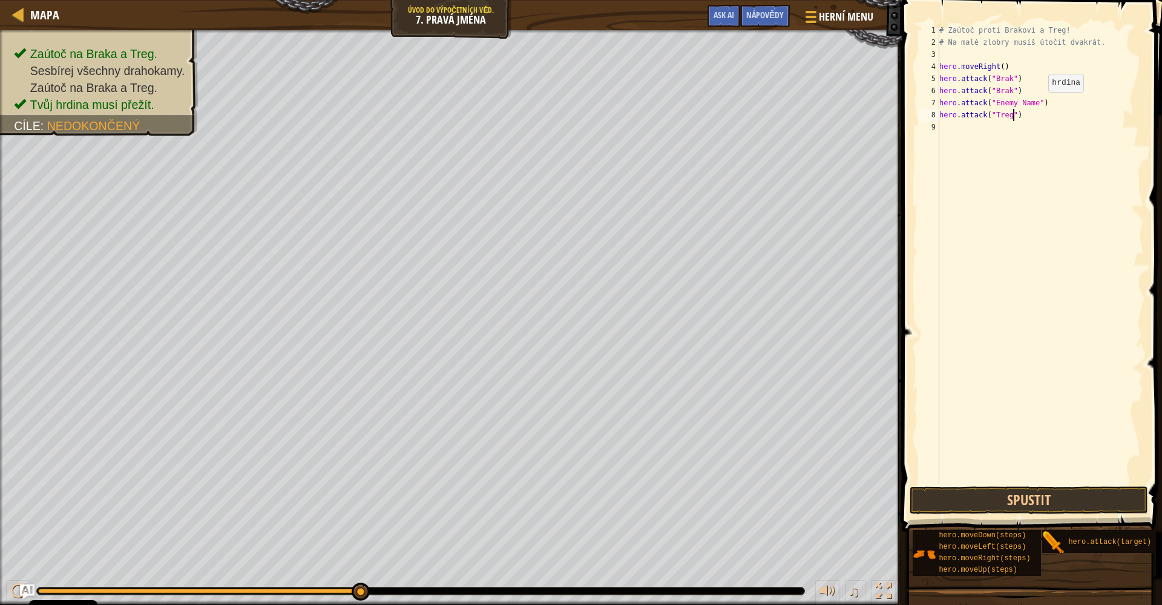
click at [791, 103] on div "# Zaútoč proti Brakovi a Treg! # Na malé zlobry musíš útočit dvakrát. hero . mo…" at bounding box center [1040, 266] width 207 height 484
click at [791, 101] on div "# Zaútoč proti Brakovi a Treg! # Na malé zlobry musíš útočit dvakrát. hero . mo…" at bounding box center [1040, 266] width 207 height 484
type textarea "hero.attack("Treg")"
click at [791, 509] on button "Spustit" at bounding box center [1028, 500] width 238 height 28
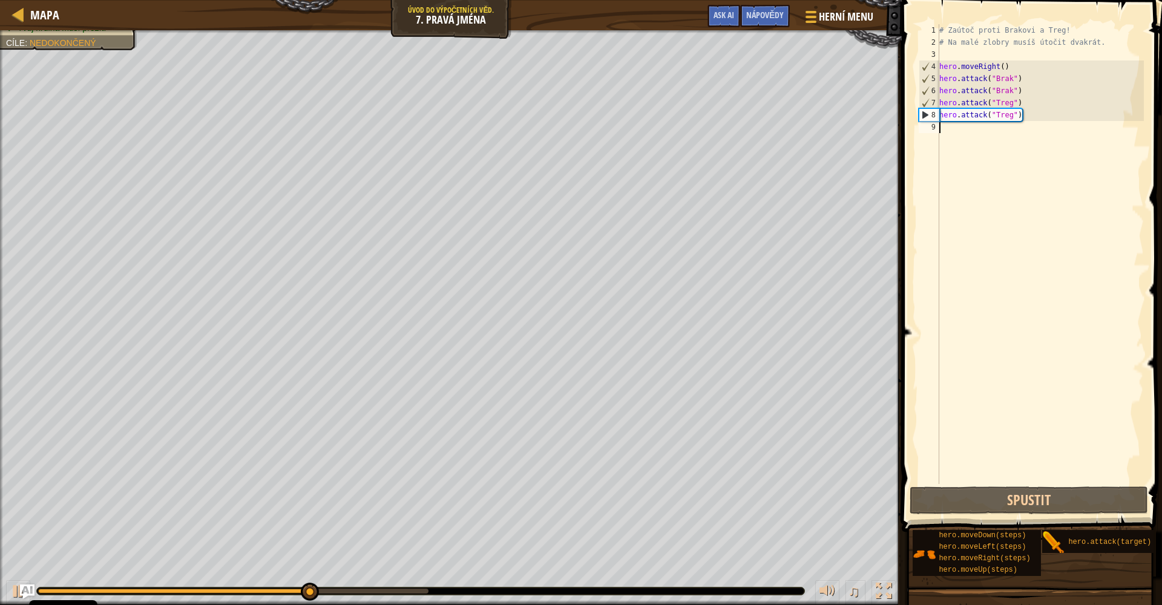
click at [791, 136] on div "# Zaútoč proti Brakovi a Treg! # Na malé zlobry musíš útočit dvakrát. hero . mo…" at bounding box center [1040, 266] width 207 height 484
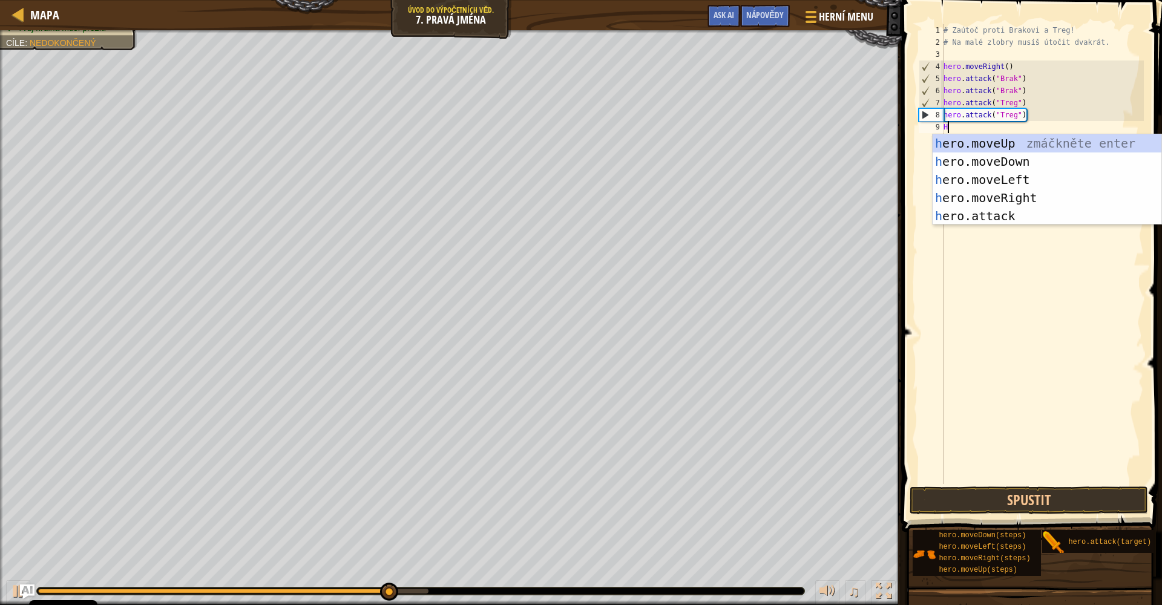
type textarea "HE"
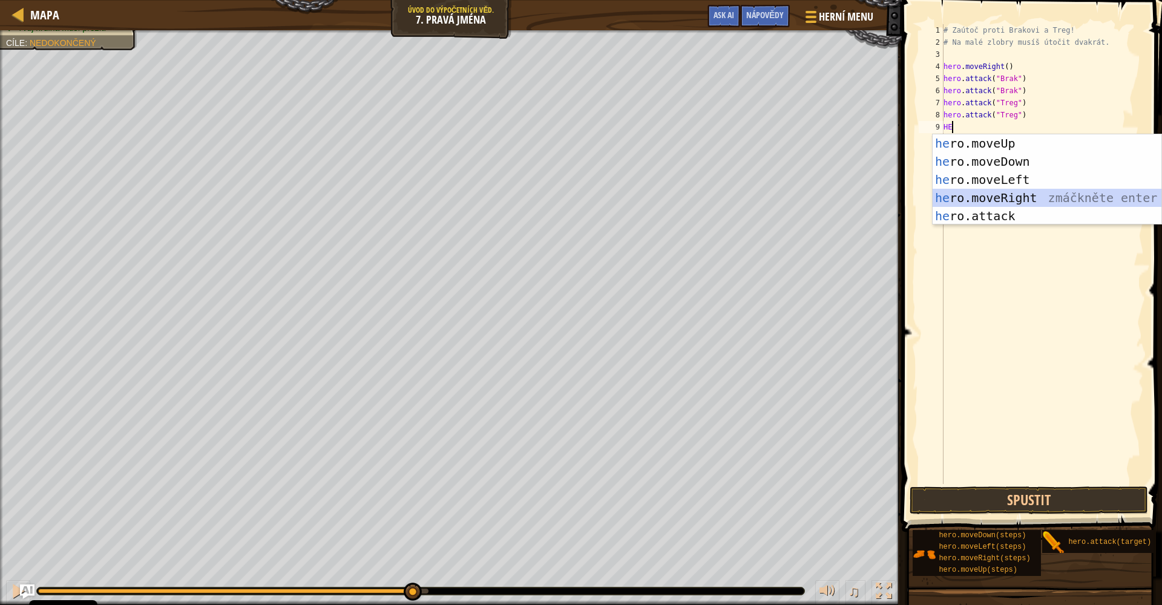
click at [791, 197] on div "he ro.moveUp zmáčkněte enter he ro.moveDown zmáčkněte enter he ro.moveLeft zmáč…" at bounding box center [1046, 197] width 229 height 127
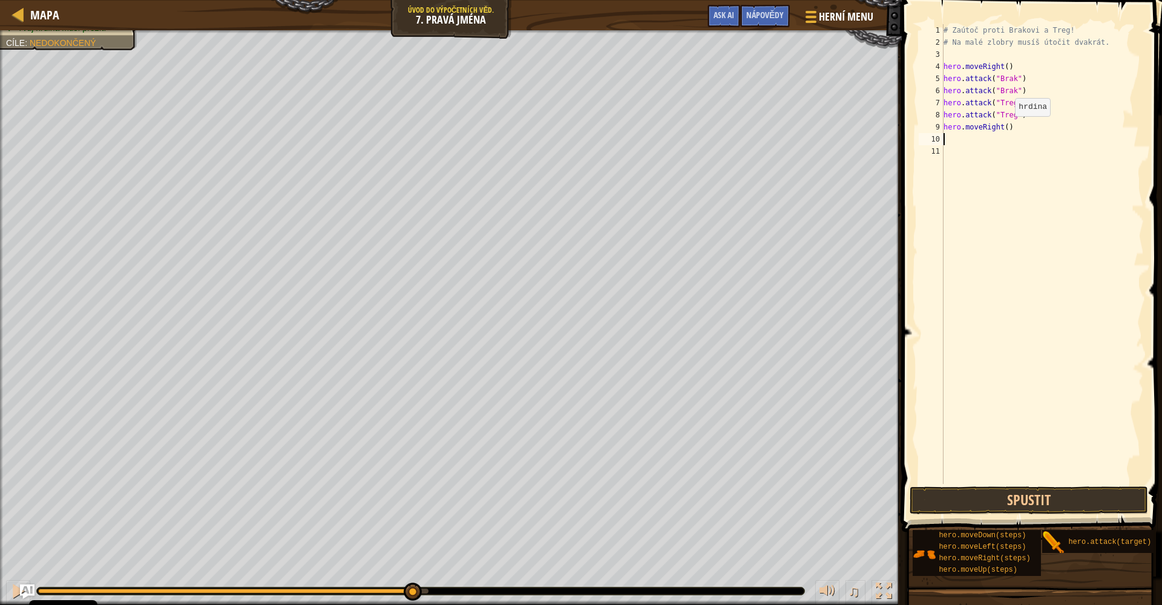
click at [791, 128] on div "# Zaútoč proti Brakovi a Treg! # Na malé zlobry musíš útočit dvakrát. hero . mo…" at bounding box center [1042, 266] width 203 height 484
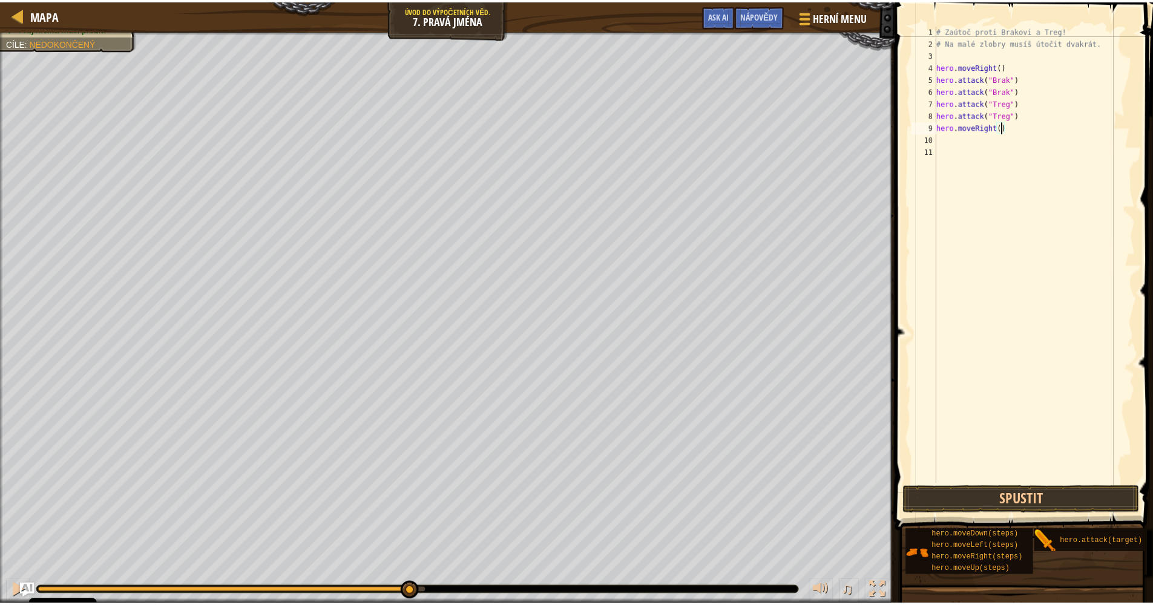
scroll to position [5, 5]
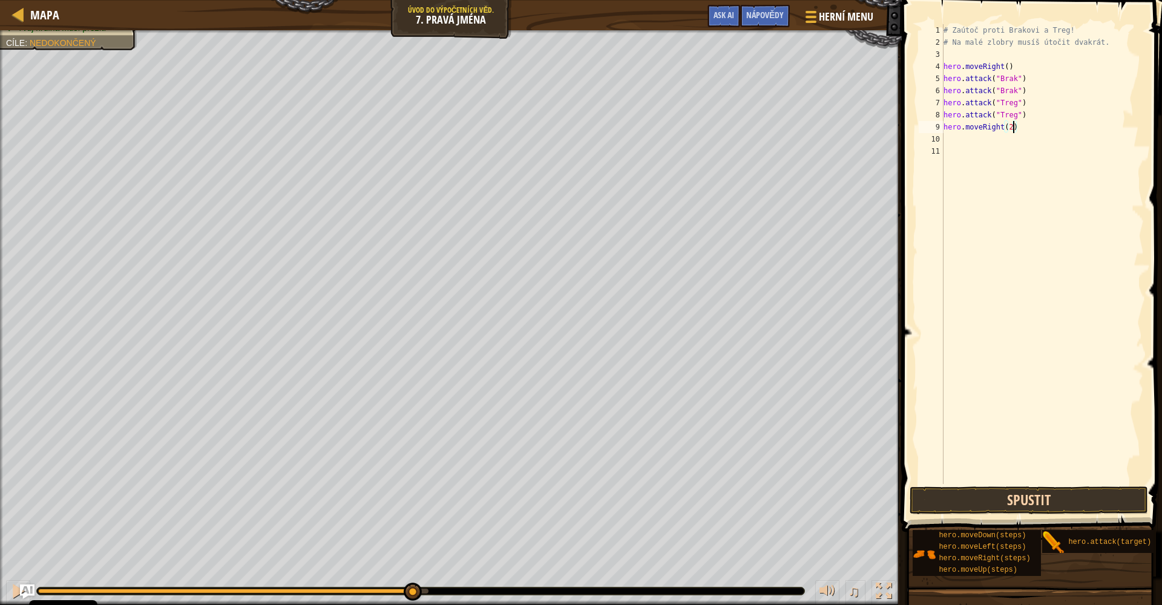
type textarea "hero.moveRight(2)"
click at [791, 500] on button "Spustit" at bounding box center [1028, 500] width 238 height 28
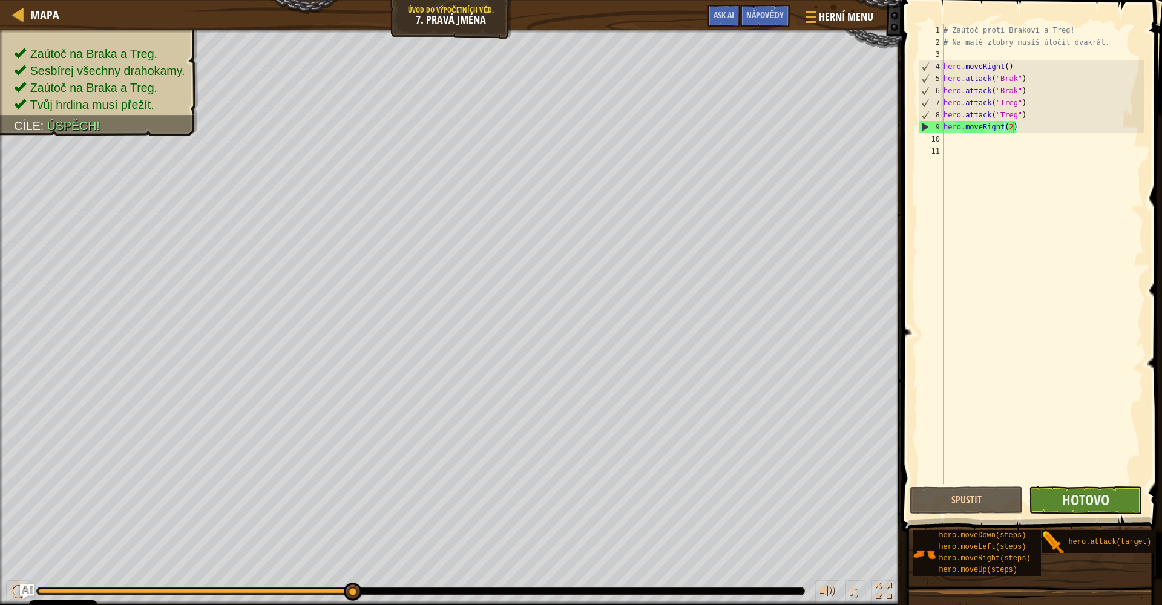
click at [791, 505] on button "Hotovo" at bounding box center [1085, 500] width 113 height 28
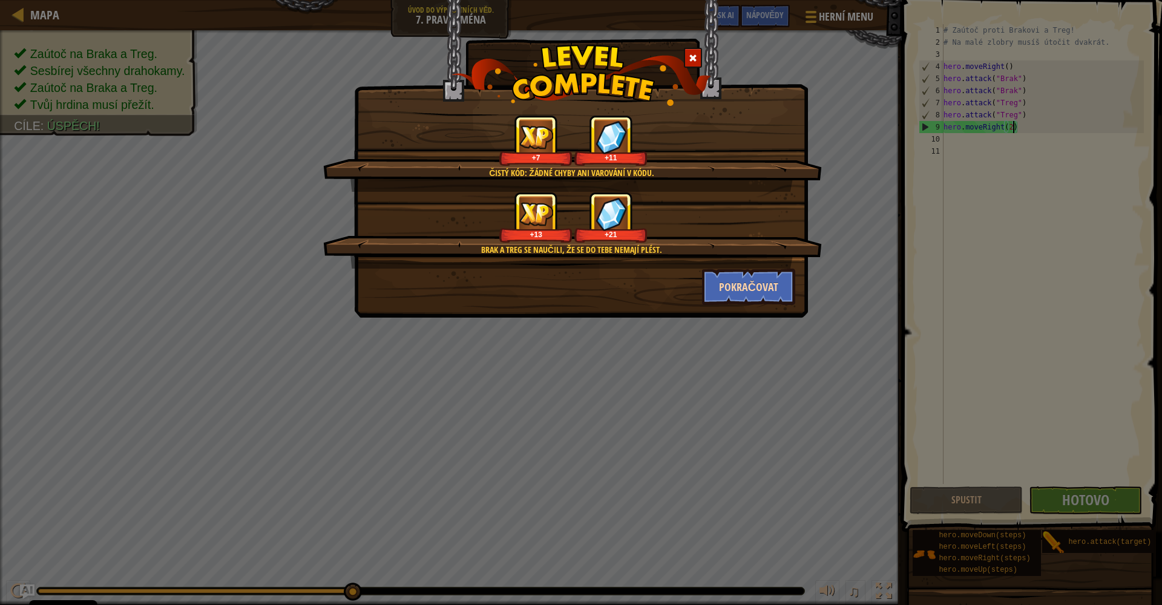
click at [738, 284] on button "Pokračovat" at bounding box center [749, 287] width 94 height 36
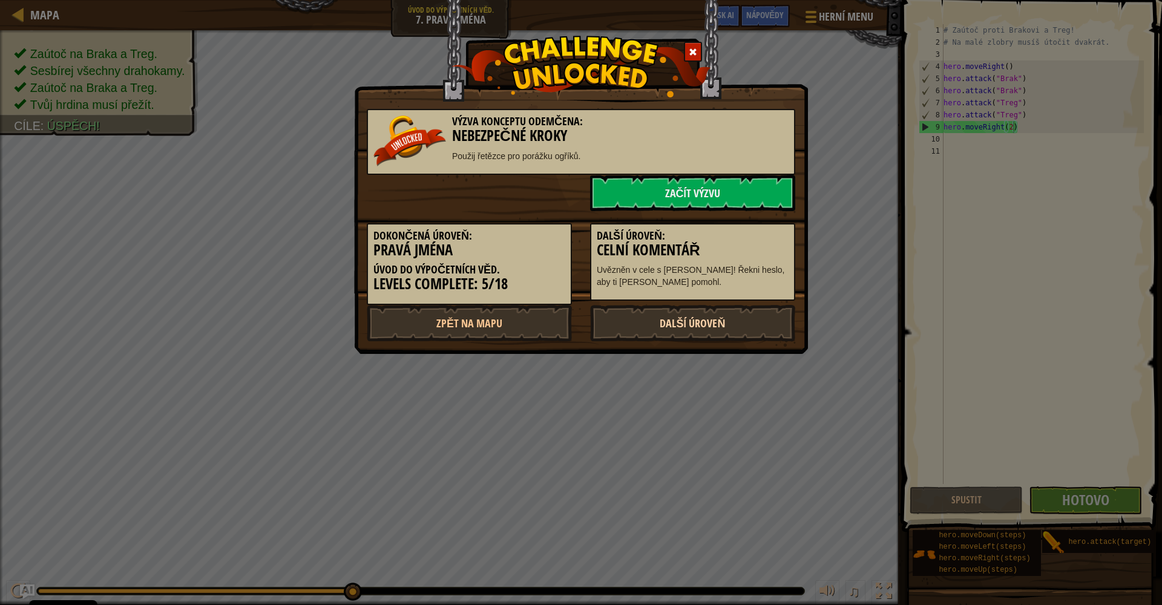
click at [724, 321] on link "Další úroveň" at bounding box center [692, 323] width 205 height 36
click at [680, 179] on link "Začít výzvu" at bounding box center [692, 193] width 205 height 36
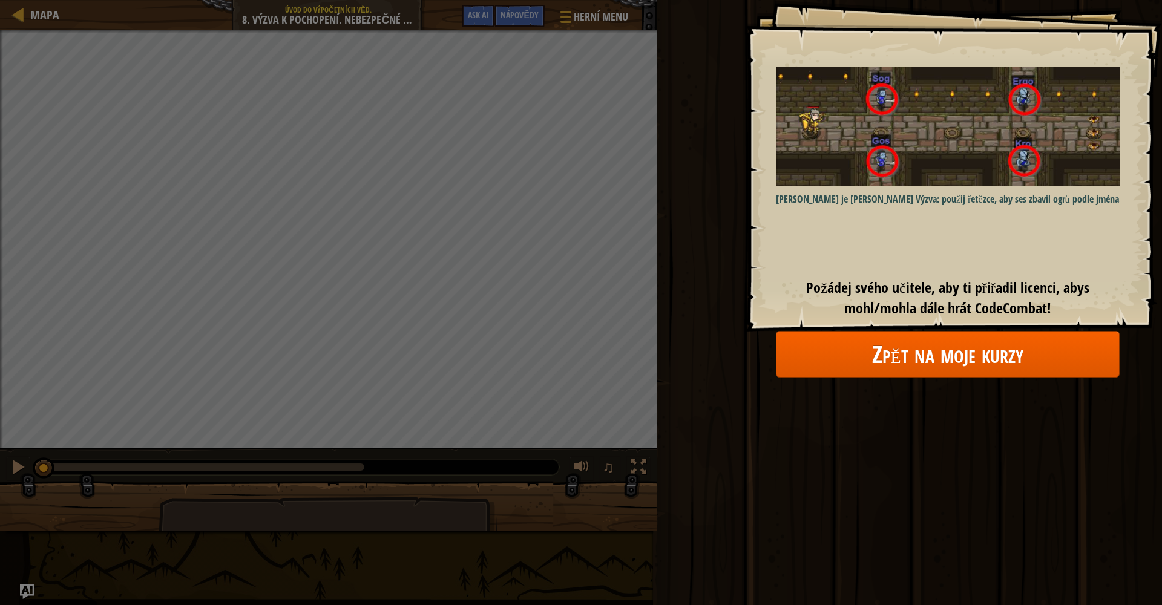
click at [791, 359] on link "Zpět na moje kurzy" at bounding box center [948, 354] width 344 height 47
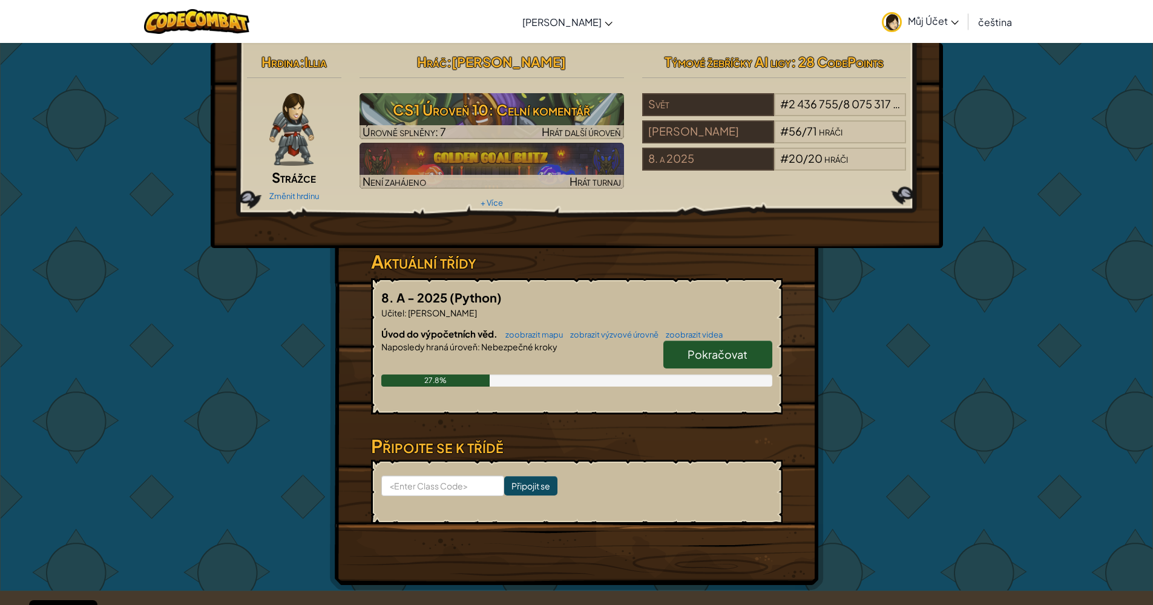
scroll to position [2, 0]
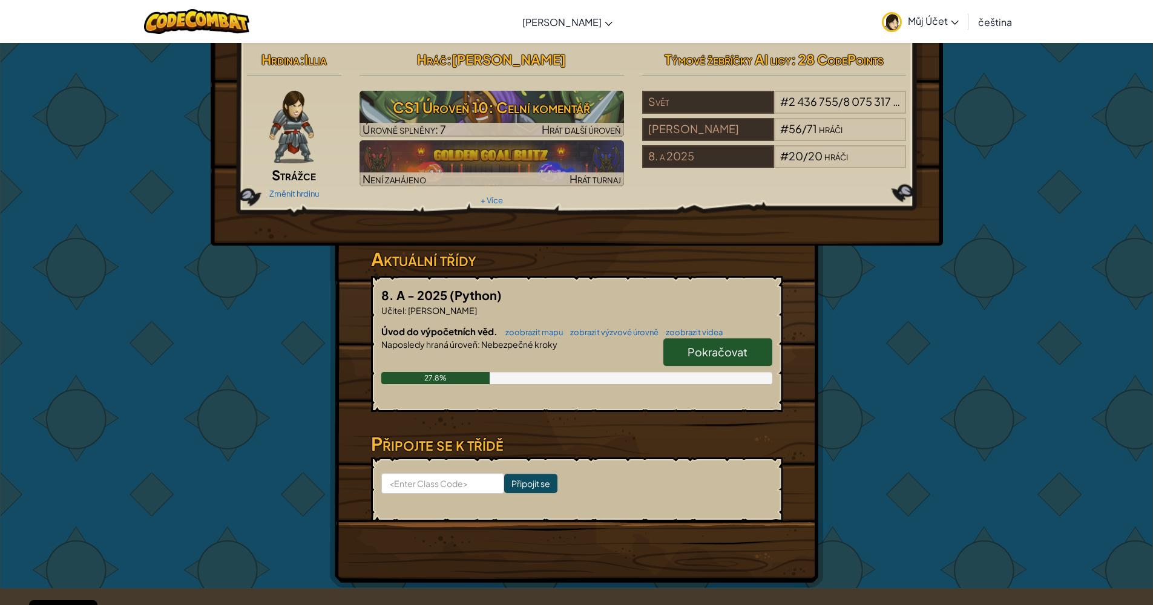
click at [750, 349] on link "Pokračovat" at bounding box center [717, 352] width 109 height 28
select select "cs"
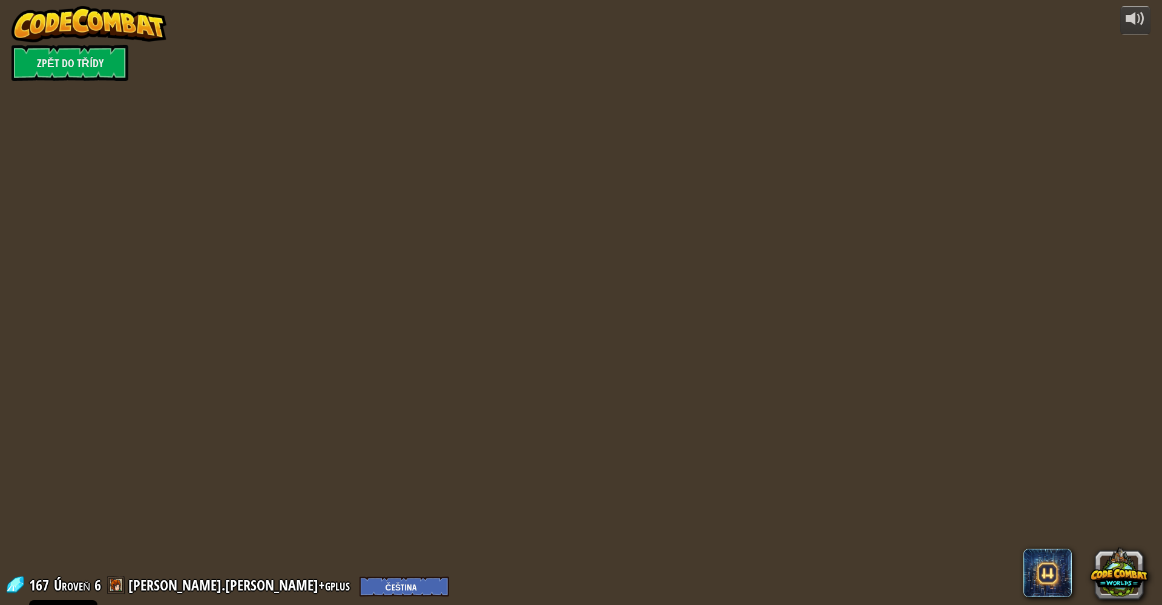
select select "cs"
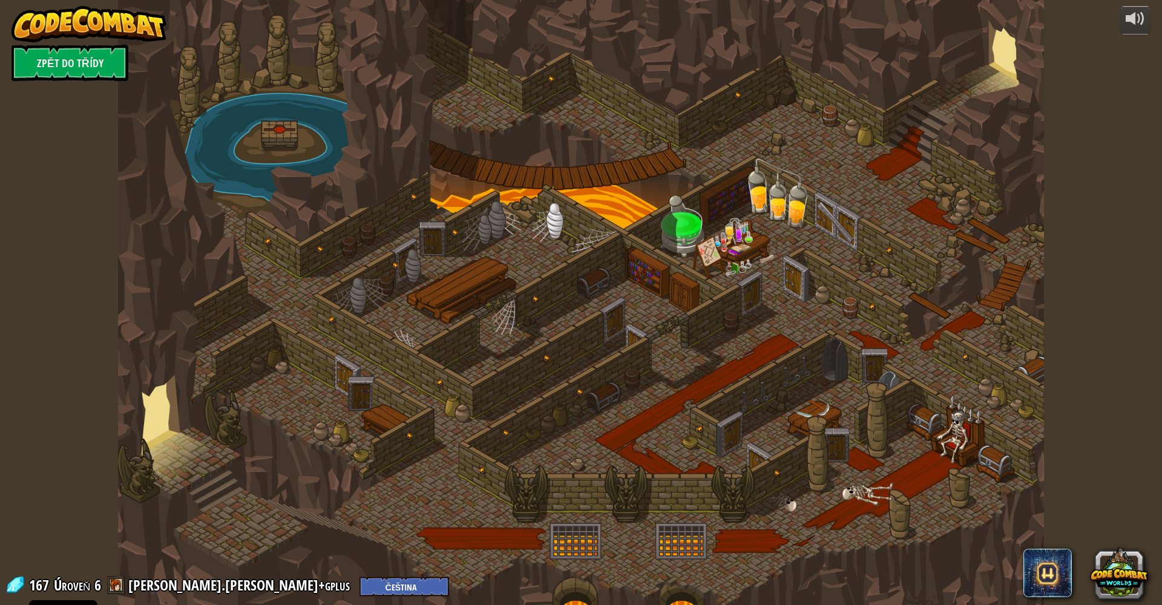
select select "cs"
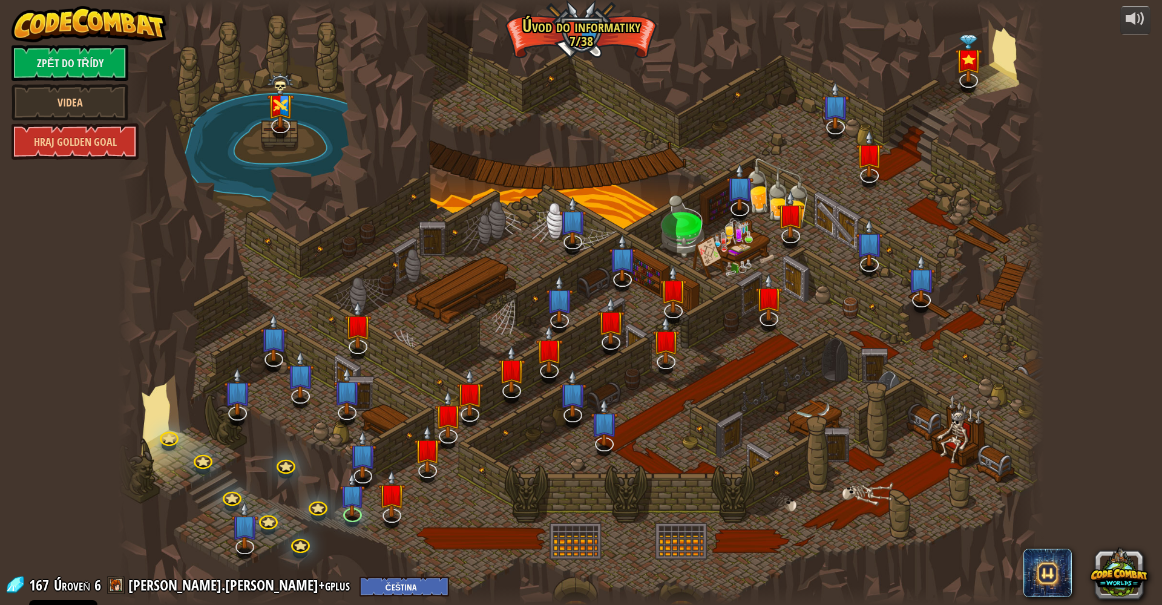
select select "cs"
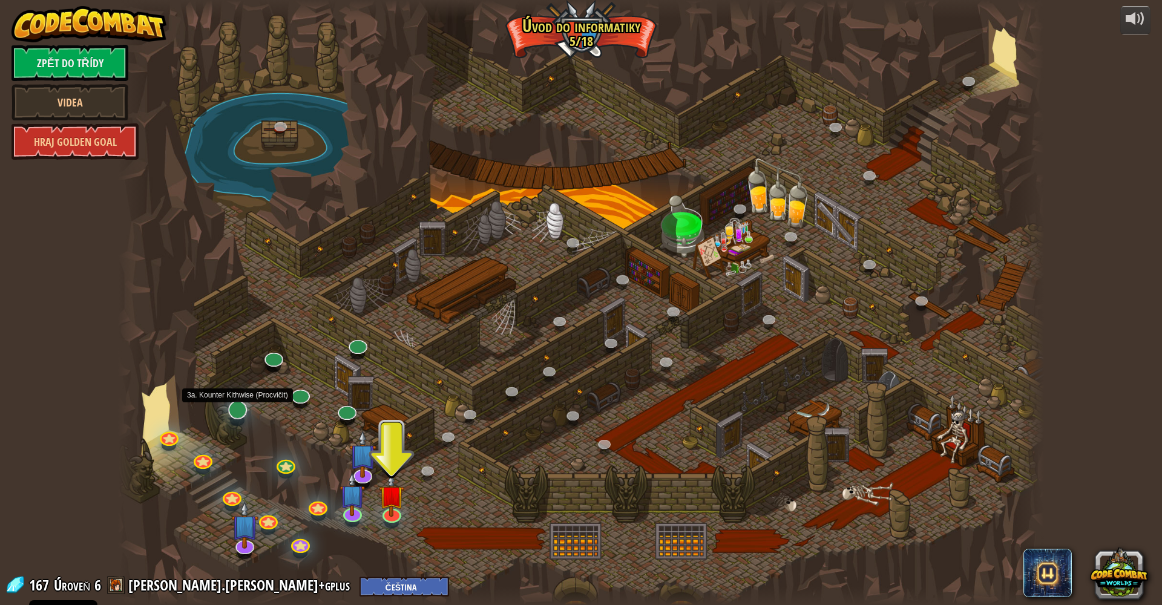
click at [232, 411] on link at bounding box center [235, 408] width 24 height 24
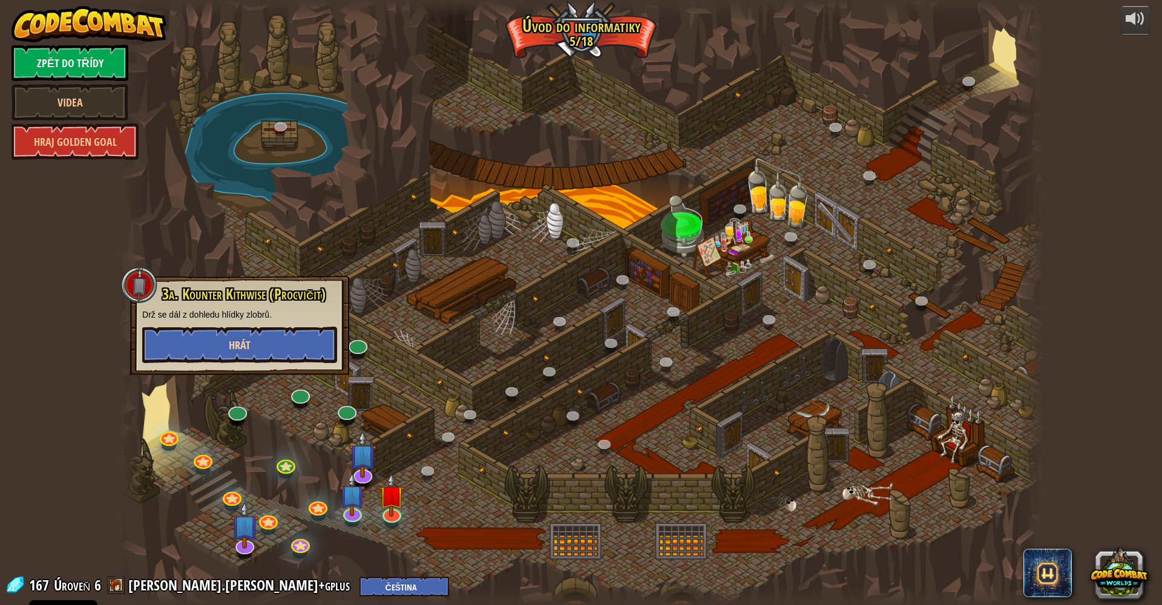
click at [242, 356] on button "Hrát" at bounding box center [239, 345] width 195 height 36
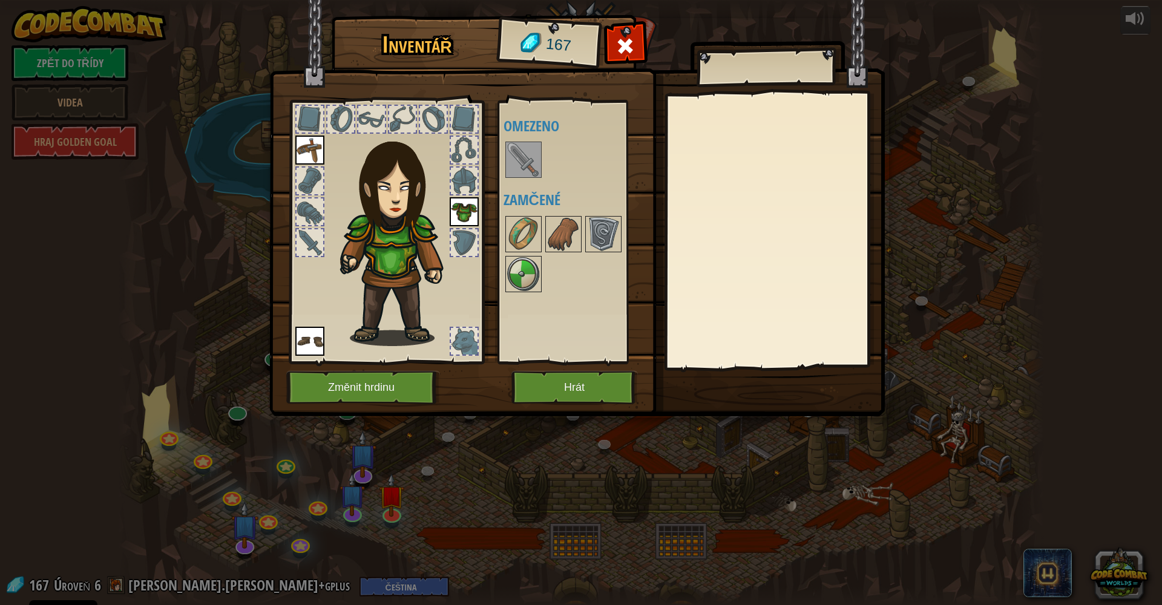
click at [531, 388] on button "Hrát" at bounding box center [574, 387] width 126 height 33
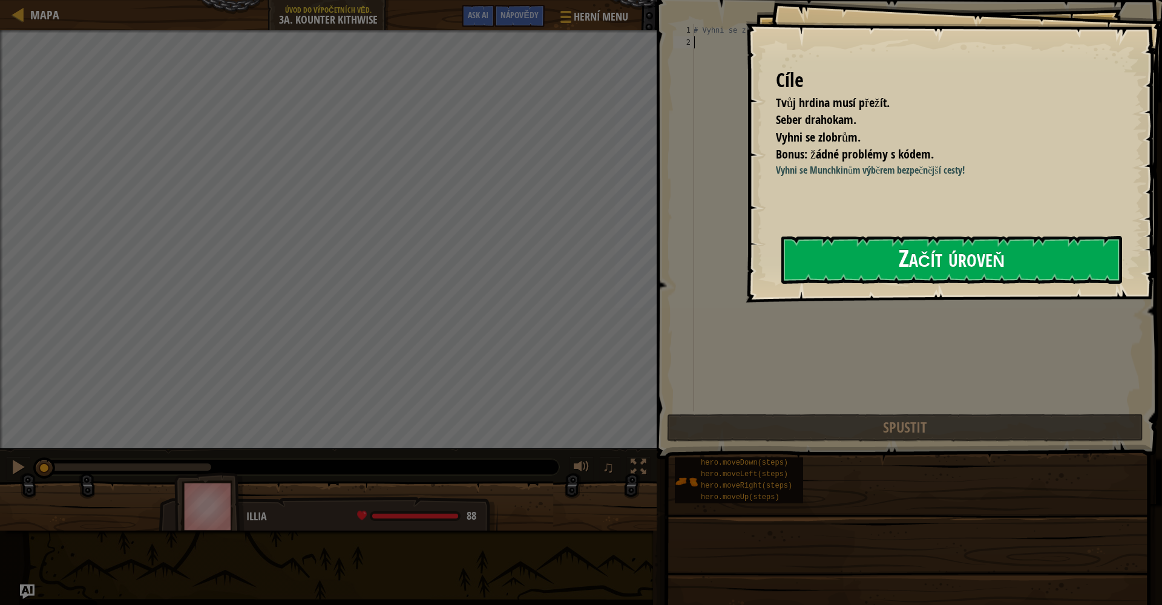
click at [791, 270] on button "Začít úroveň" at bounding box center [951, 260] width 341 height 48
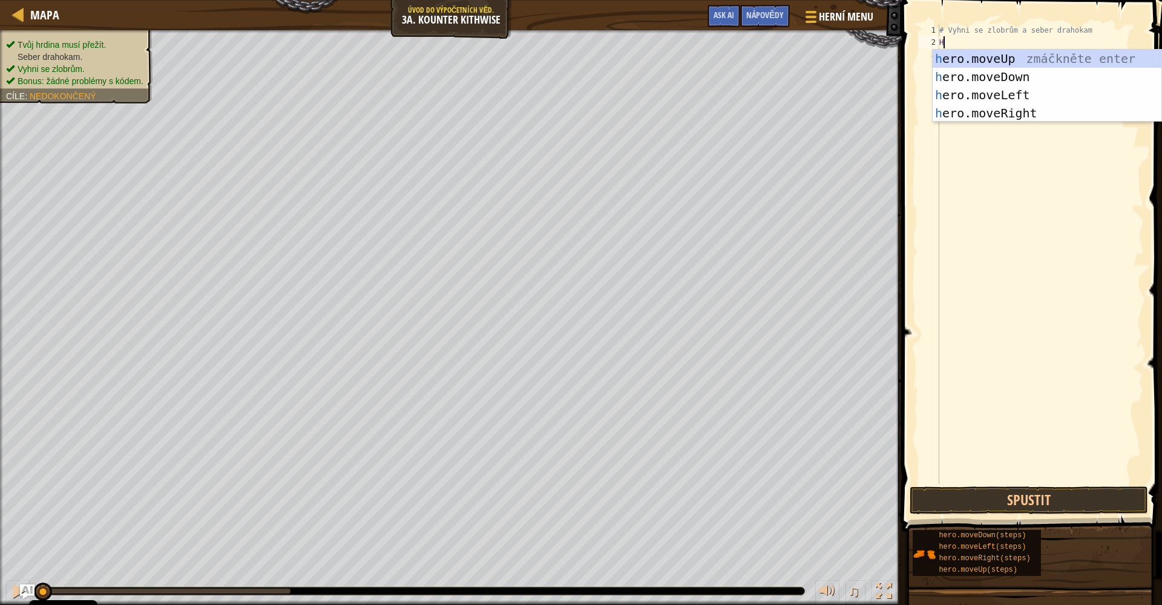
scroll to position [5, 0]
type textarea "HE"
drag, startPoint x: 1002, startPoint y: 77, endPoint x: 1006, endPoint y: 67, distance: 10.6
click at [791, 75] on div "he ro.moveUp zmáčkněte enter he ro.moveDown zmáčkněte enter he ro.moveLeft zmáč…" at bounding box center [1046, 104] width 229 height 109
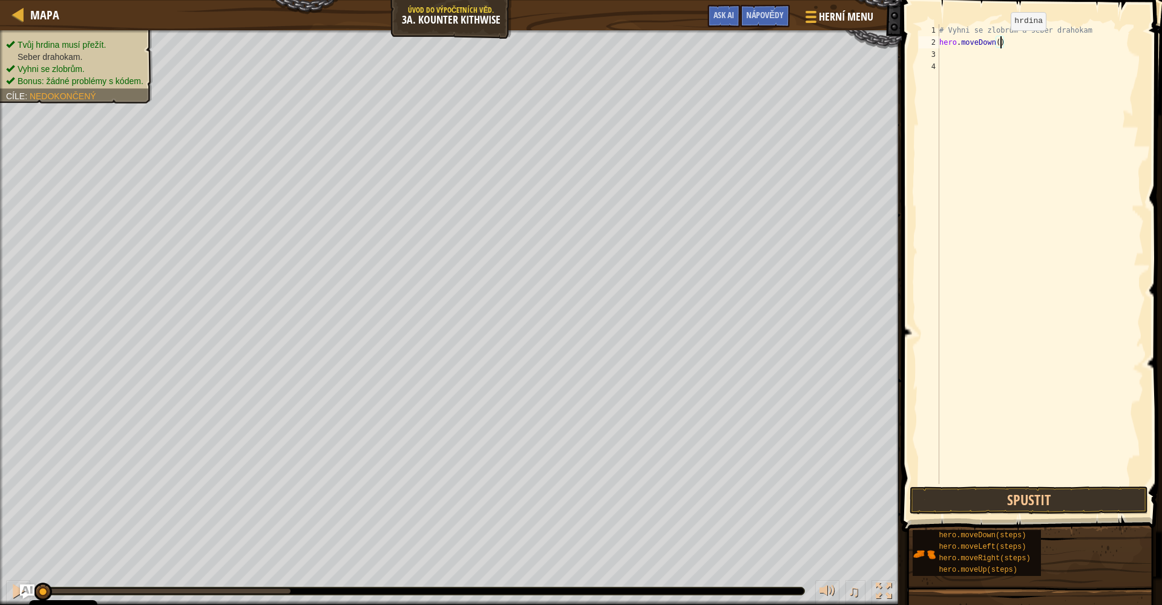
click at [791, 42] on div "# Vyhni se zlobrům a seber drahokam hero . moveDown ( )" at bounding box center [1040, 266] width 207 height 484
type textarea "hero.moveDown(2)"
click at [791, 56] on div "# Vyhni se zlobrům a seber drahokam hero . moveDown ( 2 )" at bounding box center [1040, 266] width 207 height 484
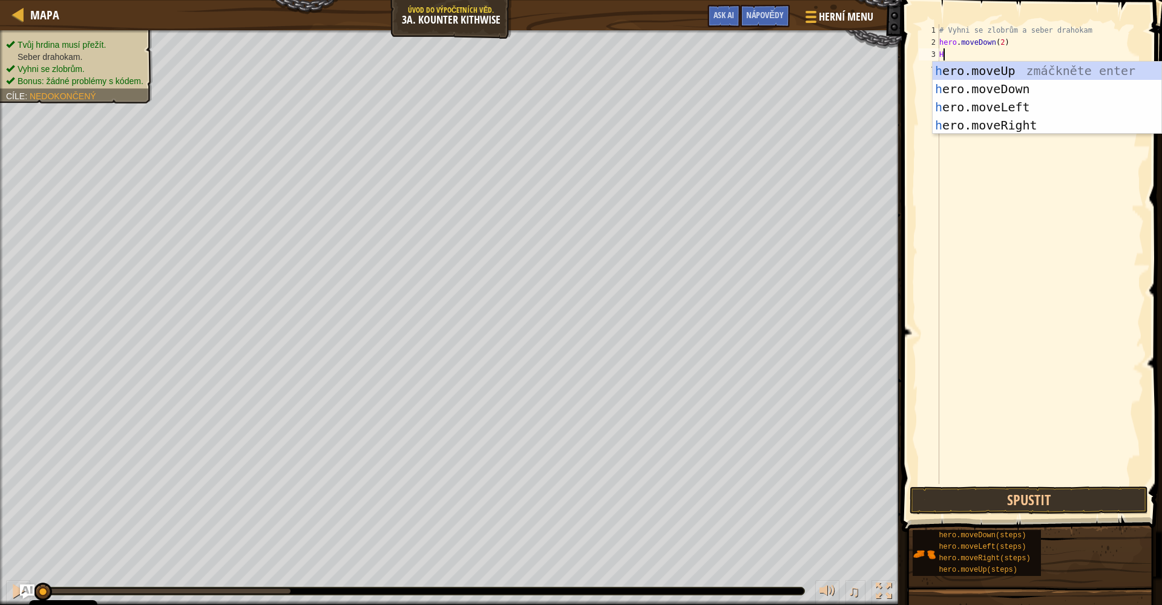
type textarea "HE"
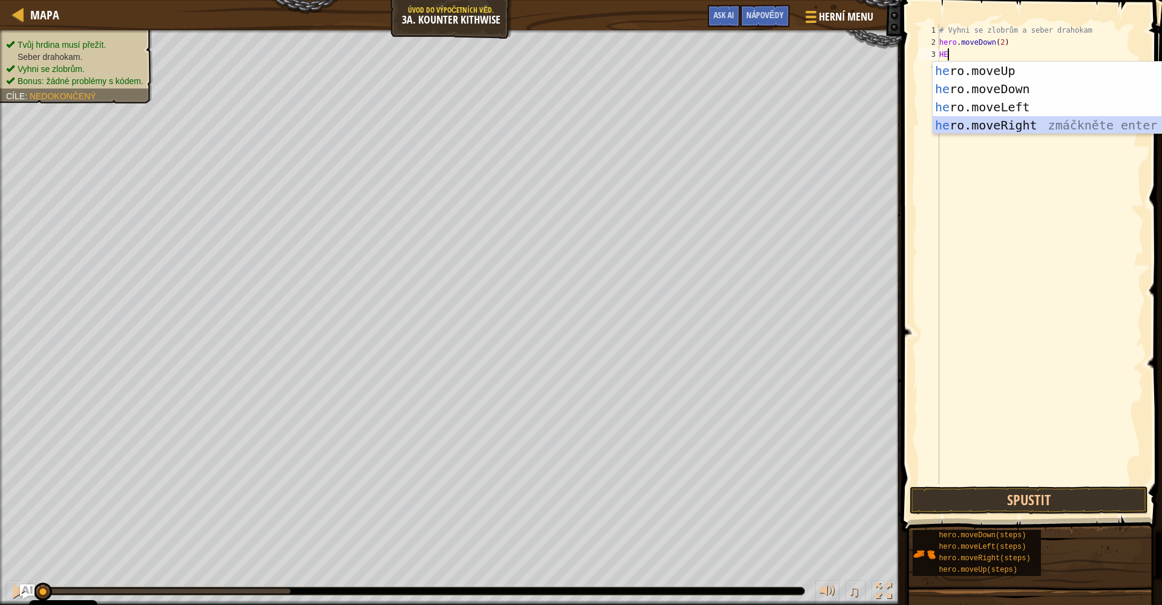
click at [791, 126] on div "he ro.moveUp zmáčkněte enter he ro.moveDown zmáčkněte enter he ro.moveLeft zmáč…" at bounding box center [1046, 116] width 229 height 109
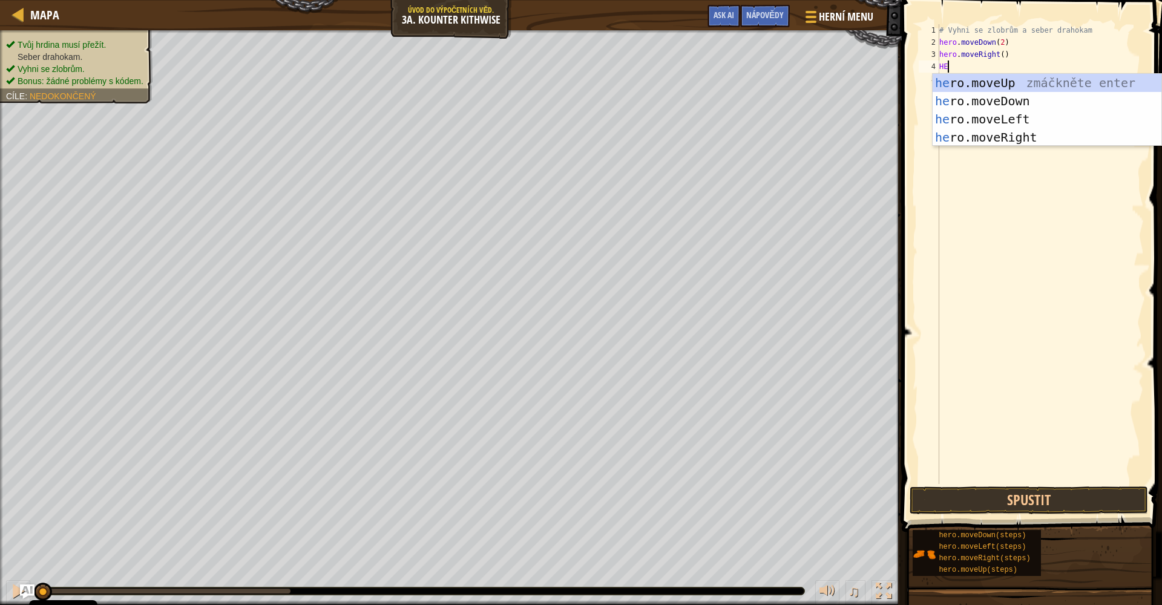
type textarea "HER"
click at [791, 80] on div "her o.moveUp zmáčkněte enter her o.moveDown zmáčkněte enter her o.moveLeft zmáč…" at bounding box center [1046, 128] width 229 height 109
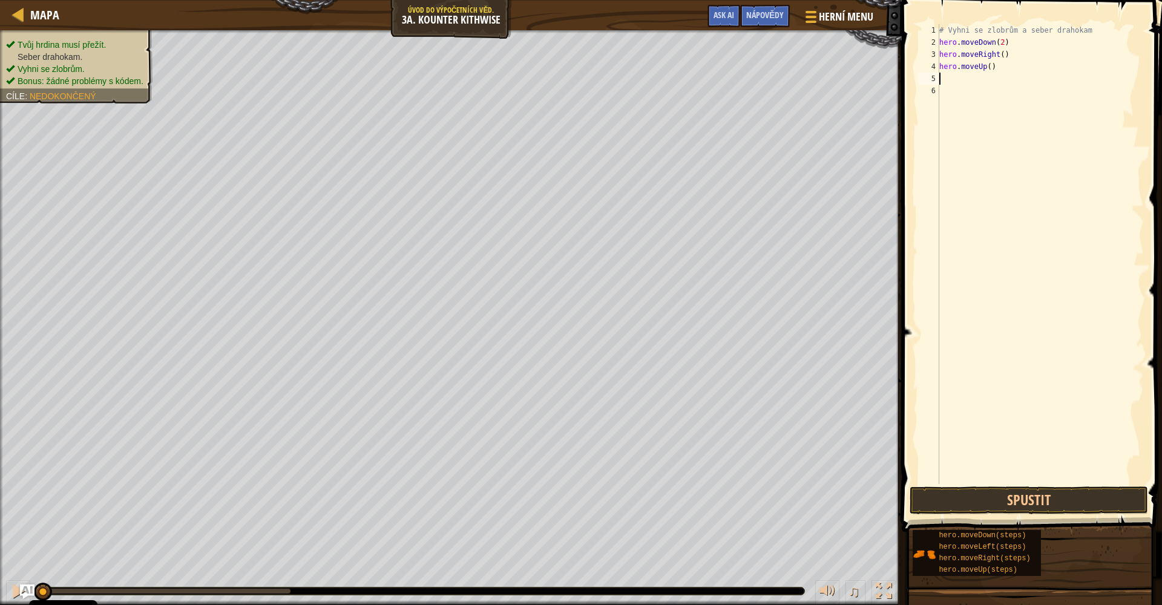
scroll to position [5, 0]
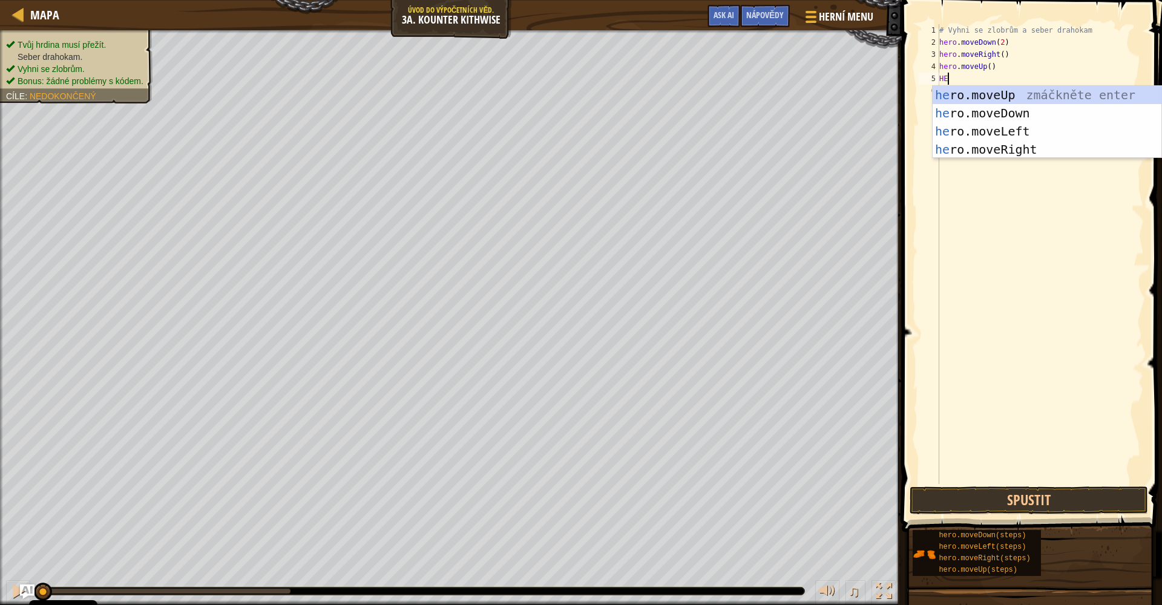
type textarea "HER"
click at [791, 146] on div "her o.moveUp zmáčkněte enter her o.moveDown zmáčkněte enter her o.moveLeft zmáč…" at bounding box center [1046, 140] width 229 height 109
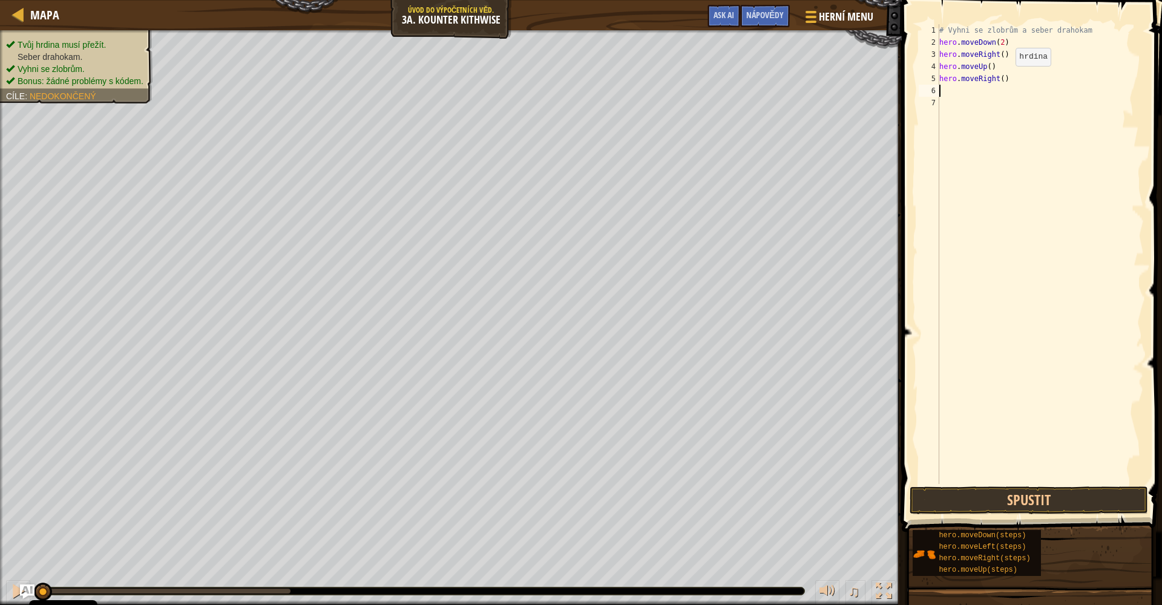
click at [791, 78] on div "# Vyhni se zlobrům a seber drahokam hero . moveDown ( 2 ) hero . moveRight ( ) …" at bounding box center [1040, 266] width 207 height 484
type textarea "hero.moveRight()"
click at [791, 494] on button "Spustit" at bounding box center [1028, 500] width 238 height 28
